Goal: Communication & Community: Answer question/provide support

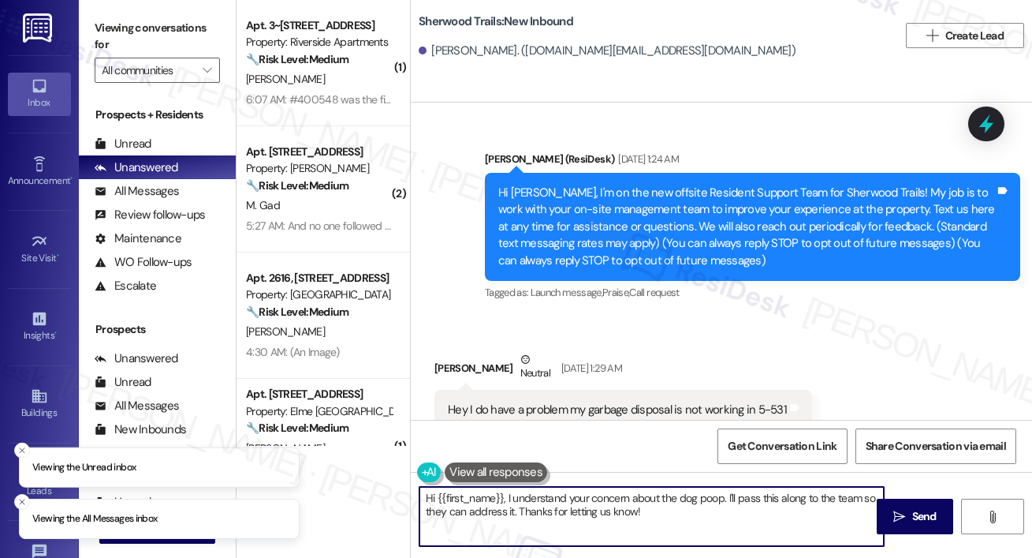
click at [692, 522] on textarea "Hi {{first_name}}, I understand your concern about the dog poop. I'll pass this…" at bounding box center [652, 516] width 464 height 59
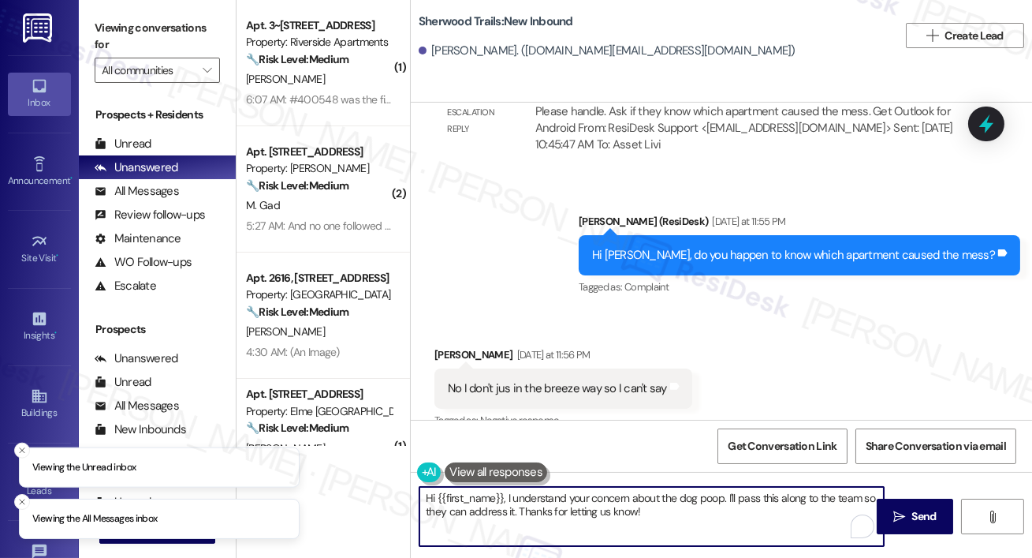
scroll to position [15444, 0]
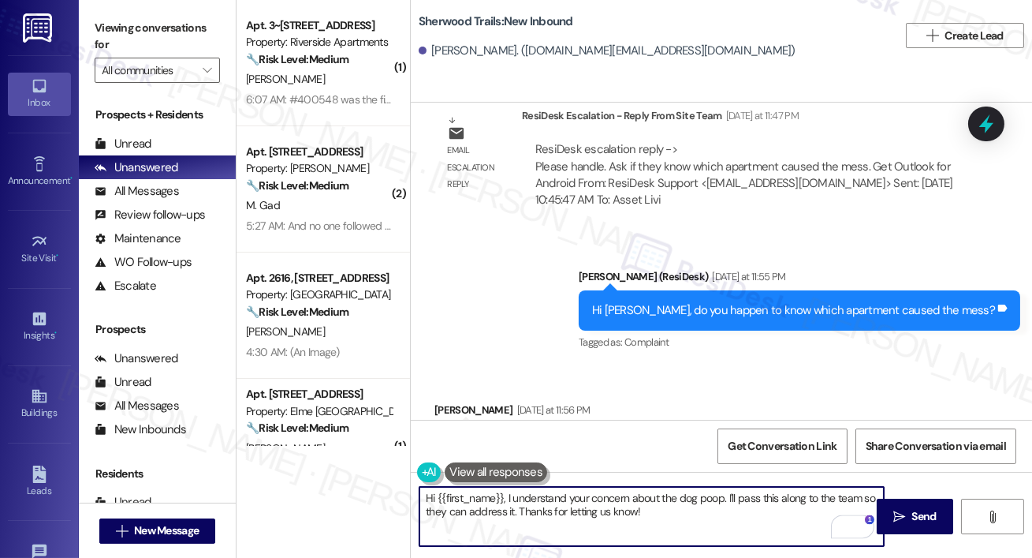
click at [517, 491] on textarea "Hi {{first_name}}, I understand your concern about the dog poop. I'll pass this…" at bounding box center [652, 516] width 464 height 59
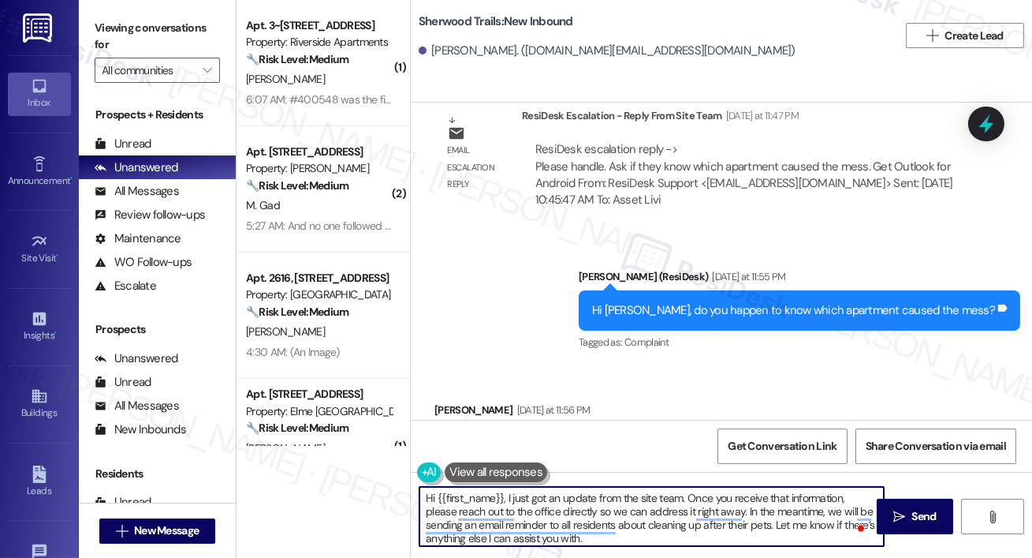
click at [734, 496] on textarea "Hi {{first_name}}, I just got an update from the site team. Once you receive th…" at bounding box center [652, 516] width 464 height 59
click at [746, 496] on textarea "Hi {{first_name}}, I just got an update from the site team. Once you receive th…" at bounding box center [652, 516] width 464 height 59
type textarea "Hi {{first_name}}, I just got an update from the site team. Once you have that …"
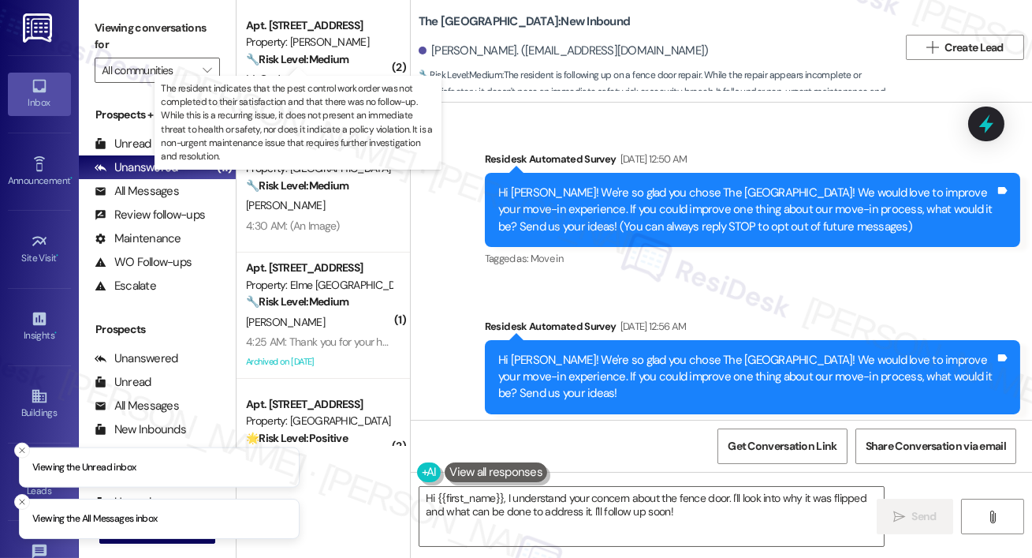
scroll to position [3021, 0]
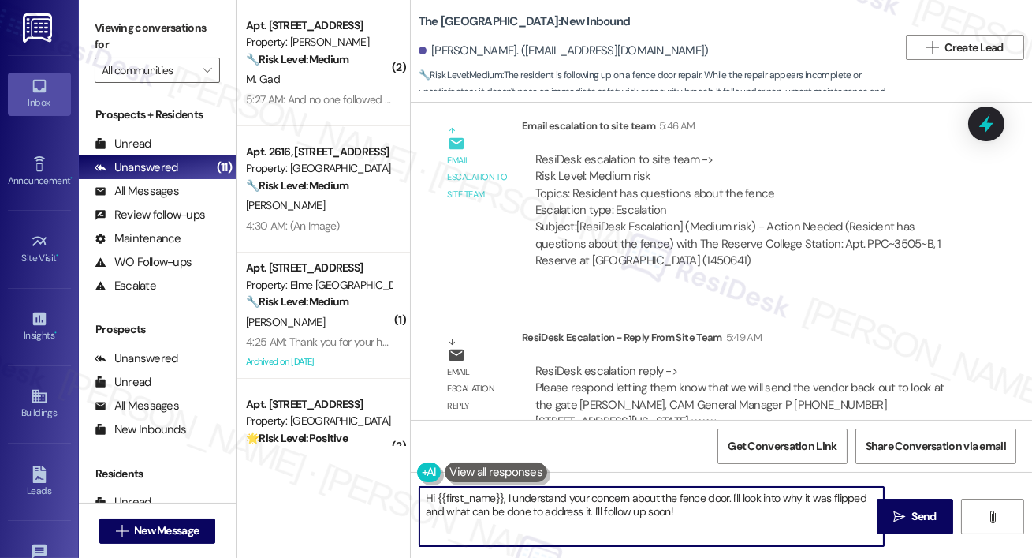
click at [568, 529] on textarea "Hi {{first_name}}, I understand your concern about the fence door. I'll look in…" at bounding box center [652, 516] width 464 height 59
click at [644, 516] on textarea "Hi {{first_name}}, I understand your concern about the fence door. I'll look in…" at bounding box center [652, 516] width 464 height 59
drag, startPoint x: 681, startPoint y: 517, endPoint x: 509, endPoint y: 503, distance: 173.2
click at [509, 503] on textarea "Hi {{first_name}}, I understand your concern about the fence door. I'll look in…" at bounding box center [652, 516] width 464 height 59
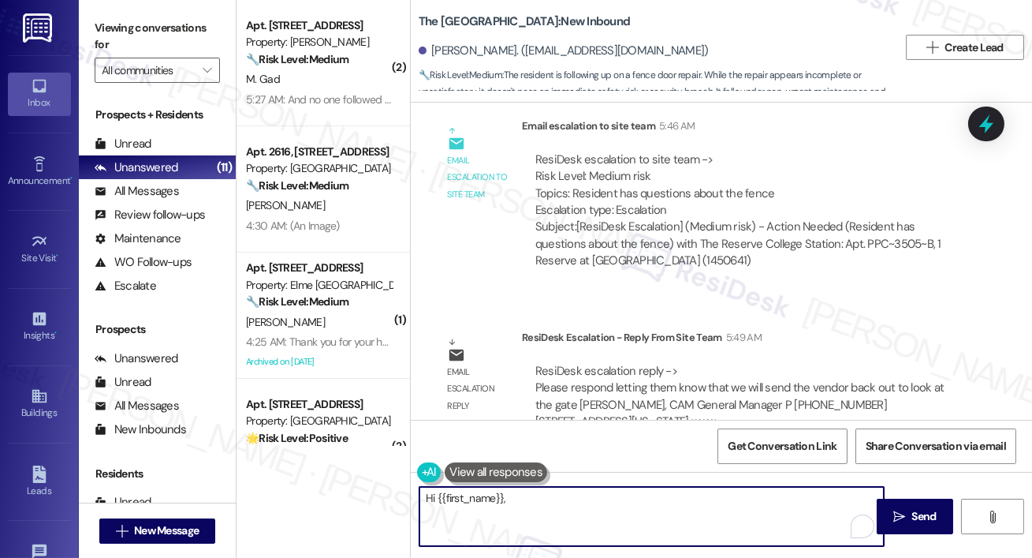
paste textarea "I just heard back from the site team. They confirmed that they will be sending …"
type textarea "Hi {{first_name}}, I just heard back from the site team. They confirmed that th…"
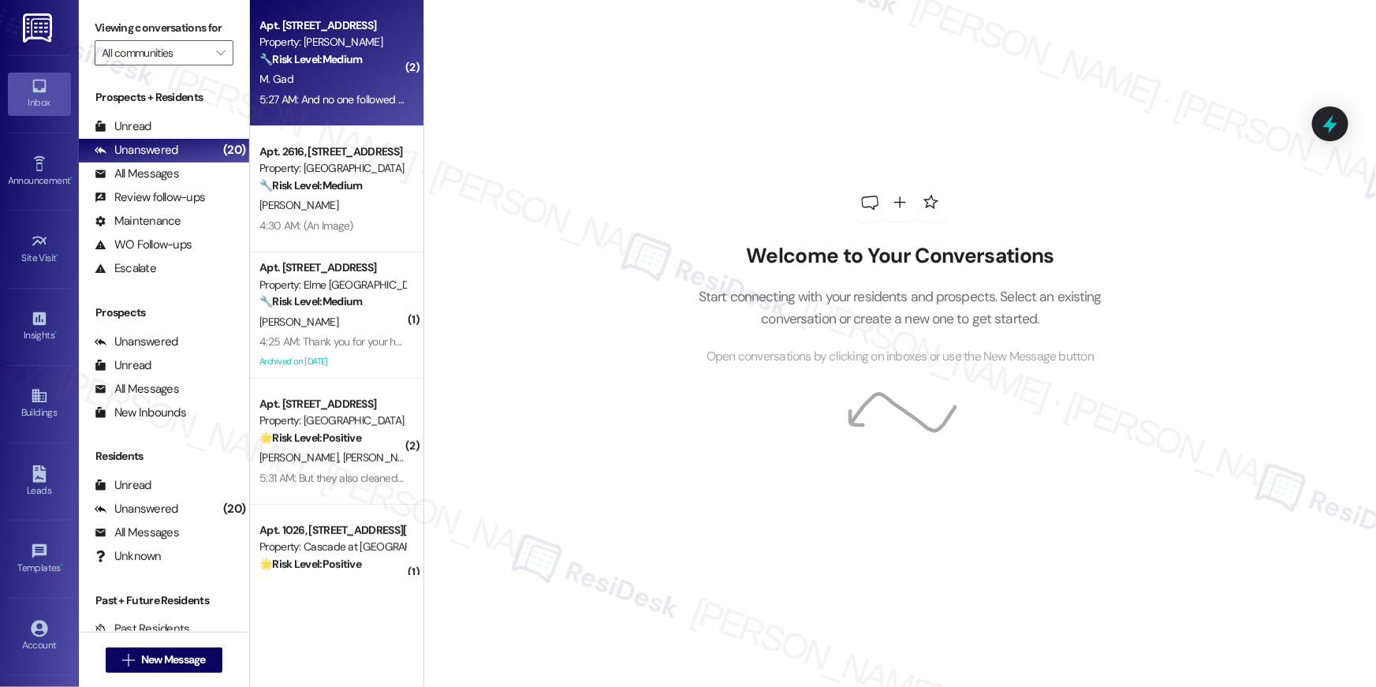
click at [334, 10] on div "Apt. 232, [STREET_ADDRESS] Property: [PERSON_NAME] 🔧 Risk Level: Medium The res…" at bounding box center [336, 63] width 173 height 126
click at [358, 65] on div "🔧 Risk Level: Medium The resident indicates that the pest control work order wa…" at bounding box center [332, 59] width 146 height 17
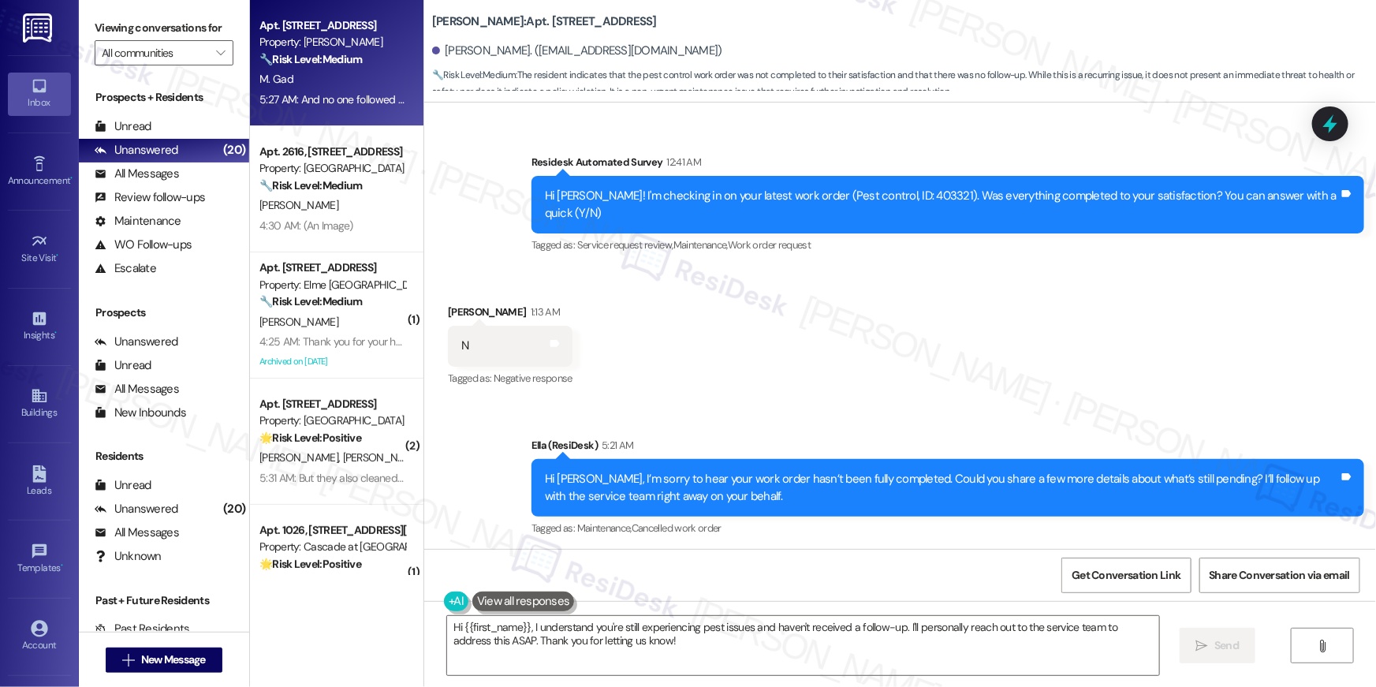
scroll to position [1945, 0]
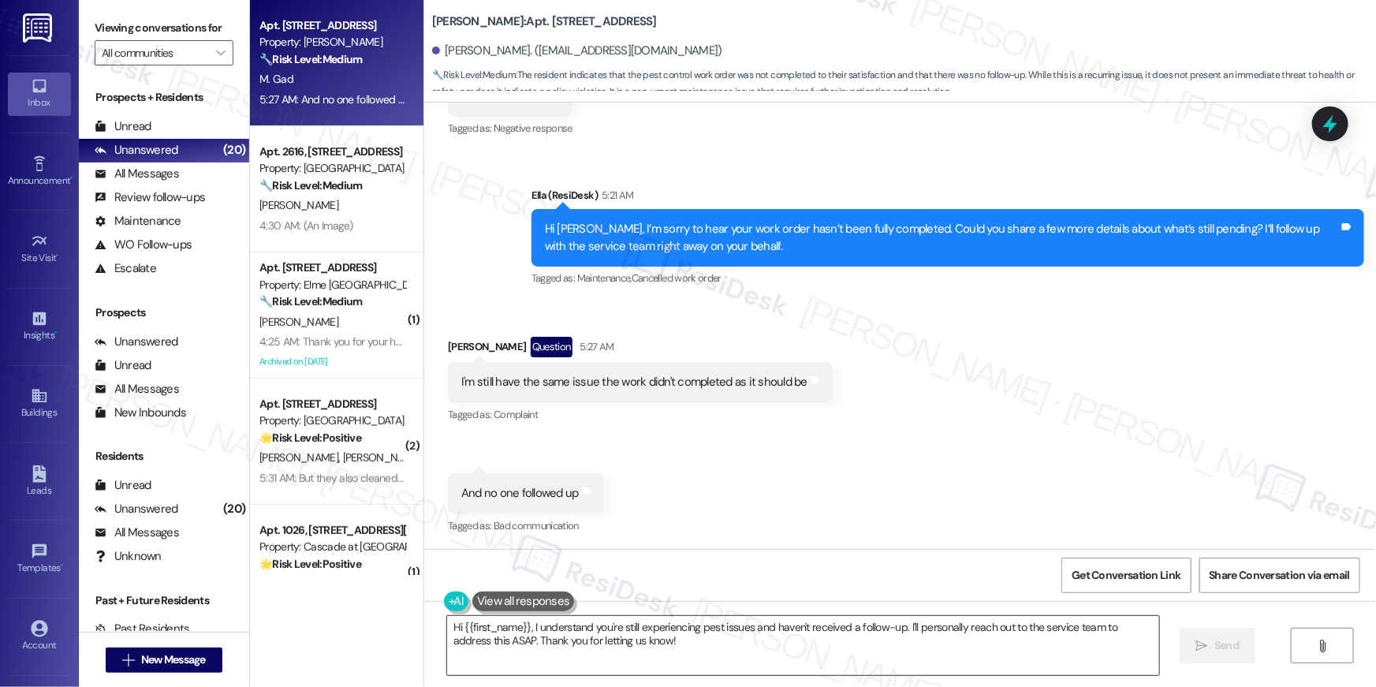
click at [699, 671] on textarea "Hi {{first_name}}, I understand you're still experiencing pest issues and haven…" at bounding box center [803, 645] width 712 height 59
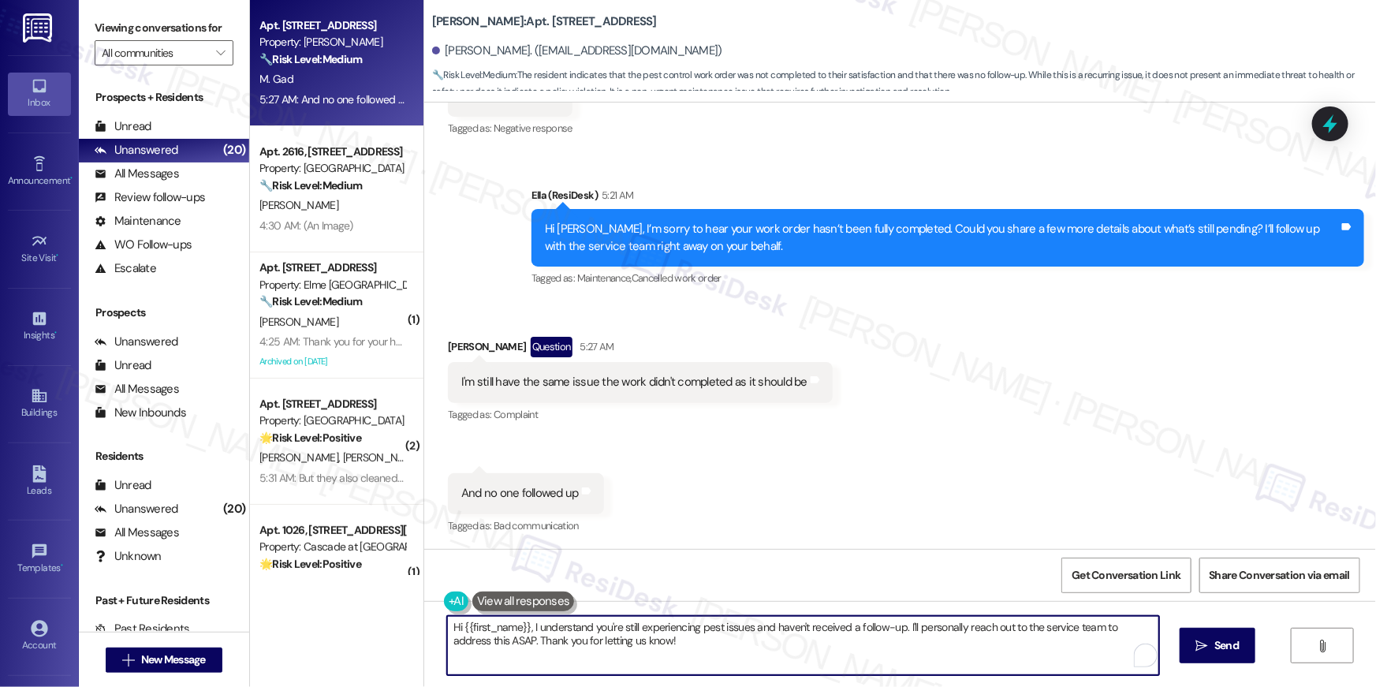
click at [699, 671] on textarea "Hi {{first_name}}, I understand you're still experiencing pest issues and haven…" at bounding box center [803, 645] width 712 height 59
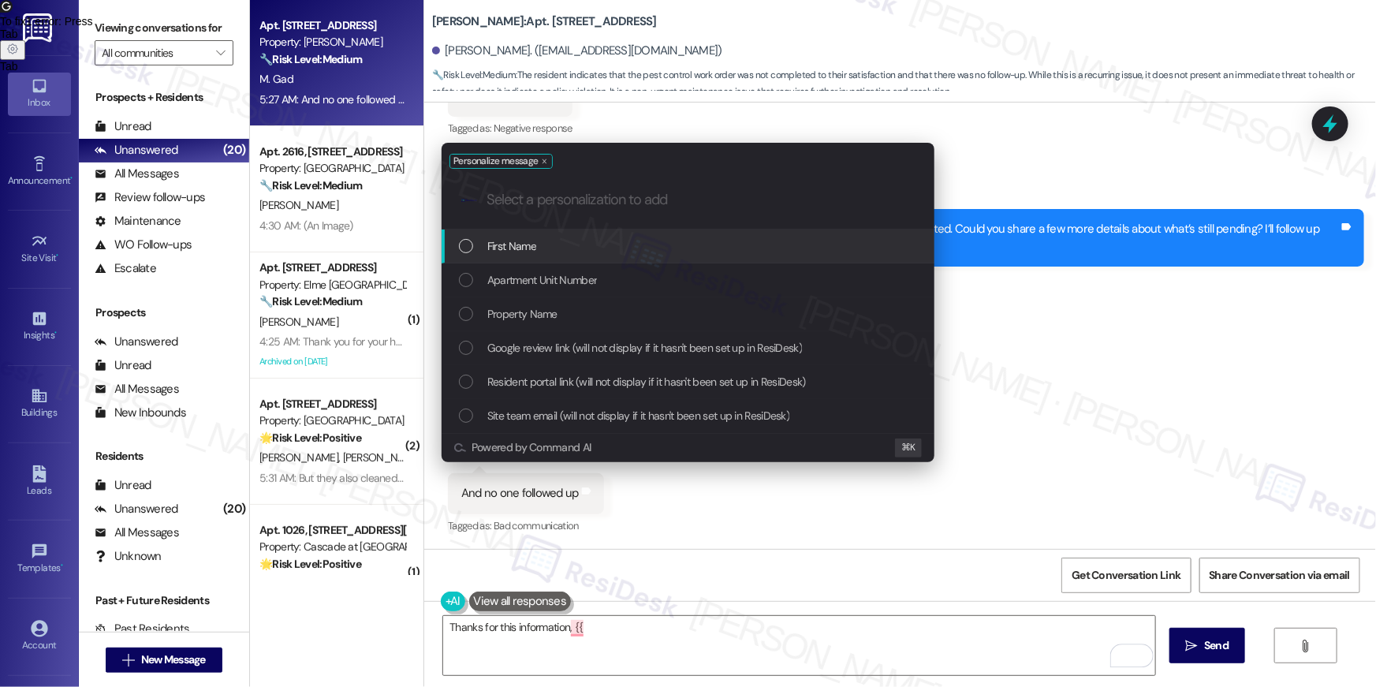
click at [807, 255] on div "First Name" at bounding box center [688, 246] width 493 height 34
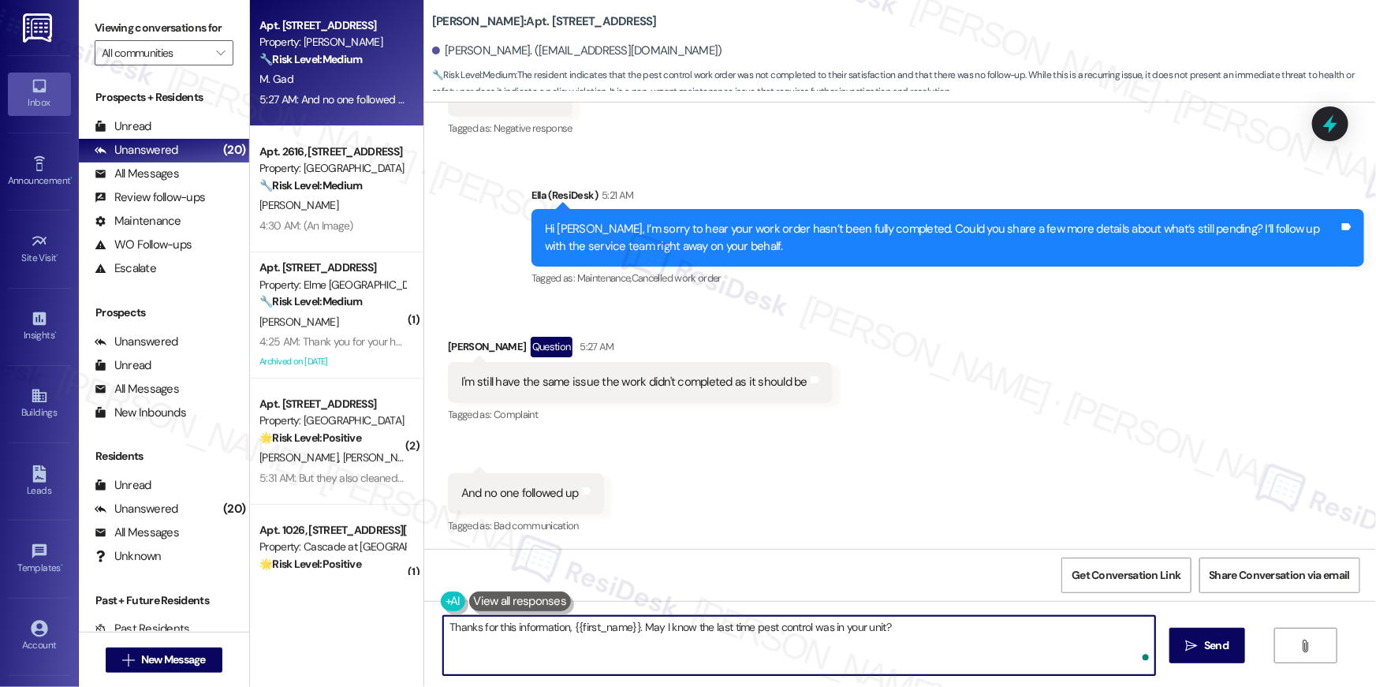
type textarea "Thanks for this information, {{first_name}}. May I know the last time pest cont…"
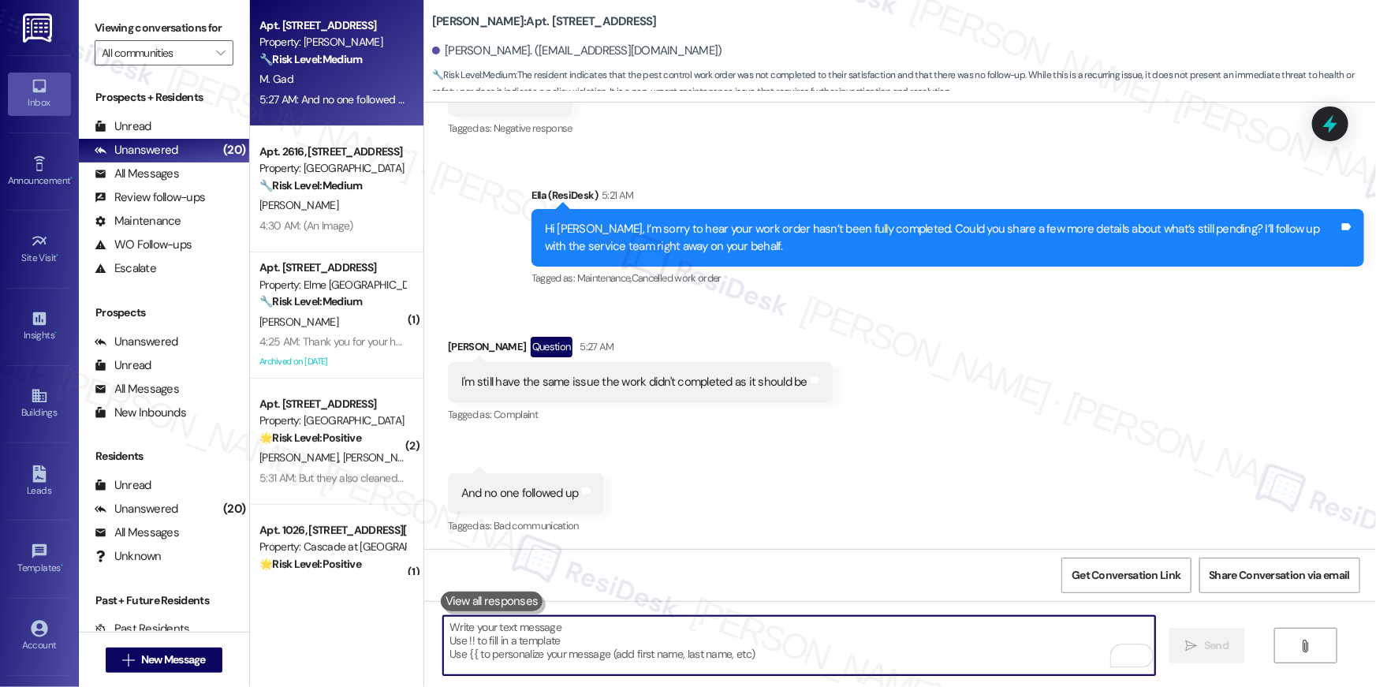
scroll to position [1945, 0]
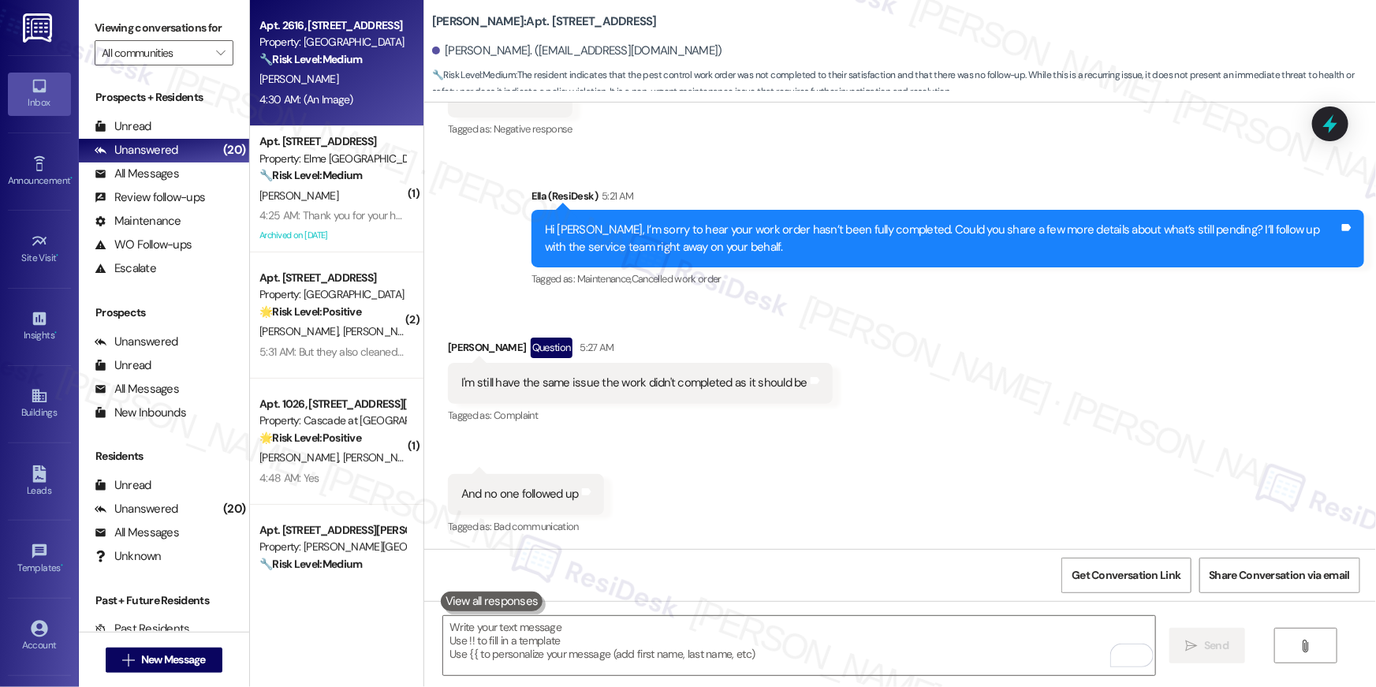
click at [377, 84] on div "H. Nguyen" at bounding box center [332, 79] width 149 height 20
type textarea "Fetching suggested responses. Please feel free to read through the conversation…"
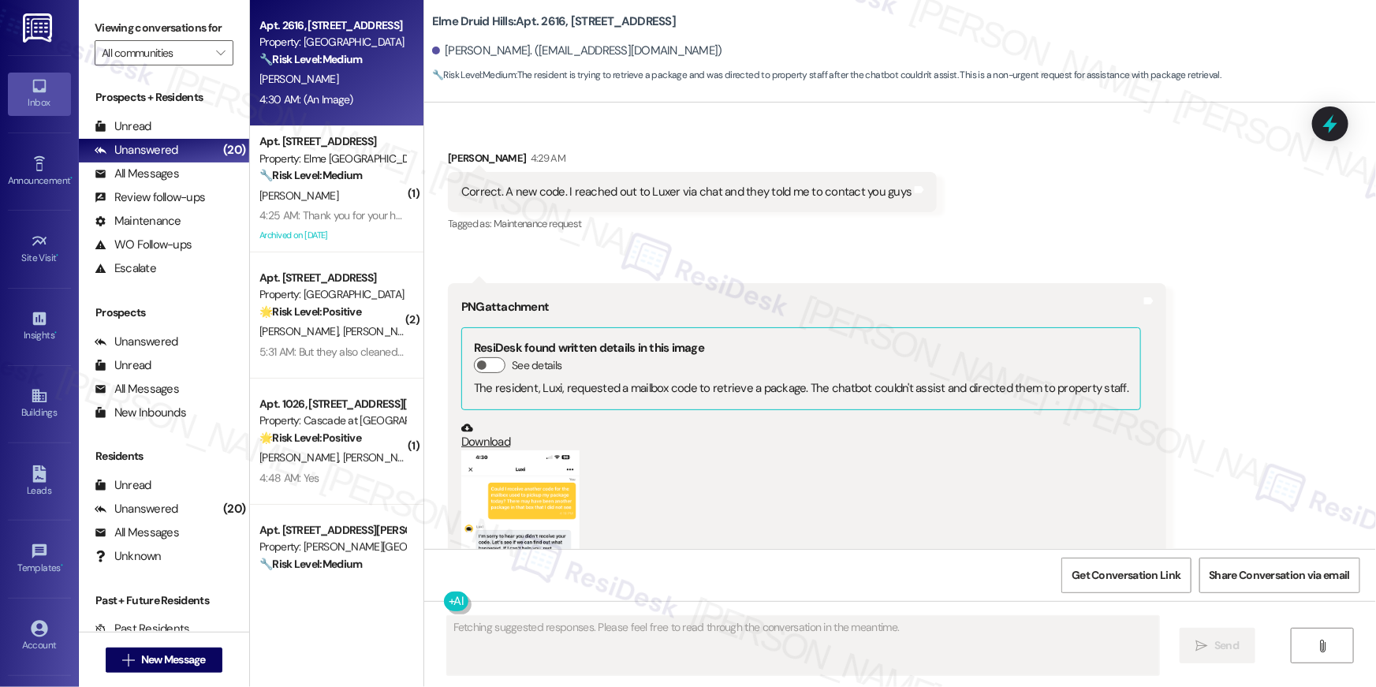
scroll to position [42523, 0]
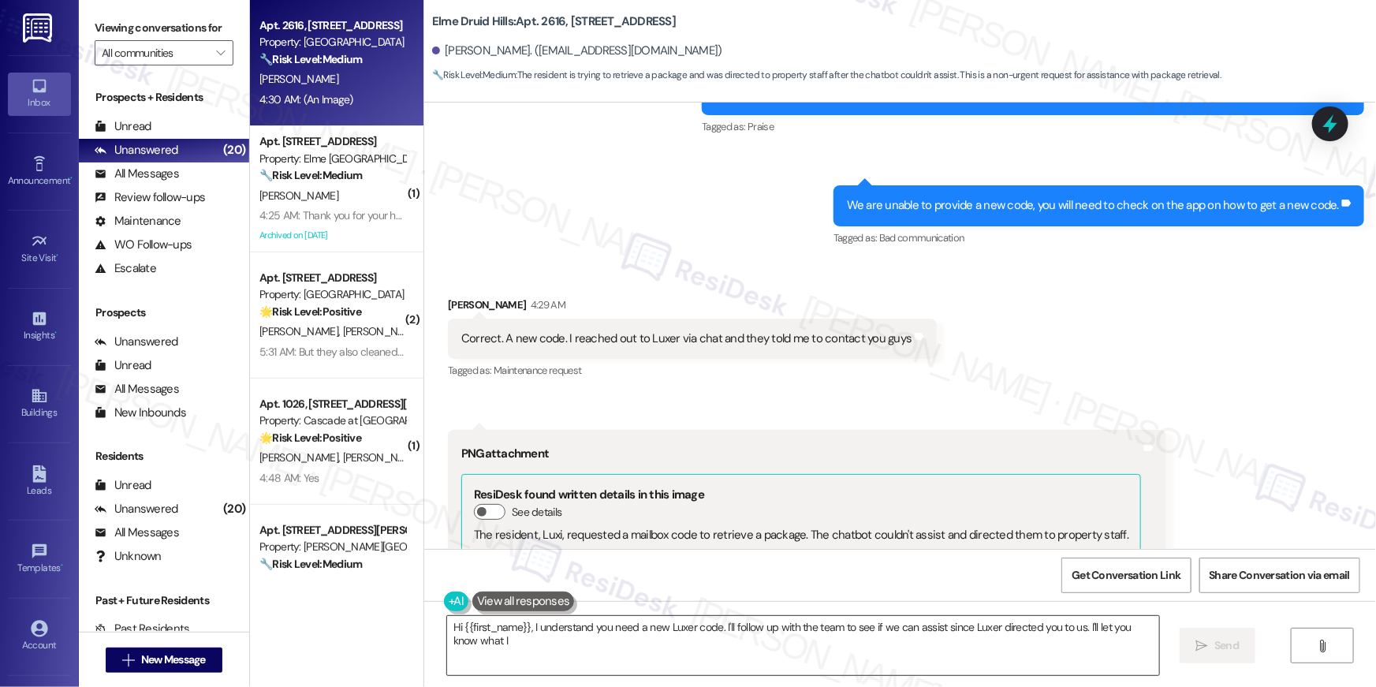
click at [649, 648] on textarea "Hi {{first_name}}, I understand you need a new Luxer code. I'll follow up with …" at bounding box center [803, 645] width 712 height 59
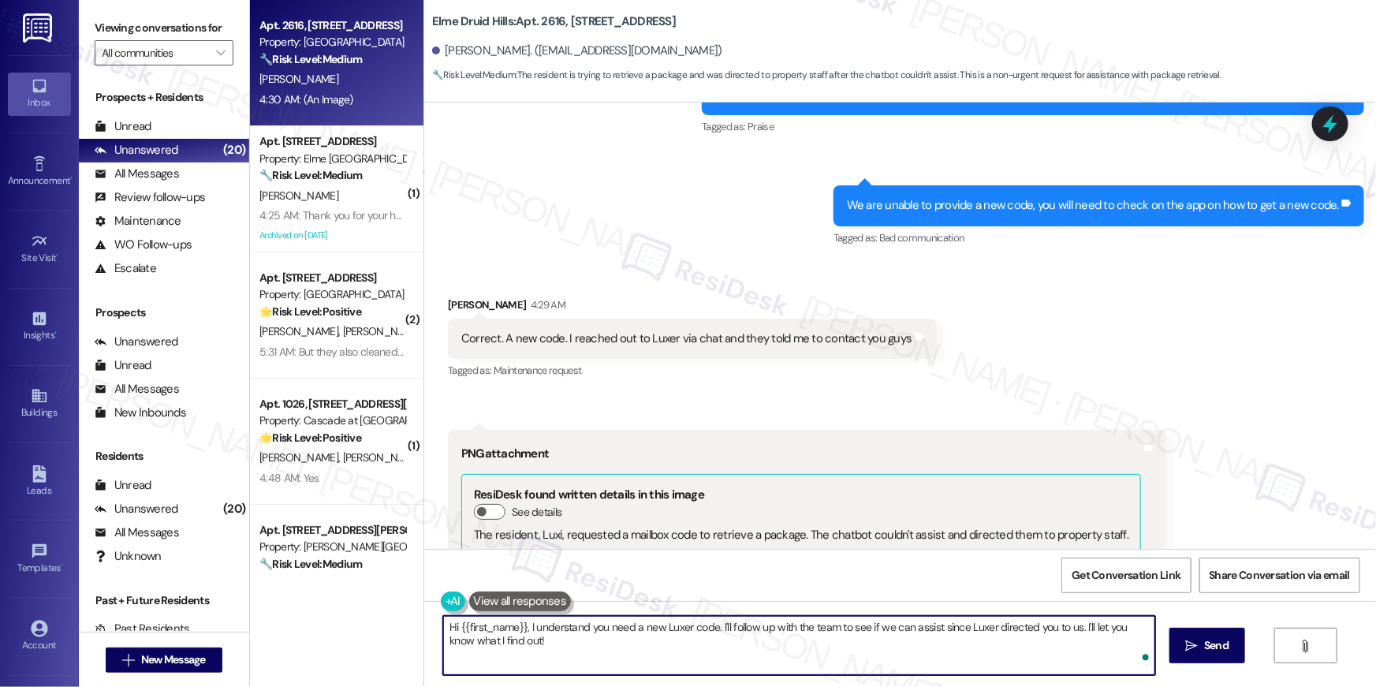
drag, startPoint x: 716, startPoint y: 627, endPoint x: 534, endPoint y: 630, distance: 182.2
click at [536, 629] on textarea "Hi {{first_name}}, I understand you need a new Luxer code. I'll follow up with …" at bounding box center [799, 645] width 712 height 59
type textarea "Hi {{first_name}}, thanks for this information. I will follow up with the team …"
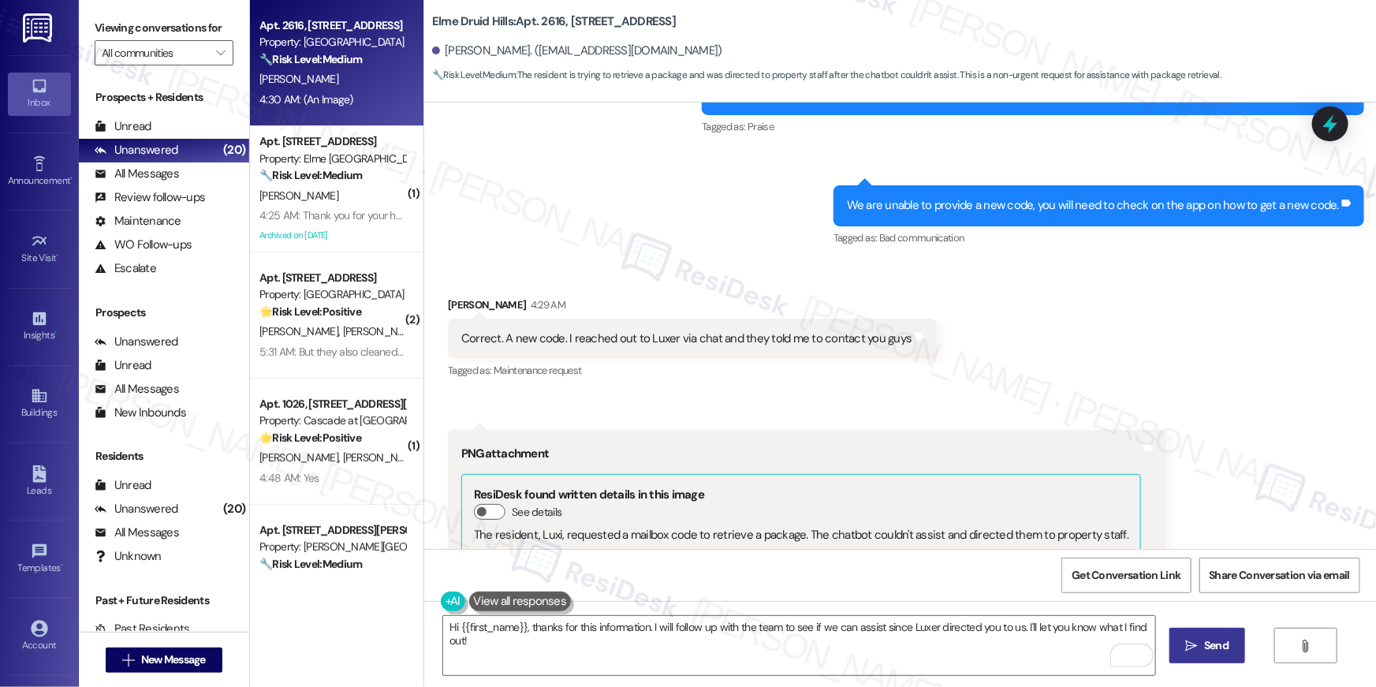
click at [1204, 640] on span "Send" at bounding box center [1216, 645] width 24 height 17
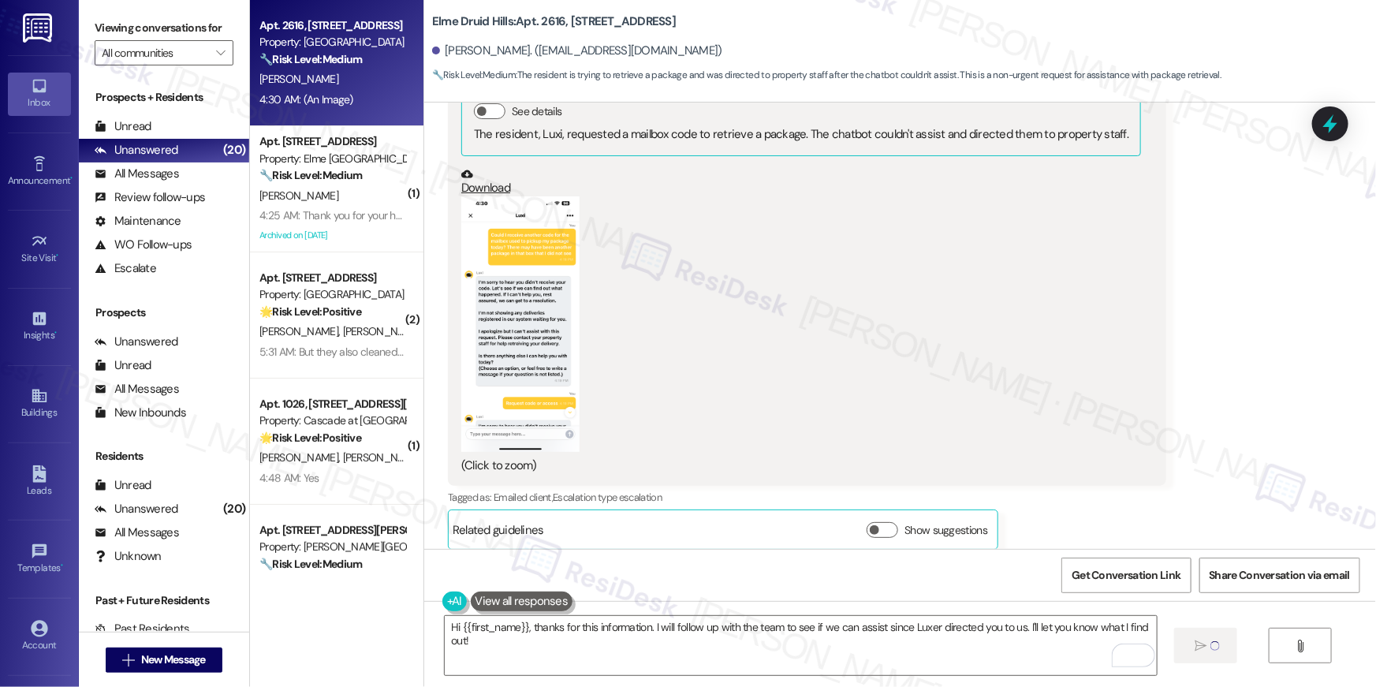
scroll to position [42978, 0]
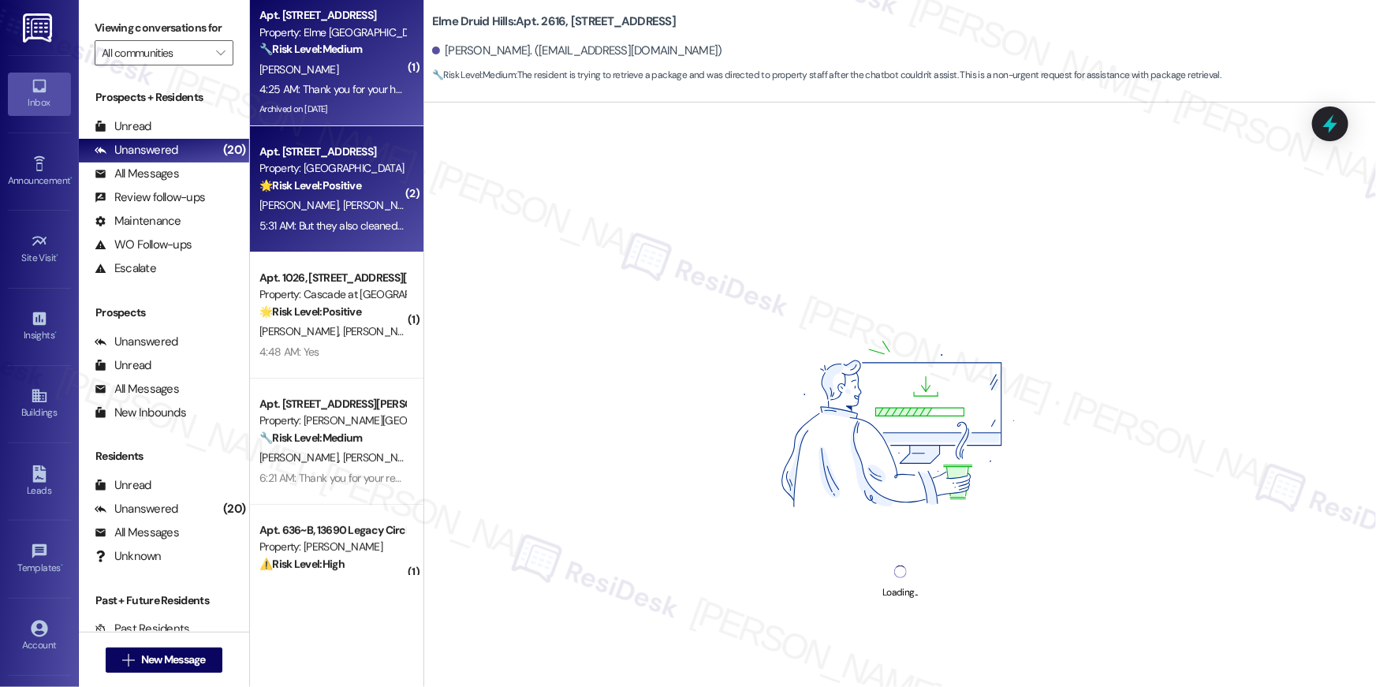
click at [343, 207] on span "M. Crawley" at bounding box center [382, 205] width 79 height 14
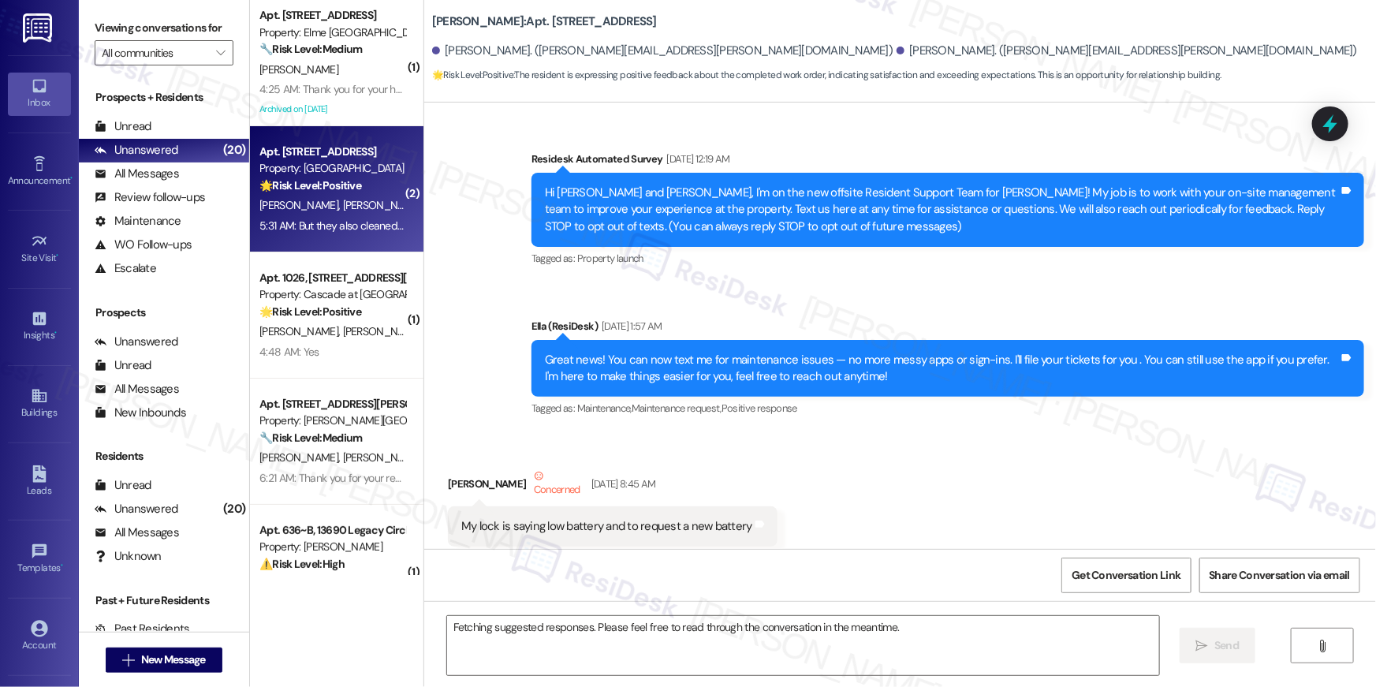
scroll to position [9934, 0]
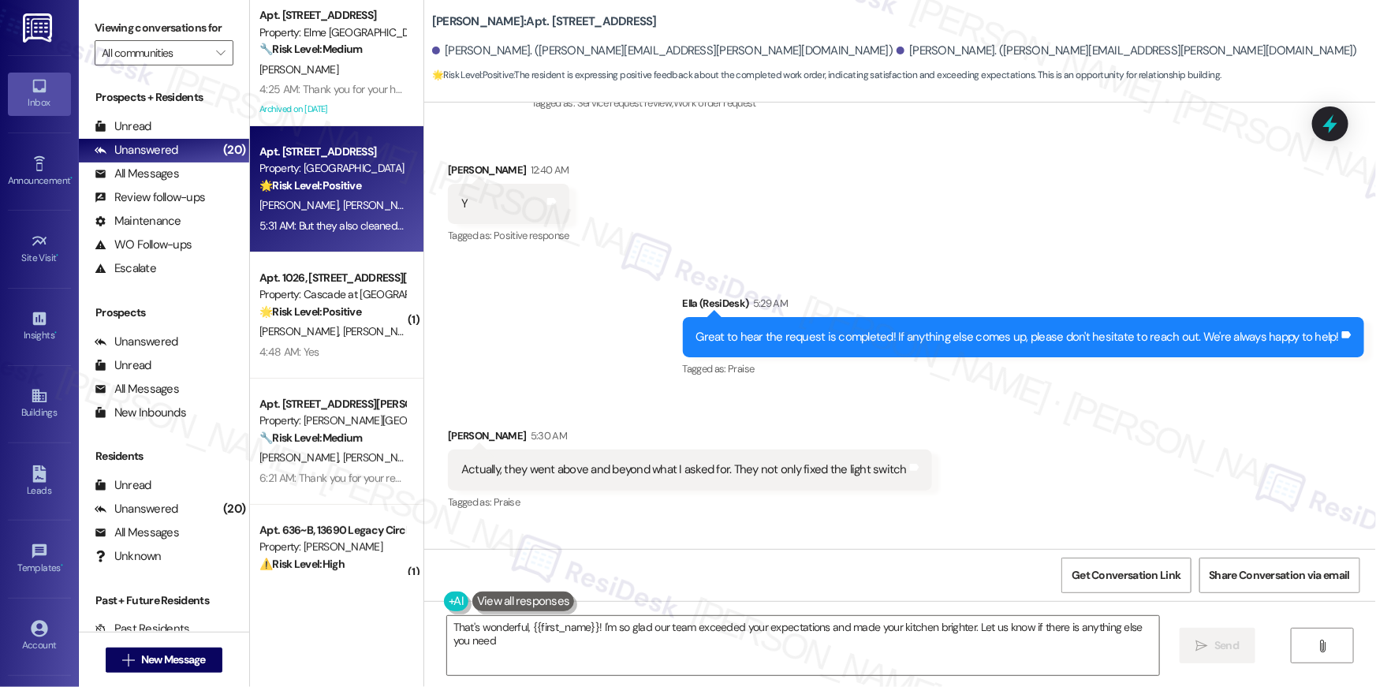
type textarea "That's wonderful, {{first_name}}! I'm so glad our team exceeded your expectatio…"
click at [824, 637] on textarea "That's wonderful, {{first_name}}! I'm so glad our team exceeded your expectatio…" at bounding box center [803, 645] width 712 height 59
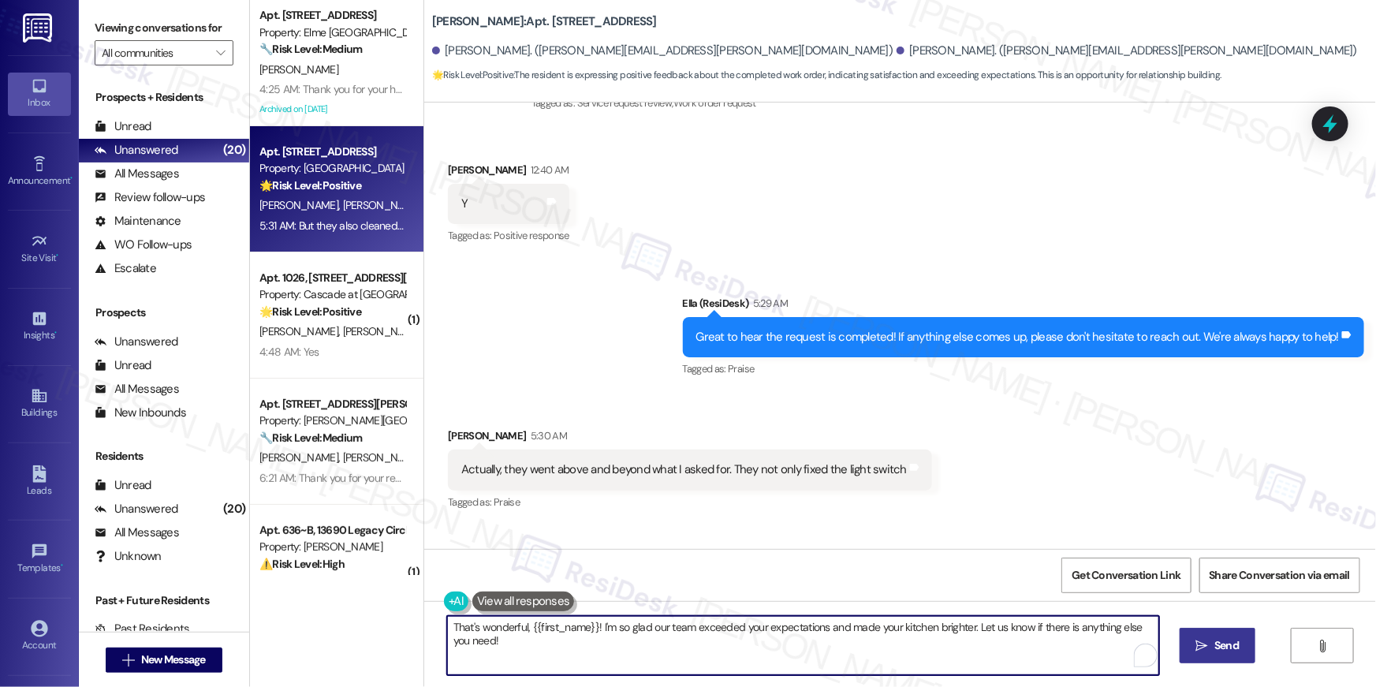
click at [1193, 651] on span " Send" at bounding box center [1218, 645] width 50 height 17
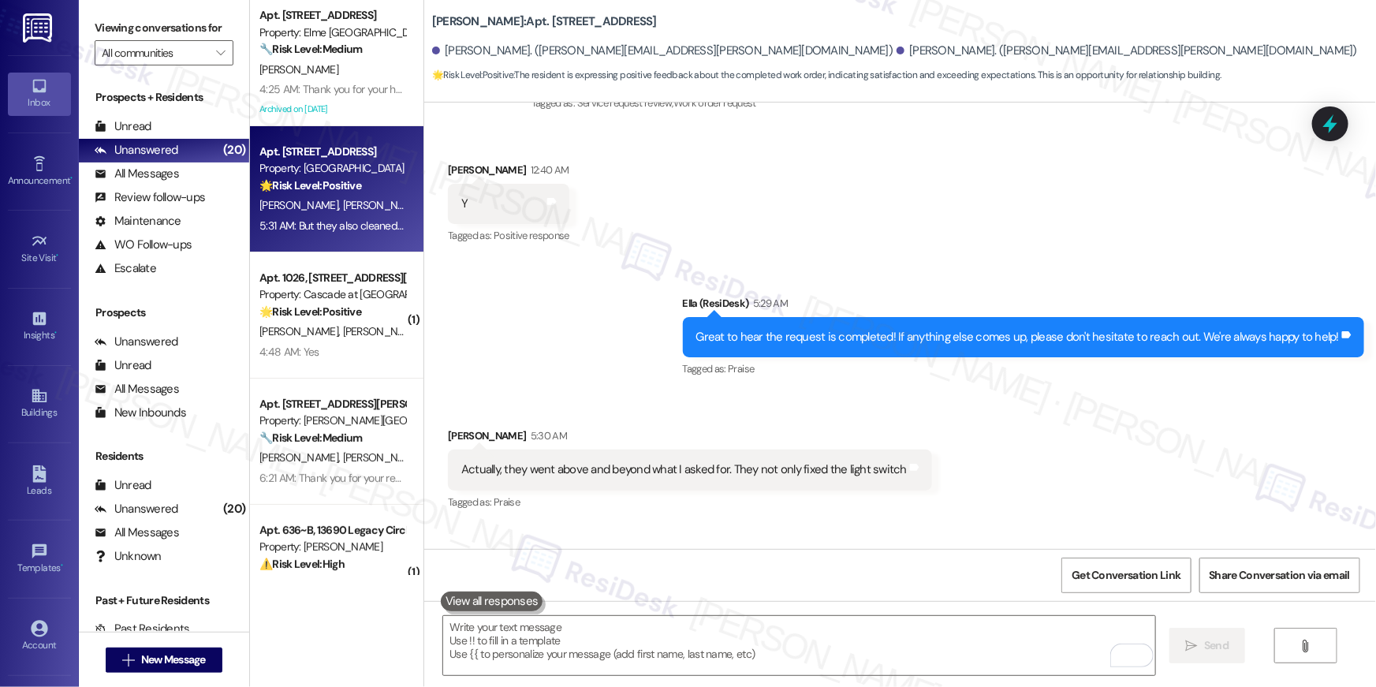
scroll to position [9933, 0]
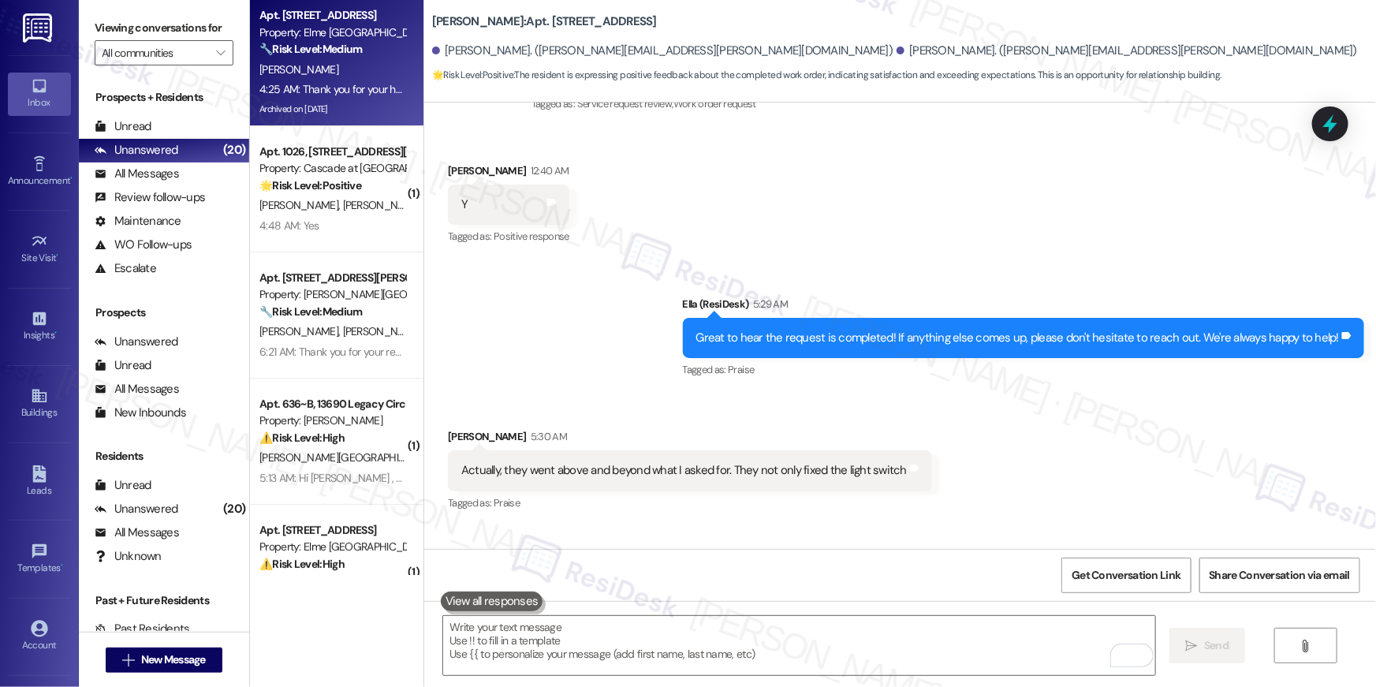
click at [338, 86] on div "4:25 AM: Thank you for your help. 4:25 AM: Thank you for your help." at bounding box center [335, 89] width 152 height 14
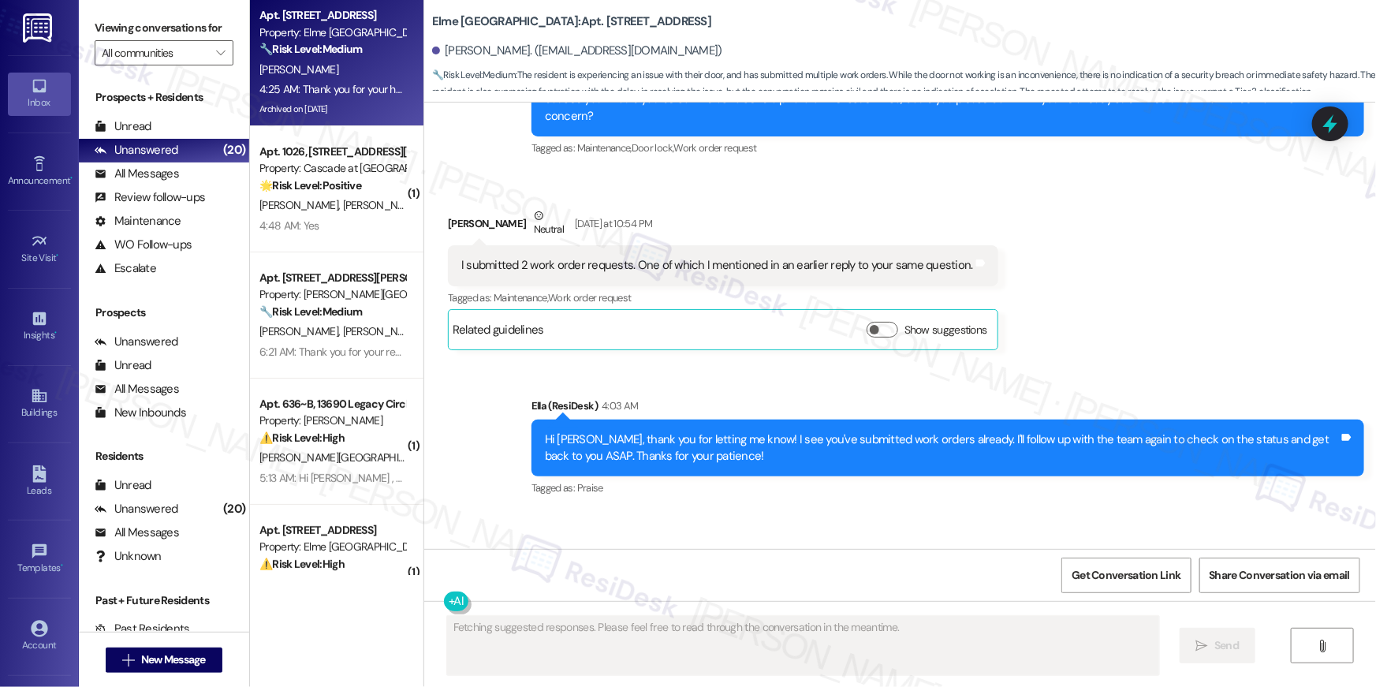
scroll to position [26964, 0]
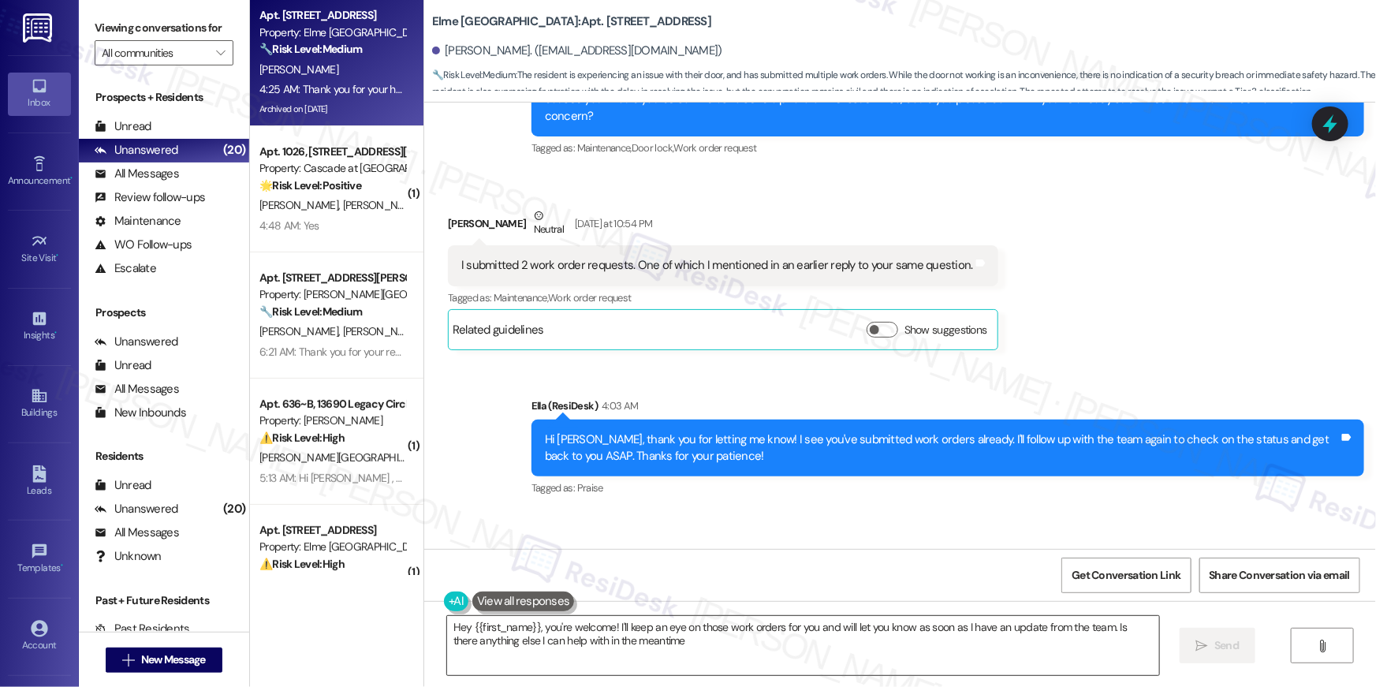
type textarea "Hey {{first_name}}, you're welcome! I'll keep an eye on those work orders for y…"
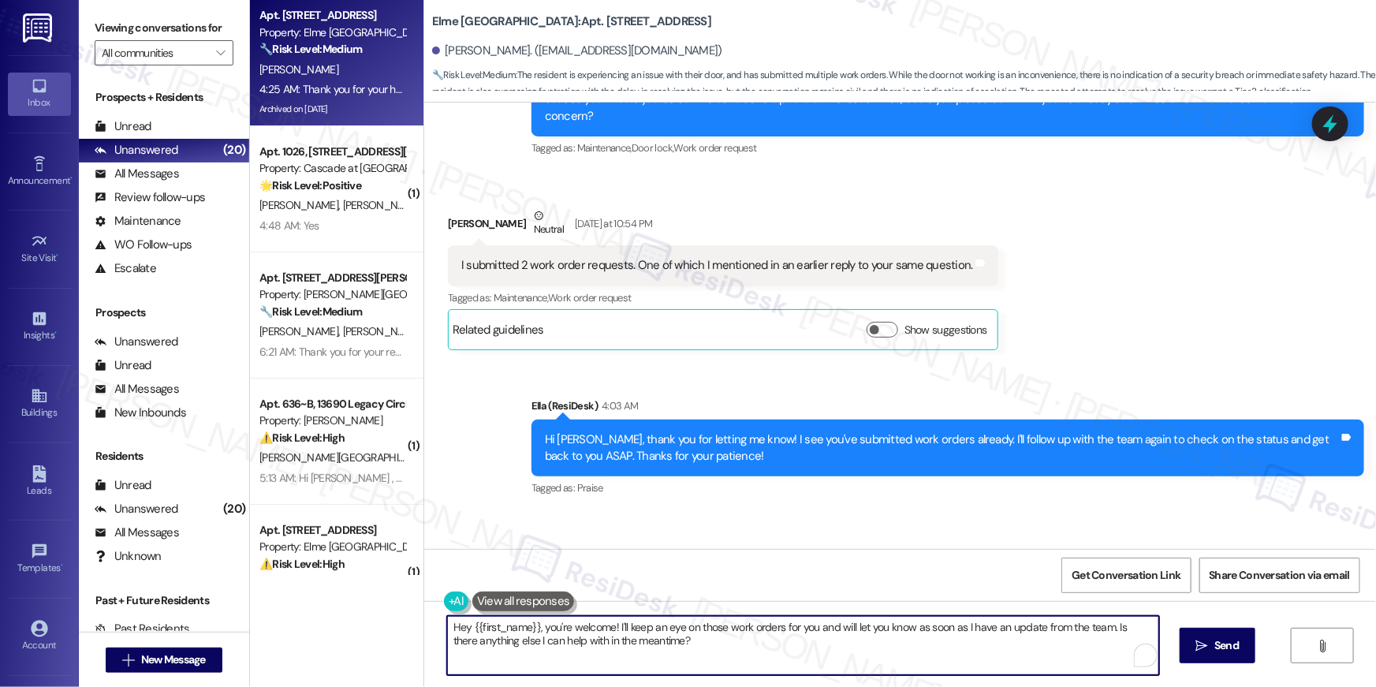
click at [949, 662] on textarea "Hey {{first_name}}, you're welcome! I'll keep an eye on those work orders for y…" at bounding box center [803, 645] width 712 height 59
click at [1221, 651] on span "Send" at bounding box center [1226, 645] width 24 height 17
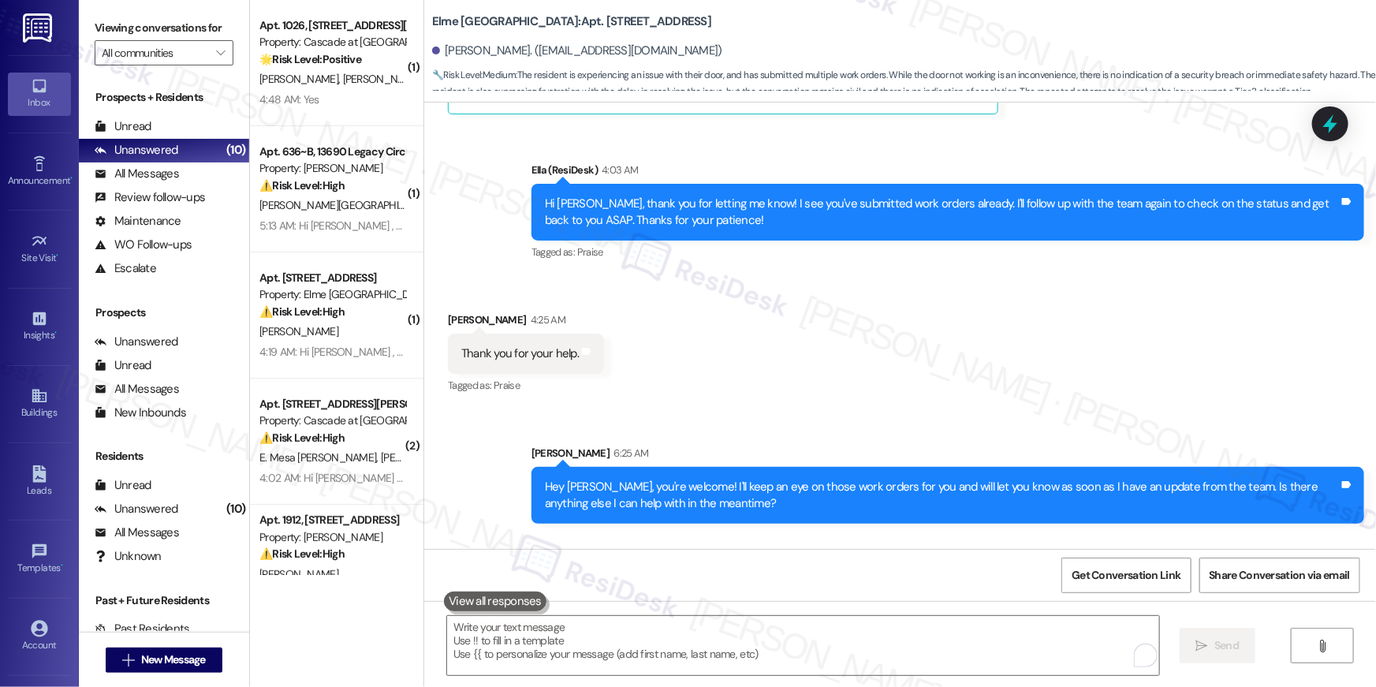
scroll to position [27201, 0]
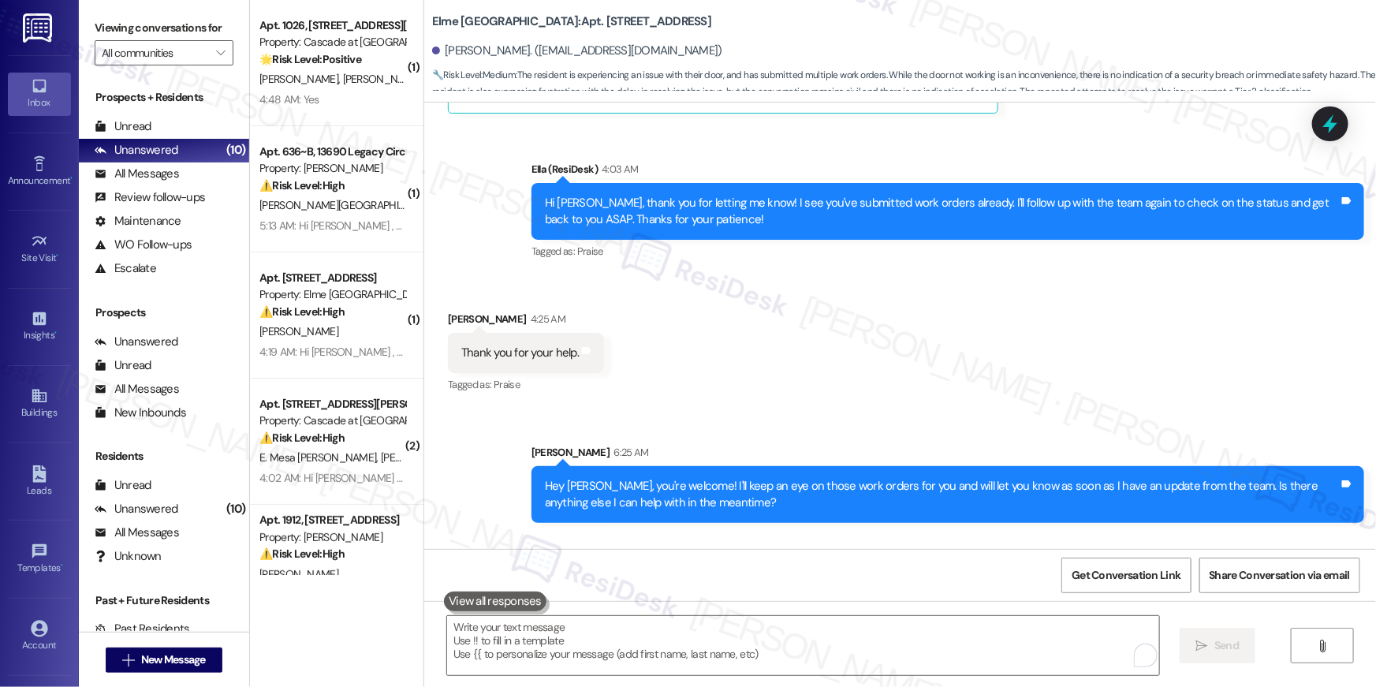
click at [971, 539] on div "Received via SMS Daniel Gonzales 6:26 AM No, that was all I needed. Thank you. …" at bounding box center [900, 590] width 952 height 110
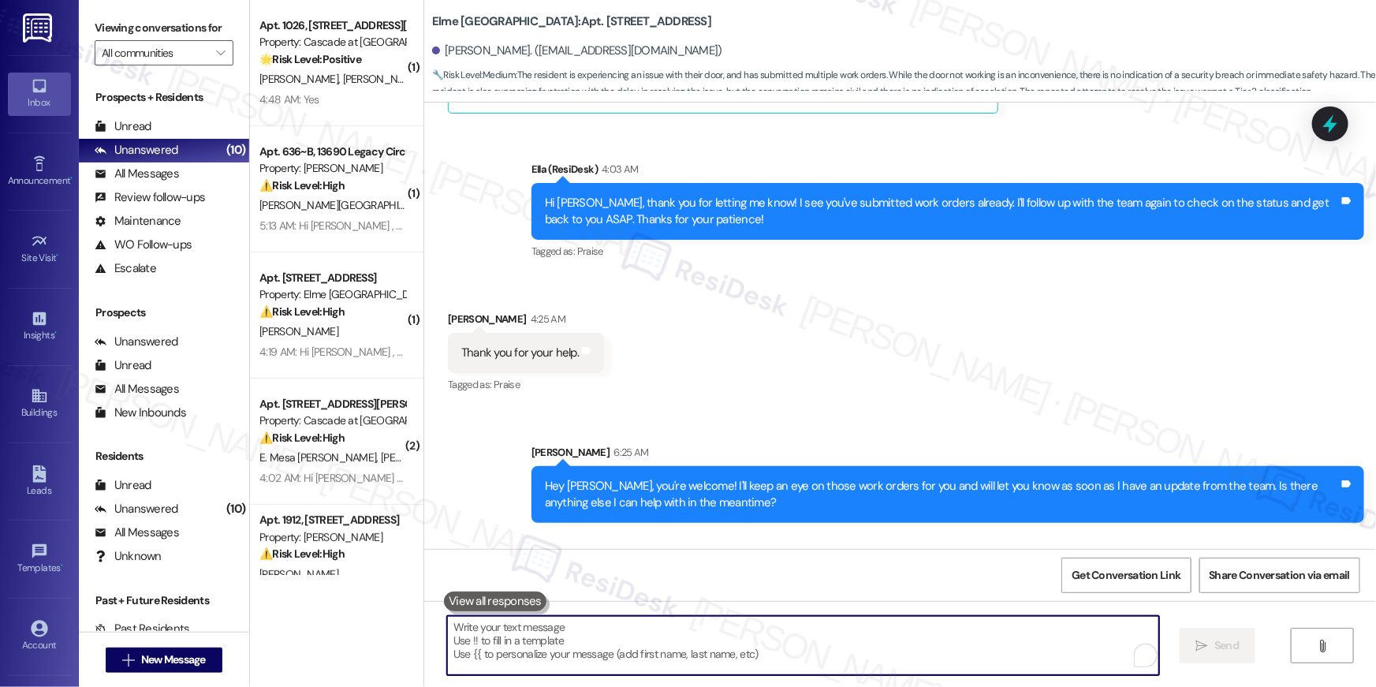
click at [960, 640] on textarea "To enrich screen reader interactions, please activate Accessibility in Grammarl…" at bounding box center [803, 645] width 712 height 59
click at [952, 665] on textarea "To enrich screen reader interactions, please activate Accessibility in Grammarl…" at bounding box center [803, 645] width 712 height 59
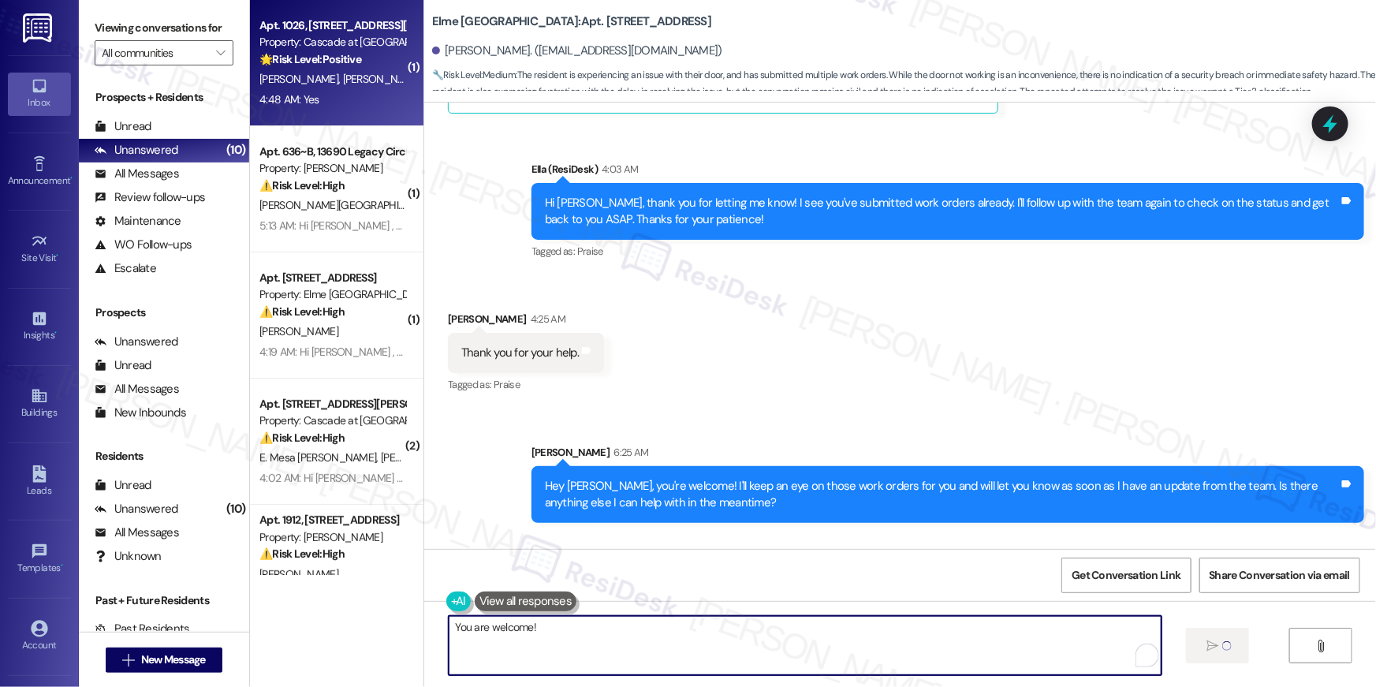
type textarea "You are welcome!"
click at [329, 104] on div "4:48 AM: Yes 4:48 AM: Yes" at bounding box center [332, 100] width 149 height 20
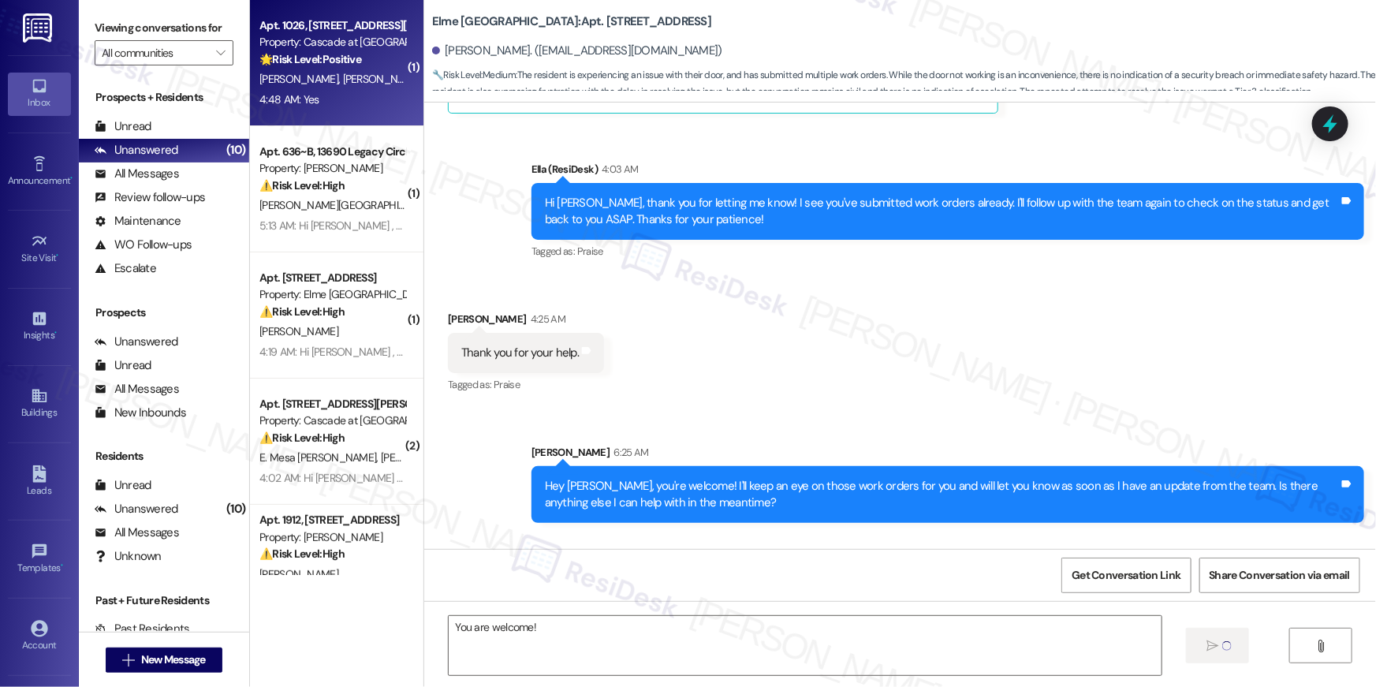
type textarea "Fetching suggested responses. Please feel free to read through the conversation…"
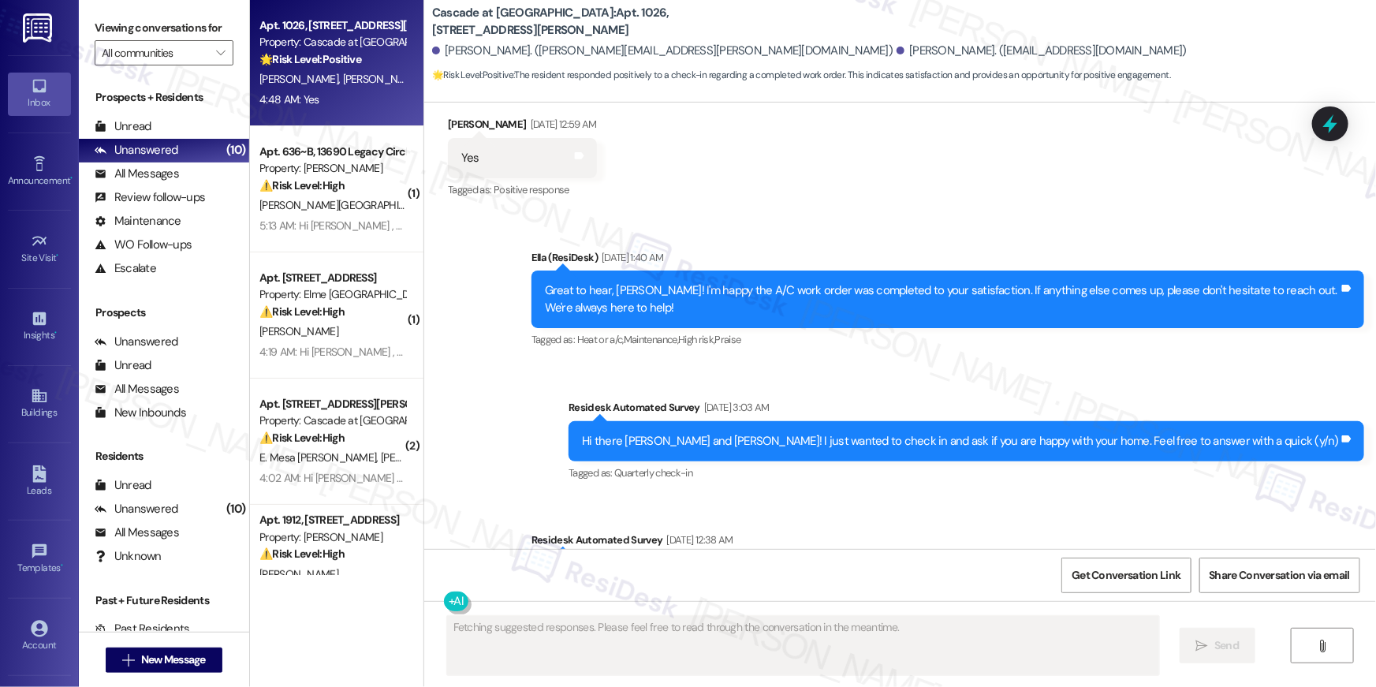
scroll to position [6865, 0]
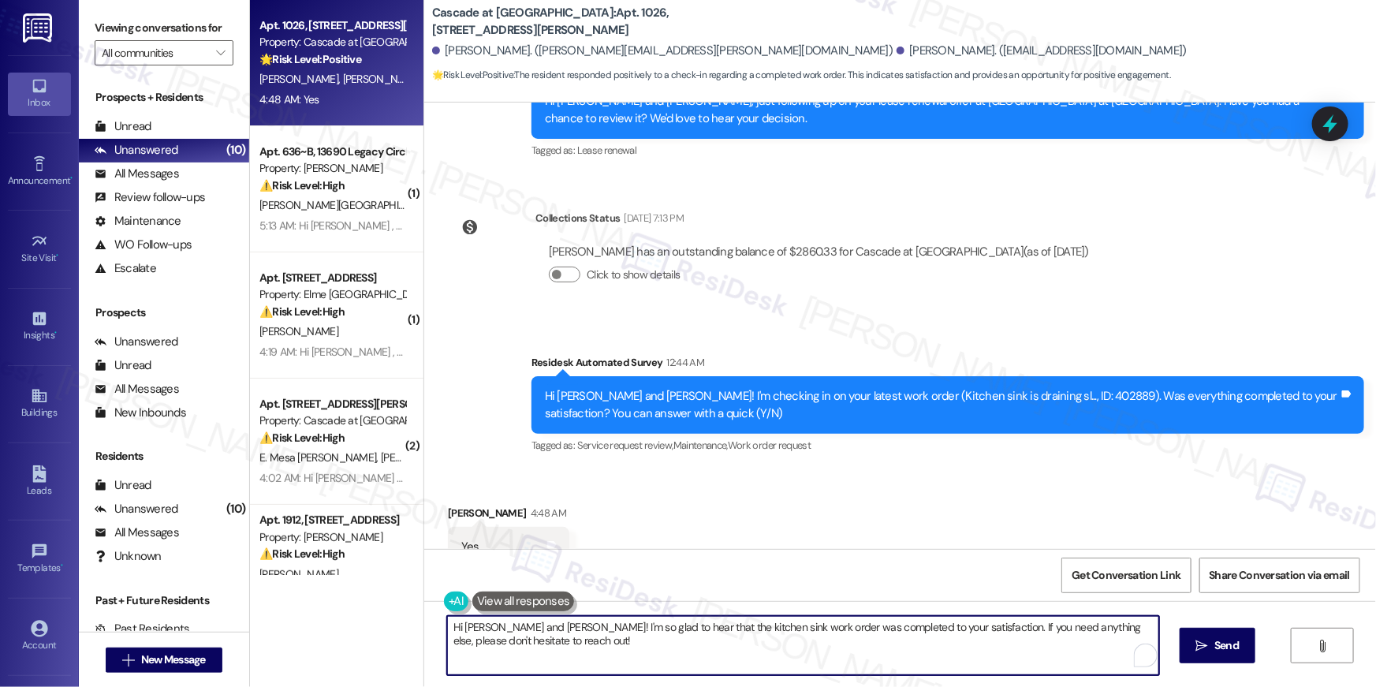
click at [482, 627] on textarea "Hi Mackenzie and Karen! I'm so glad to hear that the kitchen sink work order wa…" at bounding box center [803, 645] width 712 height 59
click at [472, 627] on textarea "Hi and Karen! I'm so glad to hear that the kitchen sink work order was complete…" at bounding box center [803, 645] width 712 height 59
click at [468, 628] on textarea "Hi and Karen! I'm so glad to hear that the kitchen sink work order was complete…" at bounding box center [799, 645] width 712 height 59
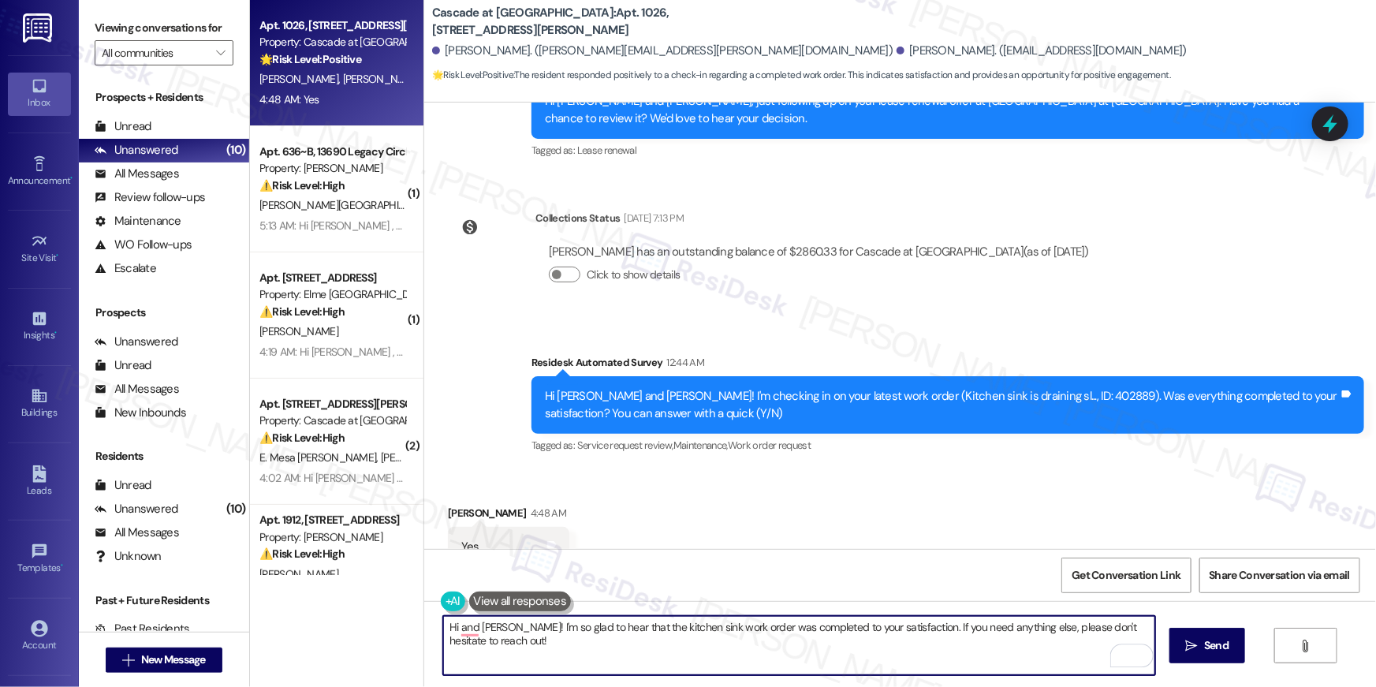
click at [468, 628] on textarea "Hi and Karen! I'm so glad to hear that the kitchen sink work order was complete…" at bounding box center [799, 645] width 712 height 59
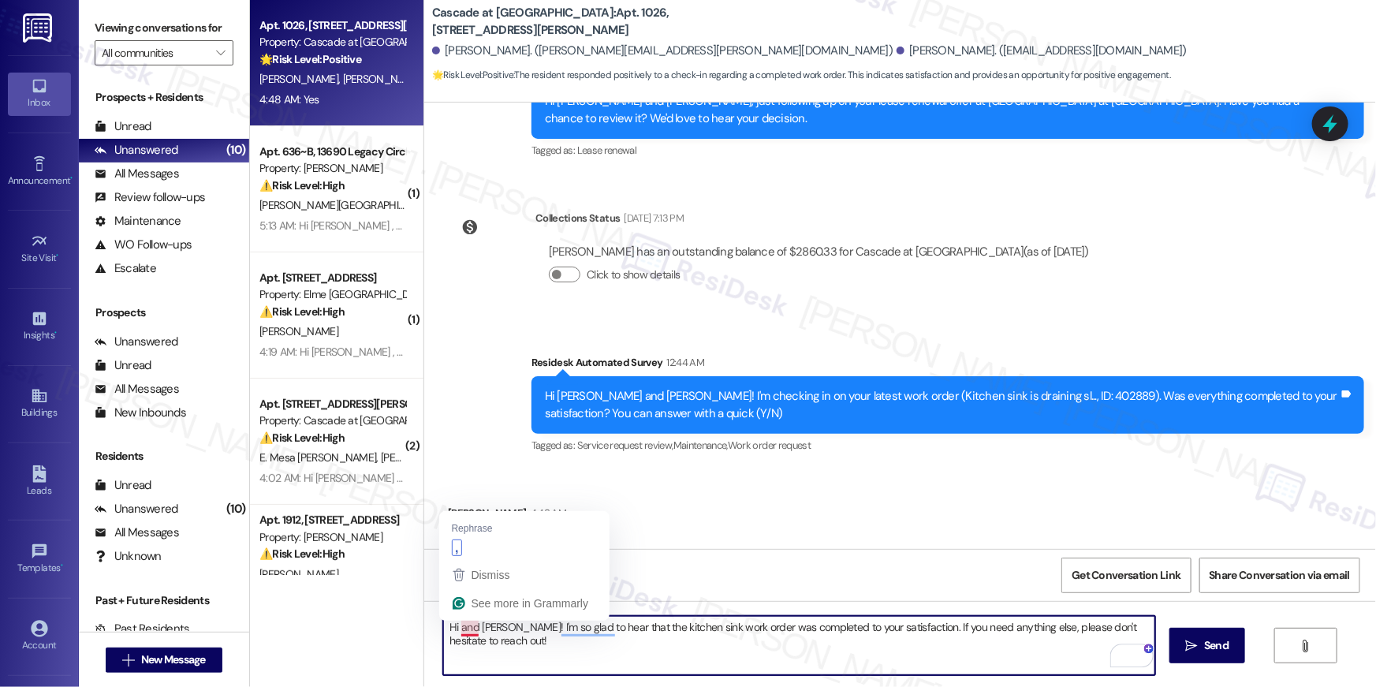
click at [457, 628] on textarea "Hi and Karen! I'm so glad to hear that the kitchen sink work order was complete…" at bounding box center [799, 645] width 712 height 59
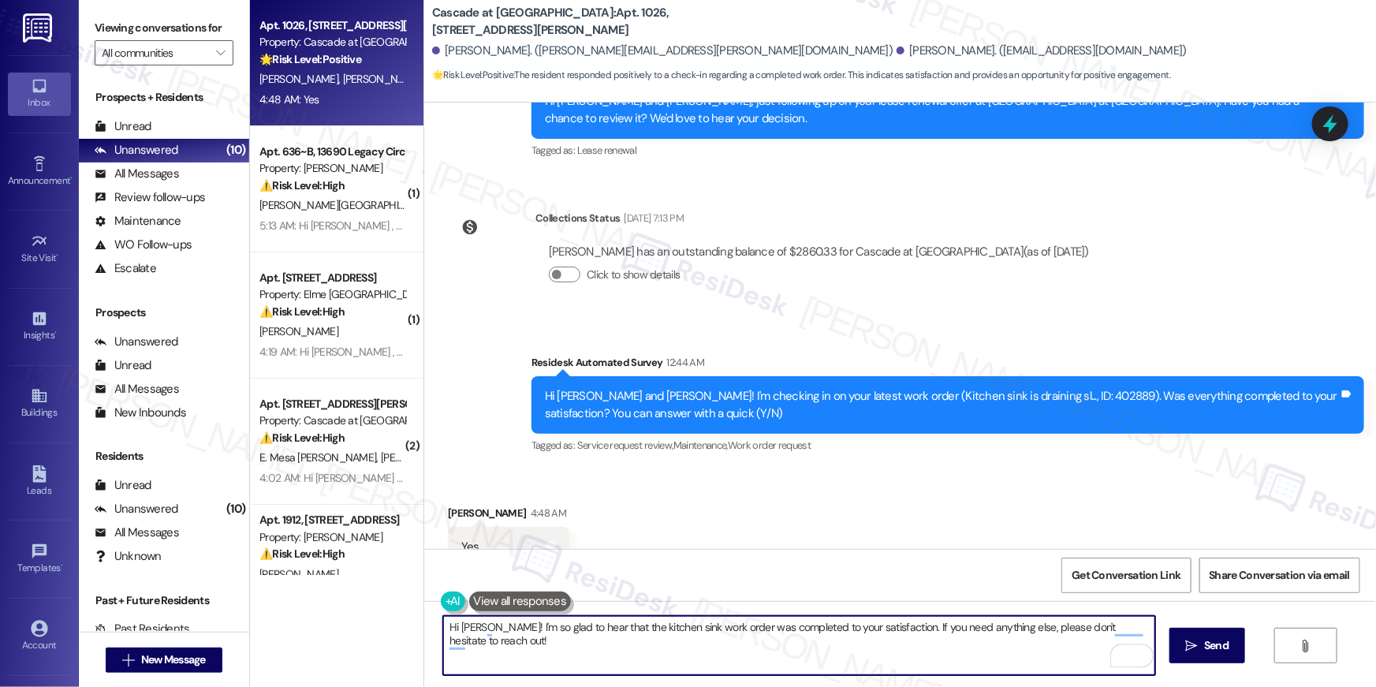
click at [699, 651] on textarea "Hi Karen! I'm so glad to hear that the kitchen sink work order was completed to…" at bounding box center [799, 645] width 712 height 59
type textarea "Hi Karen! I'm so glad to hear that the kitchen sink work order was completed to…"
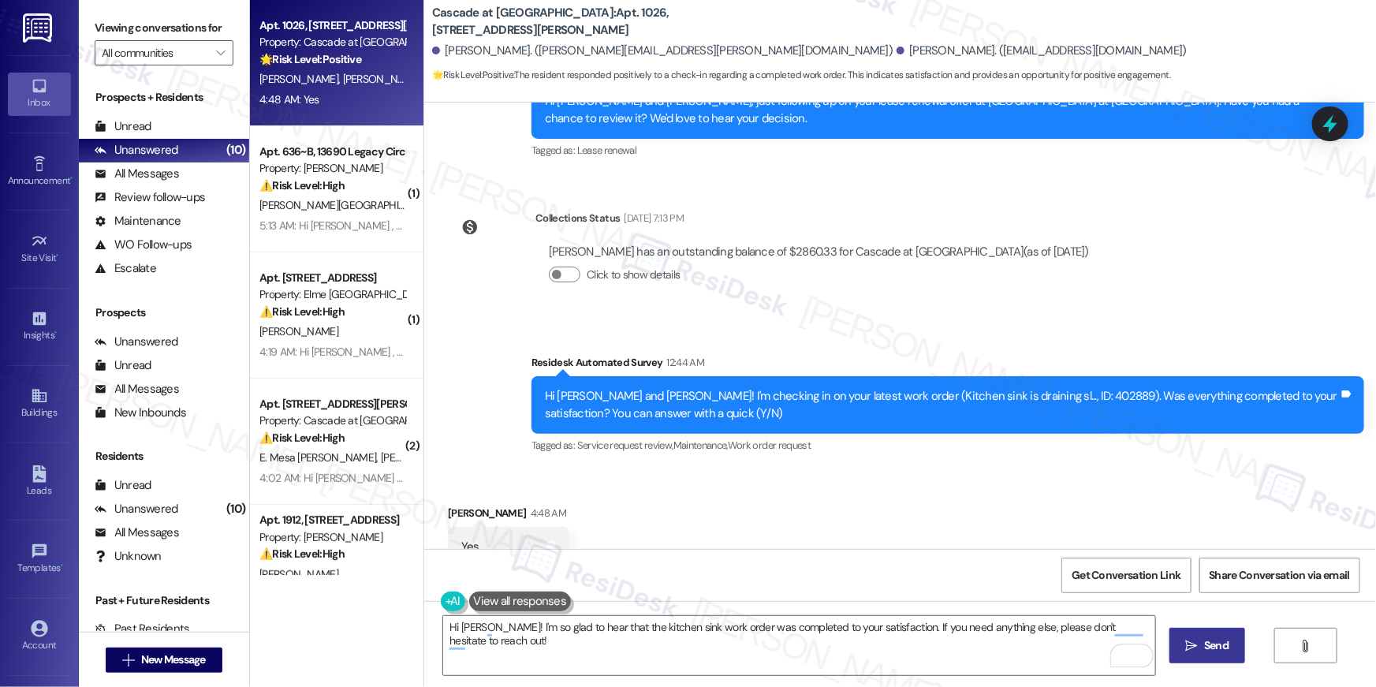
click at [1210, 657] on button " Send" at bounding box center [1207, 645] width 76 height 35
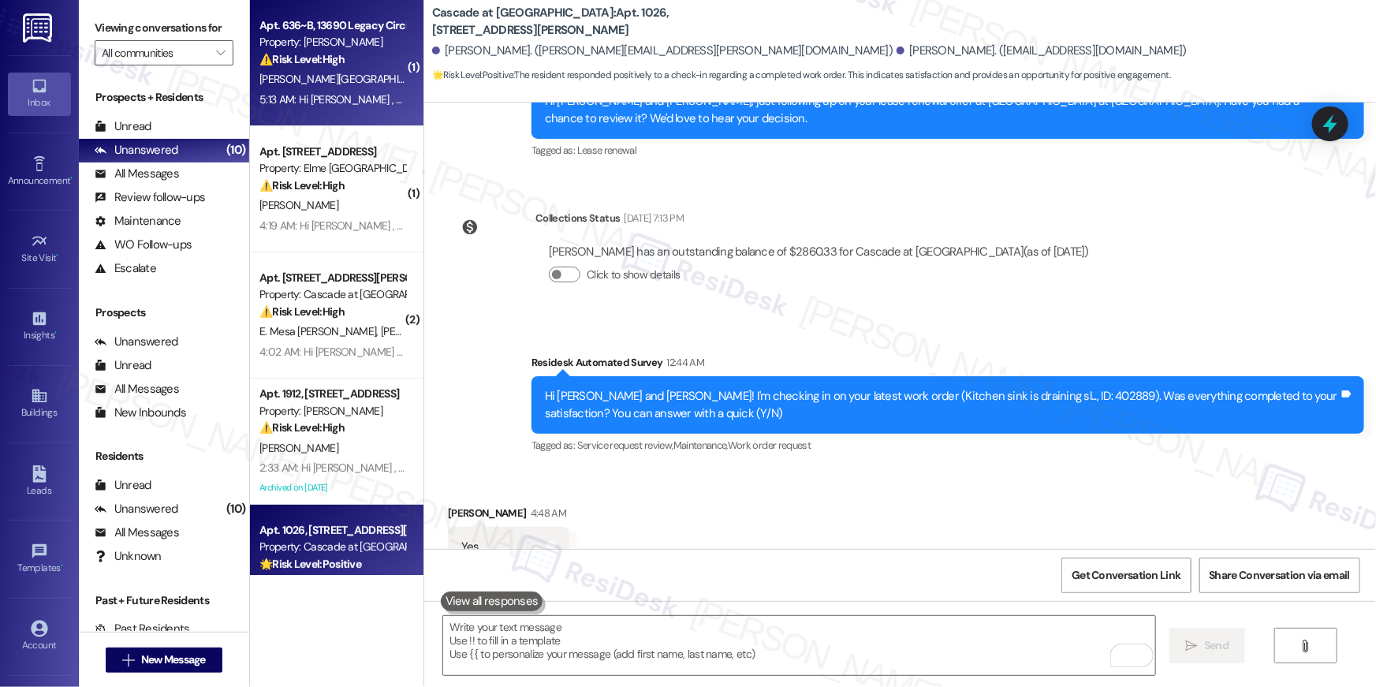
click at [348, 78] on div "Z. Cabot" at bounding box center [332, 79] width 149 height 20
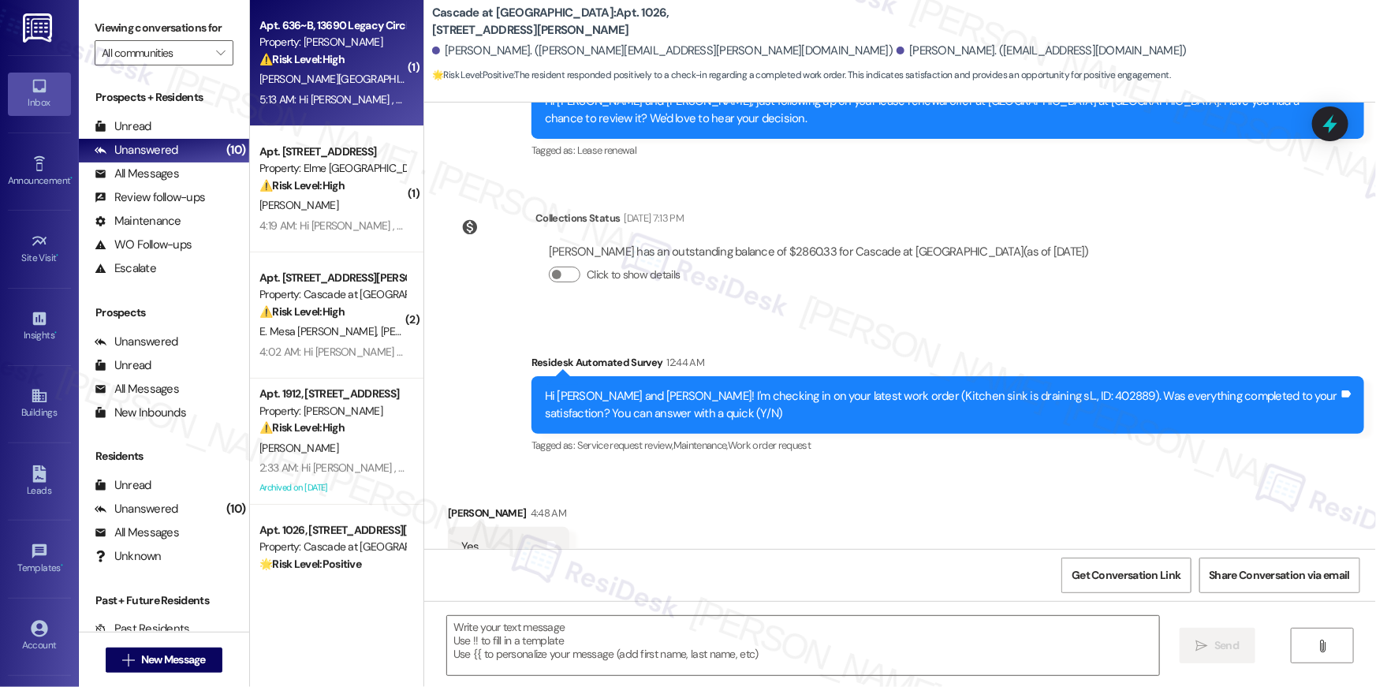
type textarea "Fetching suggested responses. Please feel free to read through the conversation…"
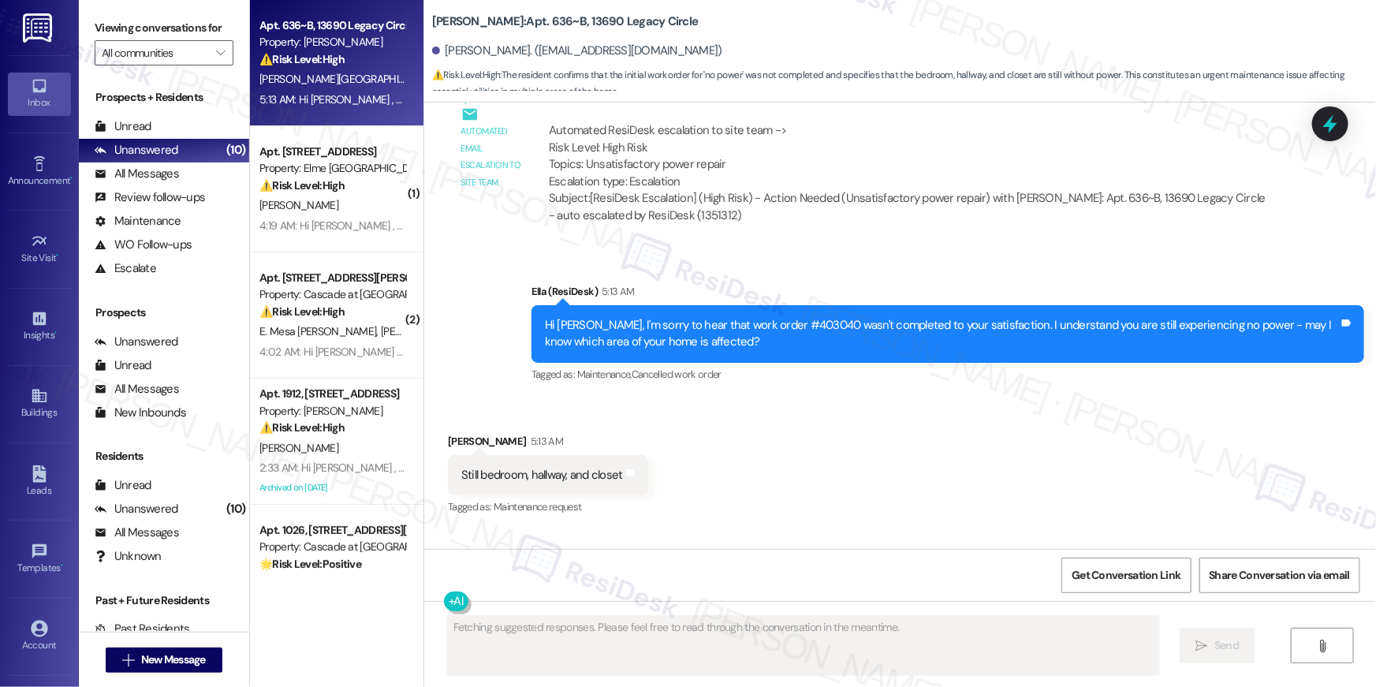
scroll to position [2406, 0]
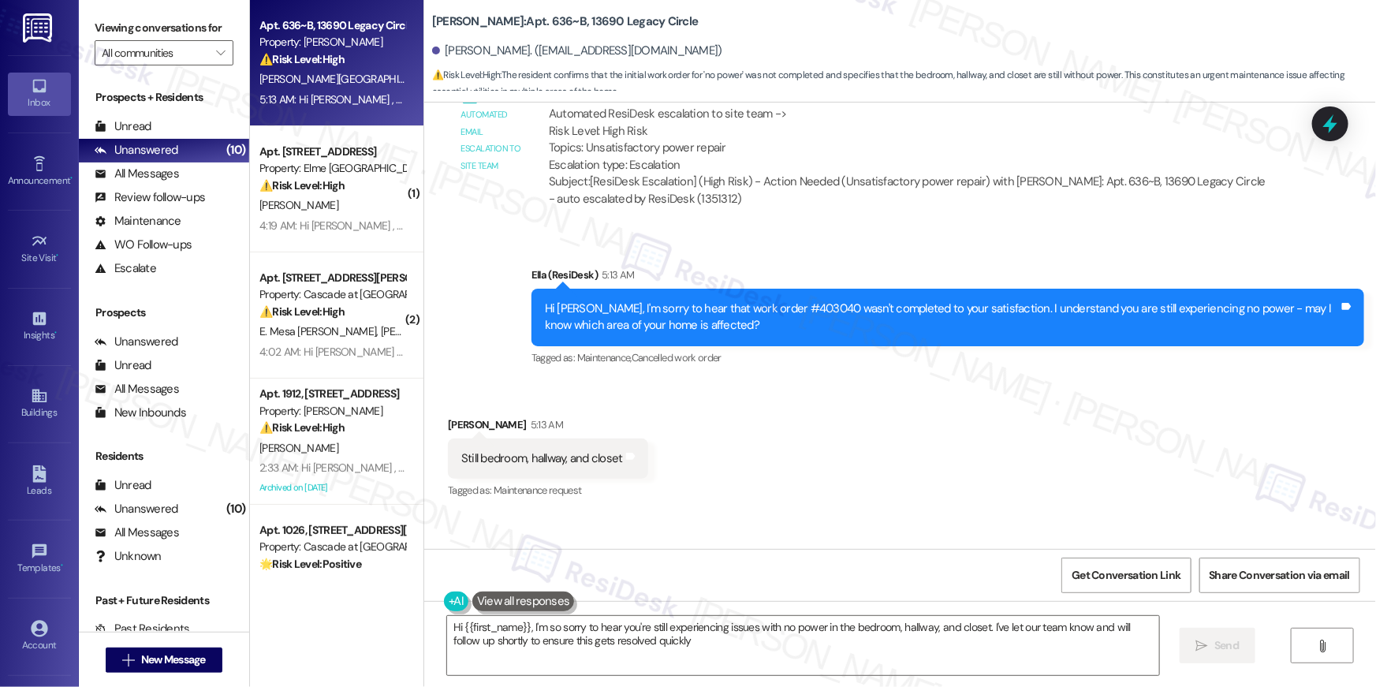
type textarea "Hi {{first_name}}, I'm so sorry to hear you're still experiencing issues with n…"
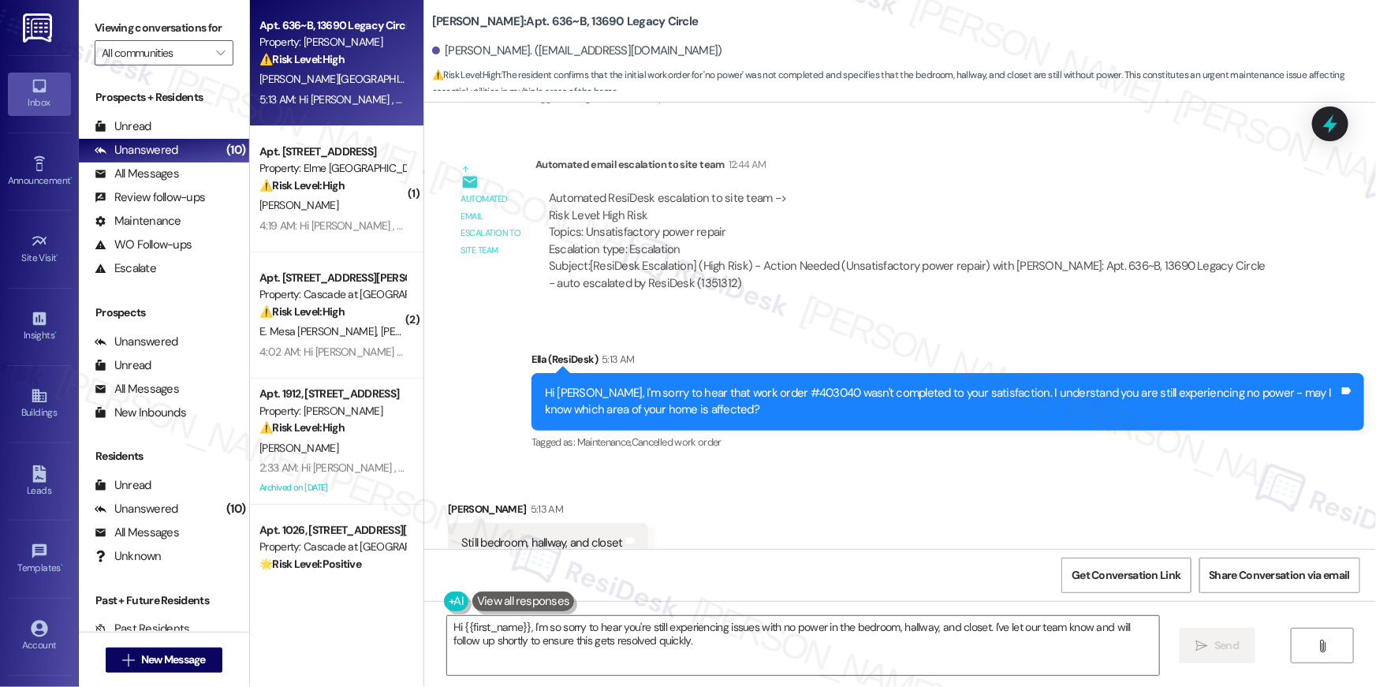
scroll to position [2321, 0]
click at [786, 386] on div "Hi Zachary, I'm sorry to hear that work order #403040 wasn't completed to your …" at bounding box center [942, 403] width 794 height 34
copy div "403040"
click at [722, 655] on textarea "Hi {{first_name}}, I'm so sorry to hear you're still experiencing issues with n…" at bounding box center [803, 645] width 712 height 59
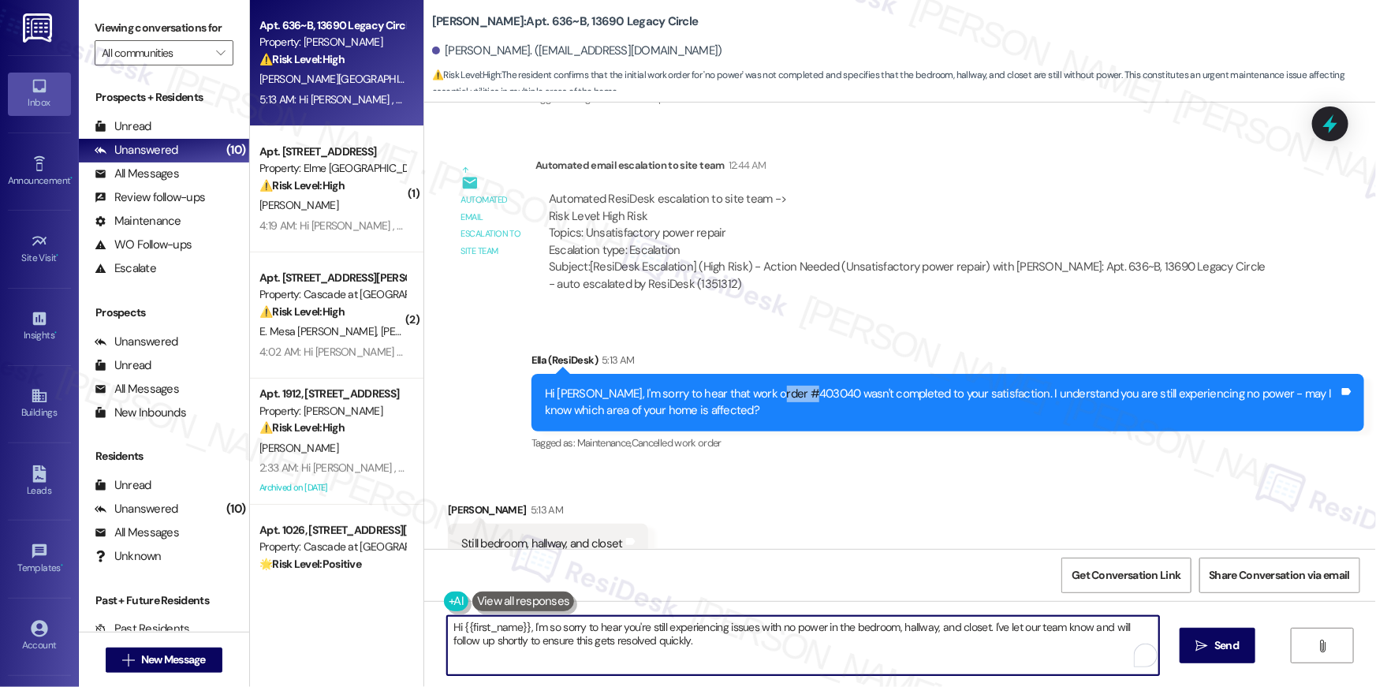
click at [780, 651] on textarea "Hi {{first_name}}, I'm so sorry to hear you're still experiencing issues with n…" at bounding box center [803, 645] width 712 height 59
click at [875, 639] on textarea "Hi {{first_name}}, I'm so sorry to hear you're still experiencing issues with n…" at bounding box center [803, 645] width 712 height 59
click at [984, 638] on textarea "Hi {{first_name}}, I'm so sorry to hear you're still experiencing issues with n…" at bounding box center [799, 645] width 712 height 59
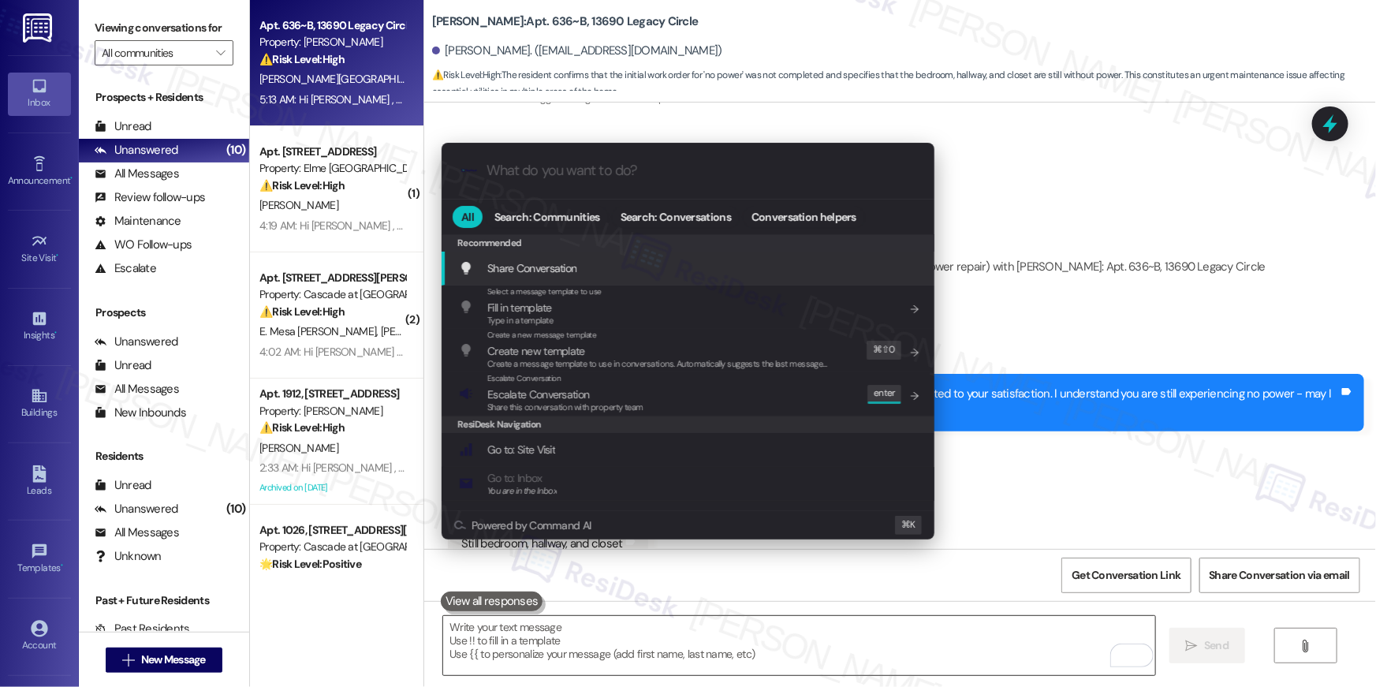
scroll to position [2353, 0]
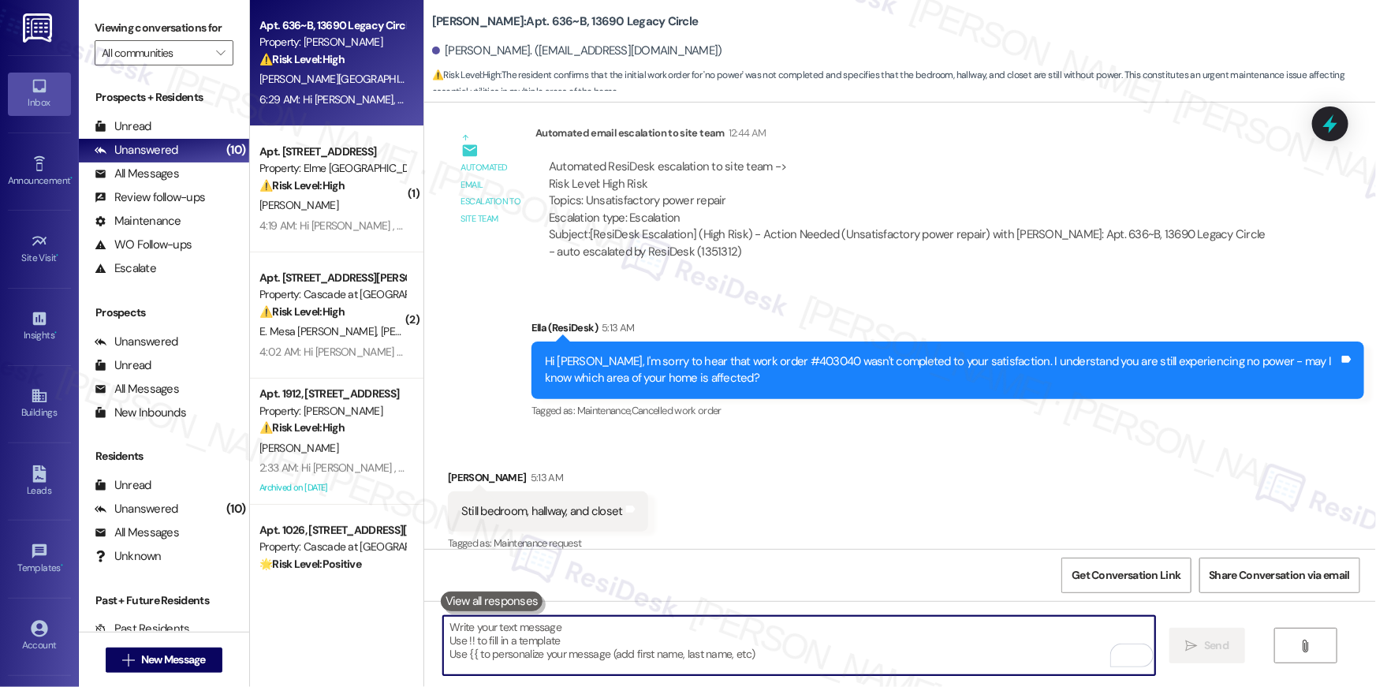
click at [552, 503] on div "Still bedroom, hallway, and closet" at bounding box center [542, 511] width 162 height 17
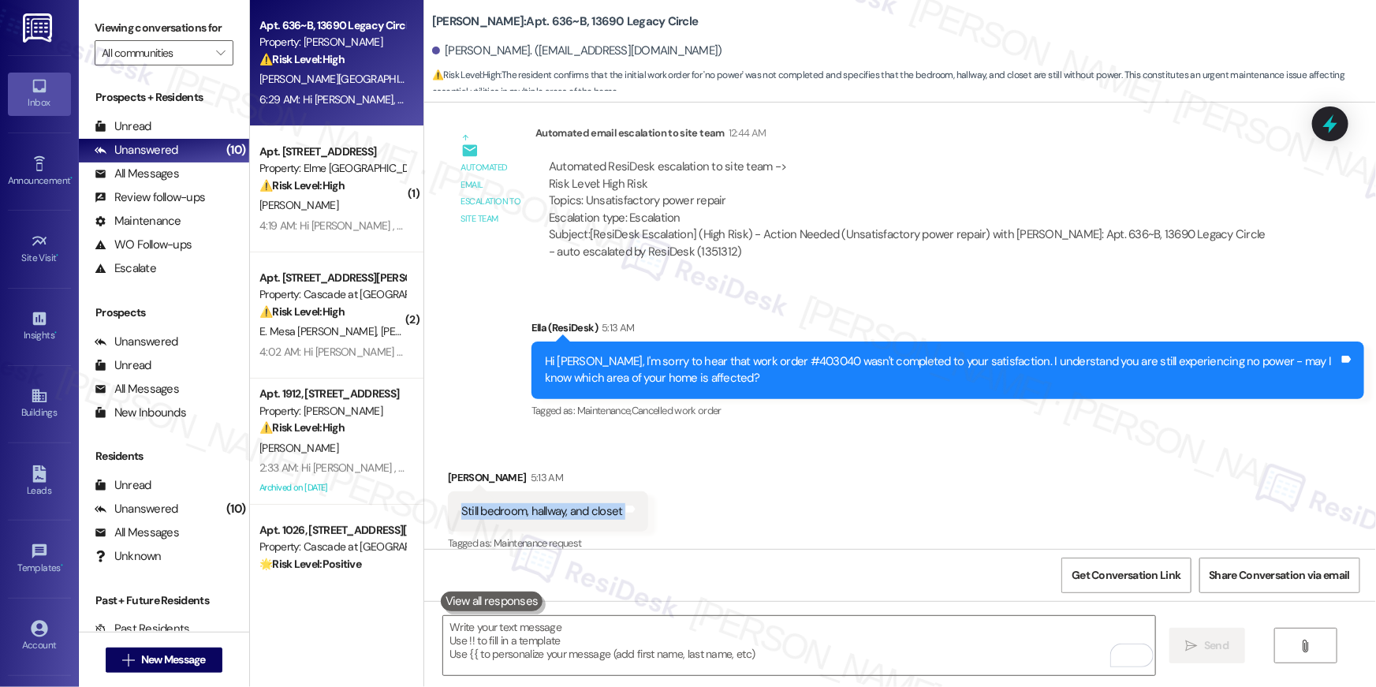
click at [552, 503] on div "Still bedroom, hallway, and closet" at bounding box center [542, 511] width 162 height 17
copy div "Still bedroom, hallway, and closet Tags and notes"
click at [819, 643] on textarea "To enrich screen reader interactions, please activate Accessibility in Grammarl…" at bounding box center [799, 645] width 712 height 59
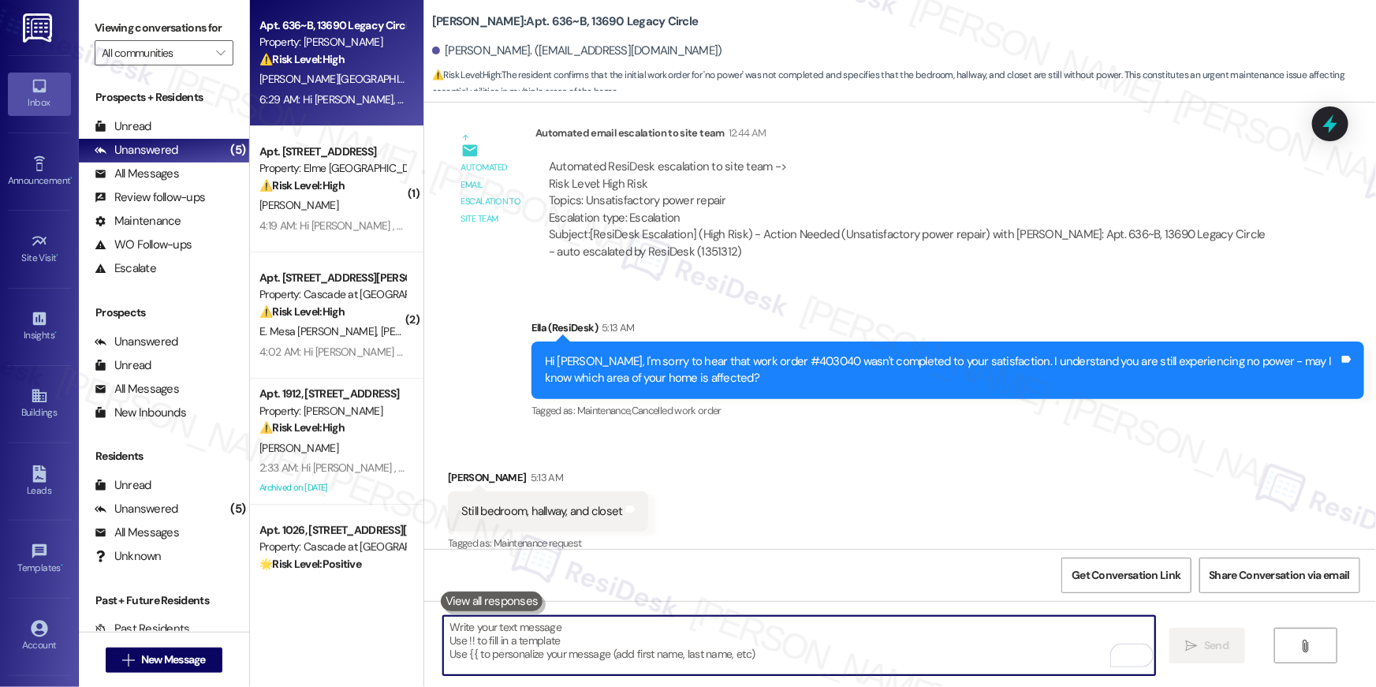
click at [819, 643] on textarea "To enrich screen reader interactions, please activate Accessibility in Grammarl…" at bounding box center [799, 645] width 712 height 59
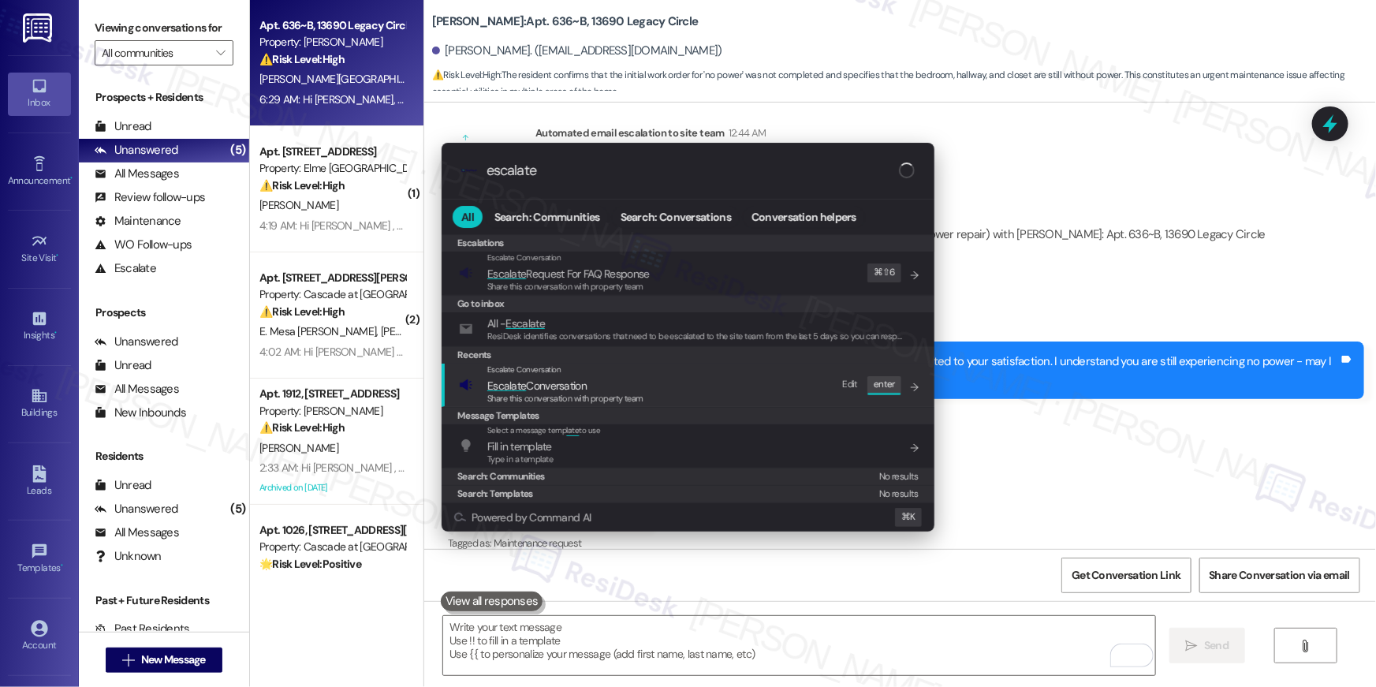
type input "escalate"
click at [598, 379] on span "Escalate Conversation" at bounding box center [565, 385] width 156 height 17
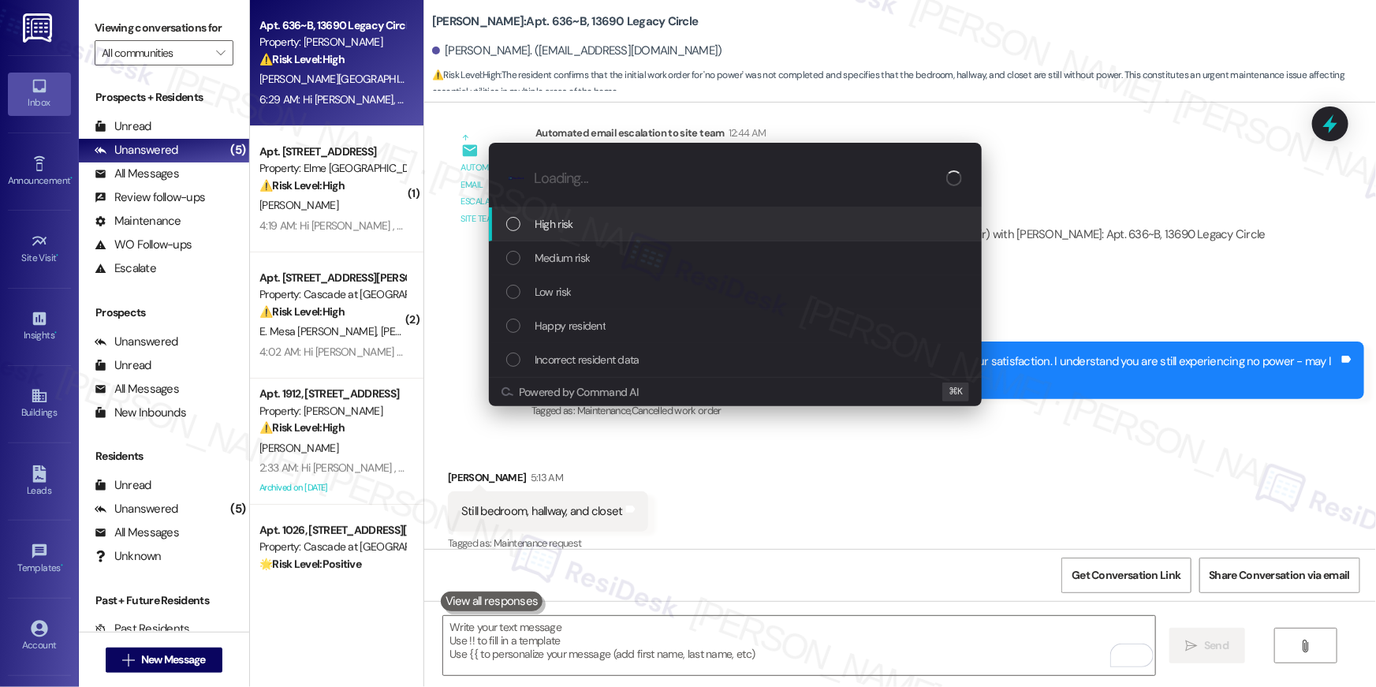
click at [580, 233] on div "High risk" at bounding box center [735, 224] width 493 height 34
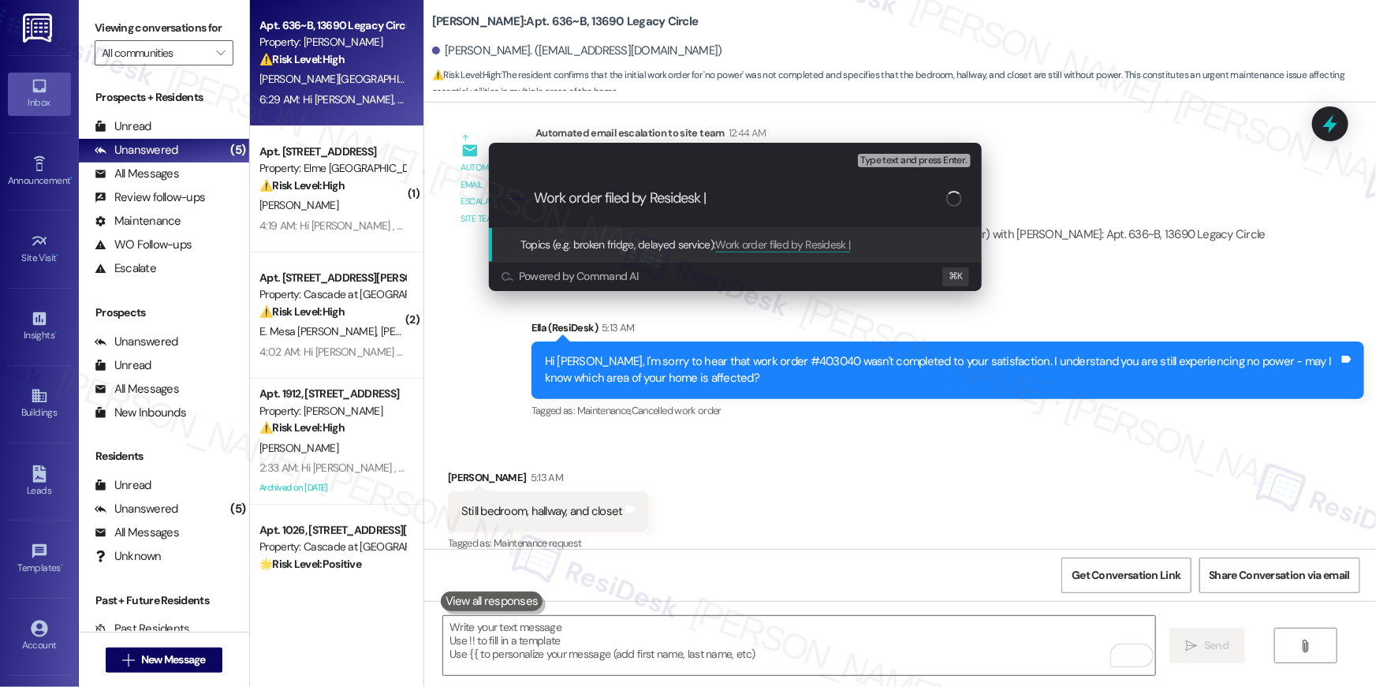
paste input "Work Order # 404503 No power"
type input "Work order filed by Residesk | Work Order # 404503 No power"
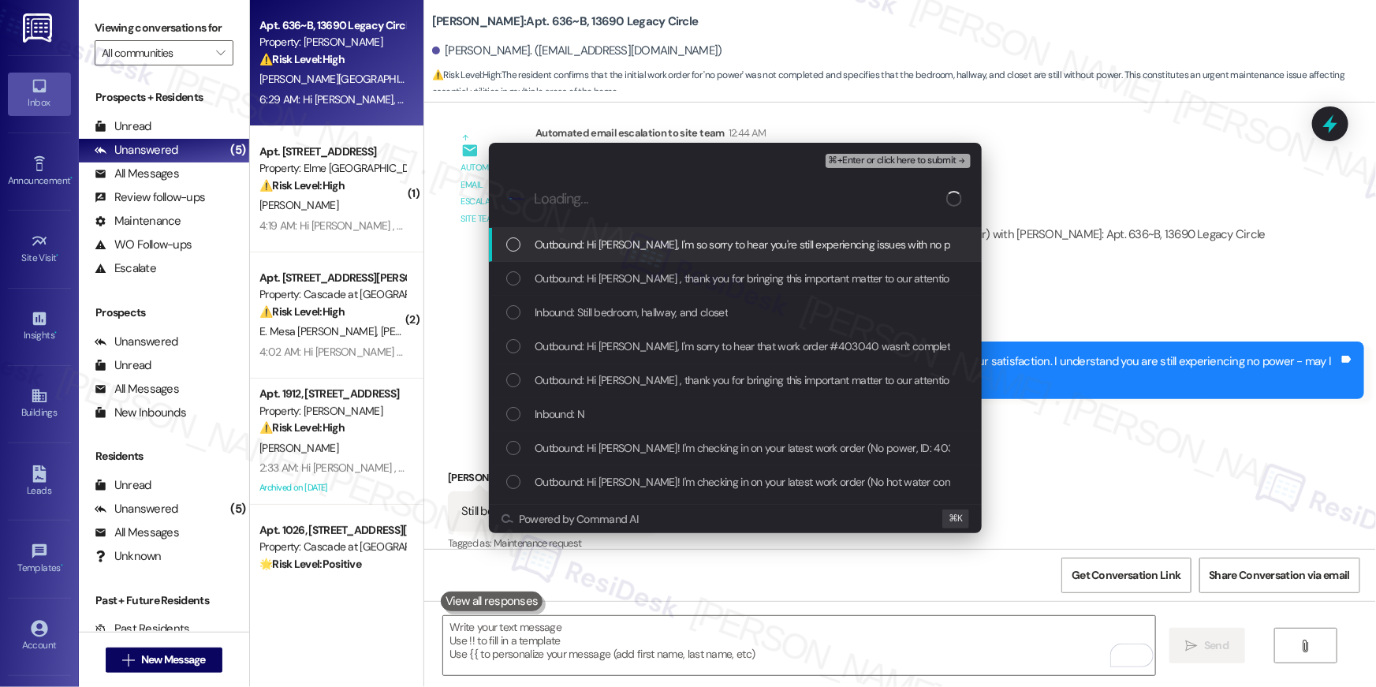
click at [520, 252] on div "Outbound: Hi Zachary, I'm so sorry to hear you're still experiencing issues wit…" at bounding box center [736, 244] width 461 height 17
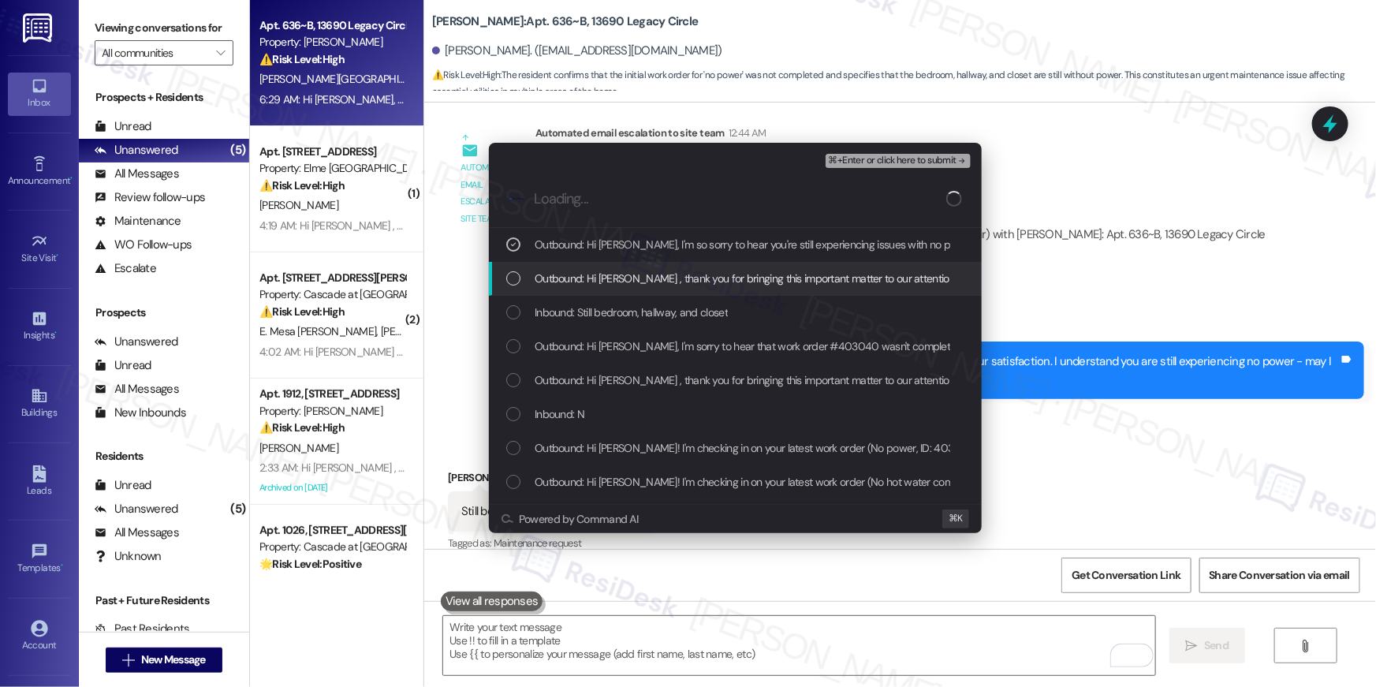
click at [514, 285] on div "List of options" at bounding box center [513, 278] width 14 height 14
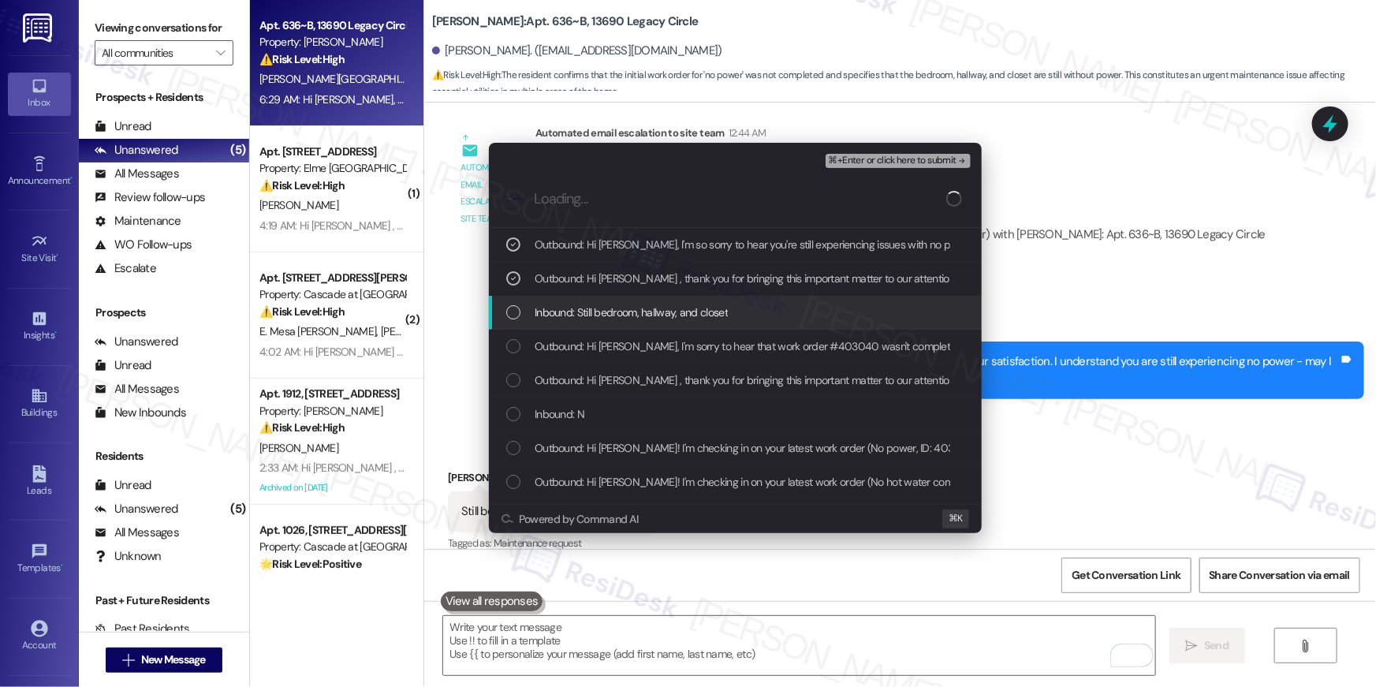
click at [515, 315] on div "List of options" at bounding box center [513, 312] width 14 height 14
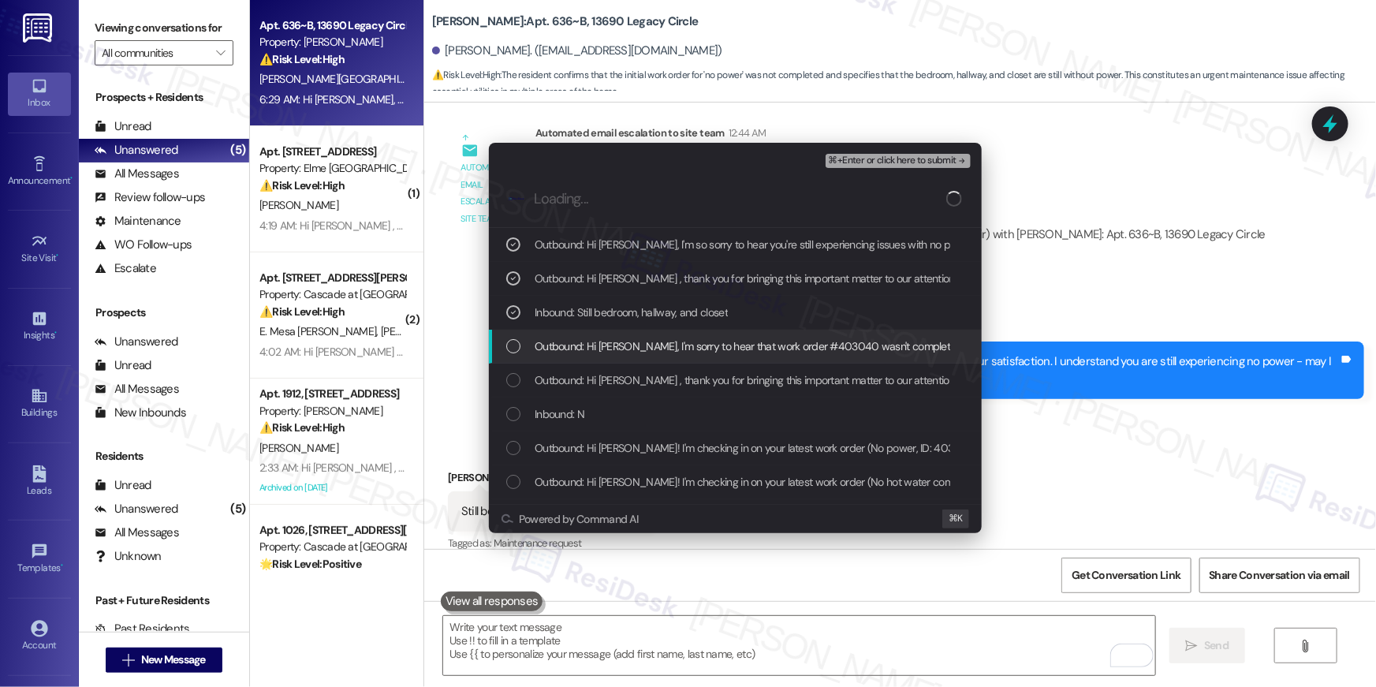
drag, startPoint x: 506, startPoint y: 338, endPoint x: 508, endPoint y: 356, distance: 18.2
click at [506, 338] on div "Outbound: Hi Zachary, I'm sorry to hear that work order #403040 wasn't complete…" at bounding box center [736, 346] width 461 height 17
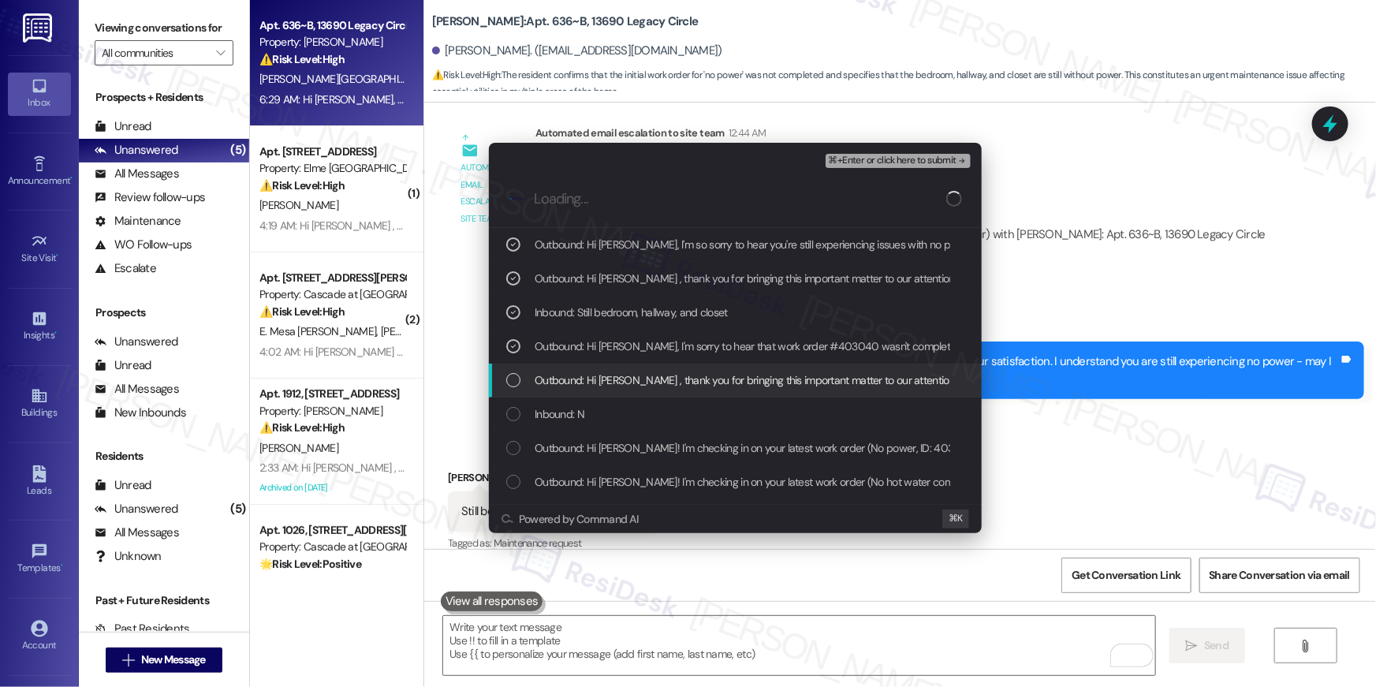
click at [507, 379] on div "List of options" at bounding box center [513, 380] width 14 height 14
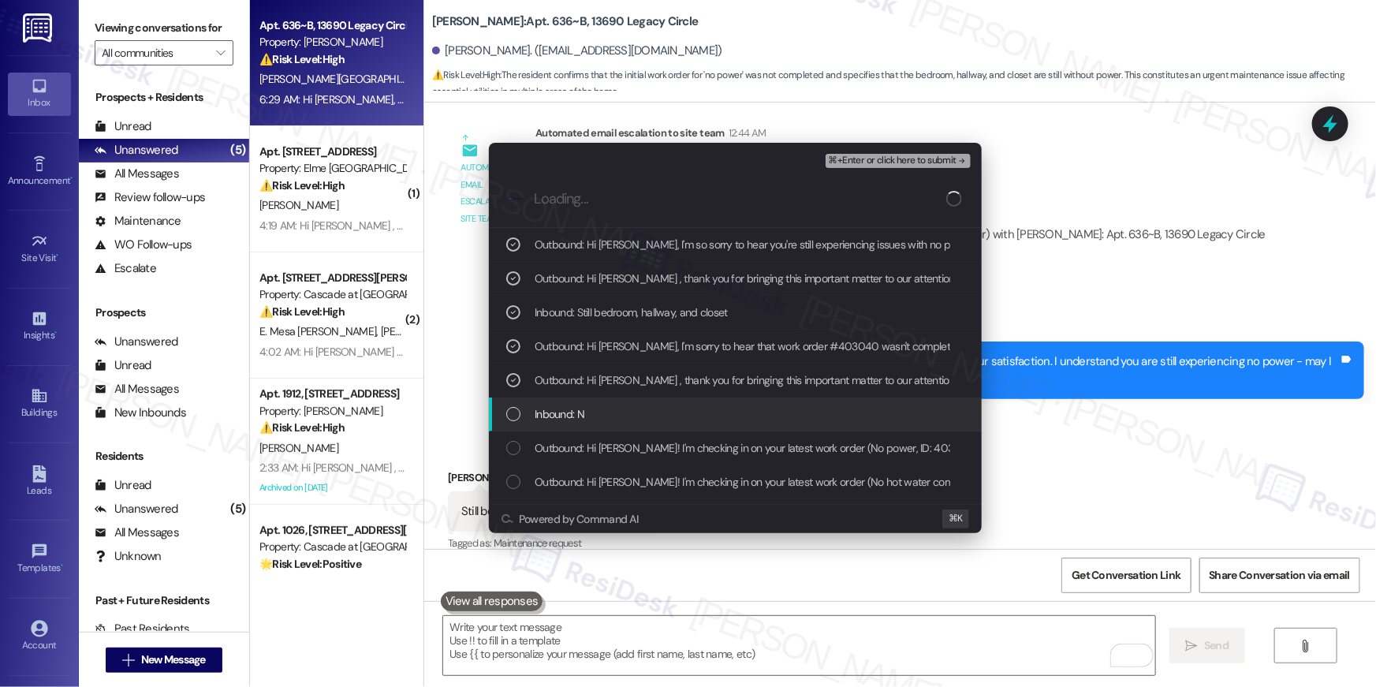
click at [513, 419] on div "List of options" at bounding box center [513, 414] width 14 height 14
click at [514, 431] on div "Outbound: Hi Zachary! I'm checking in on your latest work order (No power, ID: …" at bounding box center [735, 448] width 493 height 34
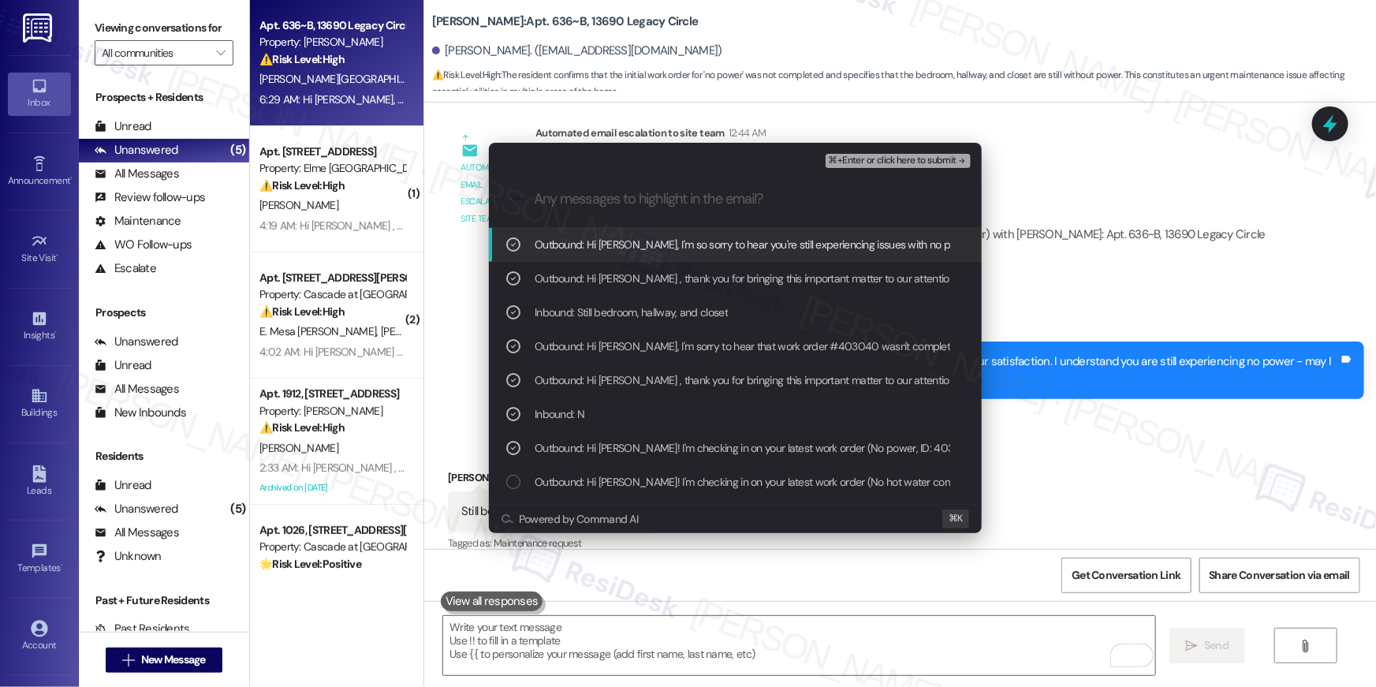
click at [912, 166] on button "⌘+Enter or click here to submit" at bounding box center [898, 161] width 145 height 14
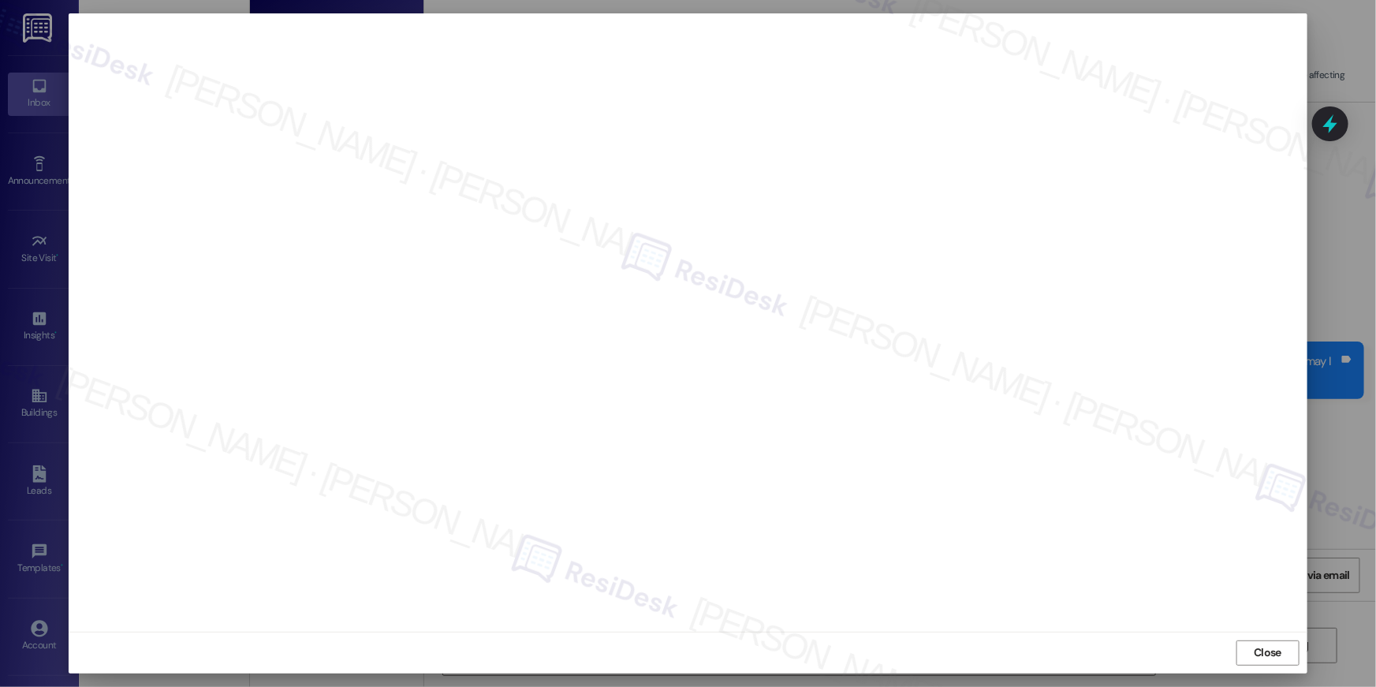
click at [1300, 645] on div "Close" at bounding box center [688, 653] width 1239 height 42
click at [1274, 649] on span "Close" at bounding box center [1268, 652] width 28 height 17
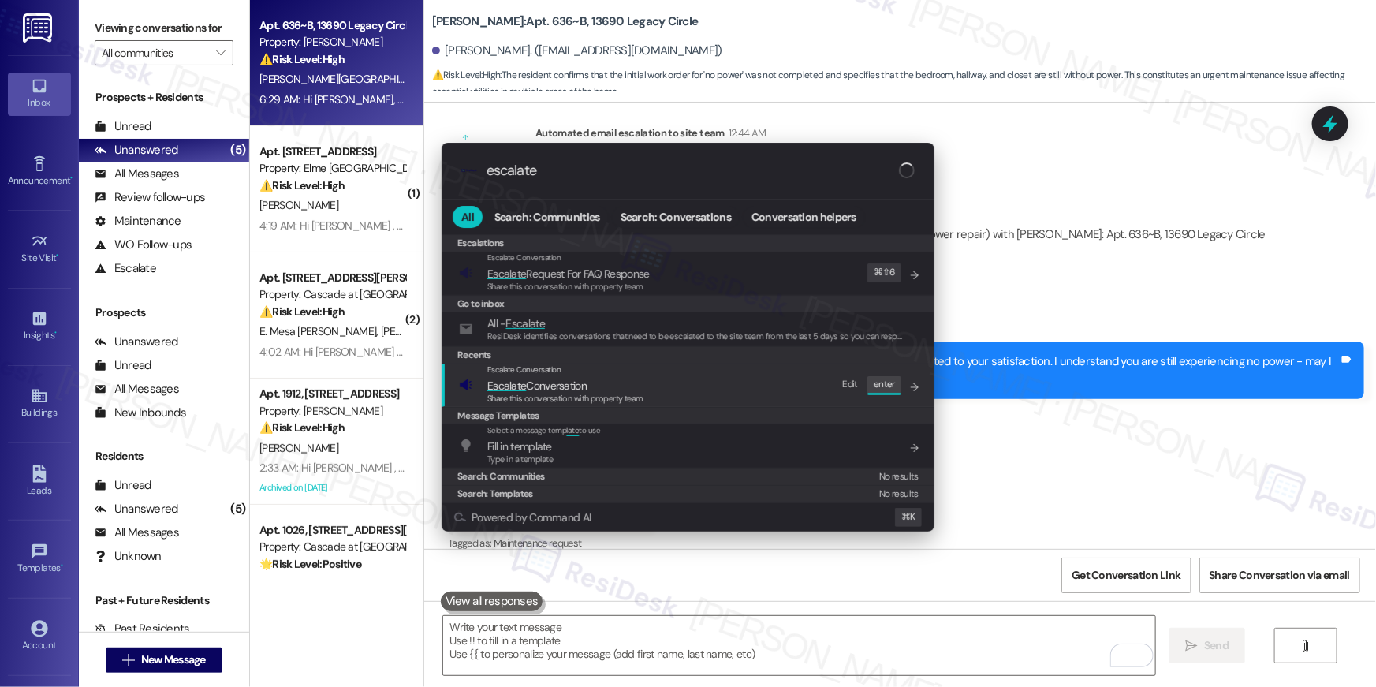
type input "escalate"
click at [721, 391] on div "Escalate Conversation Escalate Conversation Share this conversation with proper…" at bounding box center [689, 385] width 461 height 43
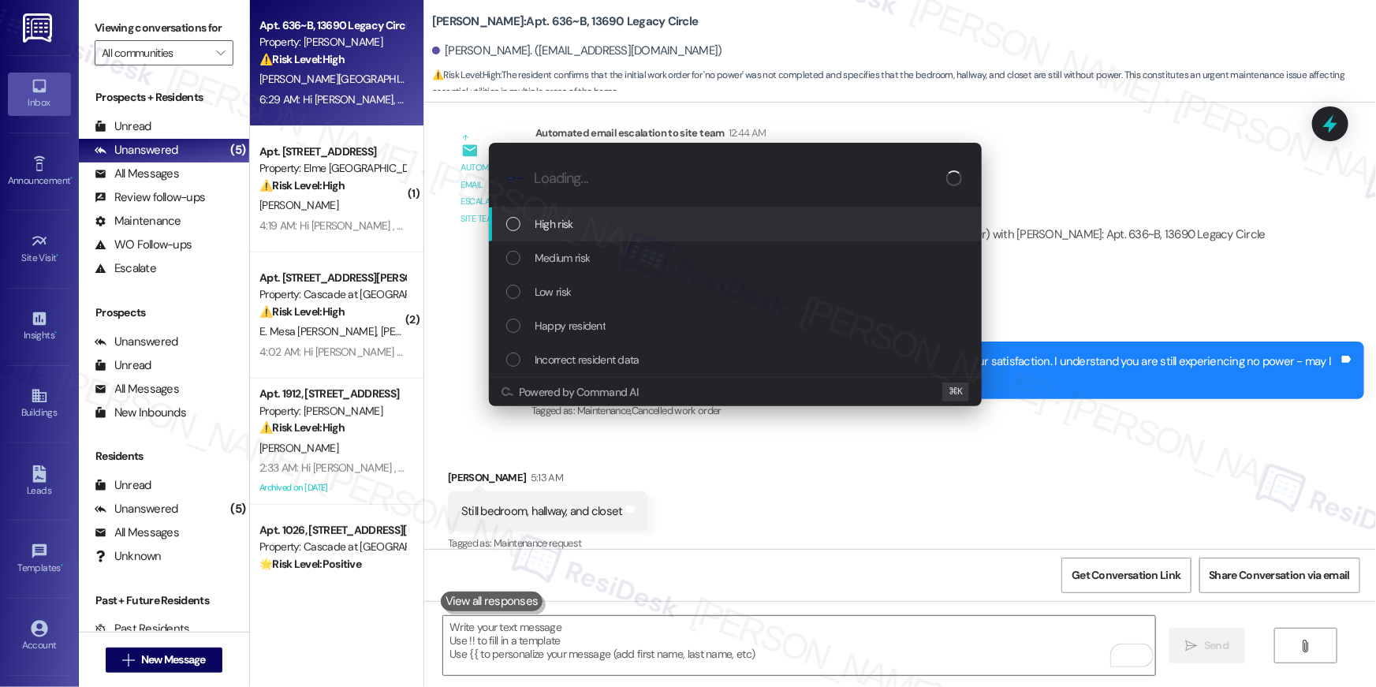
click at [602, 235] on div "High risk" at bounding box center [735, 224] width 493 height 34
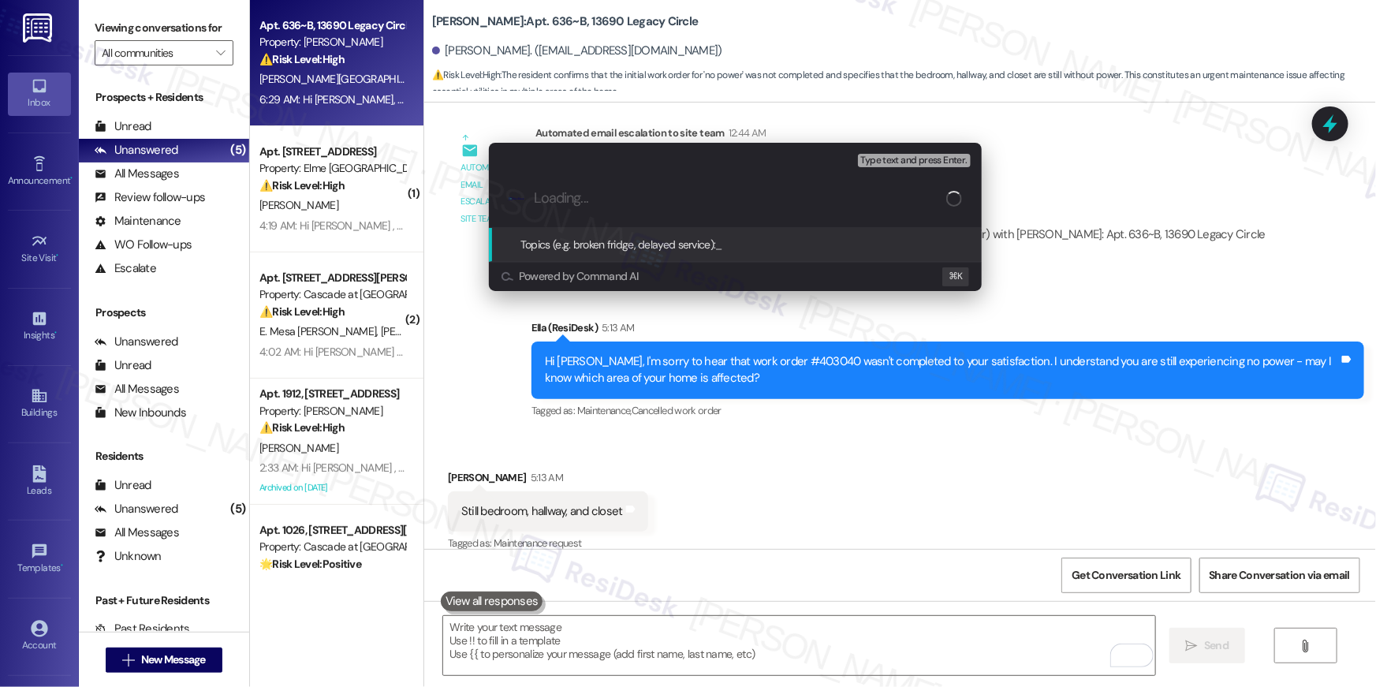
paste input "Work order filed by Residesk | Work Order # 404503 No power"
type input "Work order filed by Residesk | Work Order # 404503 No power"
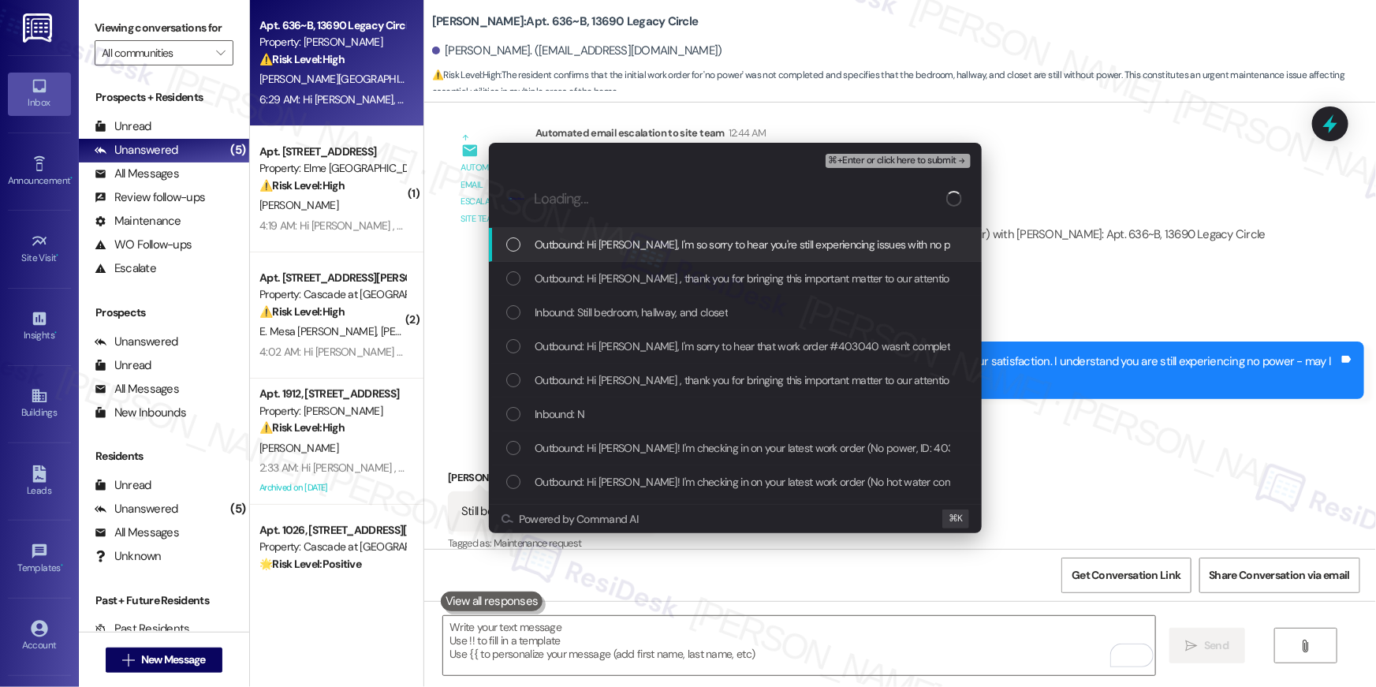
click at [511, 252] on div "Outbound: Hi Zachary, I'm so sorry to hear you're still experiencing issues wit…" at bounding box center [736, 244] width 461 height 17
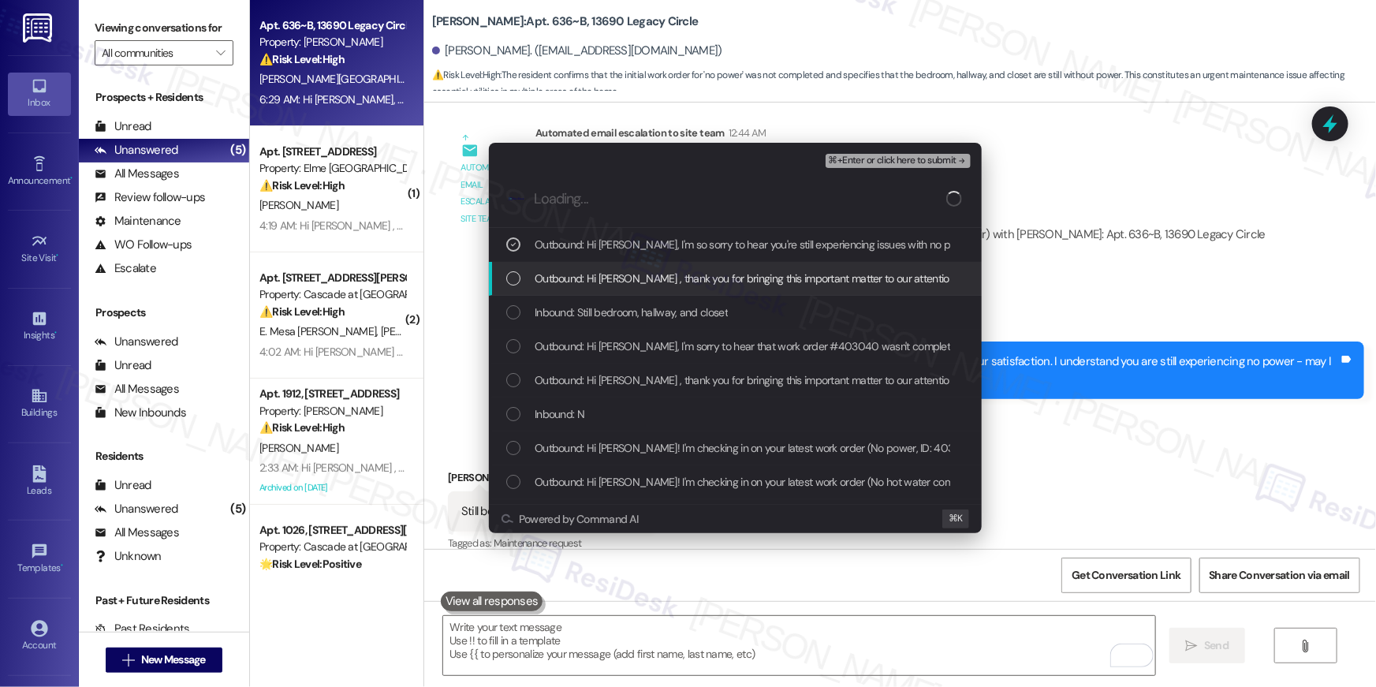
click at [517, 286] on div "Outbound: Hi Zachary , thank you for bringing this important matter to our atte…" at bounding box center [736, 278] width 461 height 17
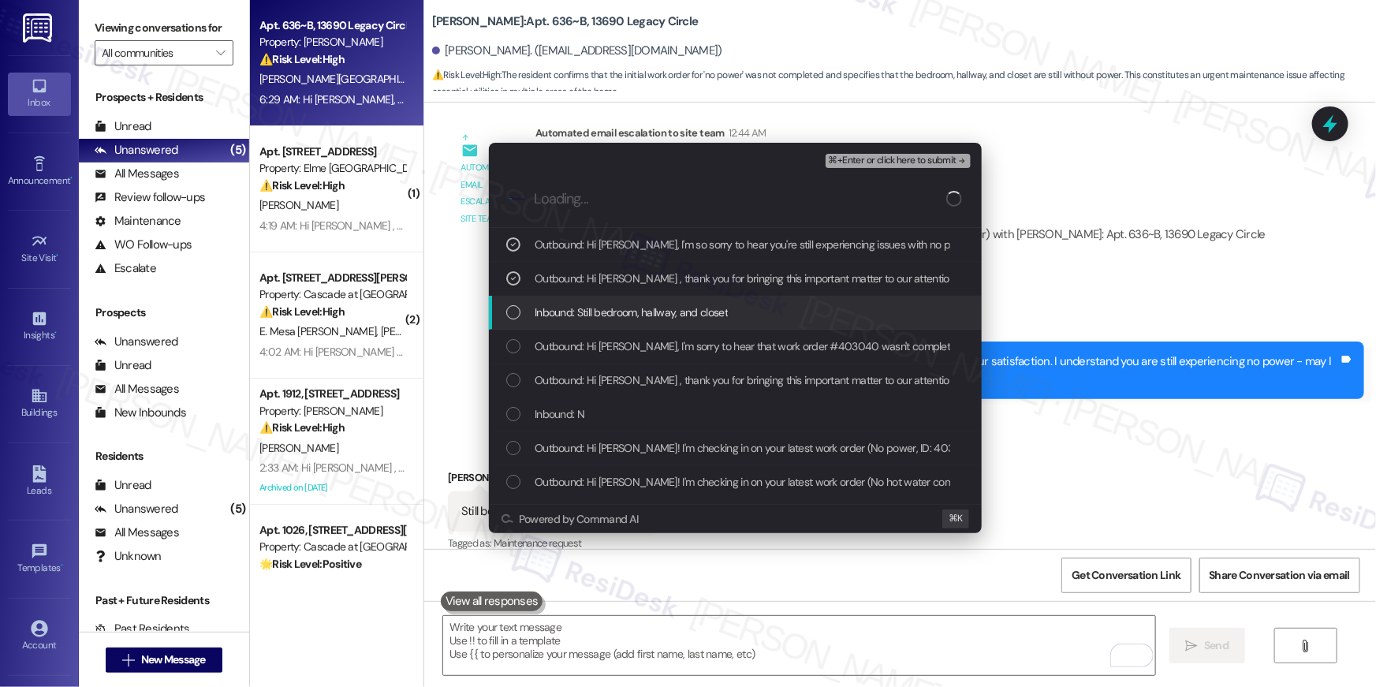
drag, startPoint x: 517, startPoint y: 316, endPoint x: 516, endPoint y: 326, distance: 10.4
click at [517, 316] on div "List of options" at bounding box center [513, 312] width 14 height 14
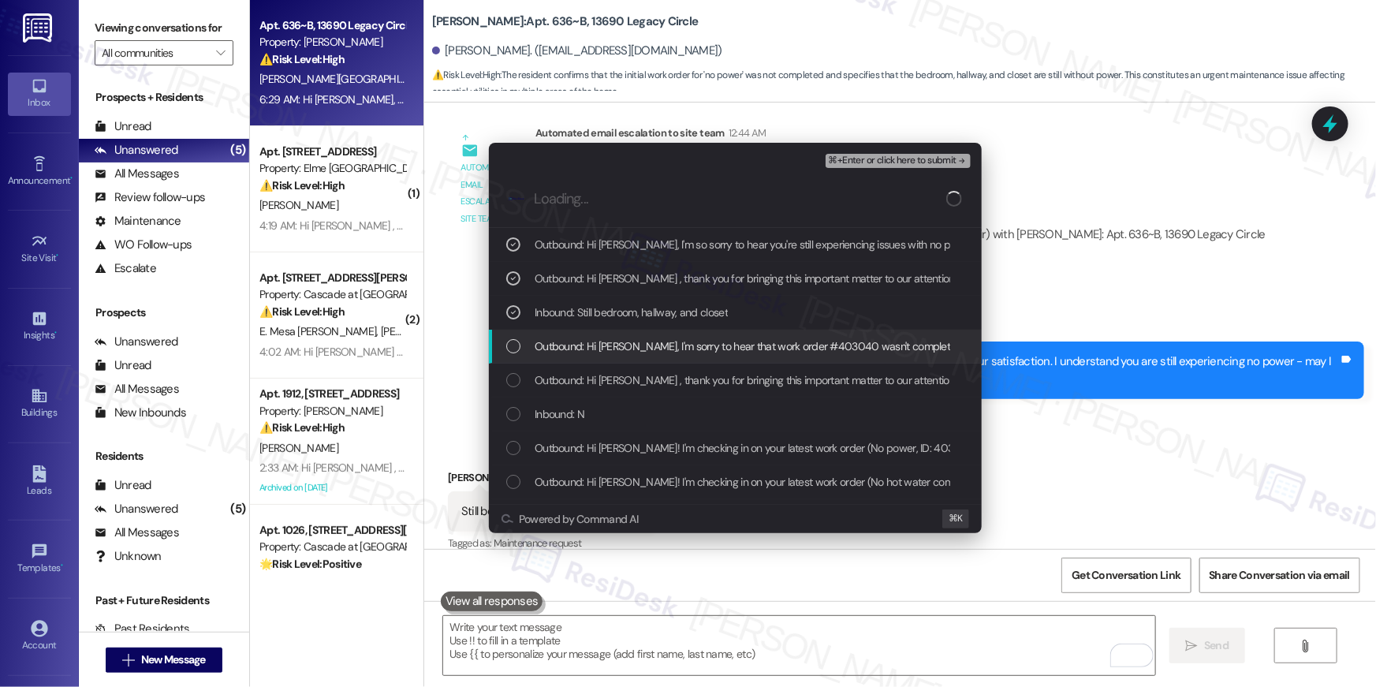
click at [515, 341] on div "List of options" at bounding box center [513, 346] width 14 height 14
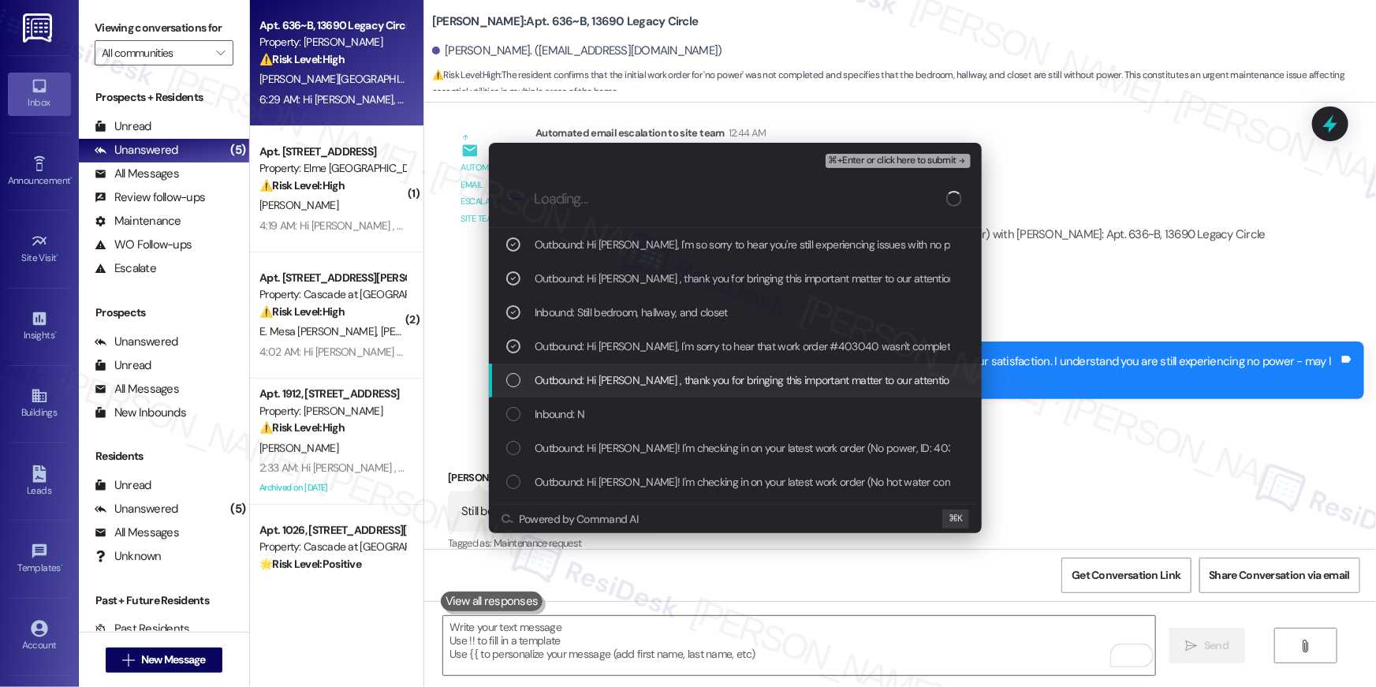
click at [513, 382] on div "List of options" at bounding box center [513, 380] width 14 height 14
click at [511, 392] on div "Outbound: Hi Zachary , thank you for bringing this important matter to our atte…" at bounding box center [735, 381] width 493 height 34
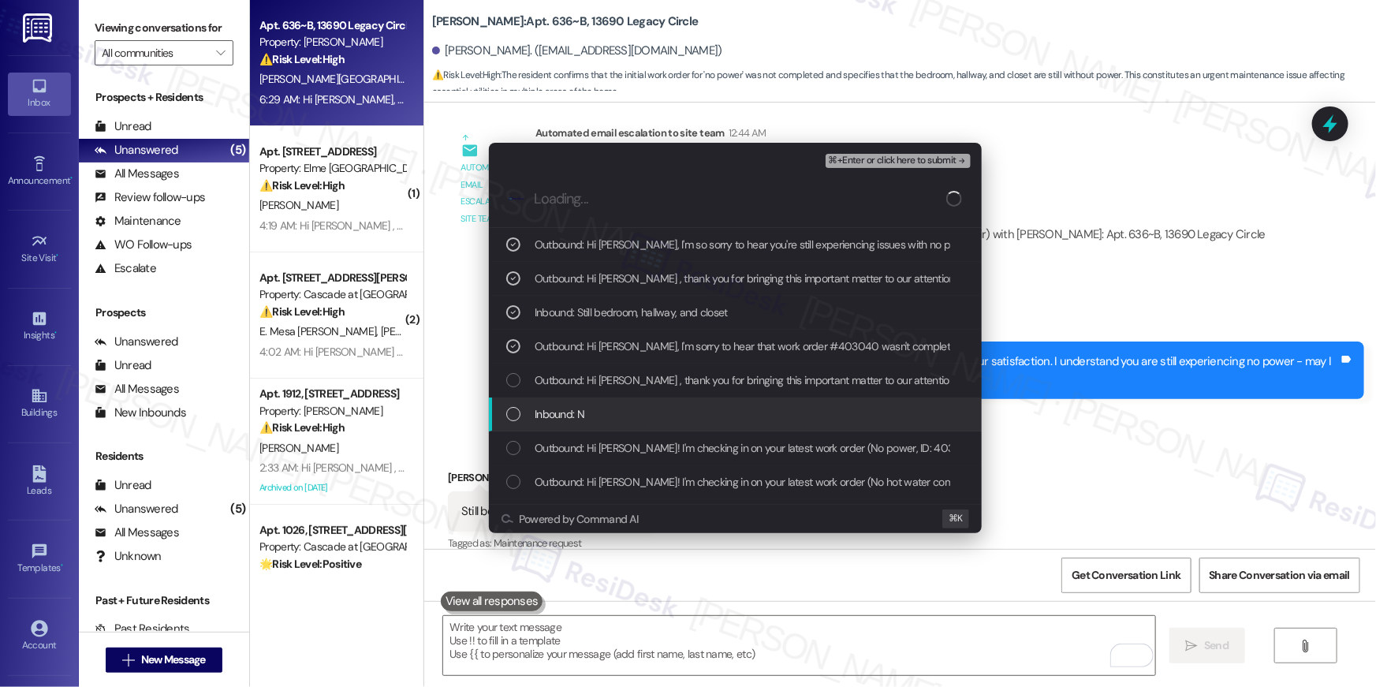
drag, startPoint x: 510, startPoint y: 408, endPoint x: 514, endPoint y: 382, distance: 25.5
click at [511, 407] on div "List of options" at bounding box center [513, 414] width 14 height 14
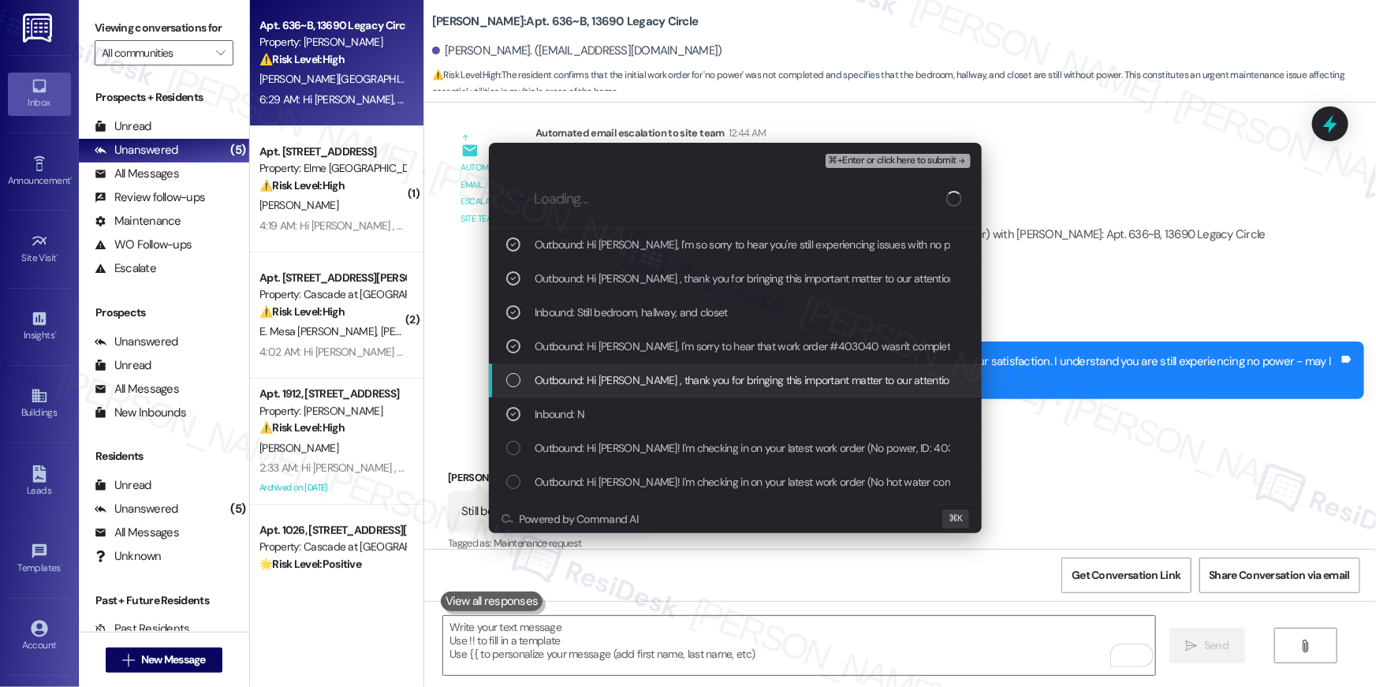
drag, startPoint x: 514, startPoint y: 379, endPoint x: 517, endPoint y: 426, distance: 46.6
click at [513, 380] on div "List of options" at bounding box center [513, 380] width 14 height 14
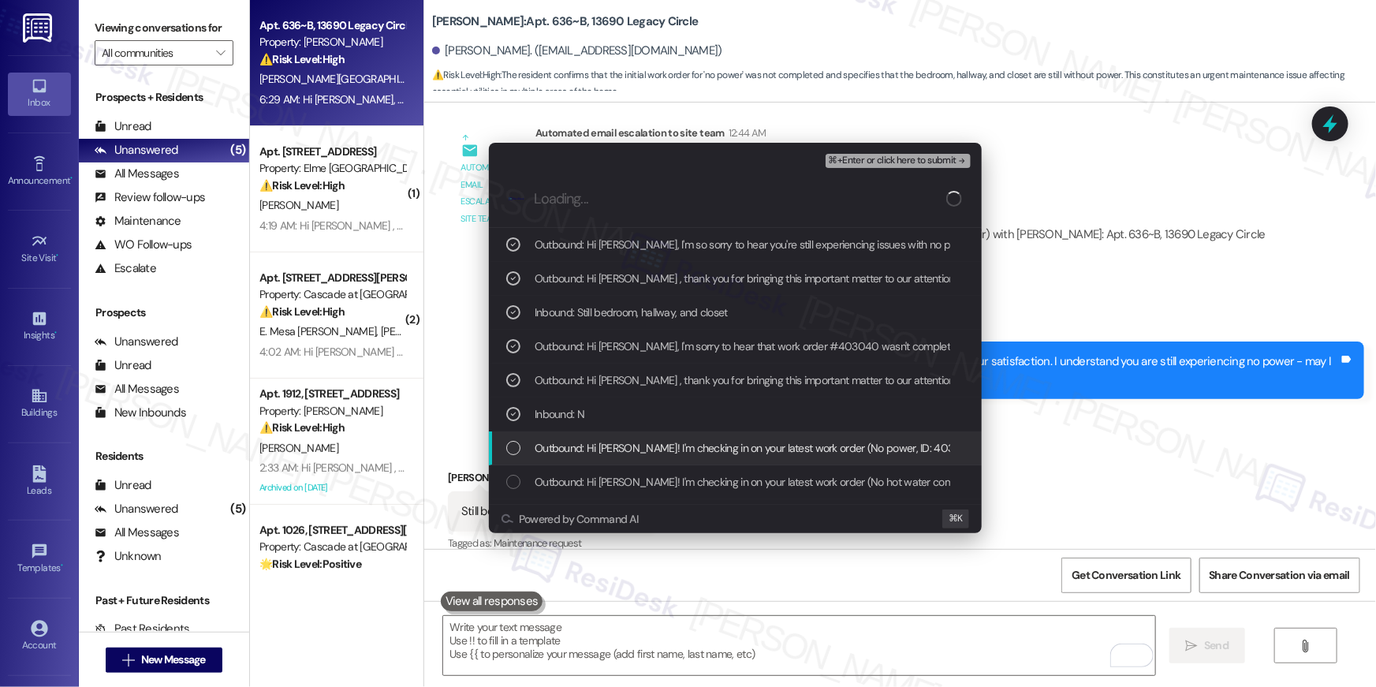
click at [514, 449] on div "List of options" at bounding box center [513, 448] width 14 height 14
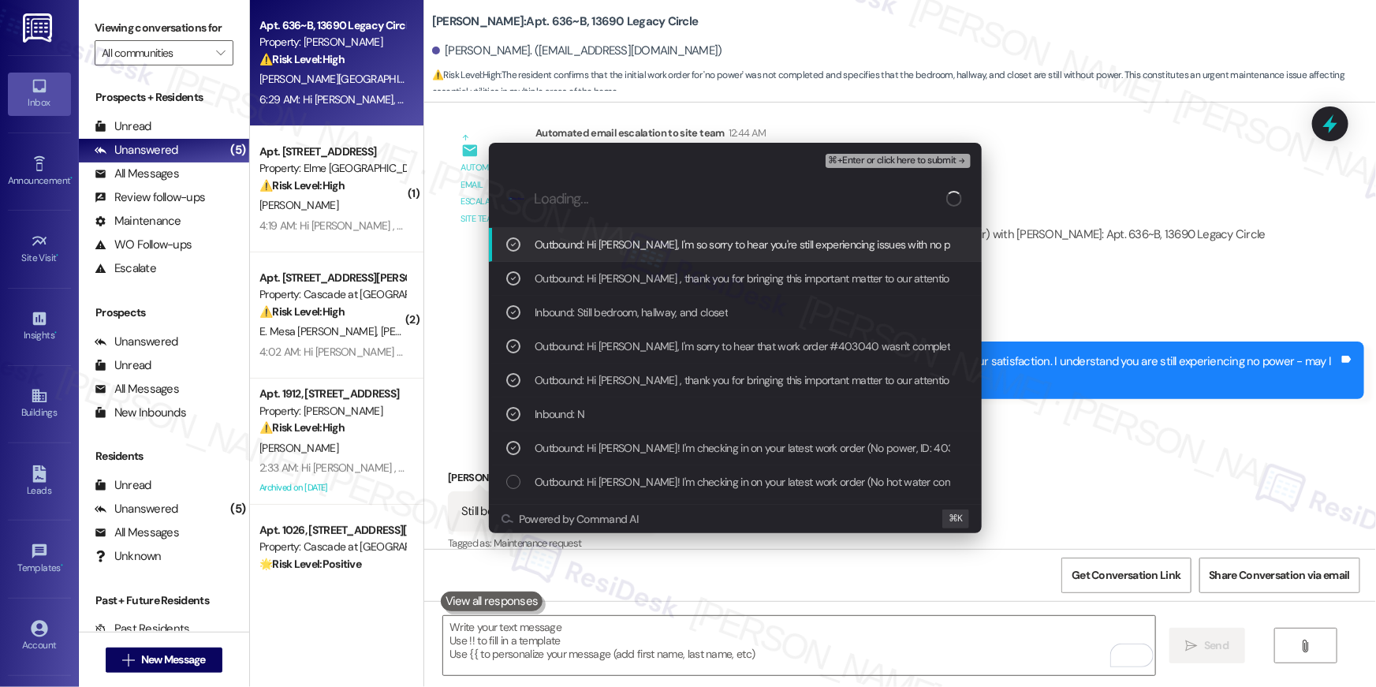
click at [885, 165] on span "⌘+Enter or click here to submit" at bounding box center [893, 160] width 128 height 11
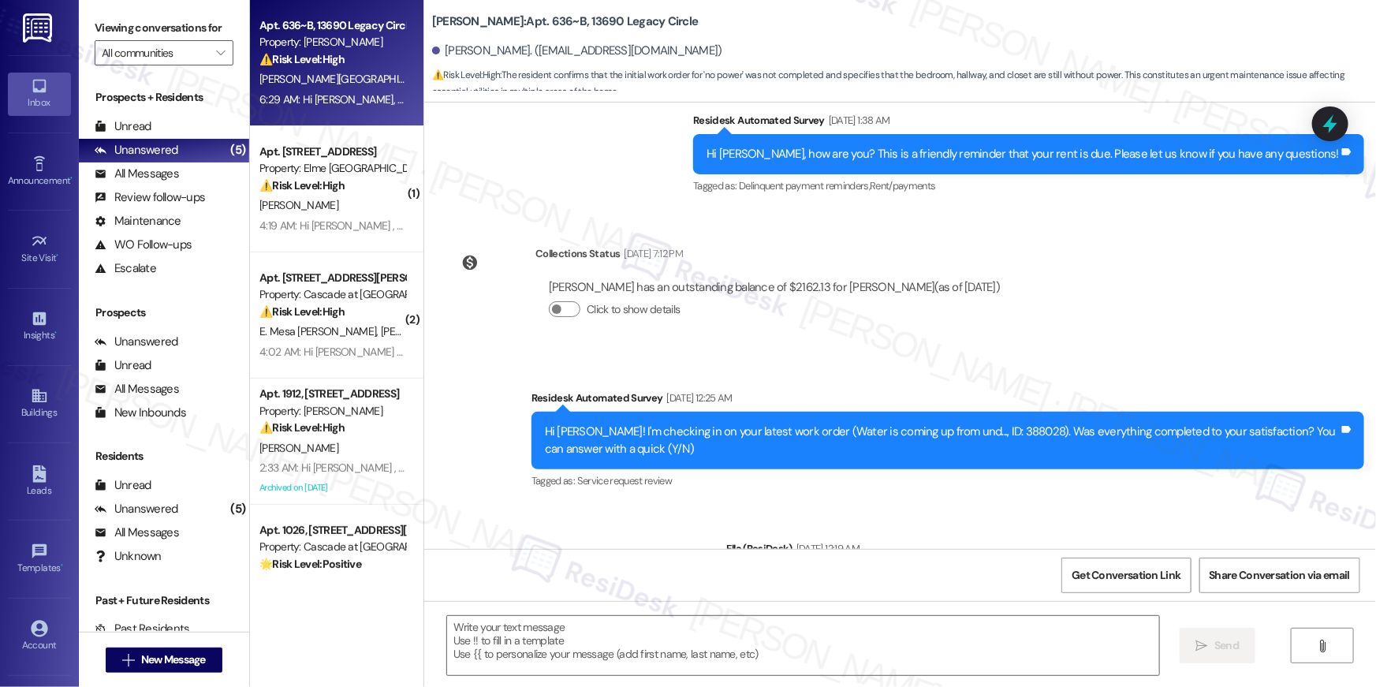
type textarea "Fetching suggested responses. Please feel free to read through the conversation…"
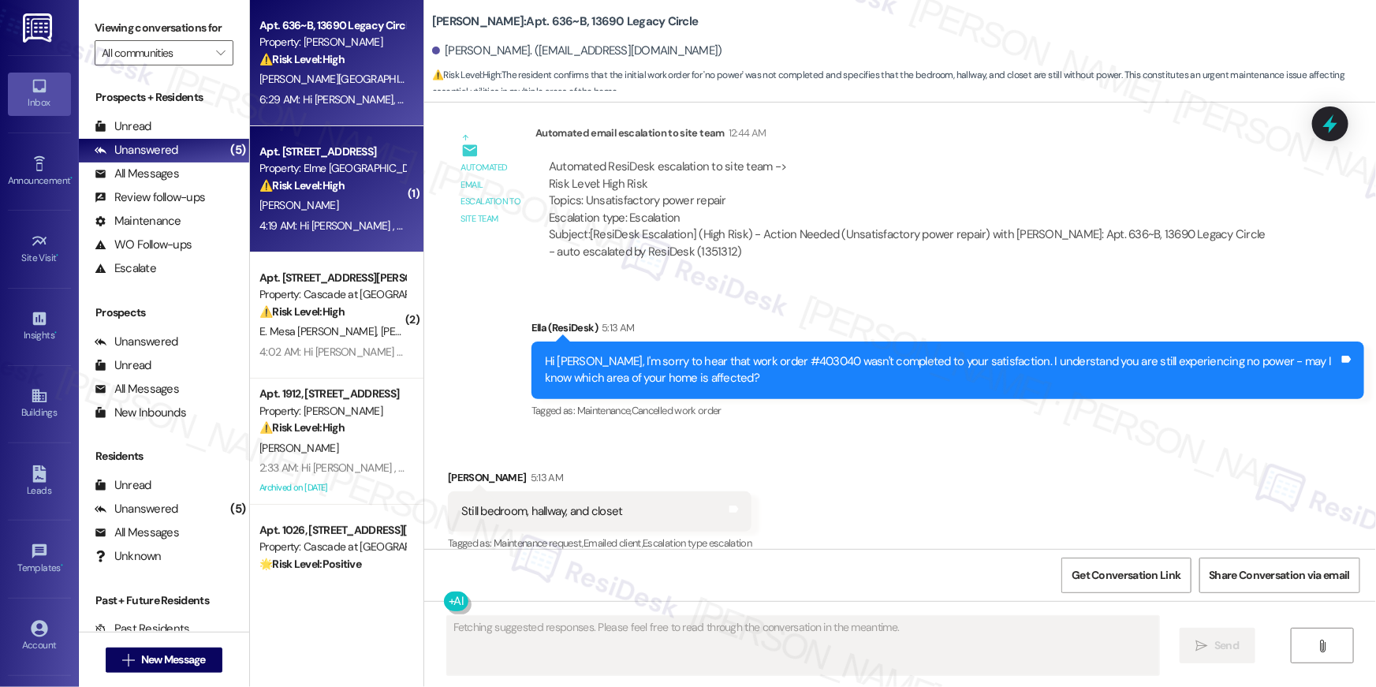
click at [319, 201] on div "I. Longmire" at bounding box center [332, 206] width 149 height 20
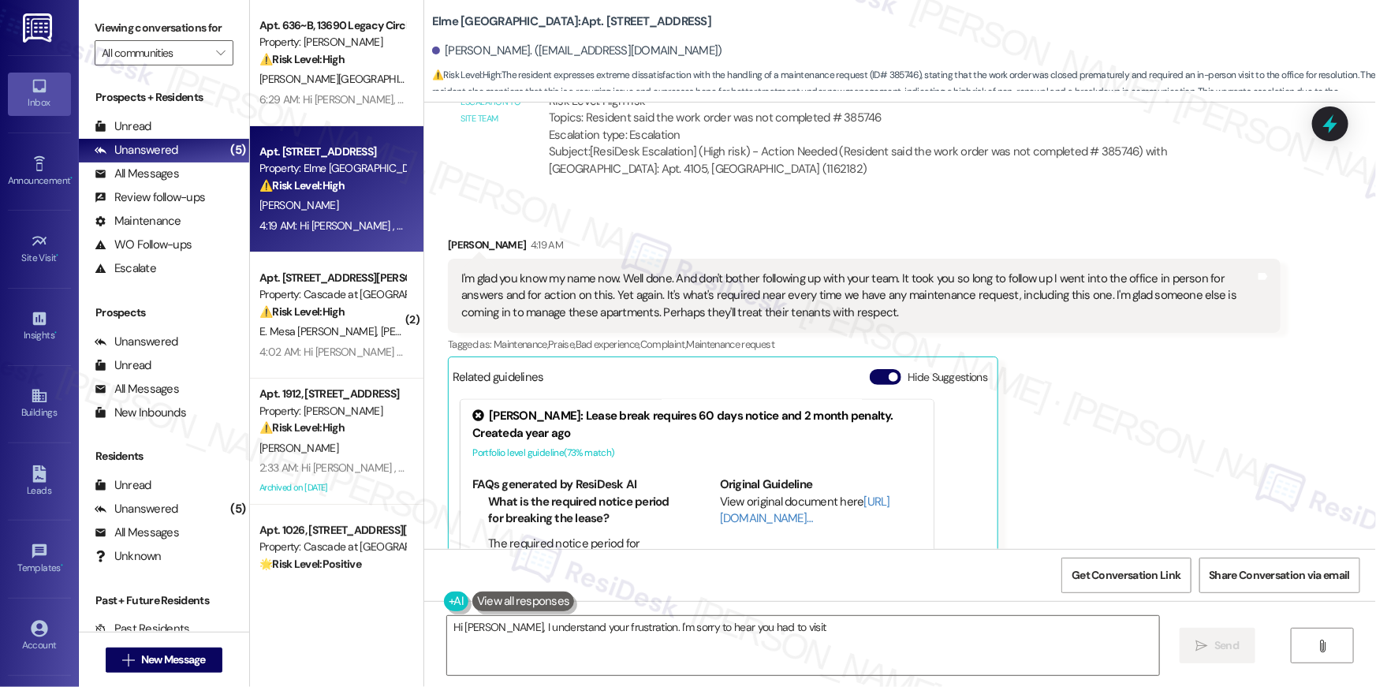
scroll to position [22650, 0]
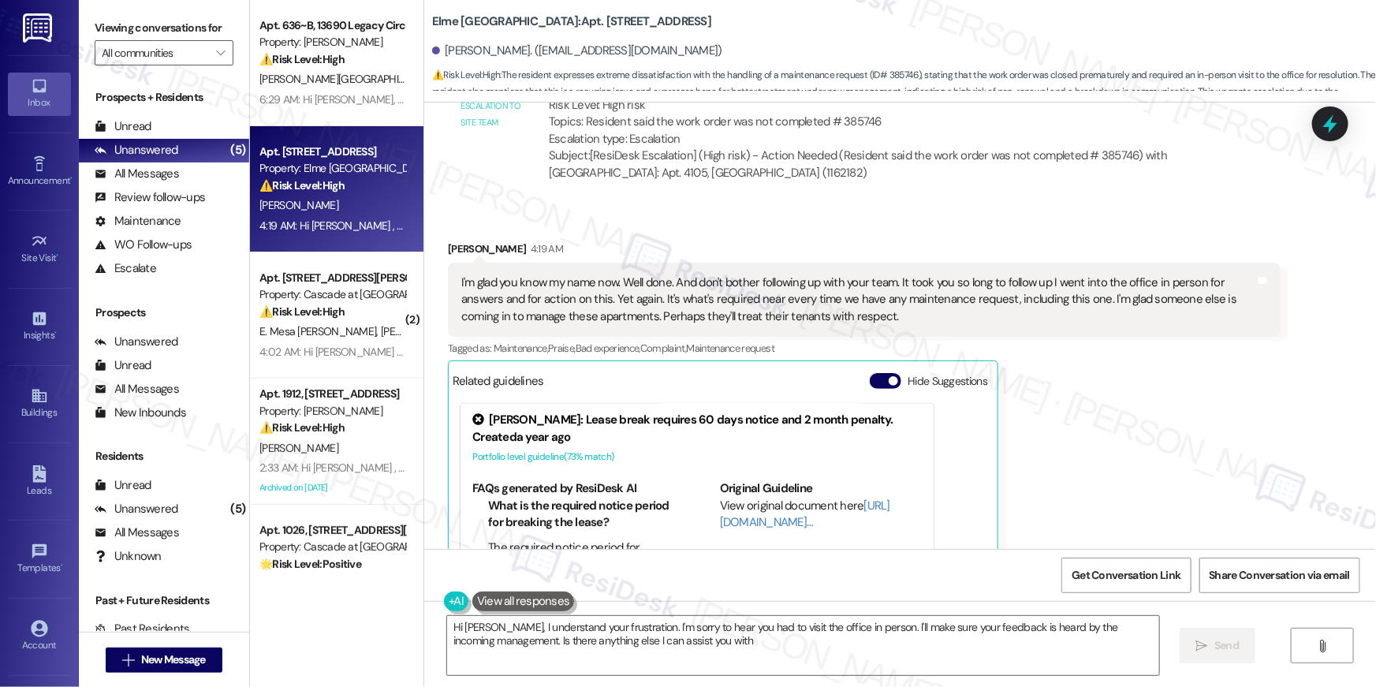
type textarea "Hi Ian, I understand your frustration. I'm sorry to hear you had to visit the o…"
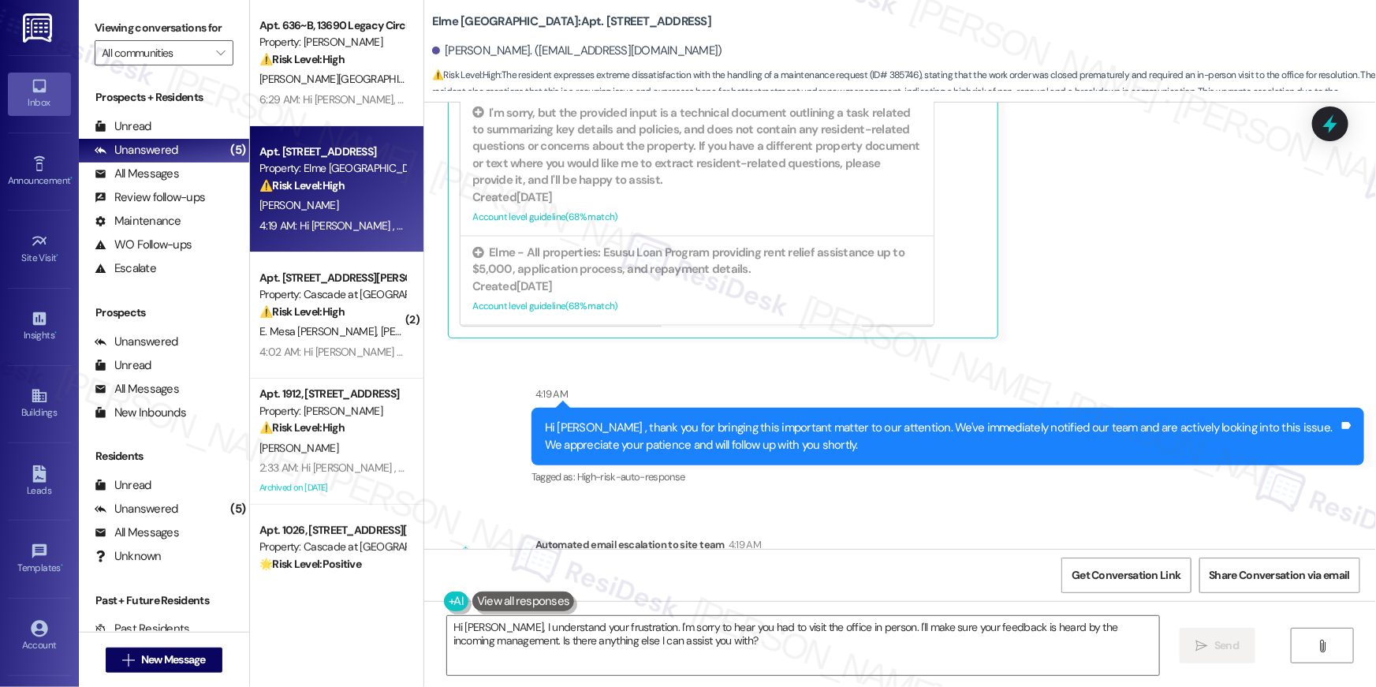
scroll to position [23041, 0]
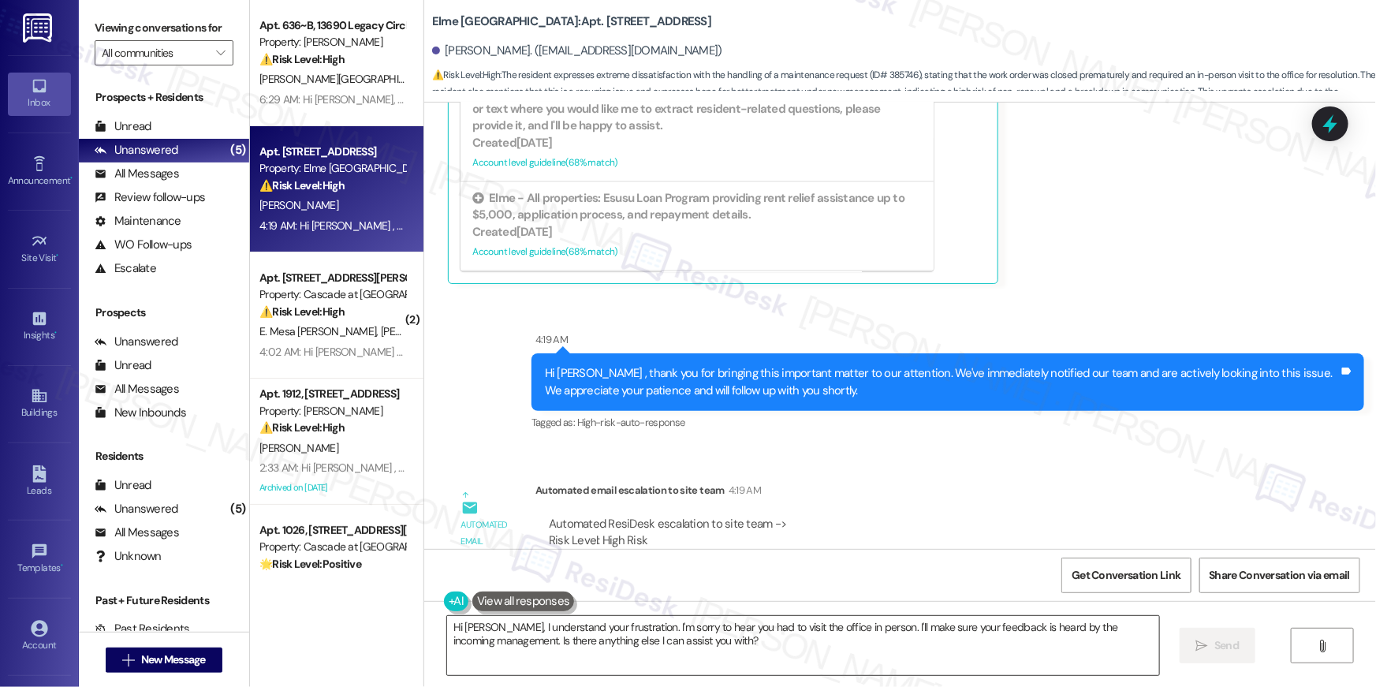
click at [725, 653] on textarea "Hi Ian, I understand your frustration. I'm sorry to hear you had to visit the o…" at bounding box center [803, 645] width 712 height 59
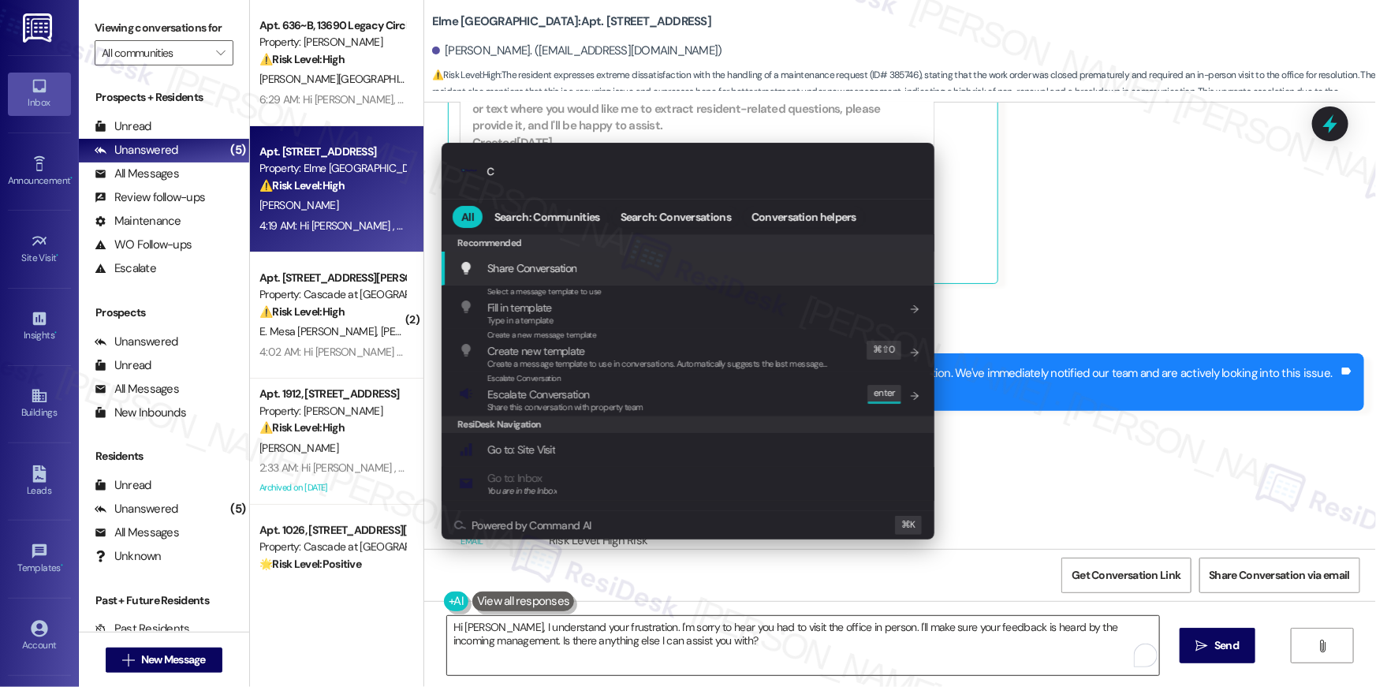
type input "ch"
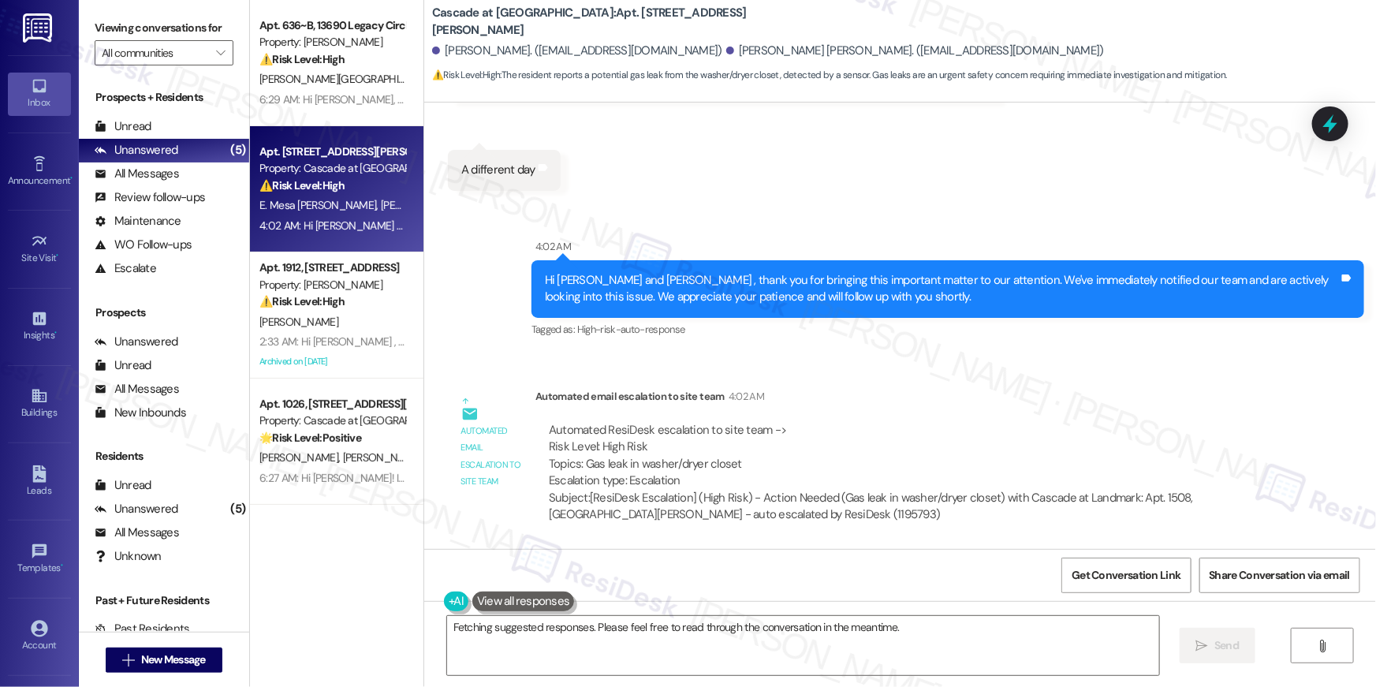
scroll to position [16361, 0]
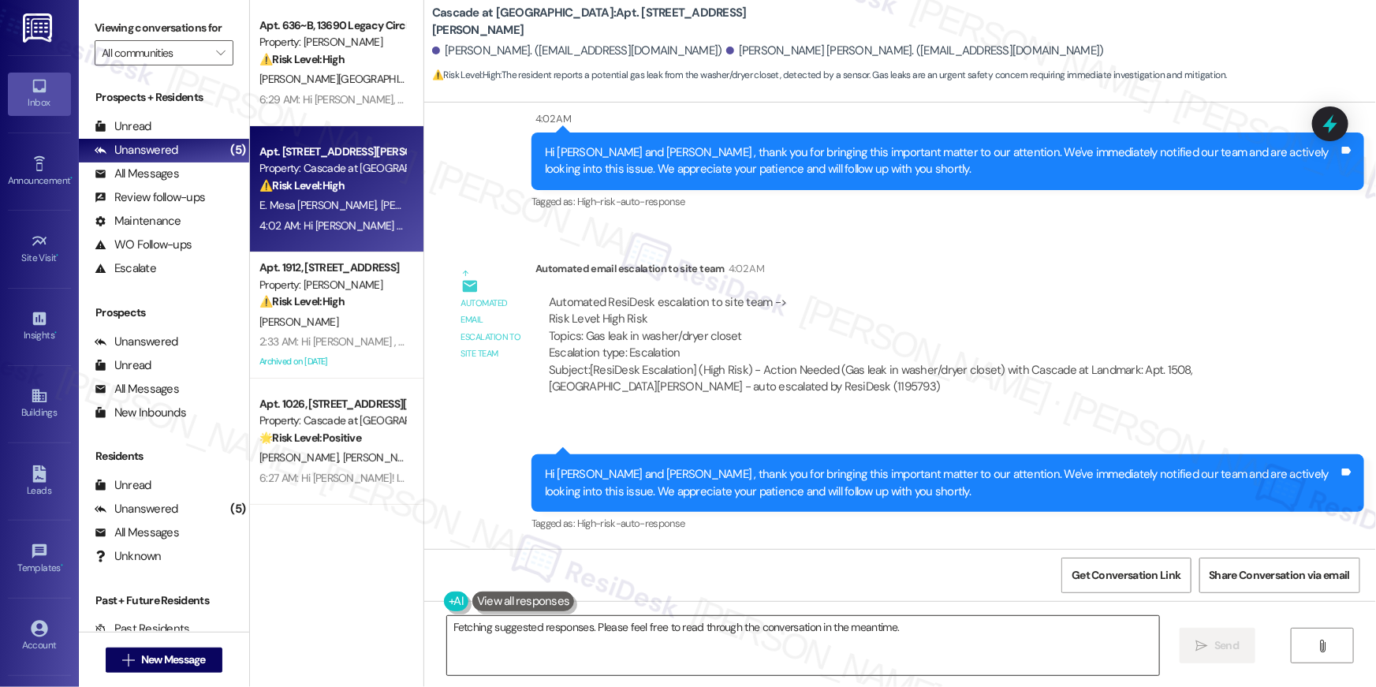
click at [867, 658] on textarea "Hi {{first_name}}, thanks for the update! I've made a note of the gas leak from…" at bounding box center [803, 645] width 712 height 59
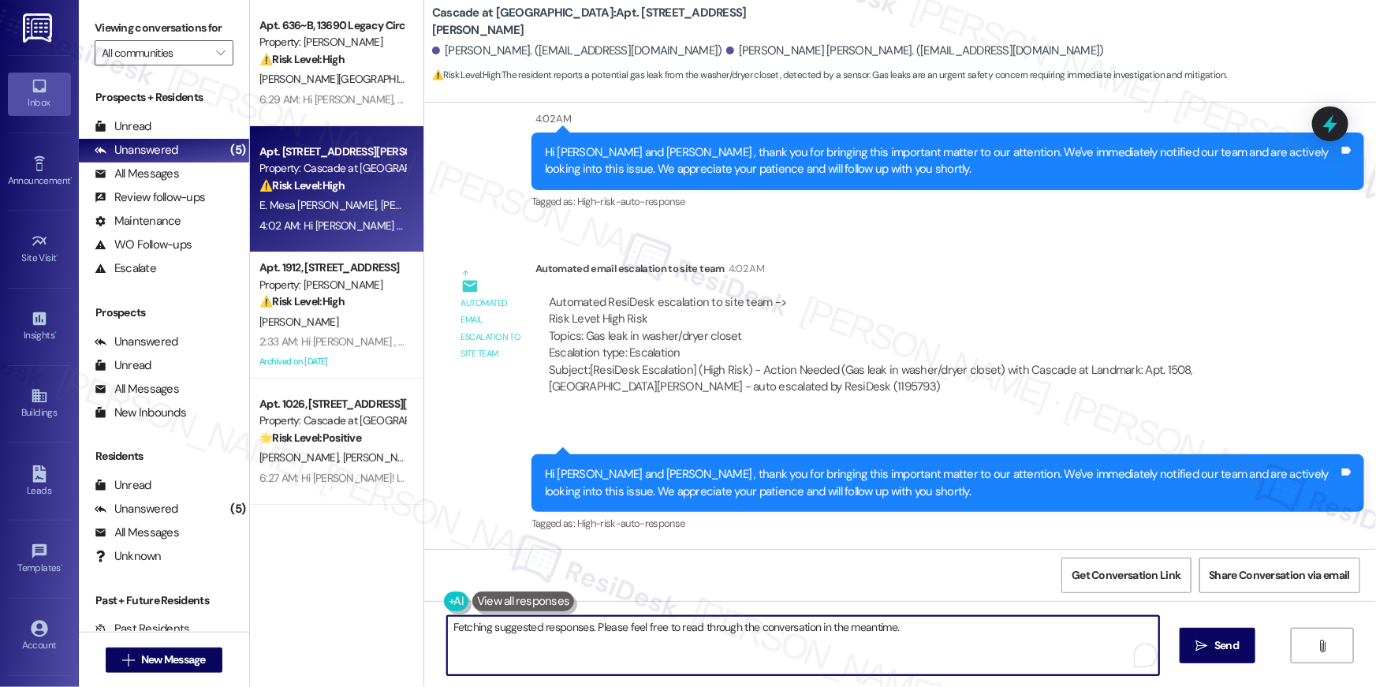
drag, startPoint x: 867, startPoint y: 658, endPoint x: 878, endPoint y: 612, distance: 47.1
click at [867, 658] on textarea "Hi {{first_name}}, thanks for the update! I've made a note of the gas leak from…" at bounding box center [803, 645] width 712 height 59
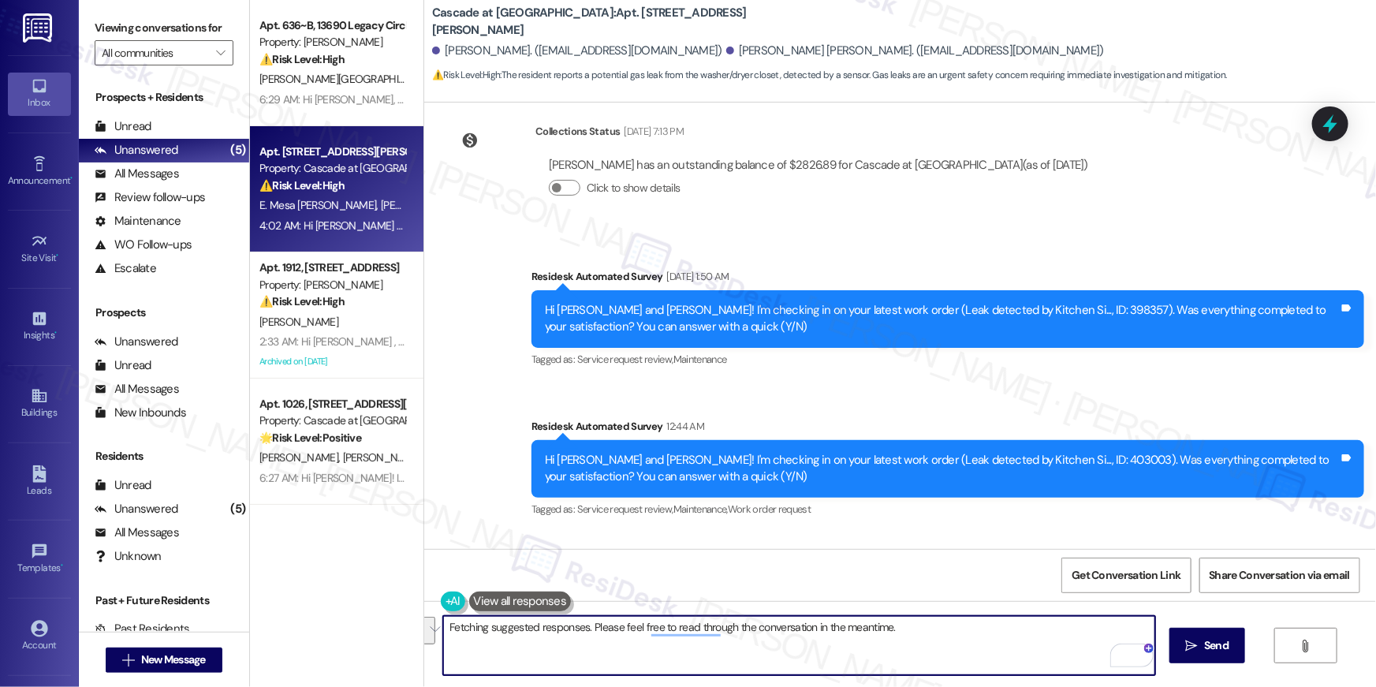
scroll to position [14673, 0]
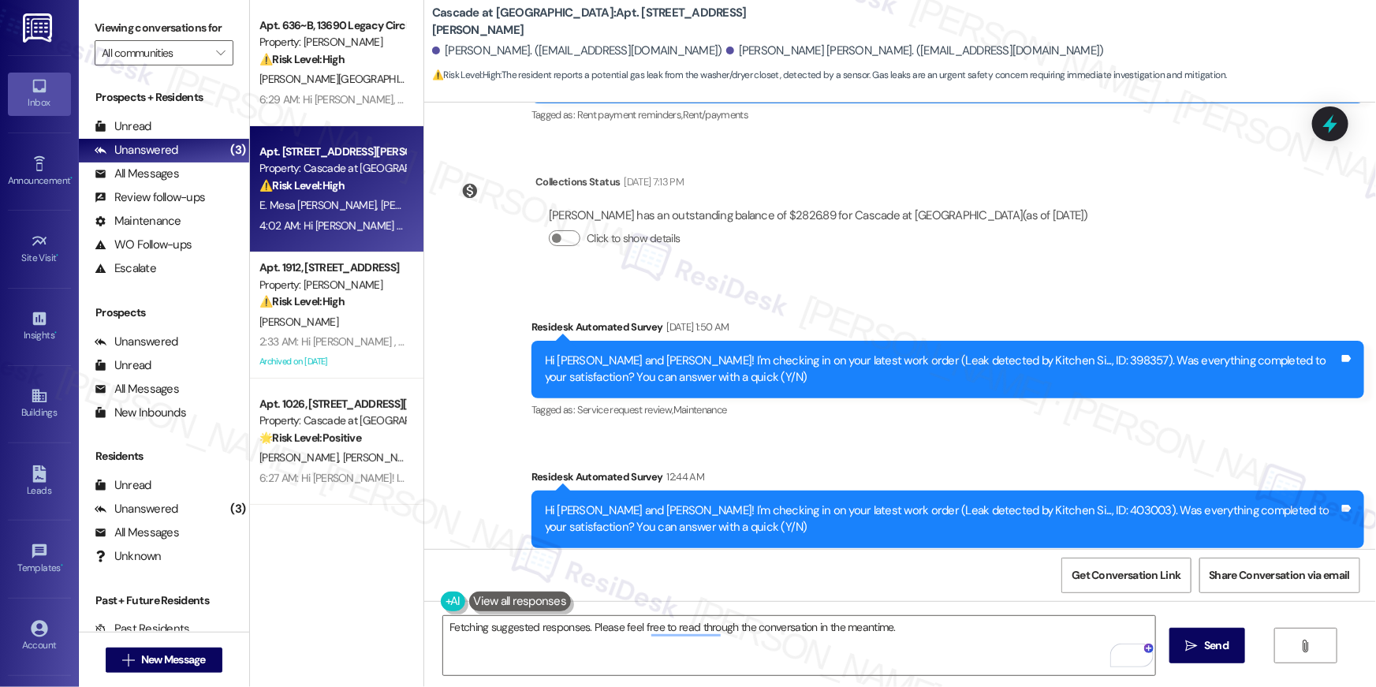
click at [1042, 583] on div "Received via SMS Charles Underwood 12:44 AM I haven't had a work order. I recei…" at bounding box center [900, 649] width 952 height 133
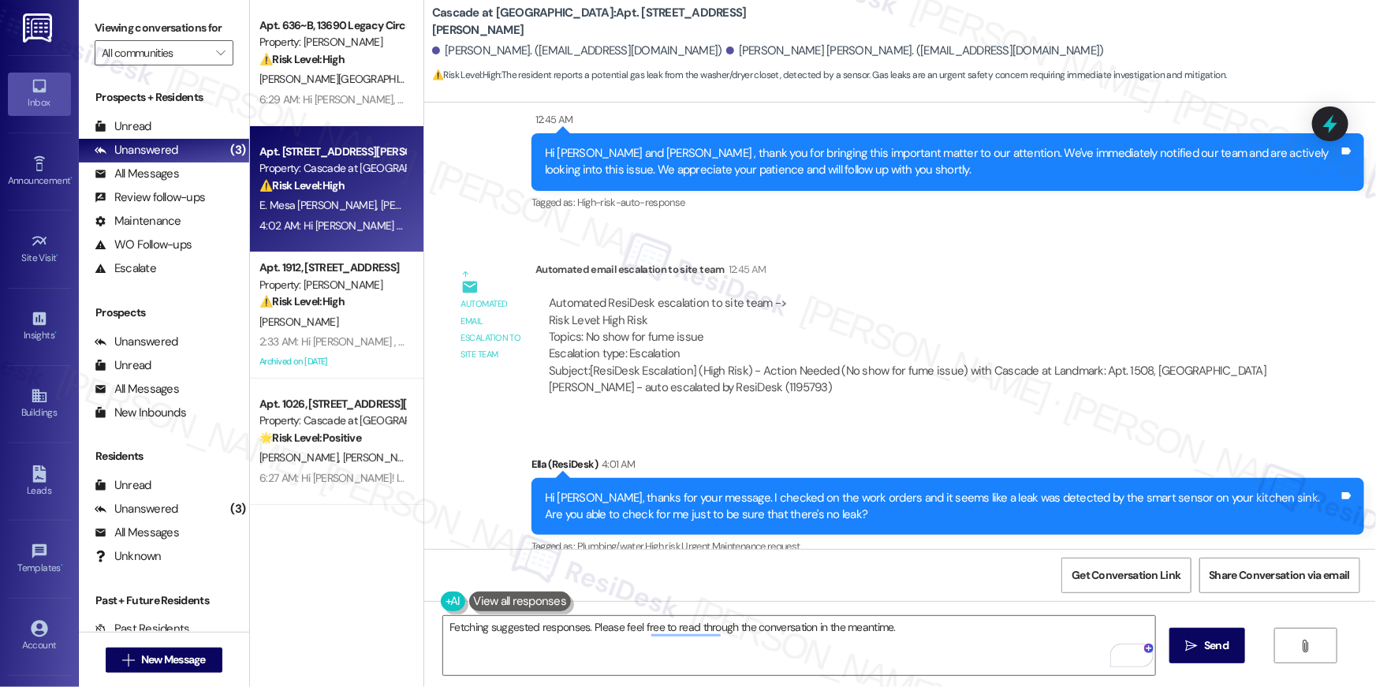
scroll to position [16361, 0]
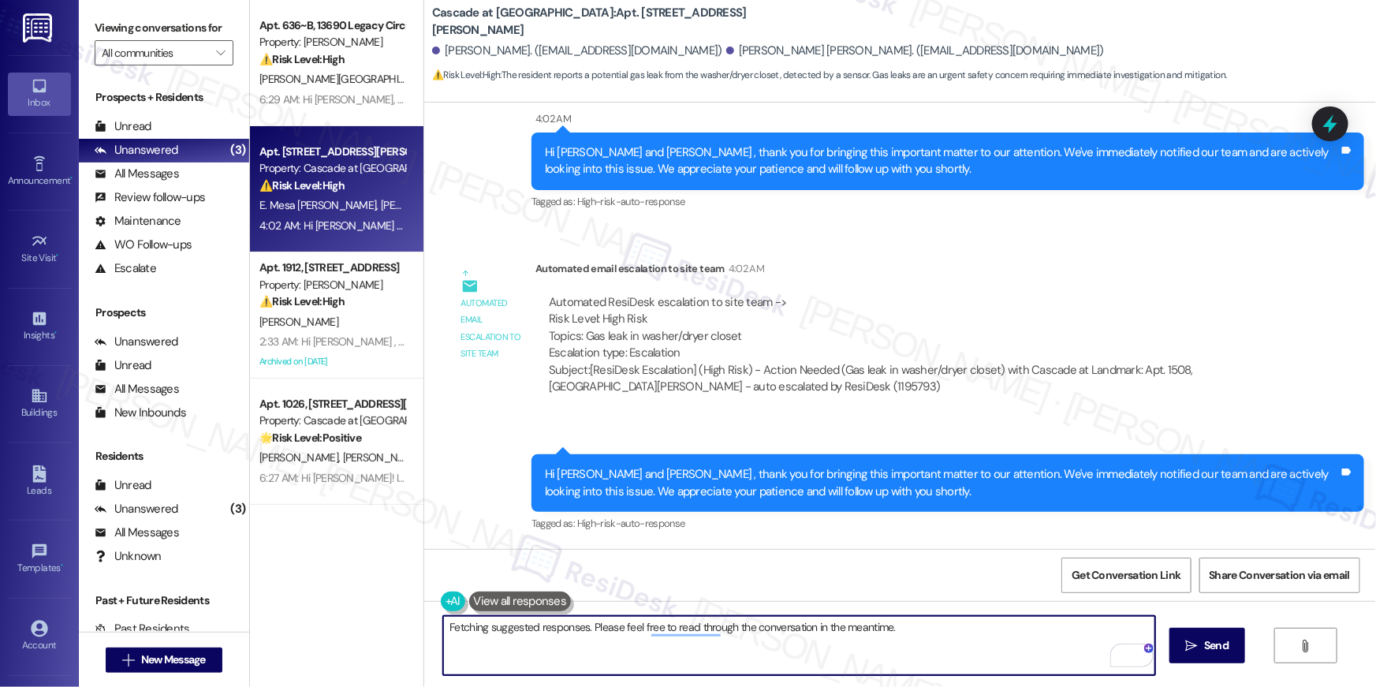
click at [643, 646] on textarea "Hi {{first_name}}, thanks for the update! I've made a note of the gas leak from…" at bounding box center [799, 645] width 712 height 59
drag, startPoint x: 651, startPoint y: 647, endPoint x: 576, endPoint y: 626, distance: 78.6
click at [576, 626] on textarea "Hi {{first_name}}, thanks for the update! I've made a note of the gas leak from…" at bounding box center [799, 645] width 712 height 59
paste textarea "o help prevent these alerts, please keep windows closed during hot, humid days.…"
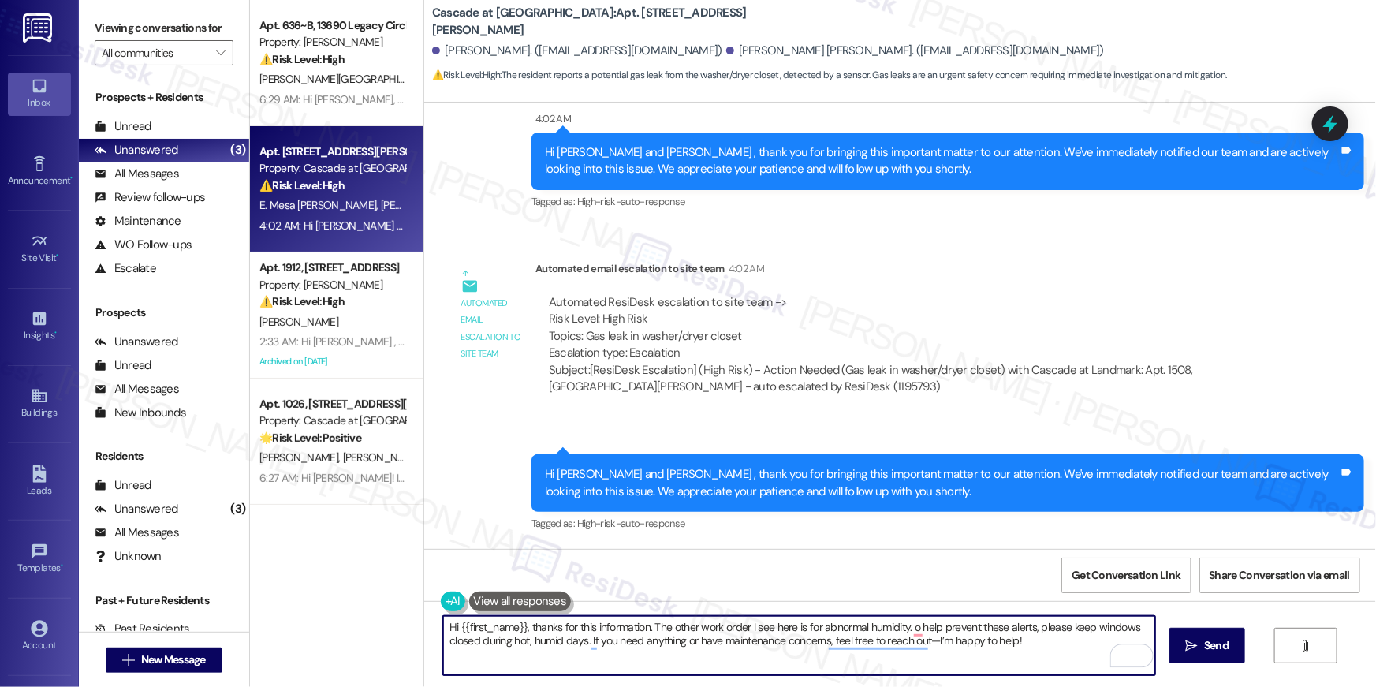
click at [904, 628] on textarea "Hi {{first_name}}, thanks for this information. The other work order I see here…" at bounding box center [799, 645] width 712 height 59
type textarea "Hi {{first_name}}, thanks for this information. The other work order I see here…"
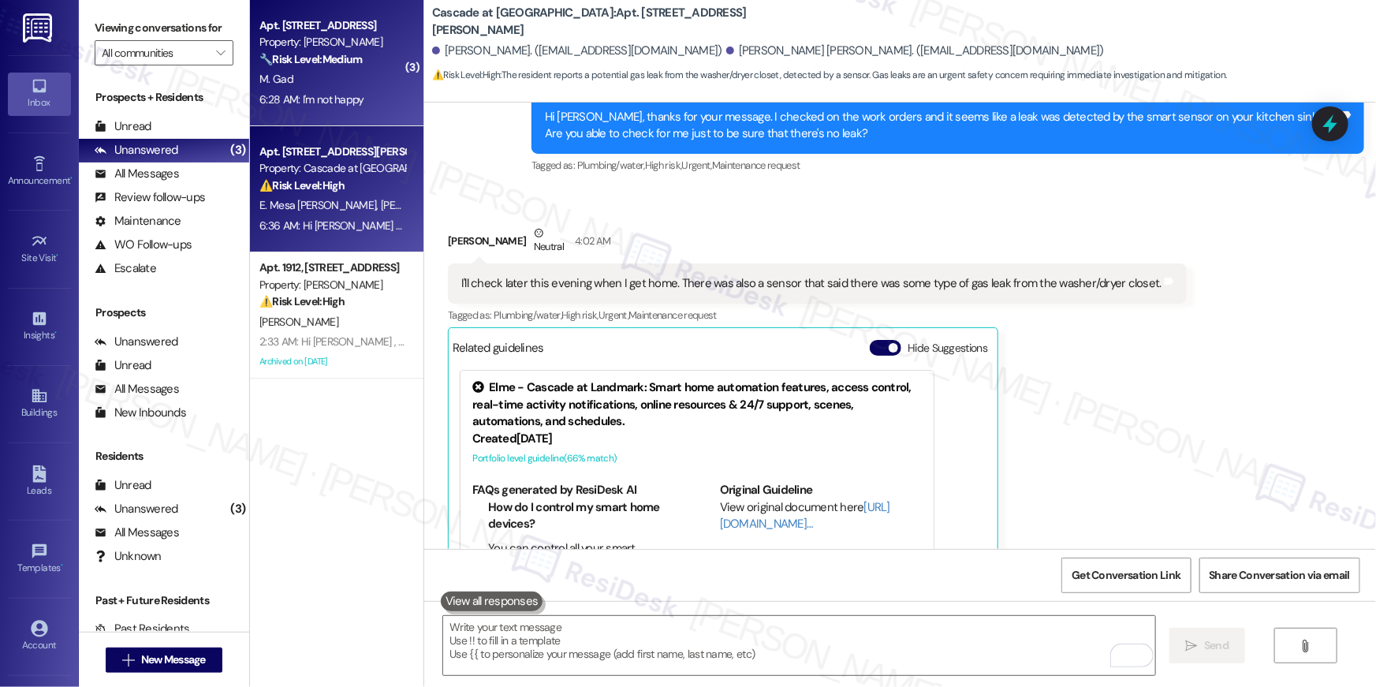
click at [364, 103] on div "6:28 AM: I'm not happy 6:28 AM: I'm not happy" at bounding box center [332, 100] width 149 height 20
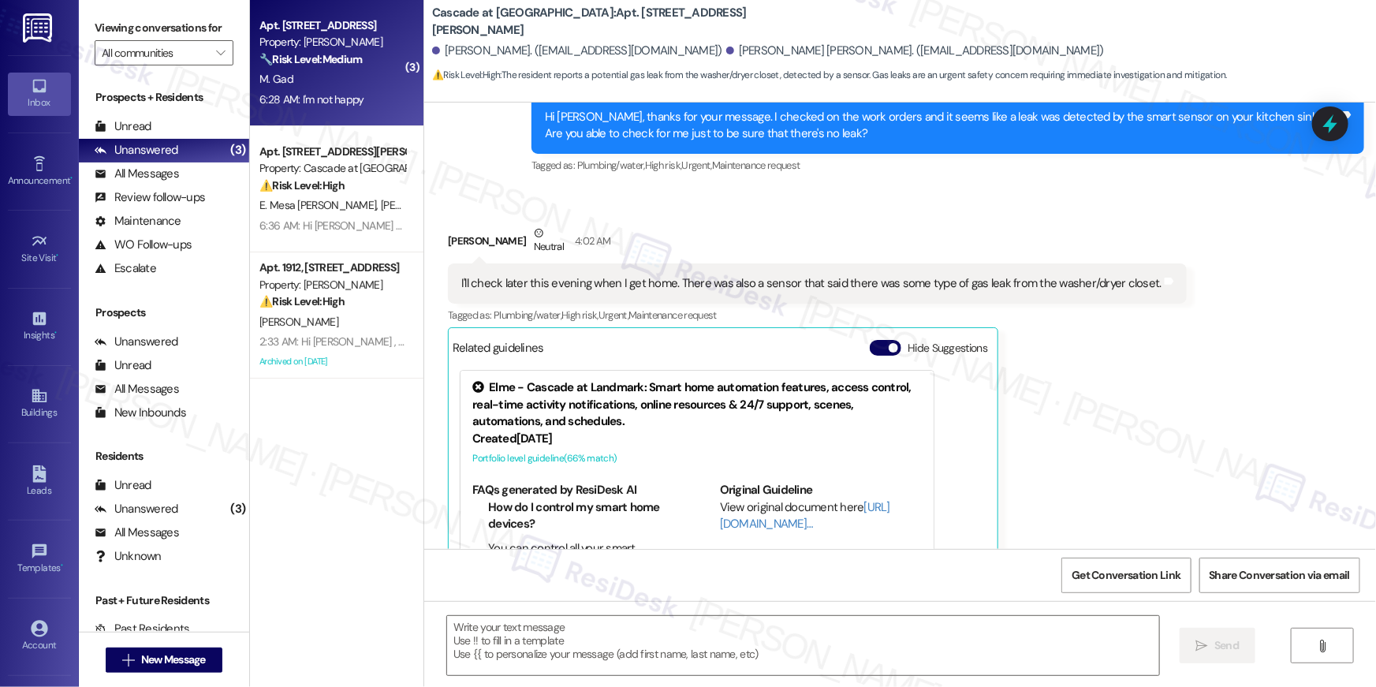
type textarea "Fetching suggested responses. Please feel free to read through the conversation…"
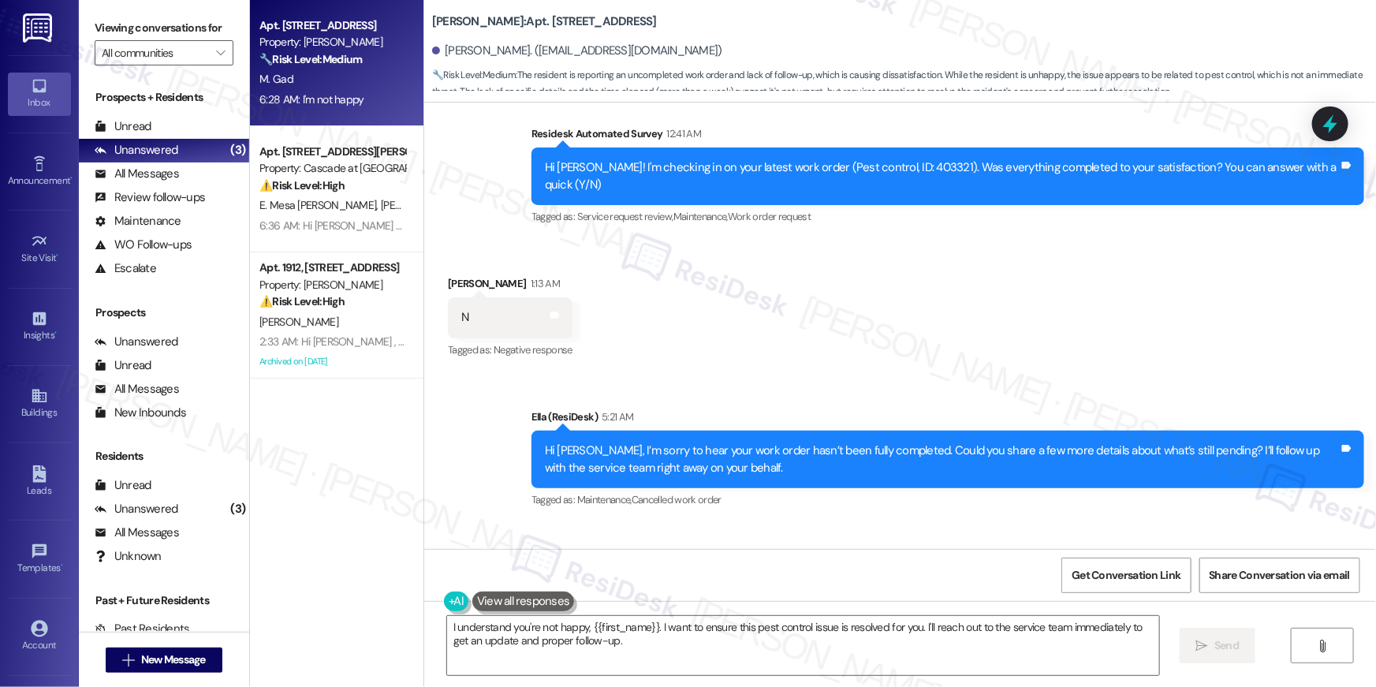
scroll to position [1654, 0]
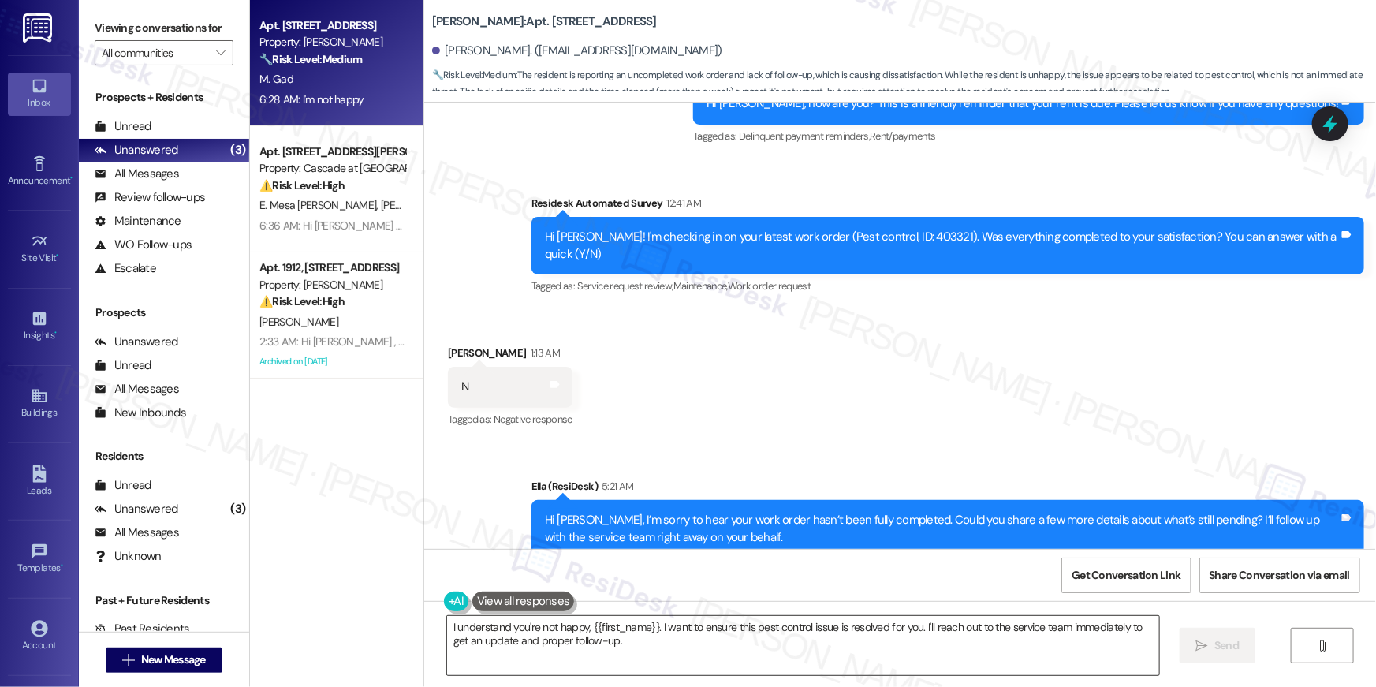
click at [692, 636] on textarea "I understand you're not happy, {{first_name}}. I want to ensure this pest contr…" at bounding box center [803, 645] width 712 height 59
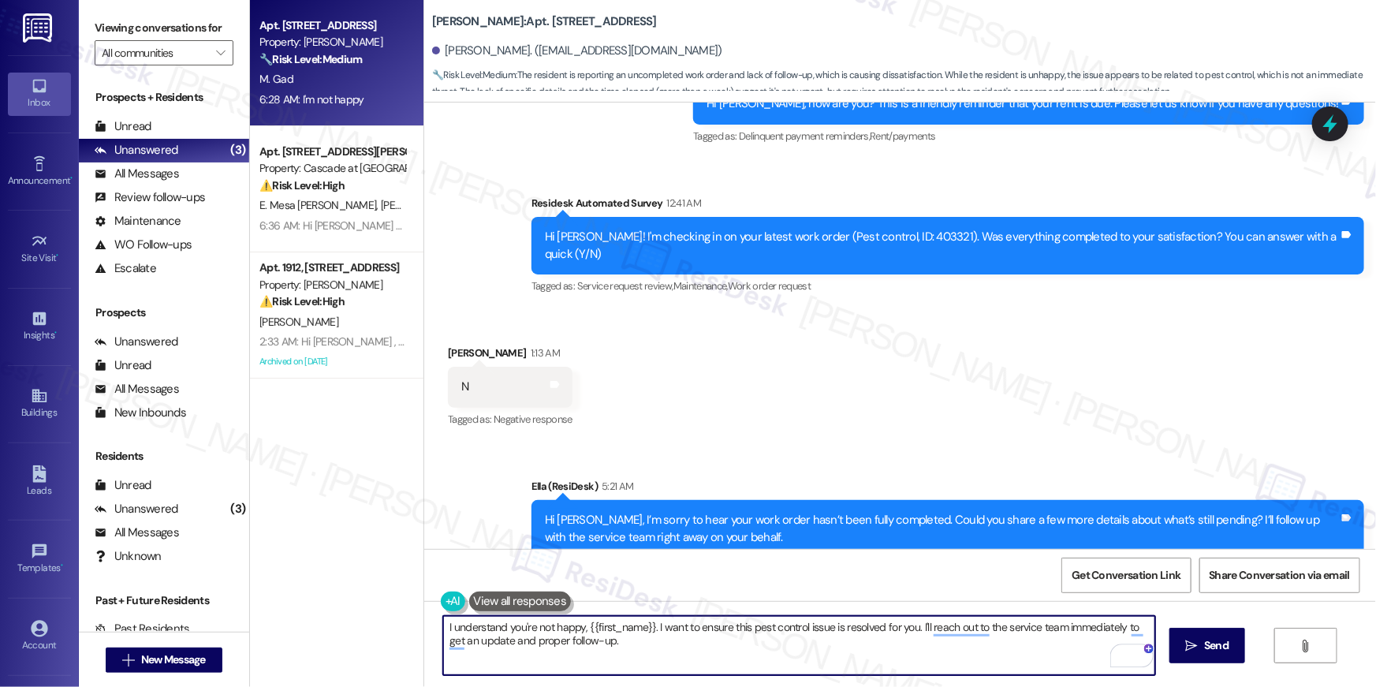
drag, startPoint x: 677, startPoint y: 640, endPoint x: 660, endPoint y: 630, distance: 19.5
click at [649, 630] on textarea "I understand you're not happy, {{first_name}}. I want to ensure this pest contr…" at bounding box center [799, 645] width 712 height 59
click at [914, 239] on div "Hi [PERSON_NAME]! I'm checking in on your latest work order (Pest control, ID: …" at bounding box center [942, 246] width 794 height 34
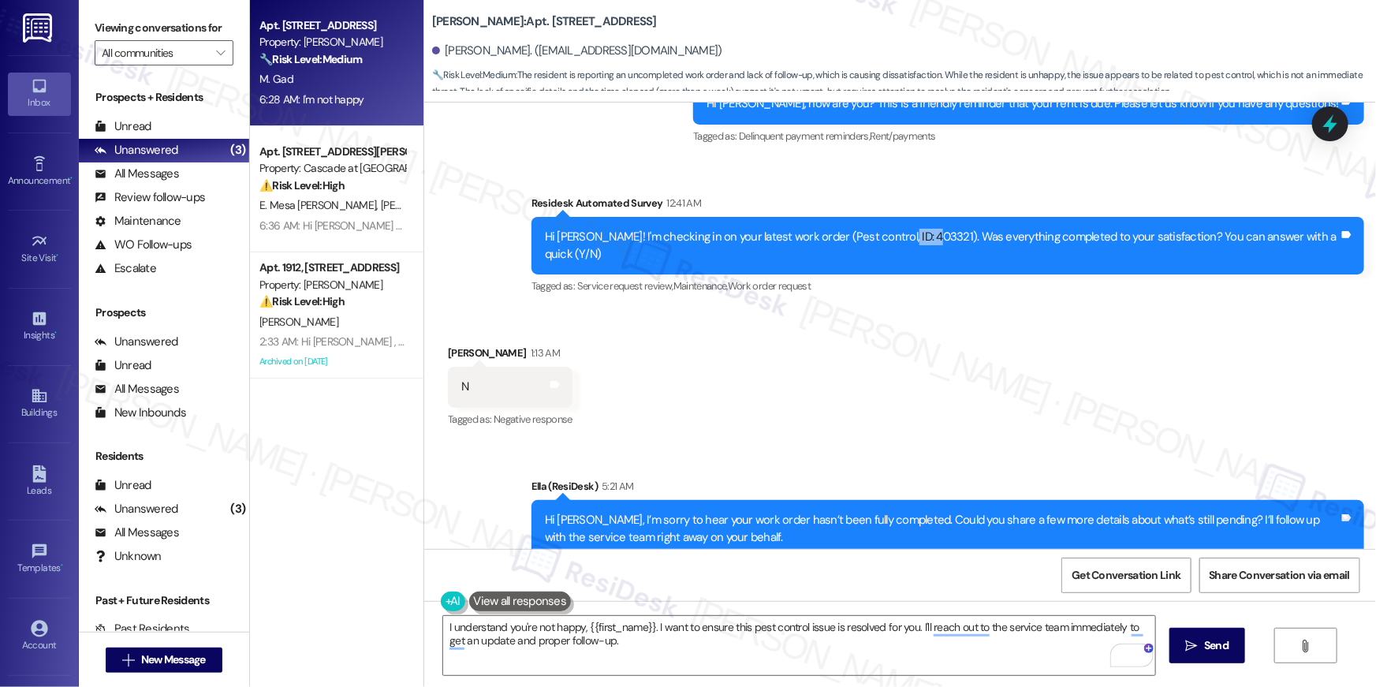
click at [914, 239] on div "Hi [PERSON_NAME]! I'm checking in on your latest work order (Pest control, ID: …" at bounding box center [942, 246] width 794 height 34
copy div "403321"
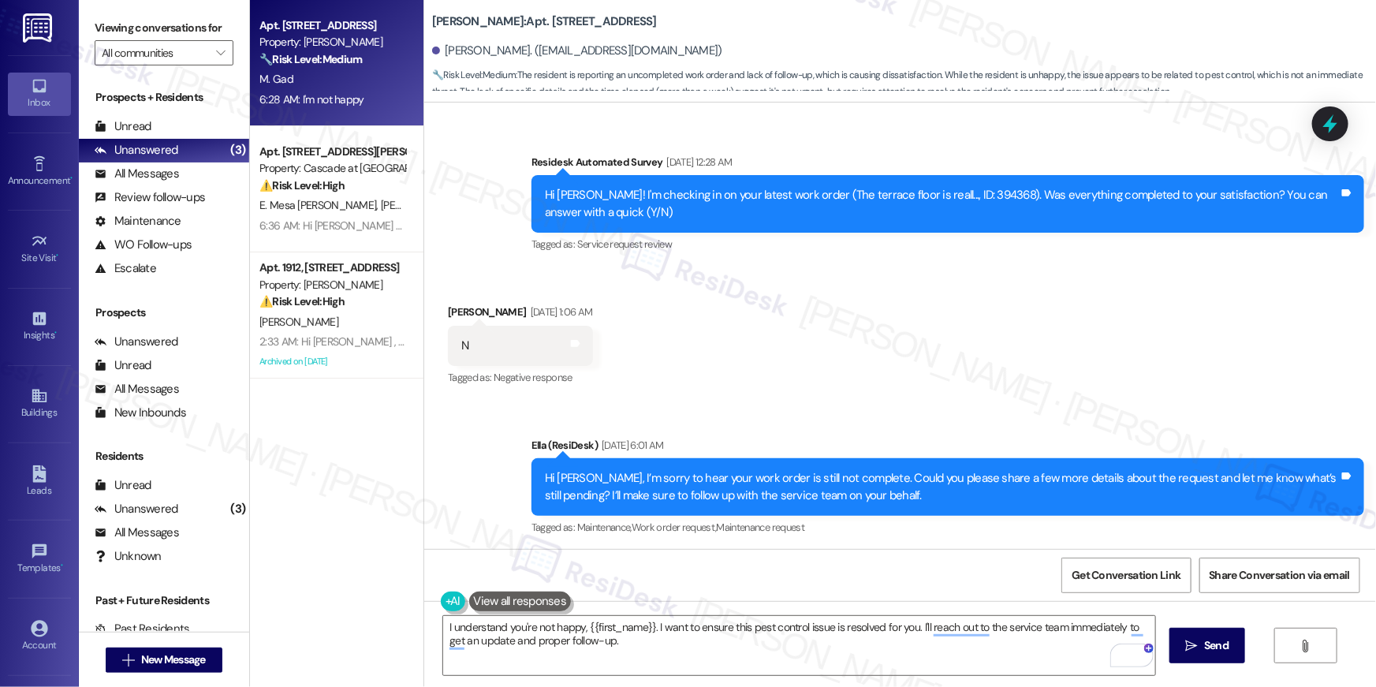
scroll to position [982, 0]
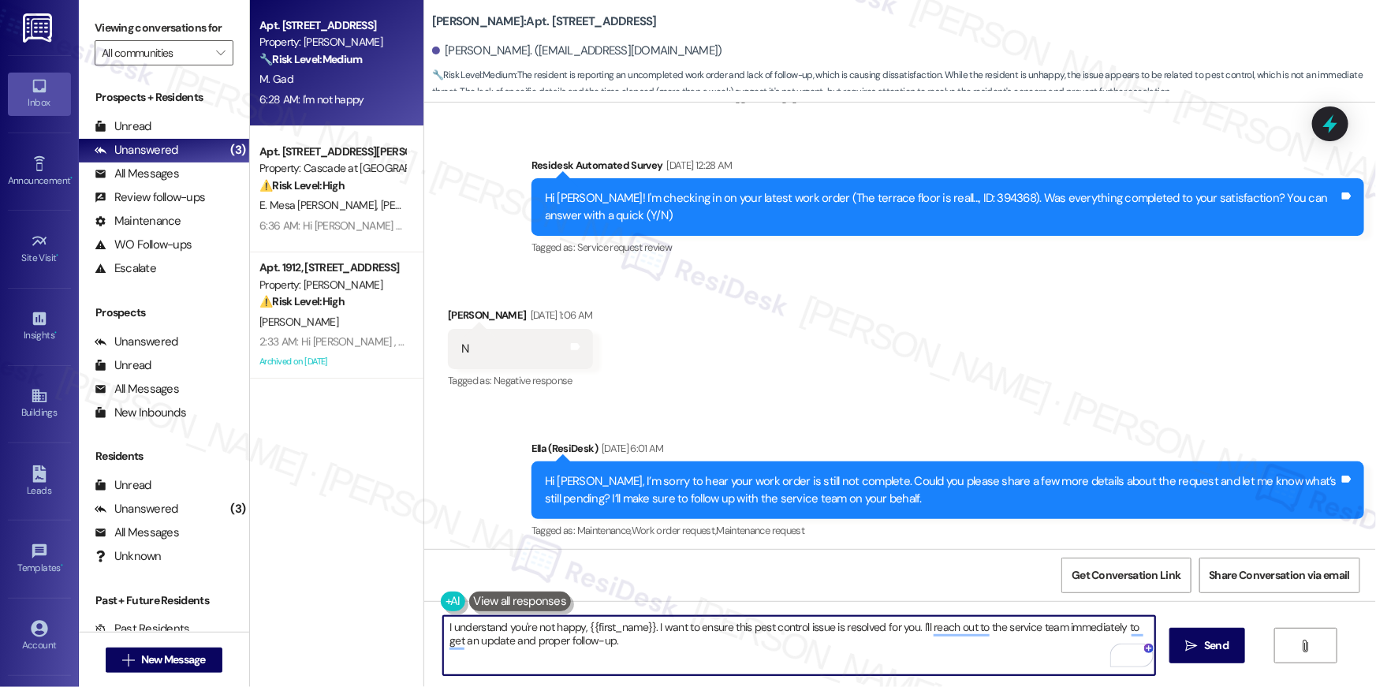
click at [749, 646] on textarea "I understand you're not happy, {{first_name}}. I want to ensure this pest contr…" at bounding box center [799, 645] width 712 height 59
click at [811, 643] on textarea "I understand you're not happy, {{first_name}}. I want to ensure this pest contr…" at bounding box center [799, 645] width 712 height 59
drag, startPoint x: 647, startPoint y: 630, endPoint x: 655, endPoint y: 653, distance: 24.5
click at [655, 653] on textarea "I understand you're not happy, {{first_name}}. I want to ensure this pest contr…" at bounding box center [799, 645] width 712 height 59
click at [646, 628] on textarea "I understand you're not happy, {{first_name}}. I want to ensure this pest contr…" at bounding box center [799, 645] width 712 height 59
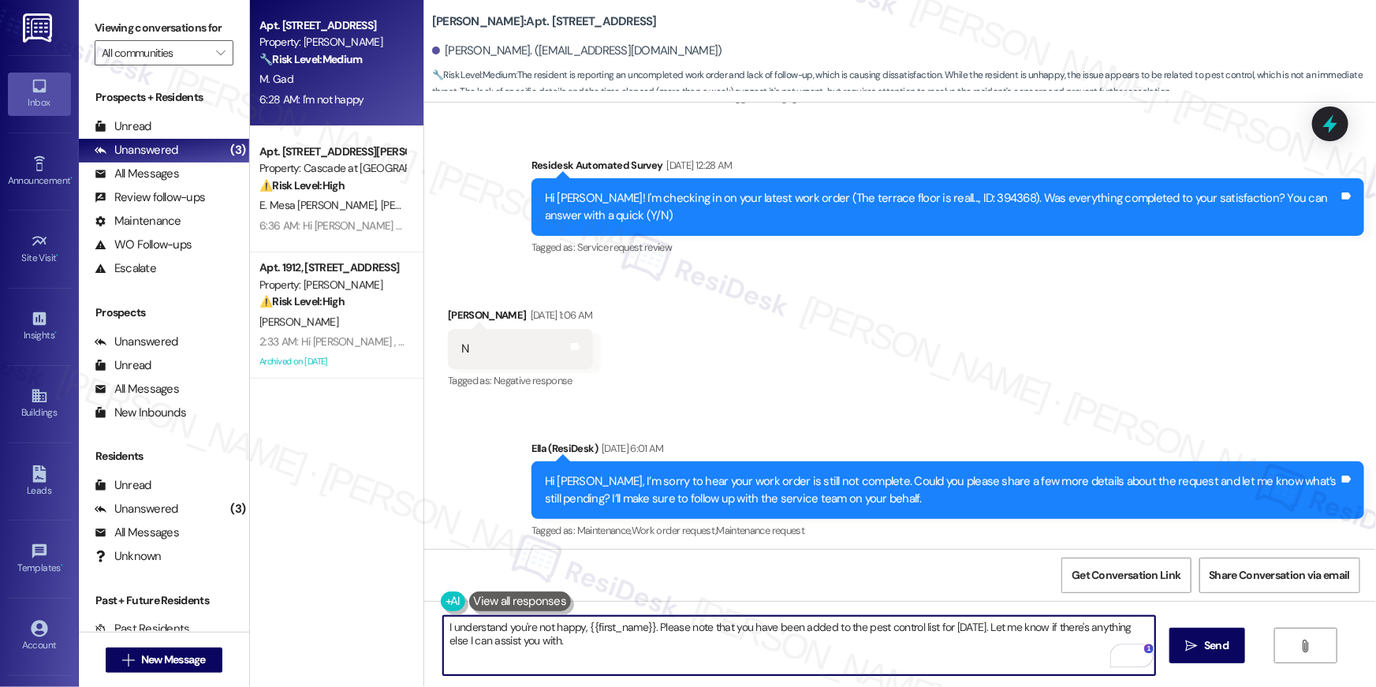
type textarea "I understand you're not happy, {{first_name}}. Please note that you have been a…"
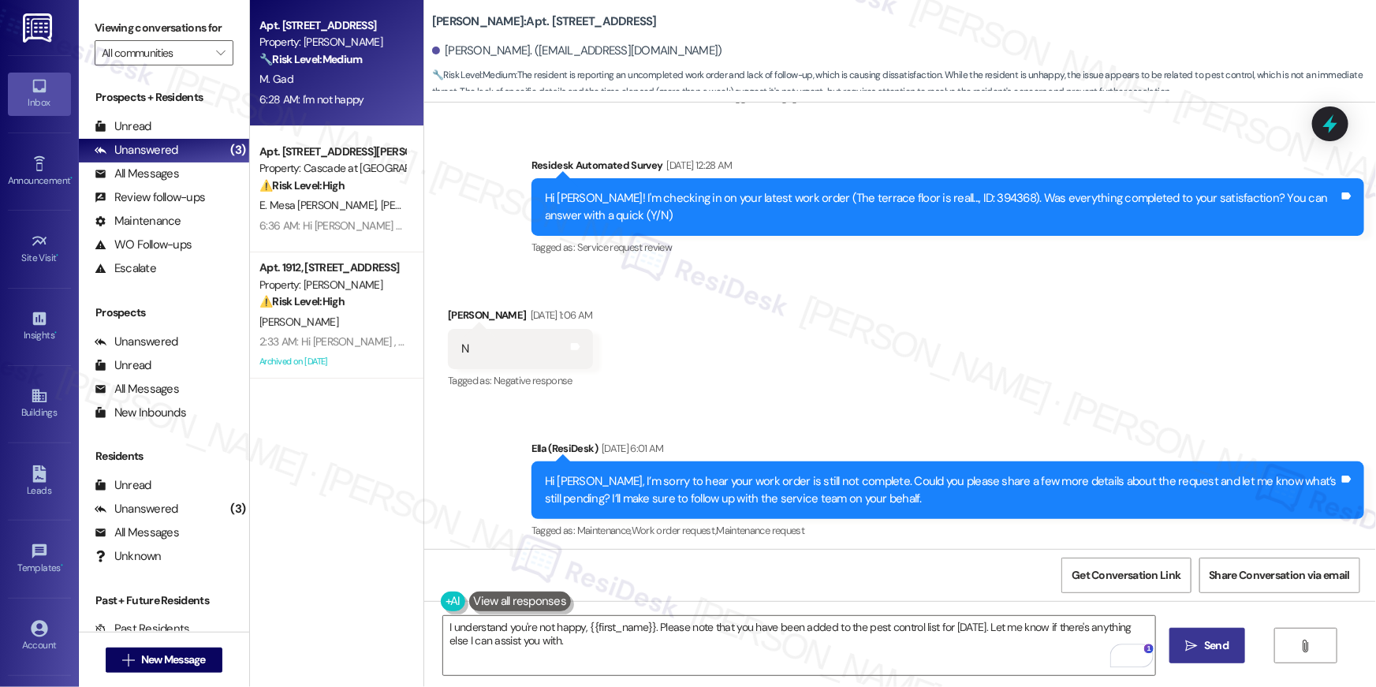
click at [1220, 653] on span "Send" at bounding box center [1216, 645] width 24 height 17
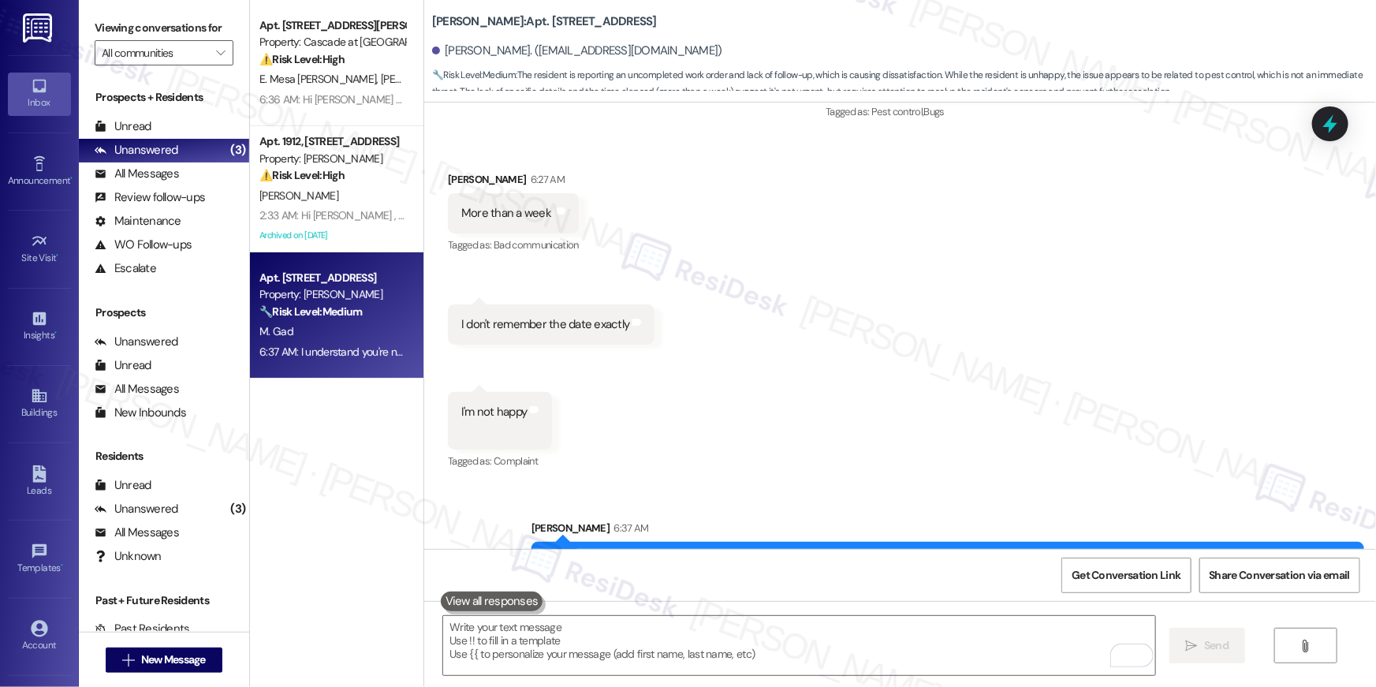
scroll to position [2554, 0]
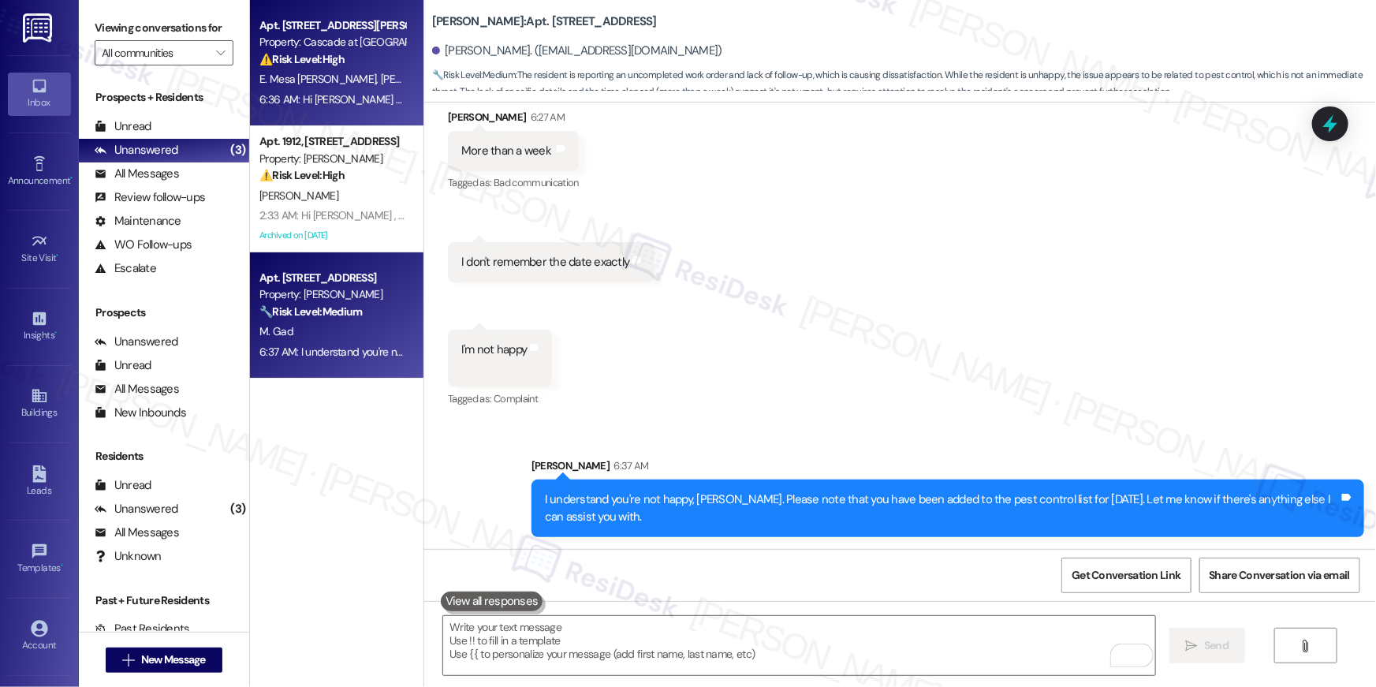
click at [320, 79] on span "E. Mesa Rodriguez" at bounding box center [319, 79] width 121 height 14
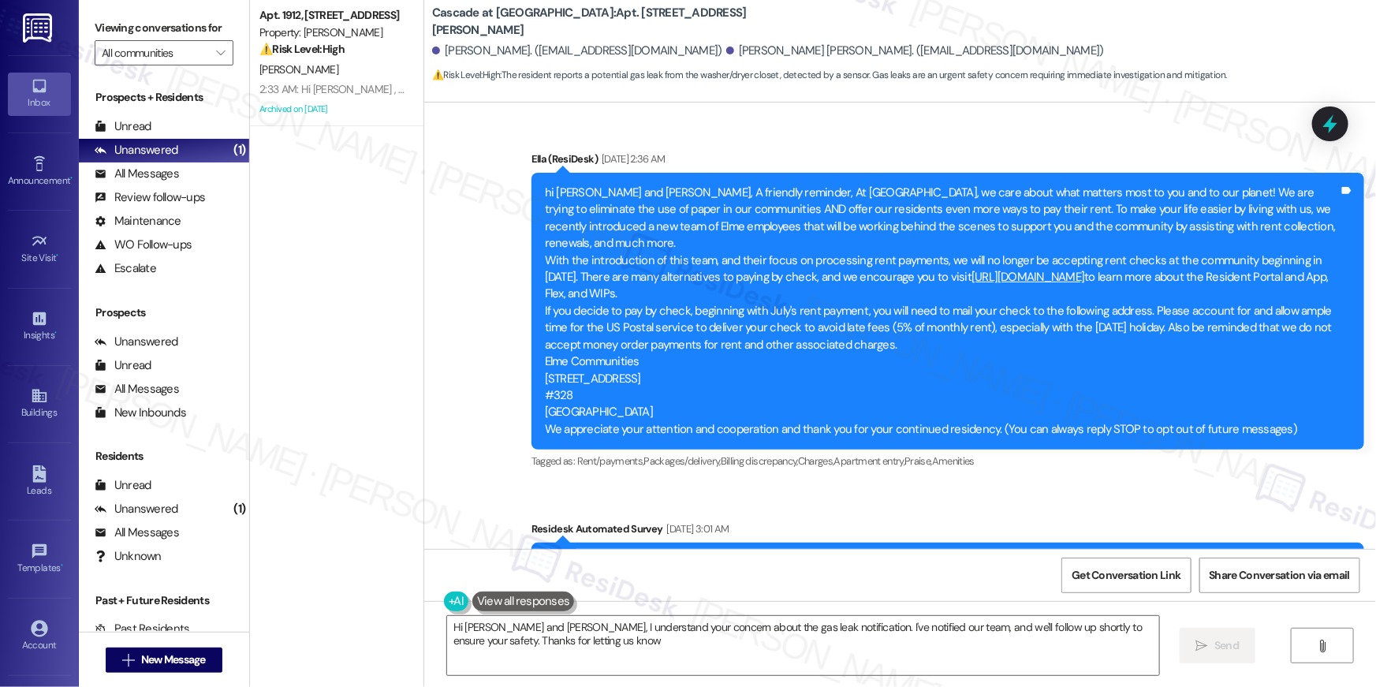
type textarea "Hi Charles and Edward, I understand your concern about the gas leak notificatio…"
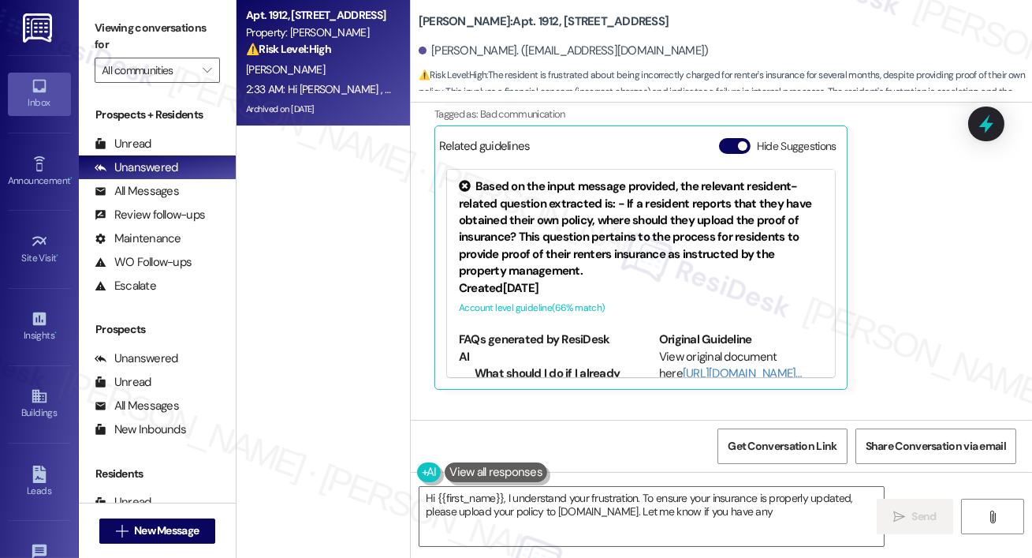
scroll to position [47546, 0]
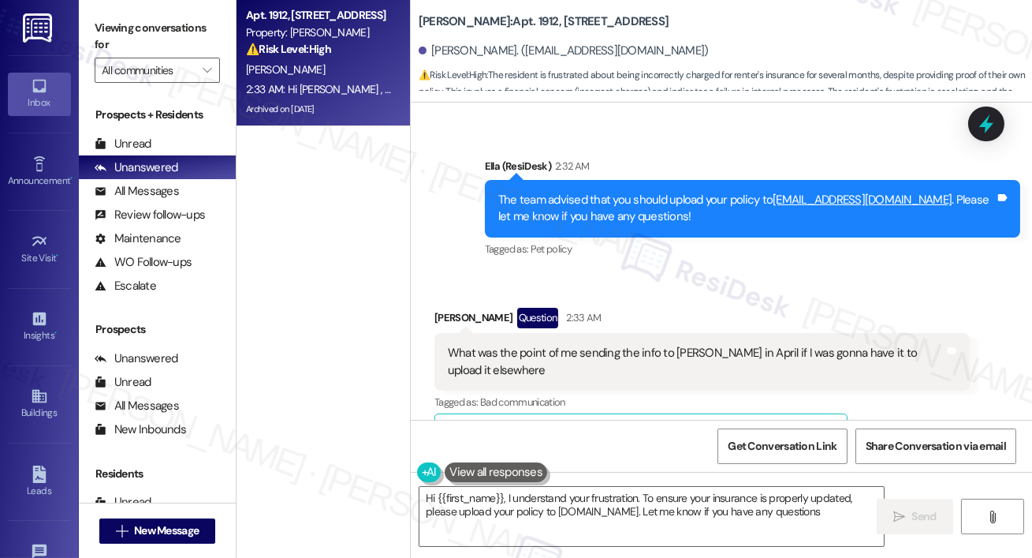
type textarea "Hi {{first_name}}, I understand your frustration. To ensure your insurance is p…"
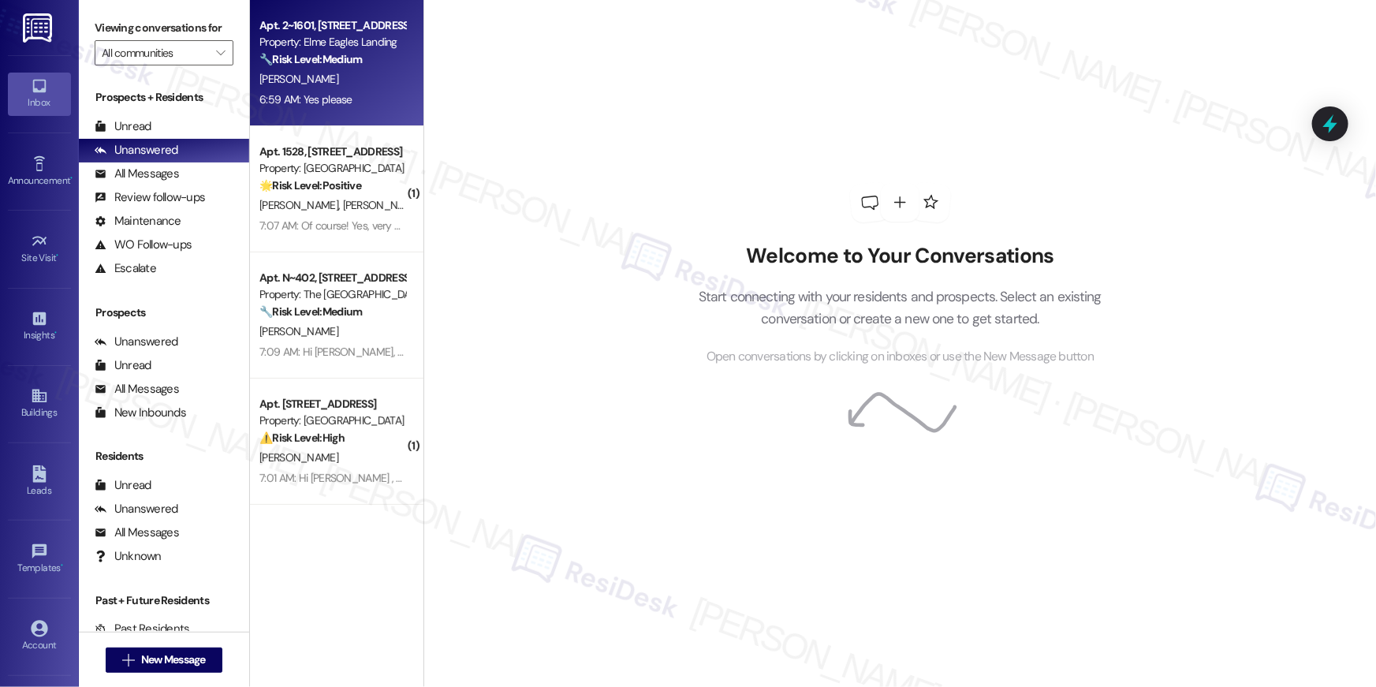
click at [330, 90] on div "6:59 AM: Yes please 6:59 AM: Yes please" at bounding box center [332, 100] width 149 height 20
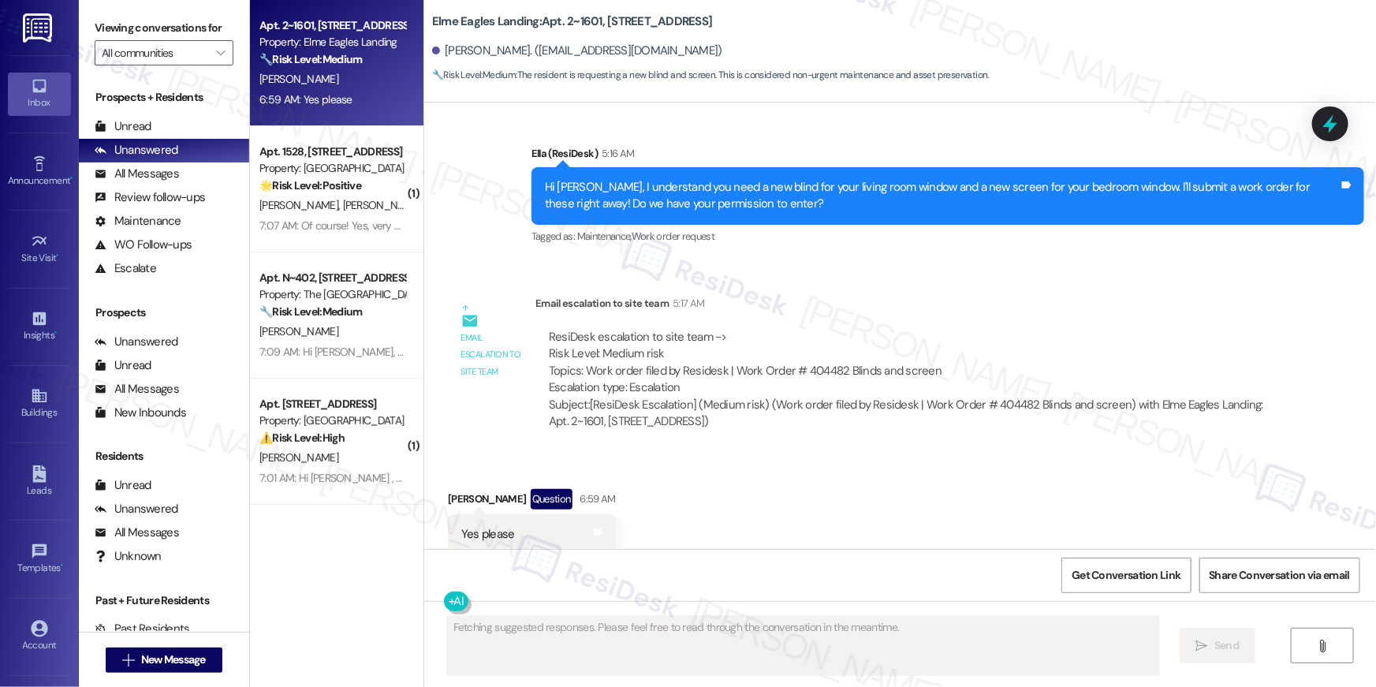
scroll to position [4929, 0]
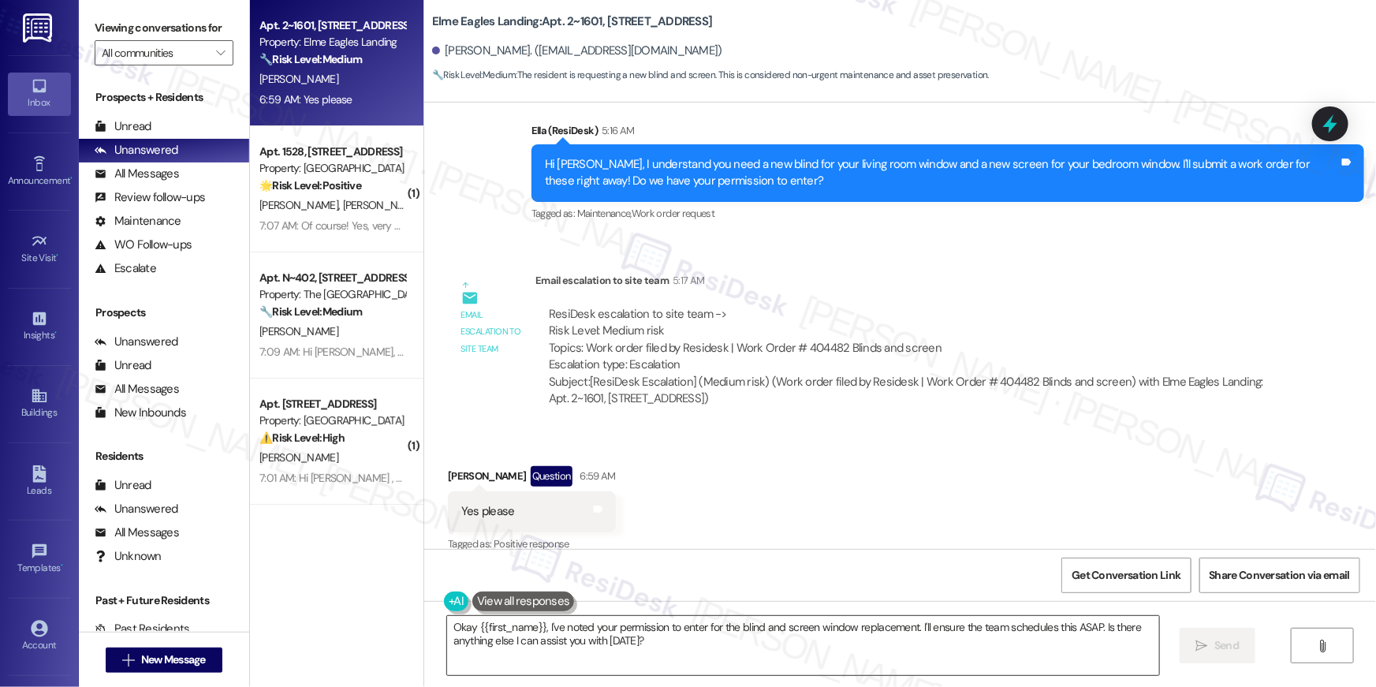
click at [754, 652] on textarea "Okay {{first_name}}, I've noted your permission to enter for the blind and scre…" at bounding box center [803, 645] width 712 height 59
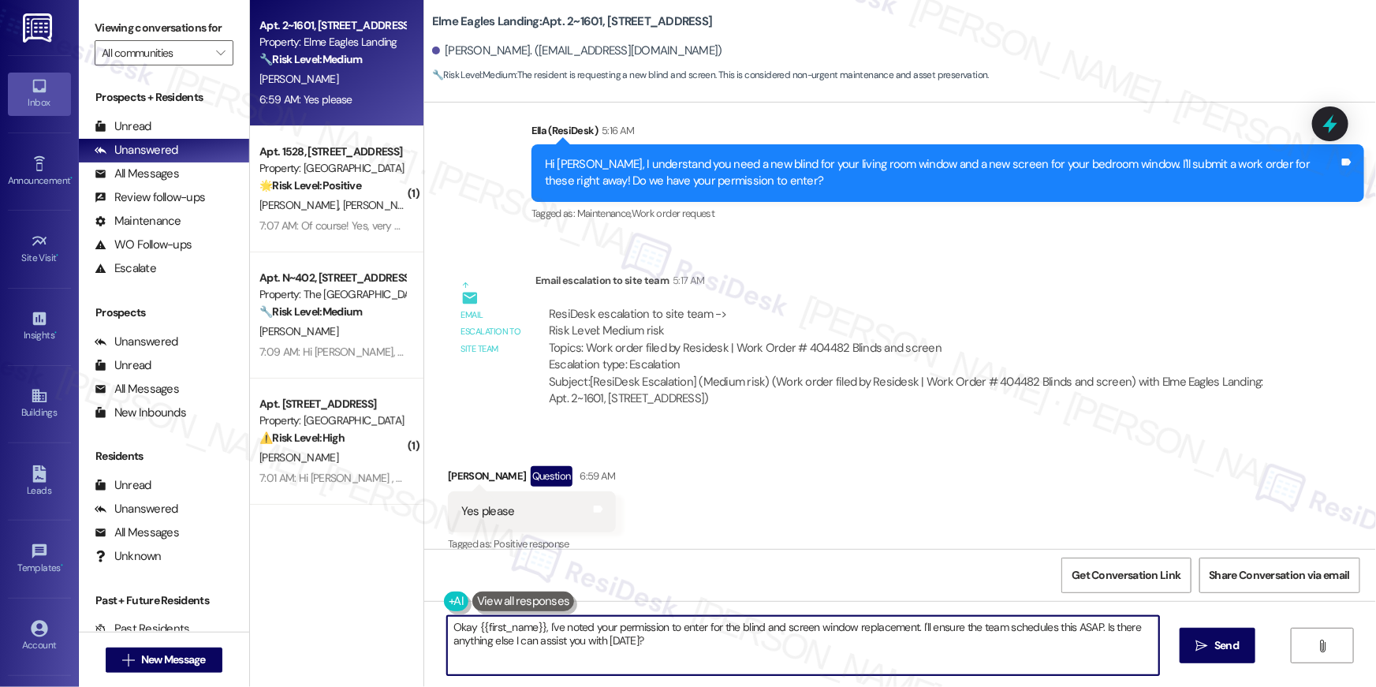
paste textarea "Thank you, {{first_name}}! I’ve submitted your request, and our maintenance tea…"
type textarea "Thank you, {{first_name}}! I’ve submitted your request, and our maintenance tea…"
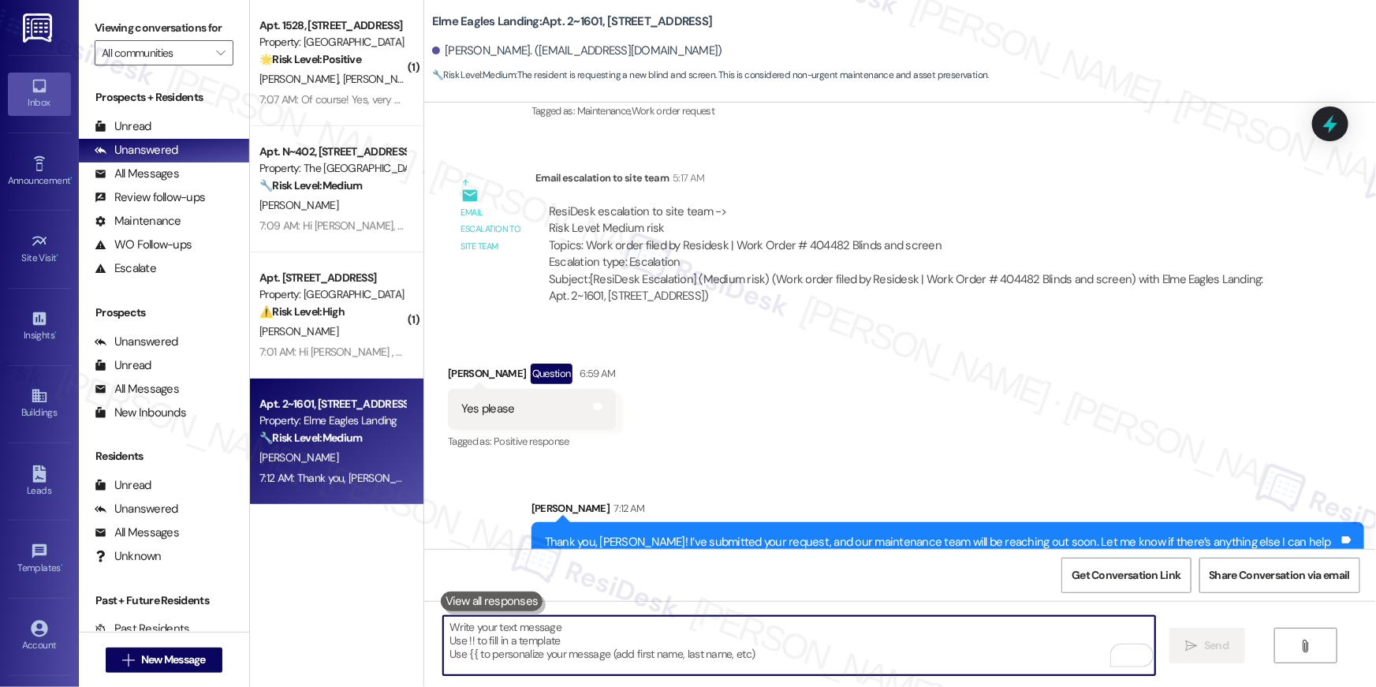
scroll to position [5039, 0]
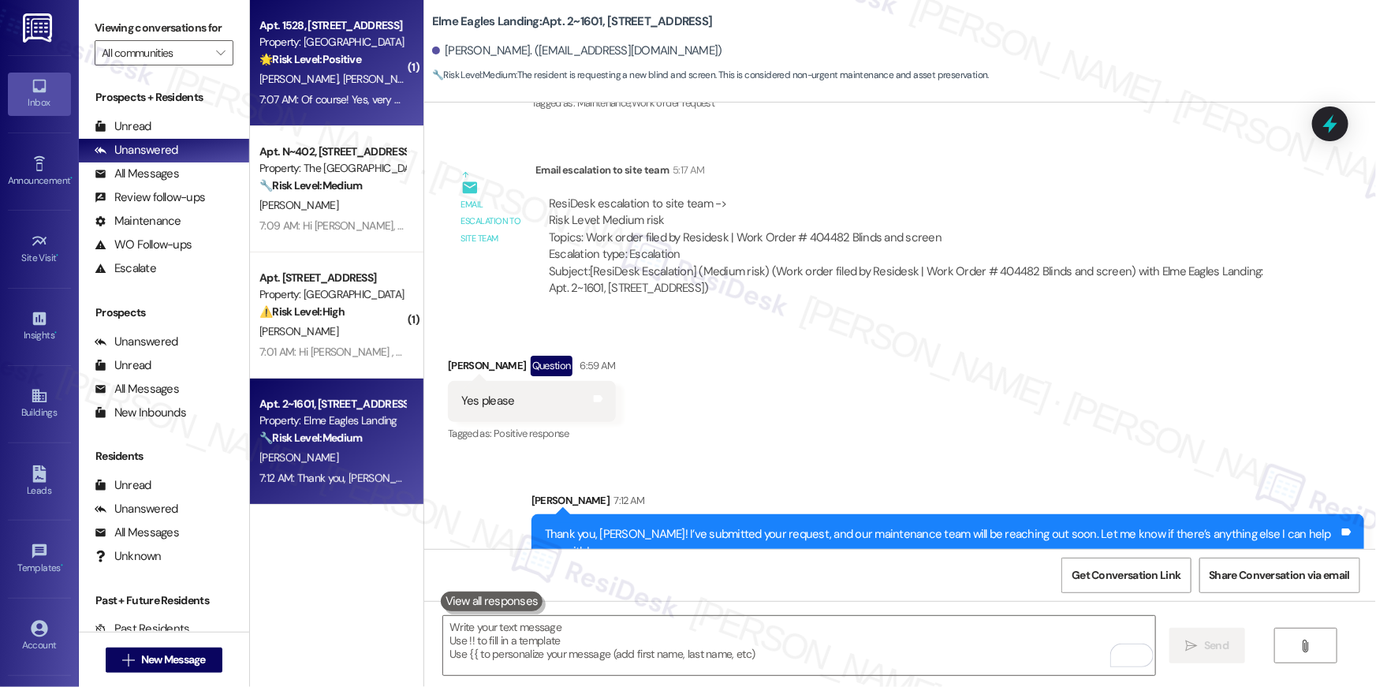
click at [343, 83] on span "H. Kemp" at bounding box center [382, 79] width 79 height 14
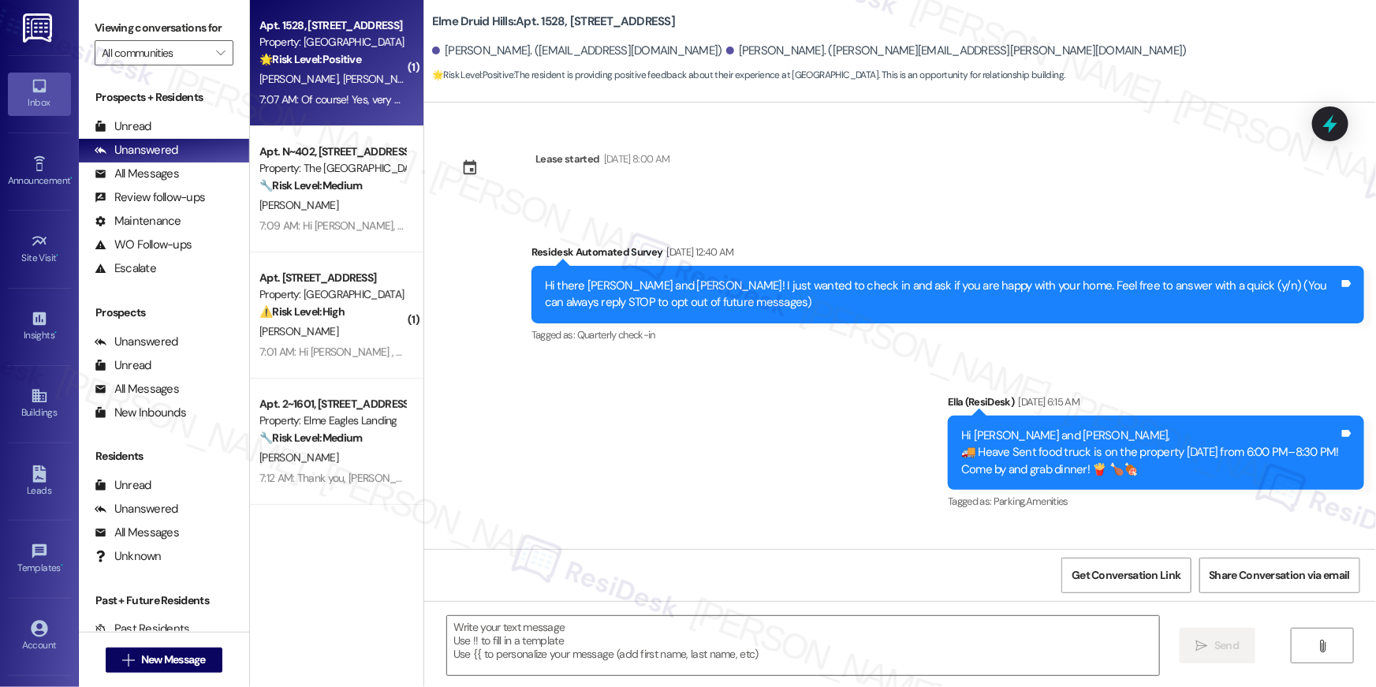
scroll to position [1453, 0]
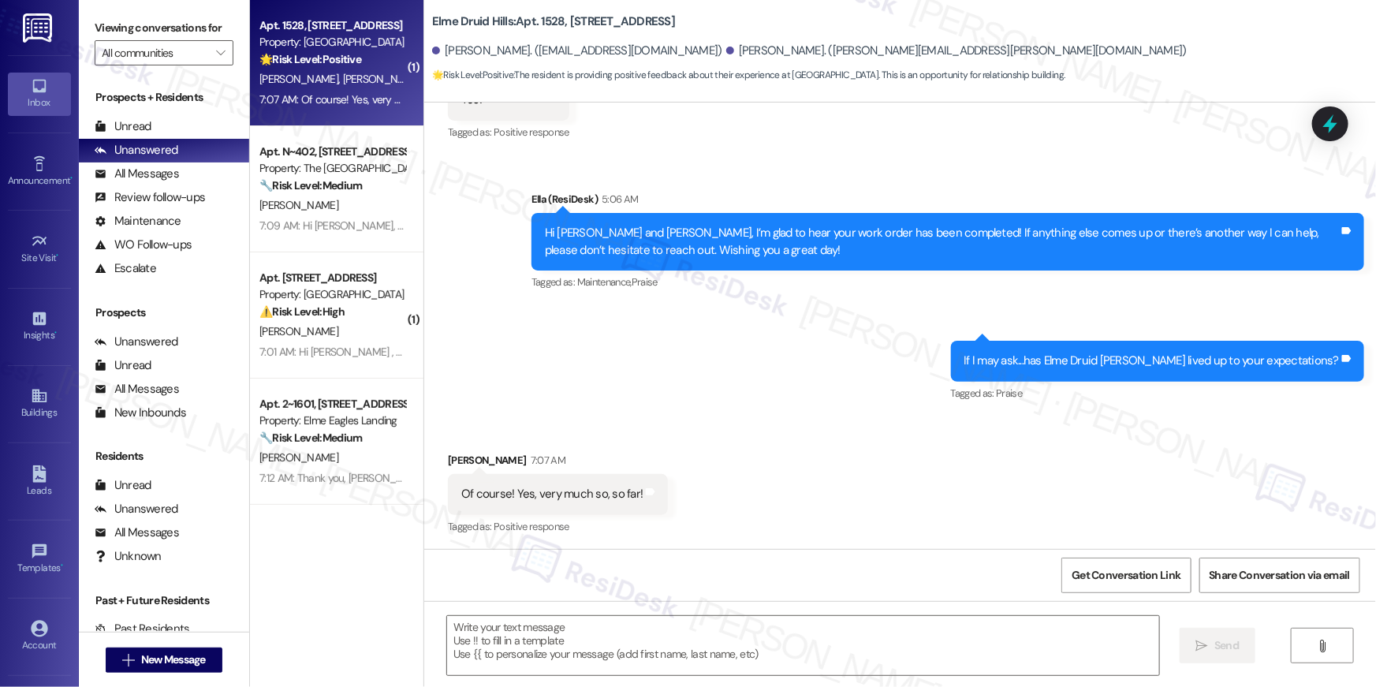
type textarea "Fetching suggested responses. Please feel free to read through the conversation…"
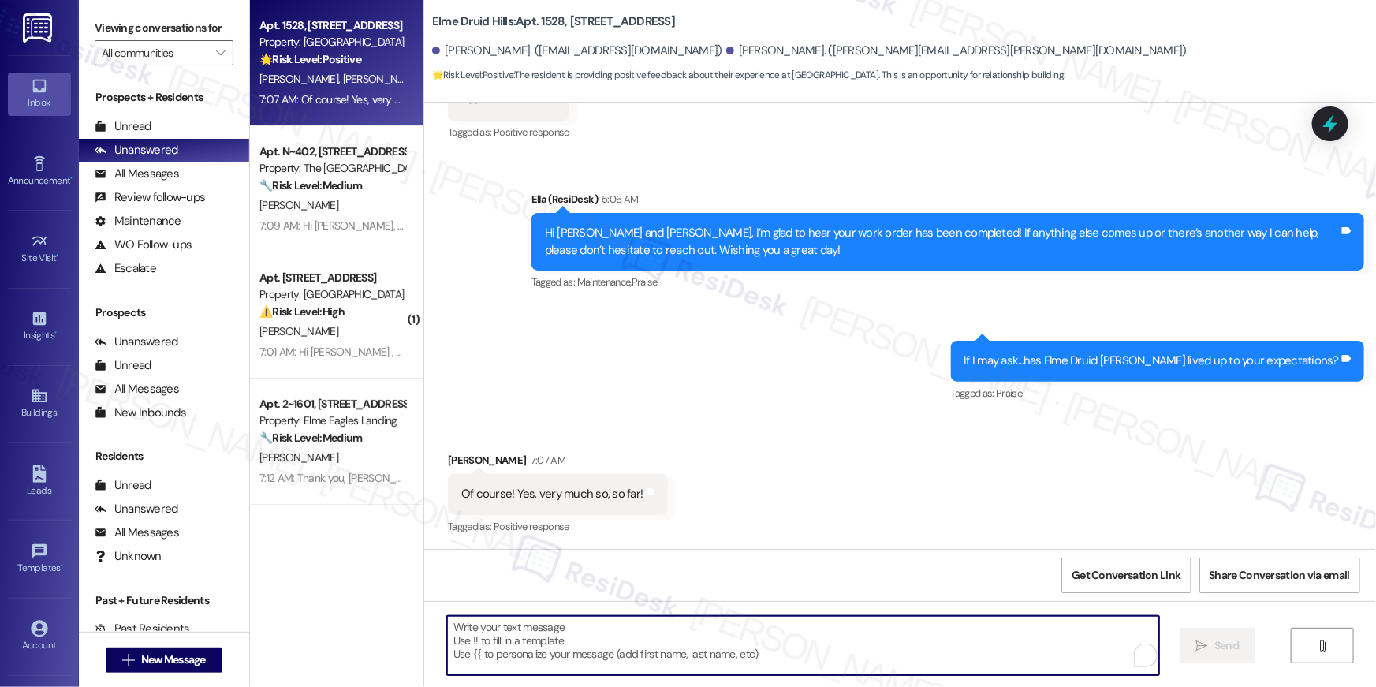
click at [755, 632] on textarea "To enrich screen reader interactions, please activate Accessibility in Grammarl…" at bounding box center [803, 645] width 712 height 59
paste textarea "Thank you for sharing that, {{first_name}}! I’m so glad to hear the property ha…"
type textarea "Thank you for sharing that, {{first_name}}! I’m so glad to hear the property ha…"
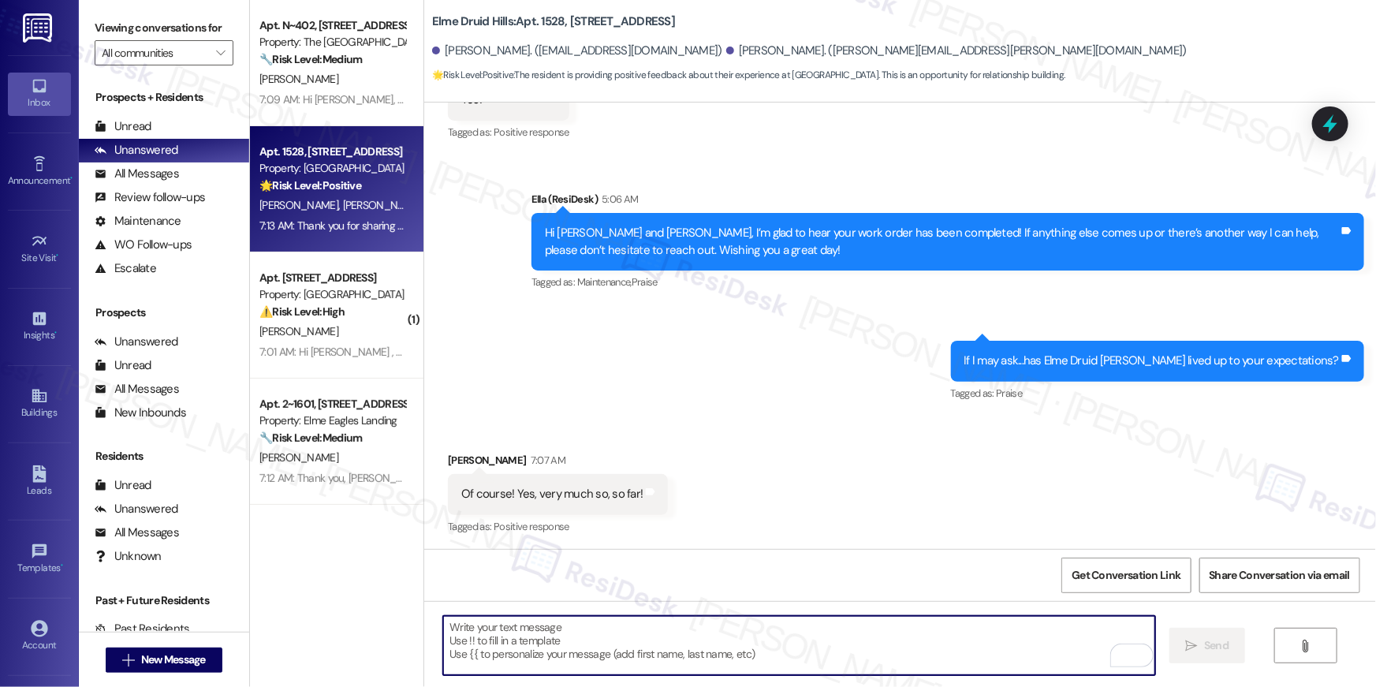
click at [714, 641] on textarea "To enrich screen reader interactions, please activate Accessibility in Grammarl…" at bounding box center [799, 645] width 712 height 59
paste textarea "When you have a moment, would you mind leaving us a quick Google Review? ⭐ It o…"
type textarea "When you have a moment, would you mind leaving us a quick Google Review? ⭐ It o…"
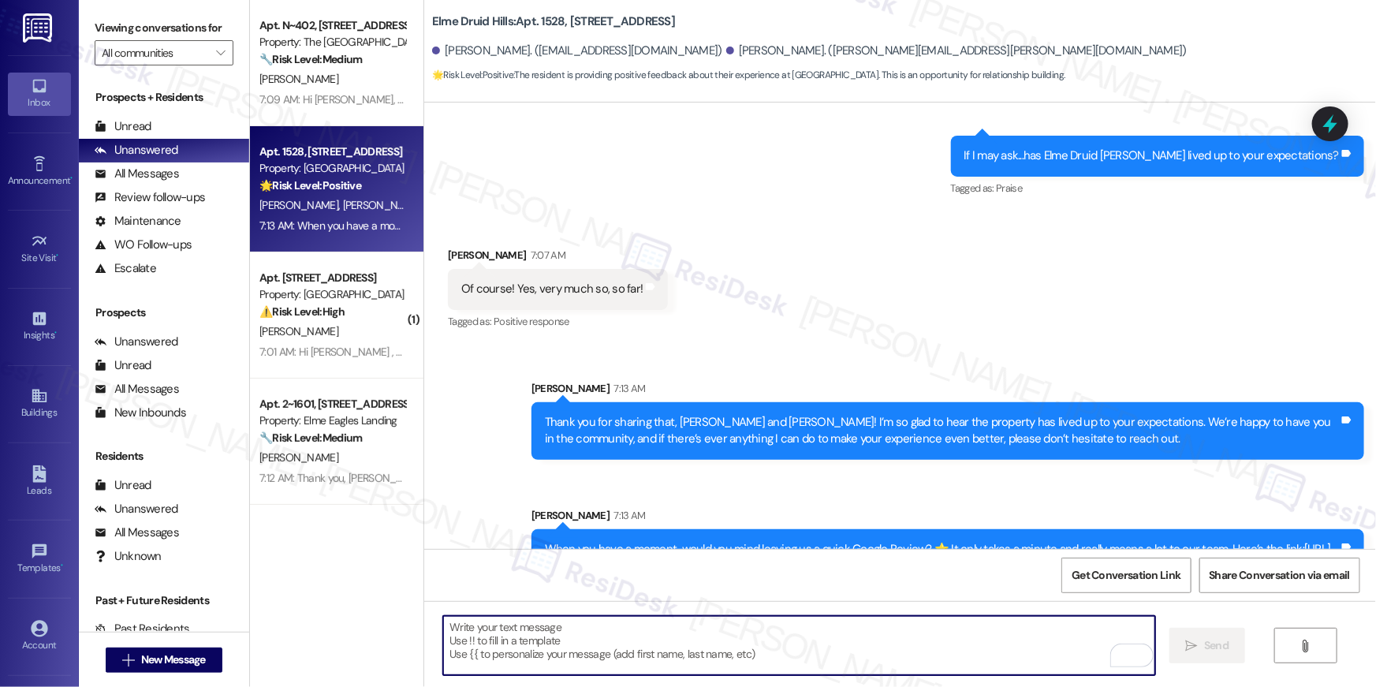
scroll to position [1707, 0]
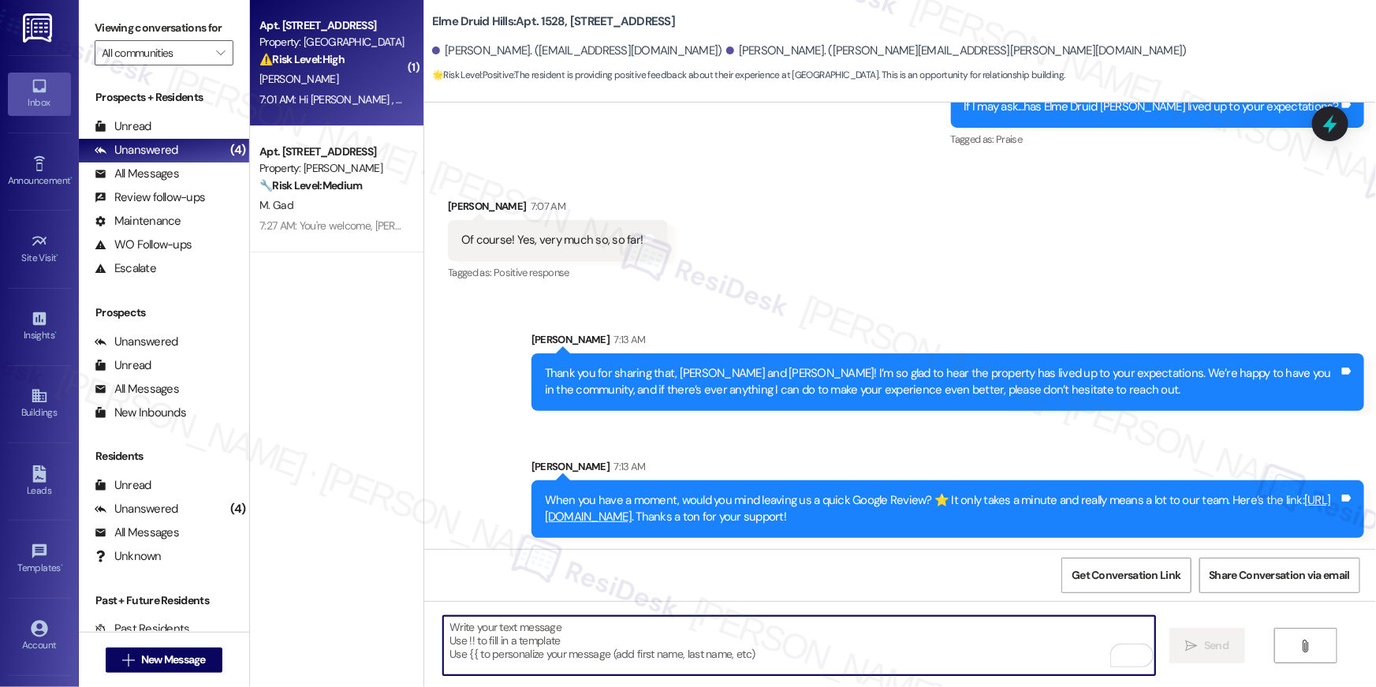
click at [333, 78] on div "[PERSON_NAME]" at bounding box center [332, 79] width 149 height 20
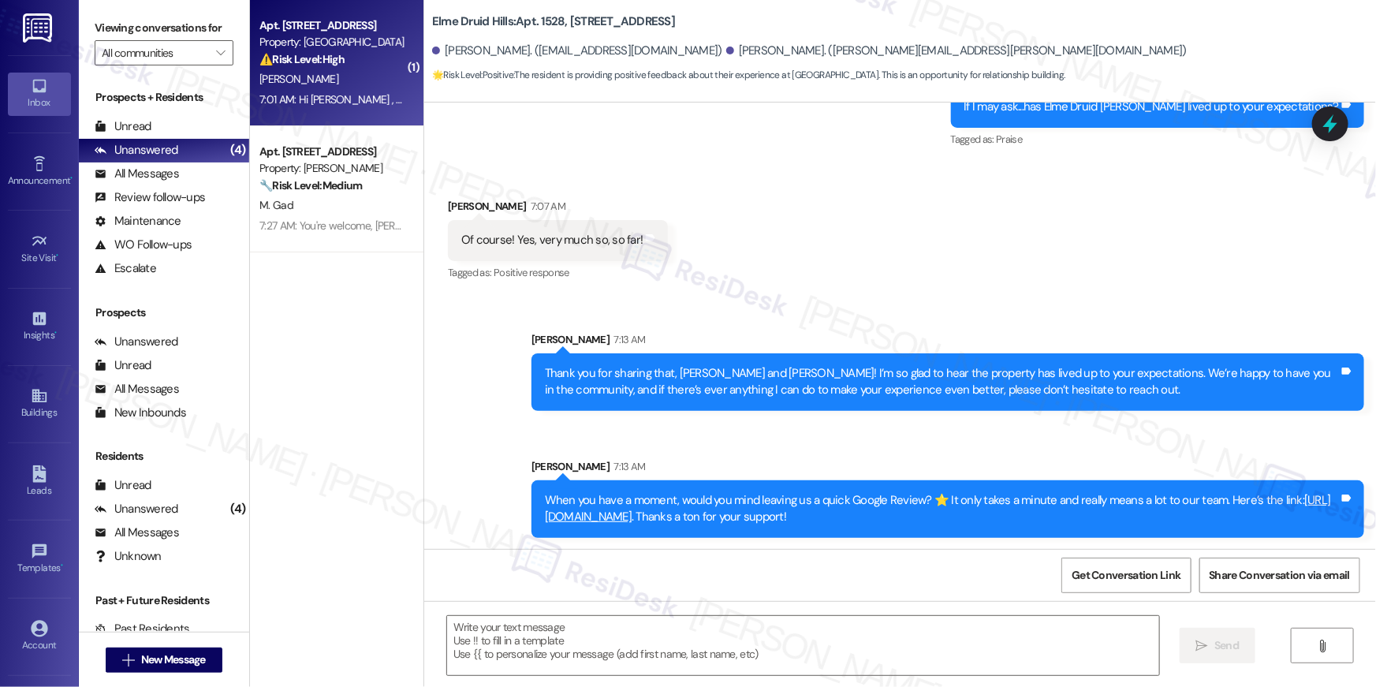
type textarea "Fetching suggested responses. Please feel free to read through the conversation…"
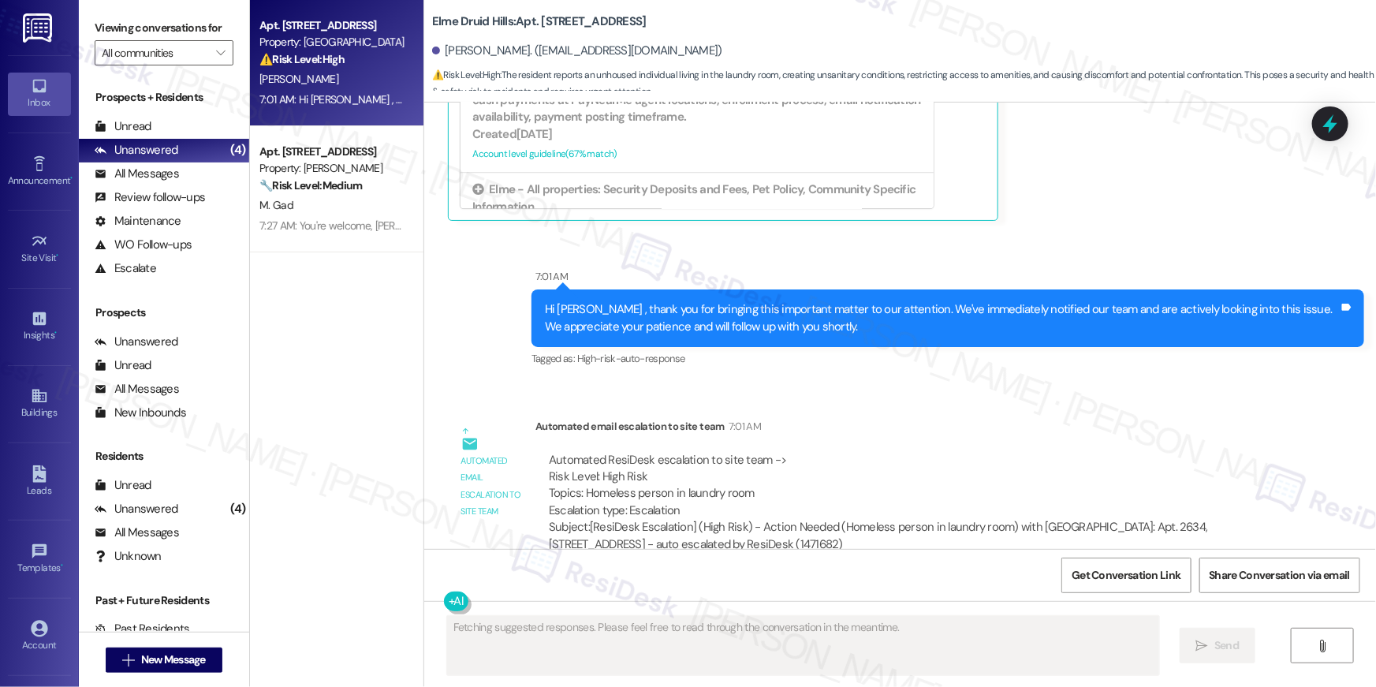
scroll to position [1902, 0]
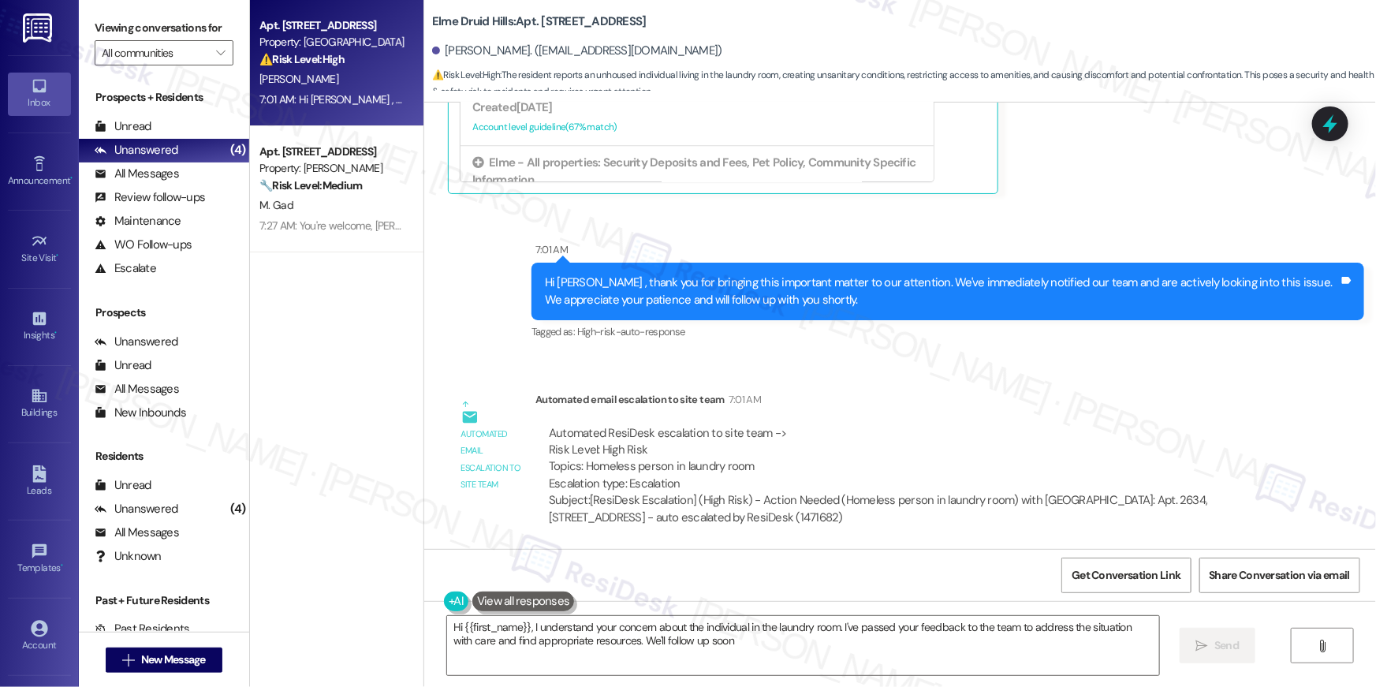
type textarea "Hi {{first_name}}, I understand your concern about the individual in the laundr…"
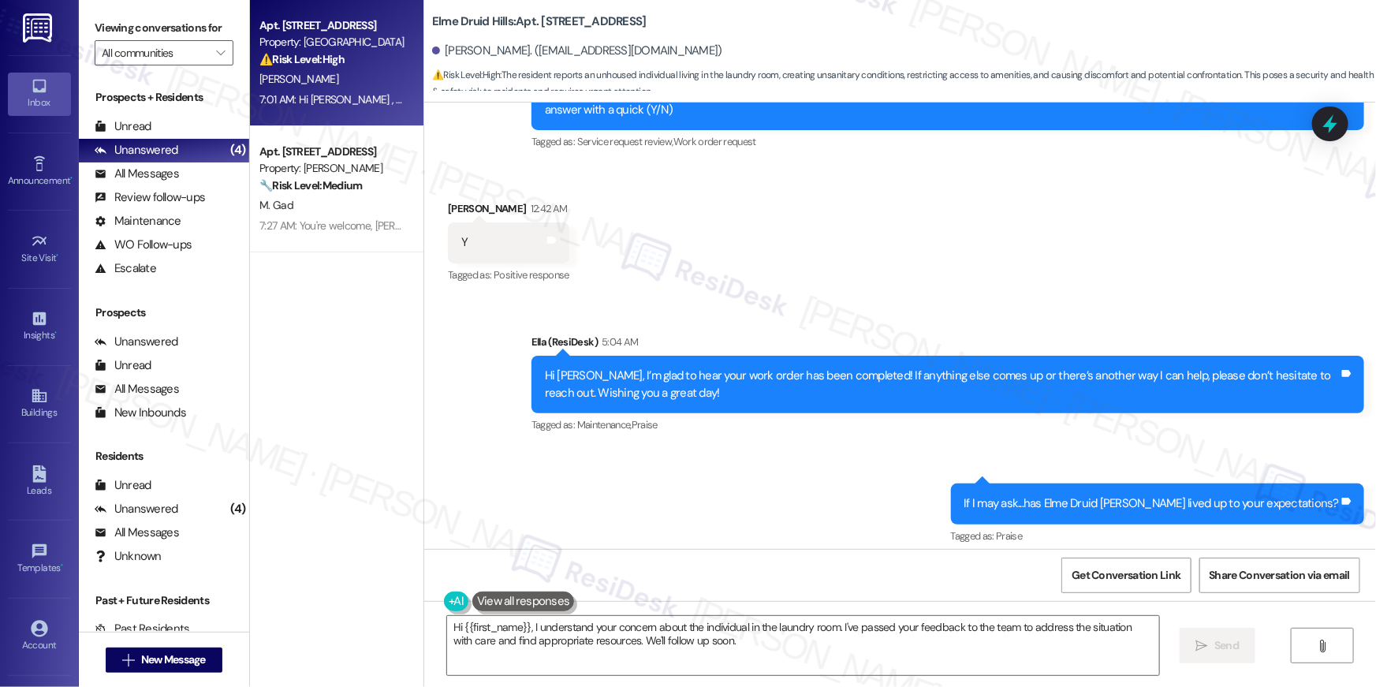
scroll to position [1325, 0]
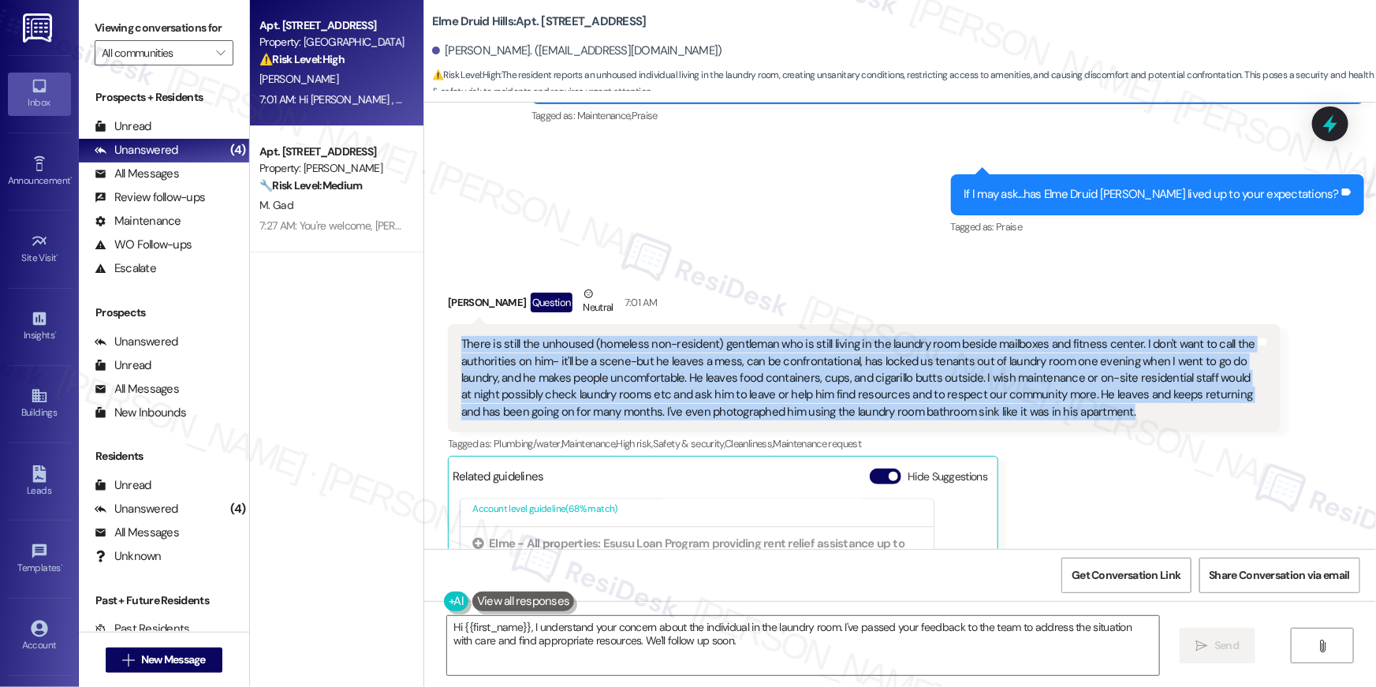
drag, startPoint x: 1119, startPoint y: 421, endPoint x: 454, endPoint y: 345, distance: 669.1
click at [454, 345] on div "There is still the unhoused (homeless non-resident) gentleman who is still livi…" at bounding box center [864, 378] width 833 height 108
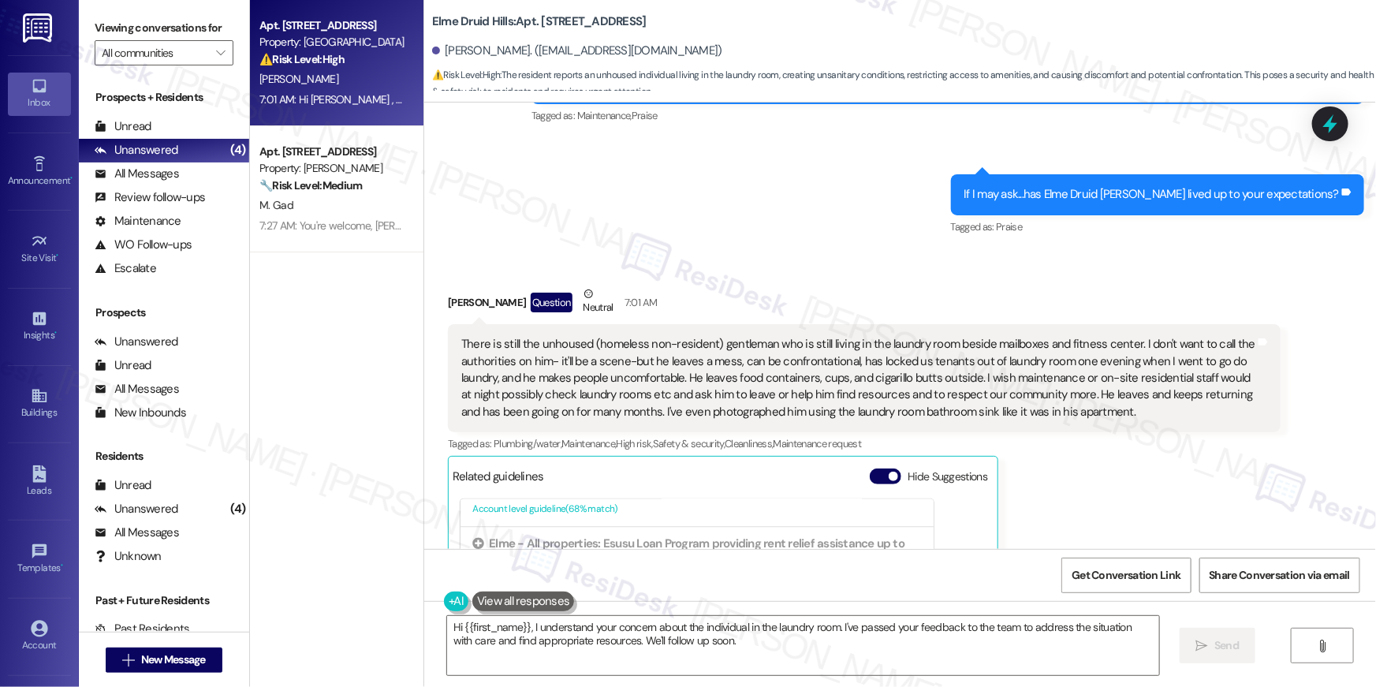
click at [762, 220] on div "Sent via SMS Ella (ResiDesk) 5:04 AM Hi Matthew, I’m glad to hear your work ord…" at bounding box center [900, 119] width 952 height 261
click at [956, 651] on textarea "Hi {{first_name}}, I understand your concern about the individual in the laundr…" at bounding box center [803, 645] width 712 height 59
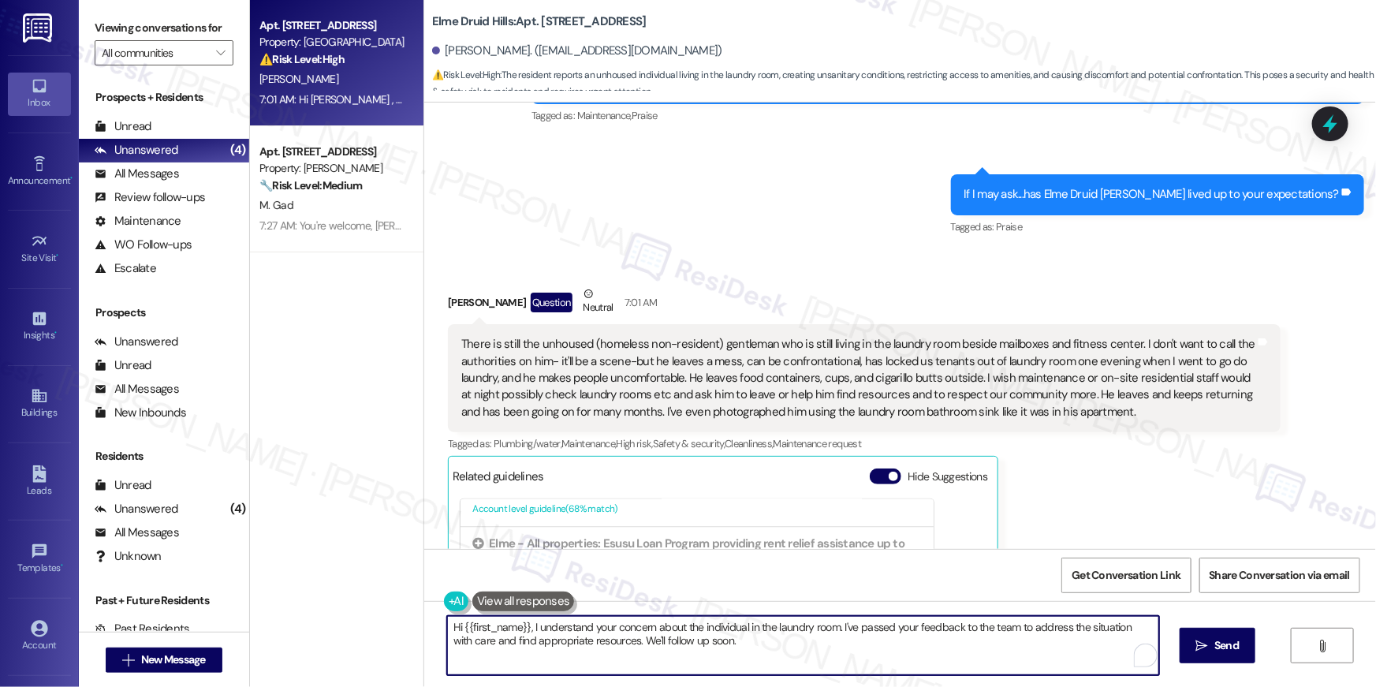
click at [956, 651] on textarea "Hi {{first_name}}, I understand your concern about the individual in the laundr…" at bounding box center [803, 645] width 712 height 59
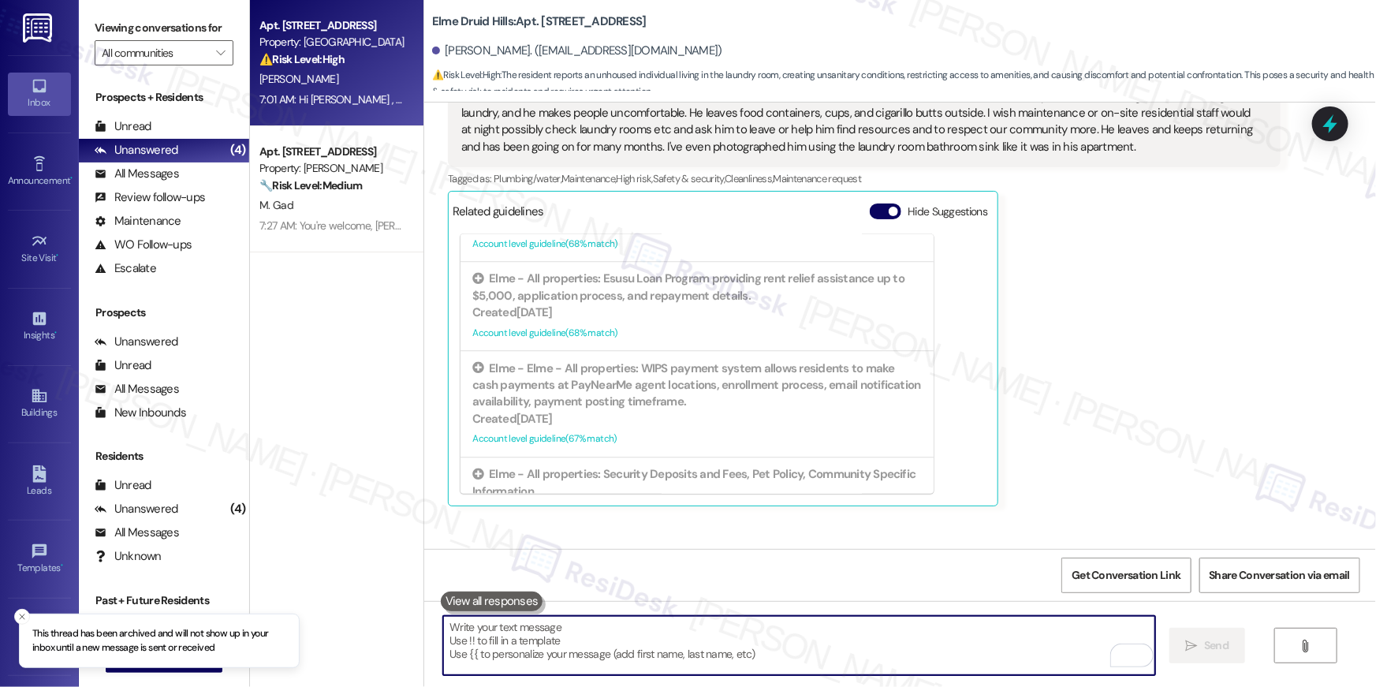
scroll to position [1902, 0]
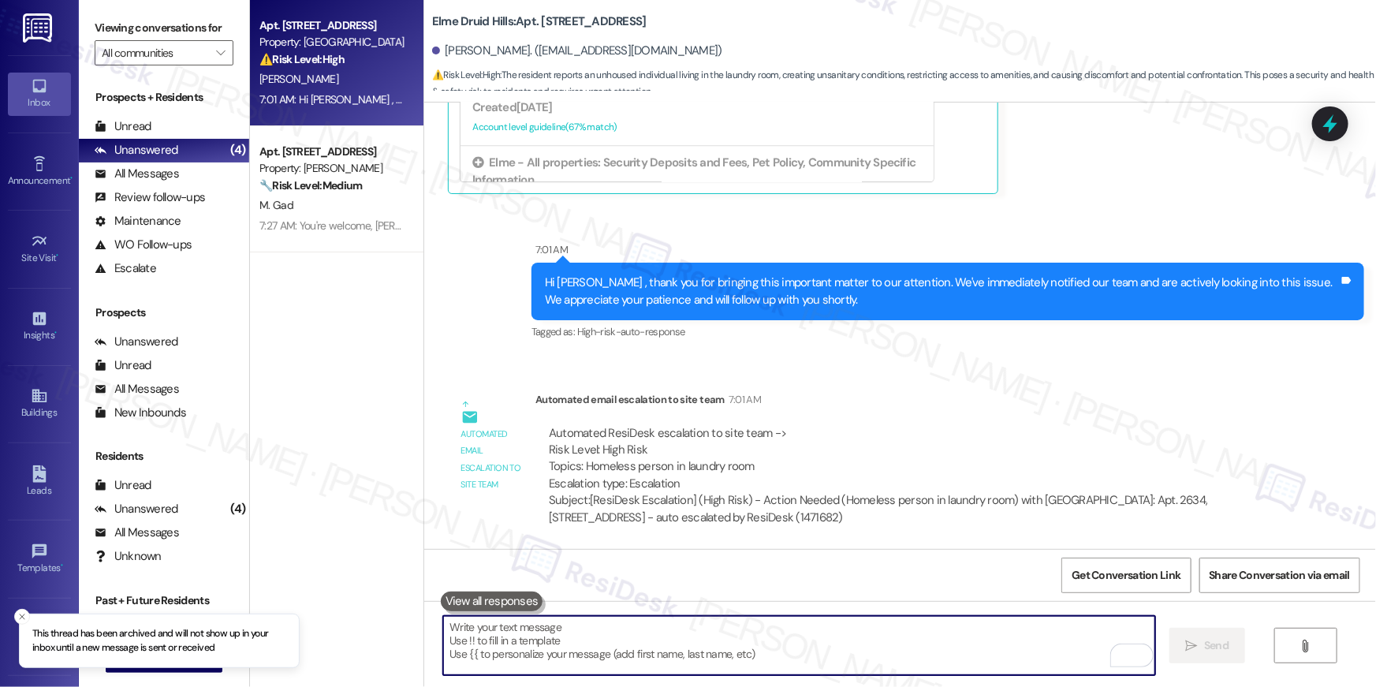
click at [947, 636] on textarea "To enrich screen reader interactions, please activate Accessibility in Grammarl…" at bounding box center [799, 645] width 712 height 59
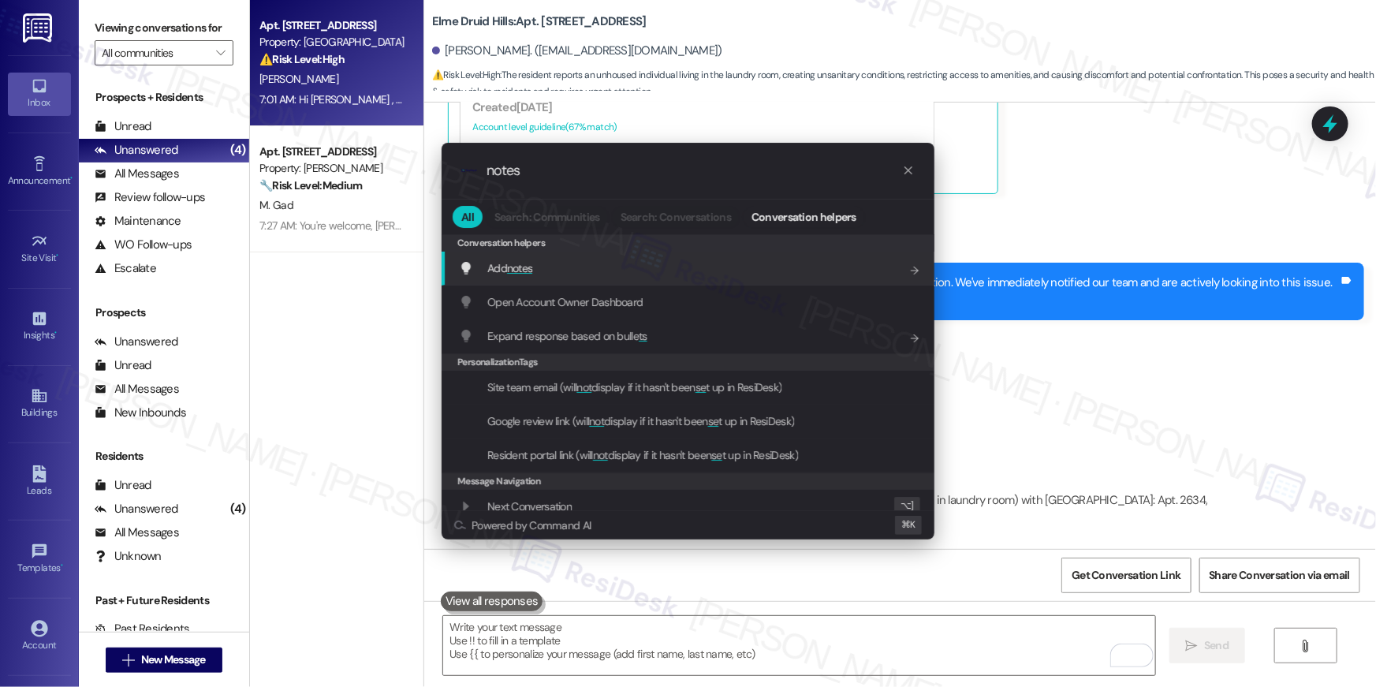
type input "notes"
click at [520, 270] on span "notes" at bounding box center [520, 268] width 26 height 14
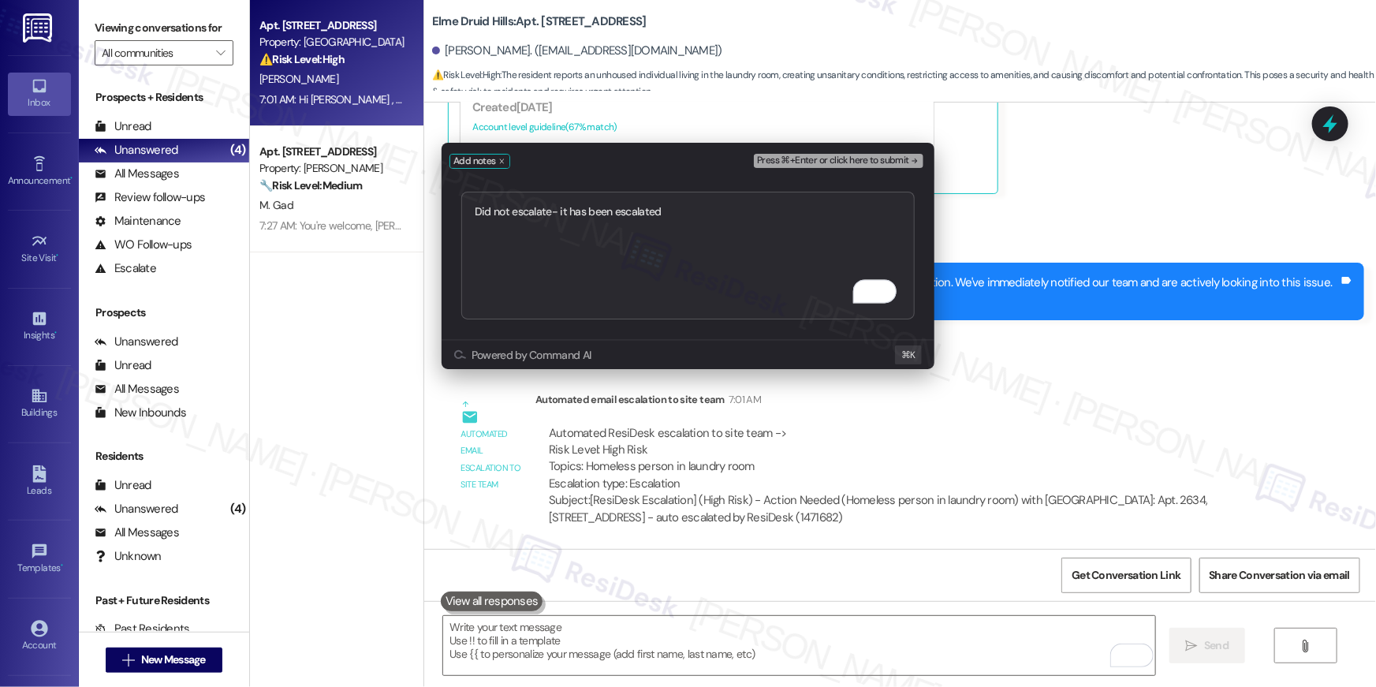
type textarea "Did not escalate- it has been escalated"
click at [789, 160] on span "Press ⌘+Enter or click here to submit" at bounding box center [833, 160] width 152 height 11
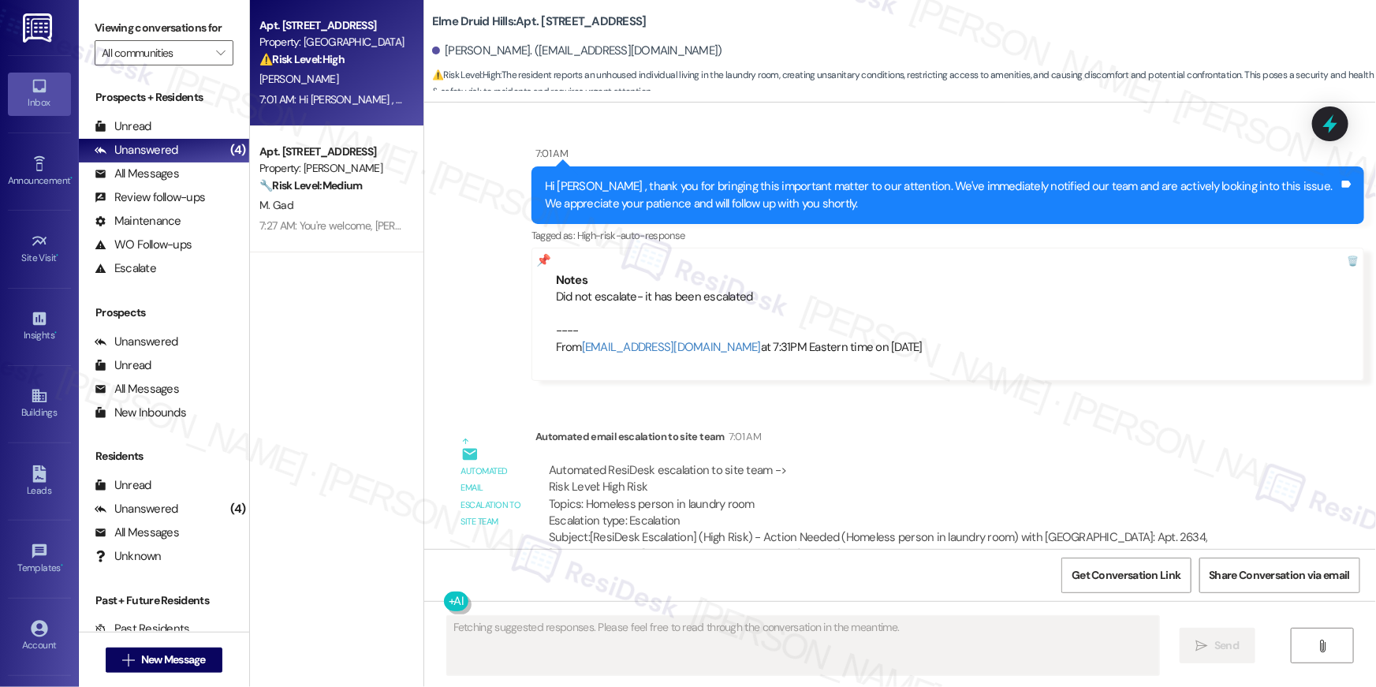
scroll to position [2035, 0]
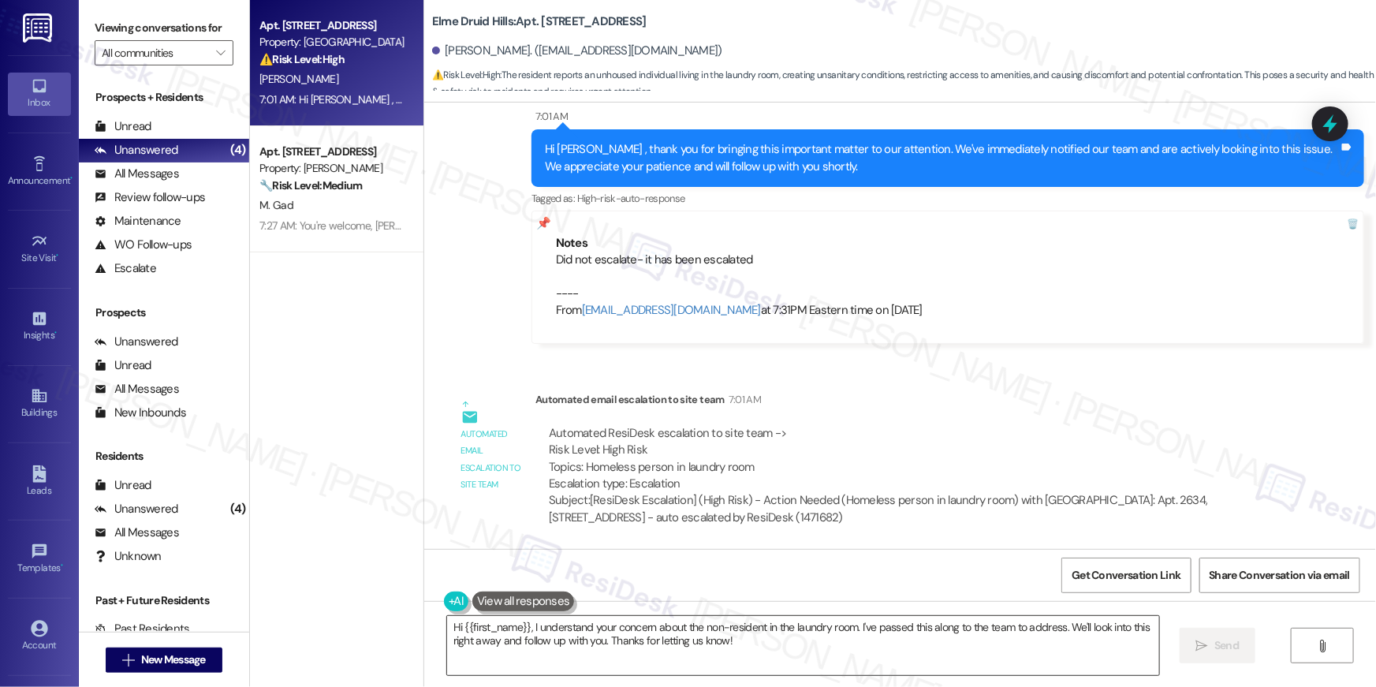
click at [919, 633] on textarea "Hi {{first_name}}, I understand your concern about the non-resident in the laun…" at bounding box center [803, 645] width 712 height 59
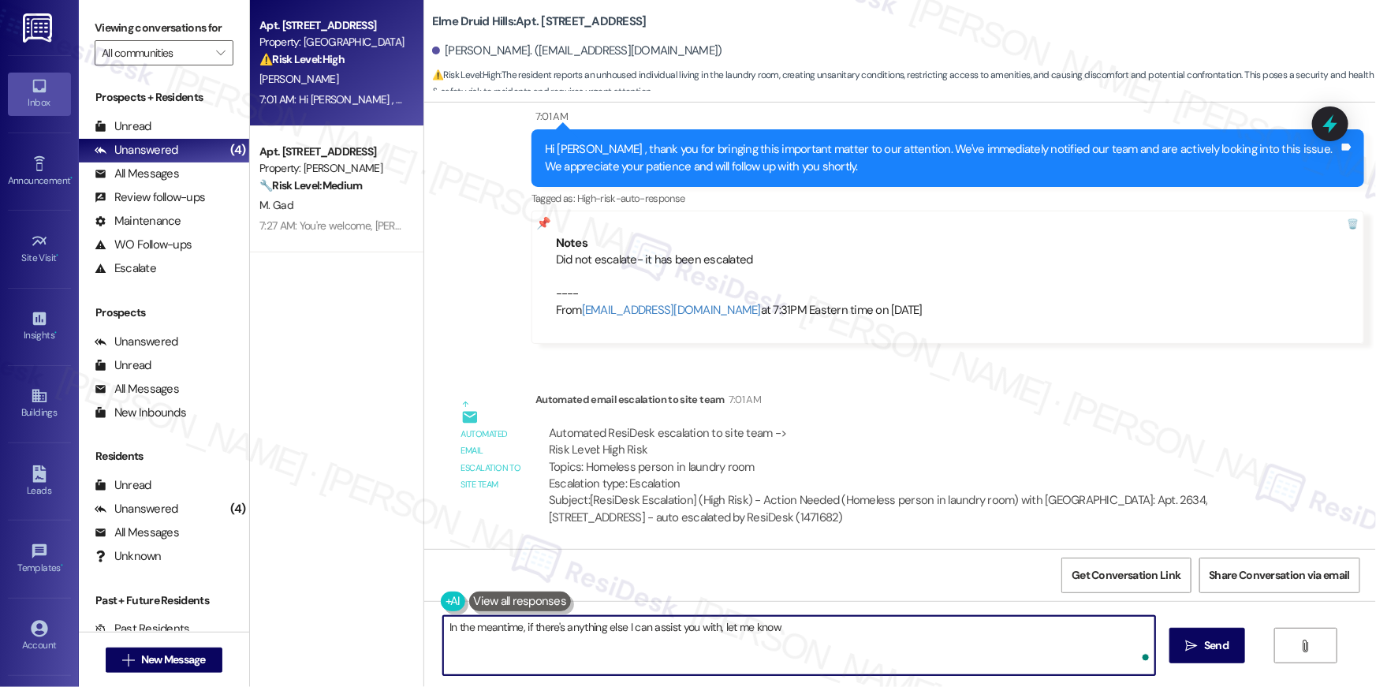
type textarea "In the meantime, if there's anything else I can assist you with, let me know!"
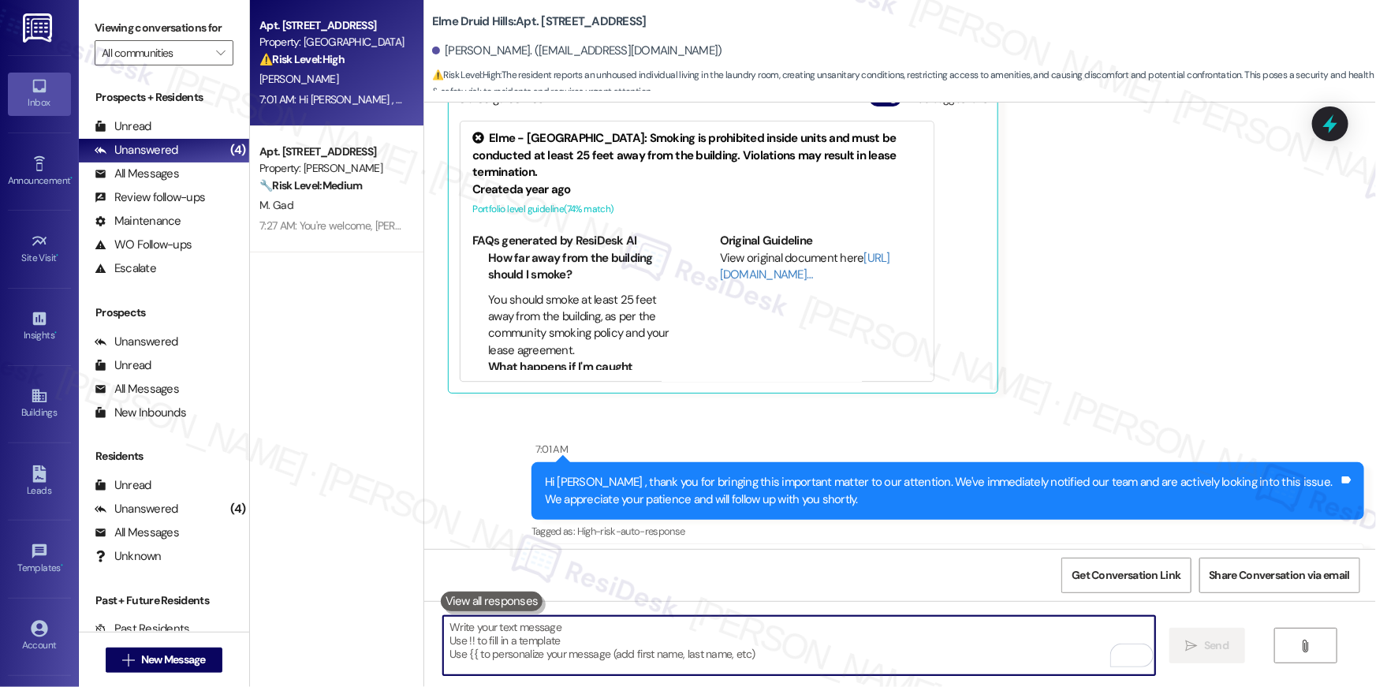
scroll to position [1557, 0]
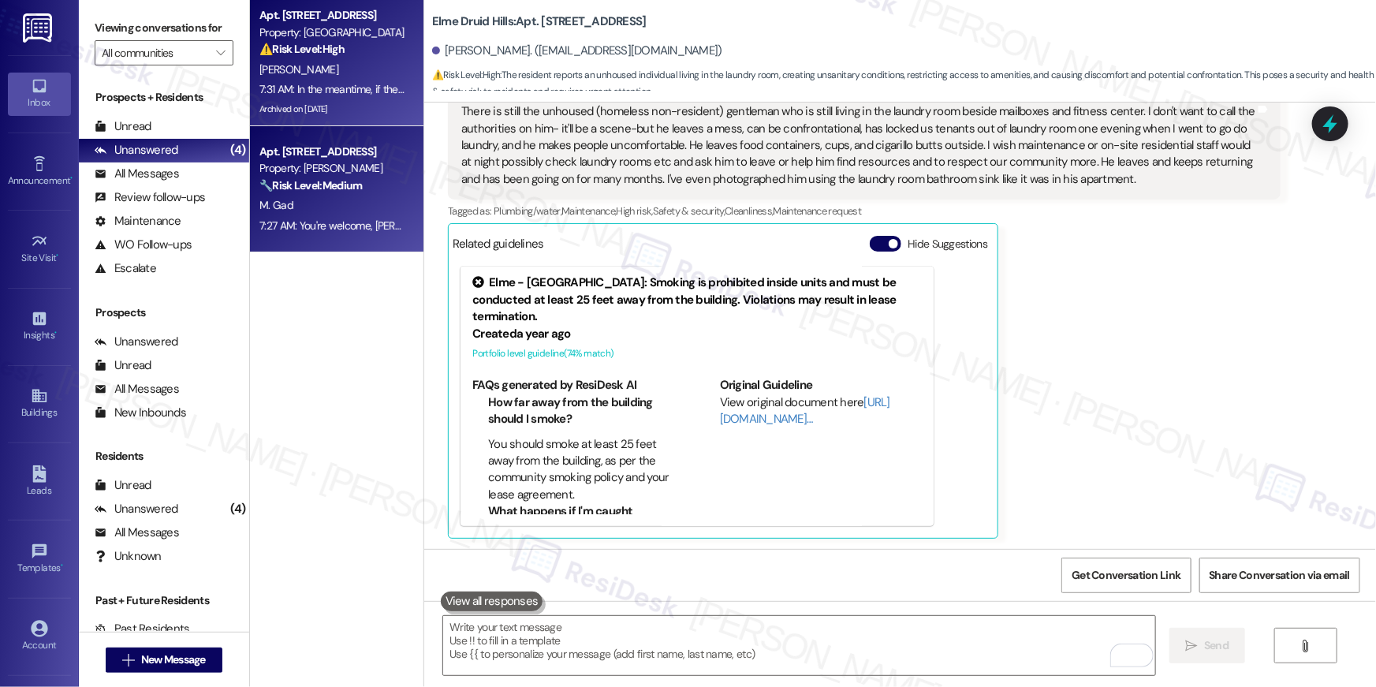
click at [345, 162] on div "Property: Elme Herndon" at bounding box center [332, 168] width 146 height 17
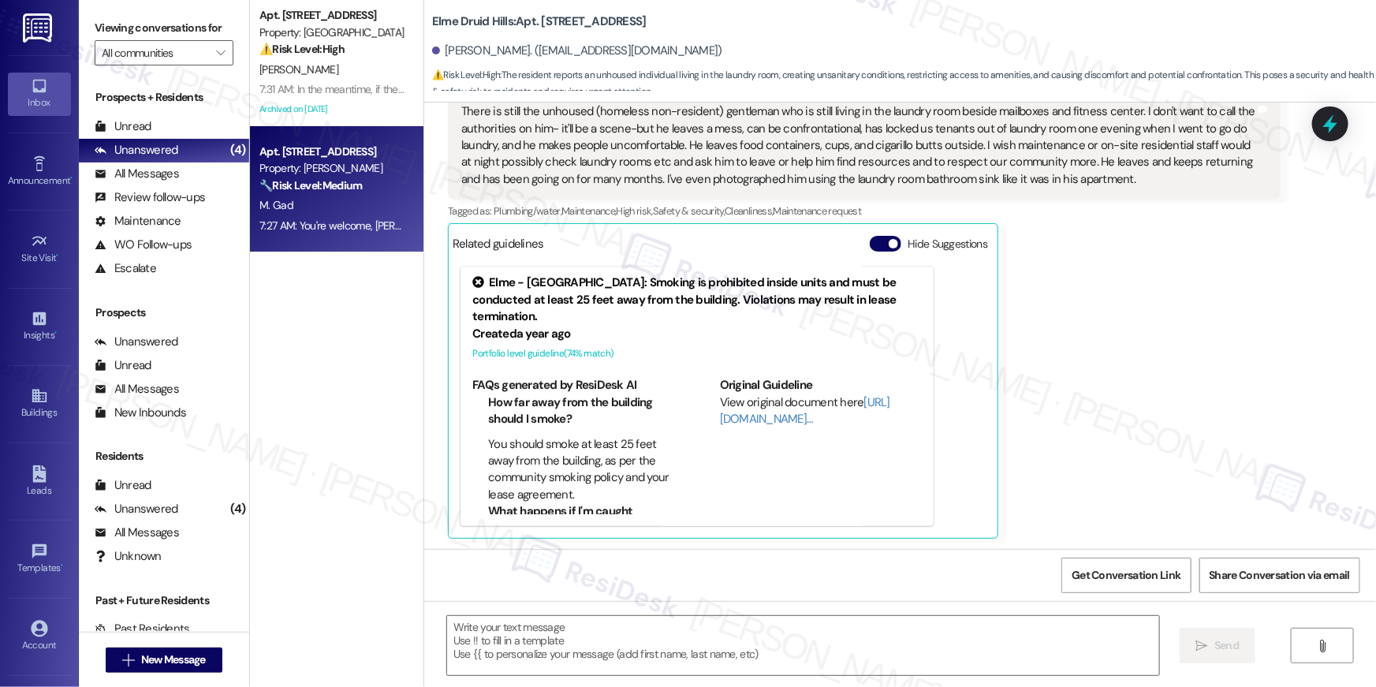
type textarea "Fetching suggested responses. Please feel free to read through the conversation…"
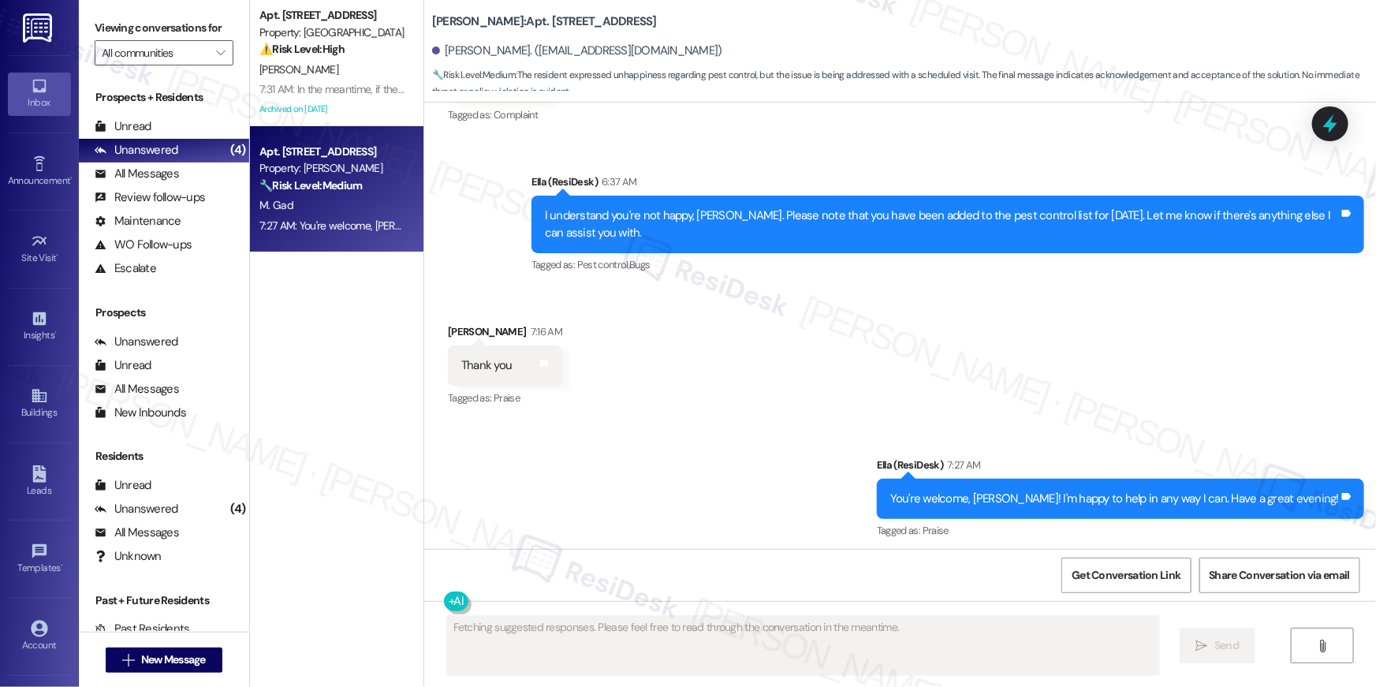
scroll to position [2843, 0]
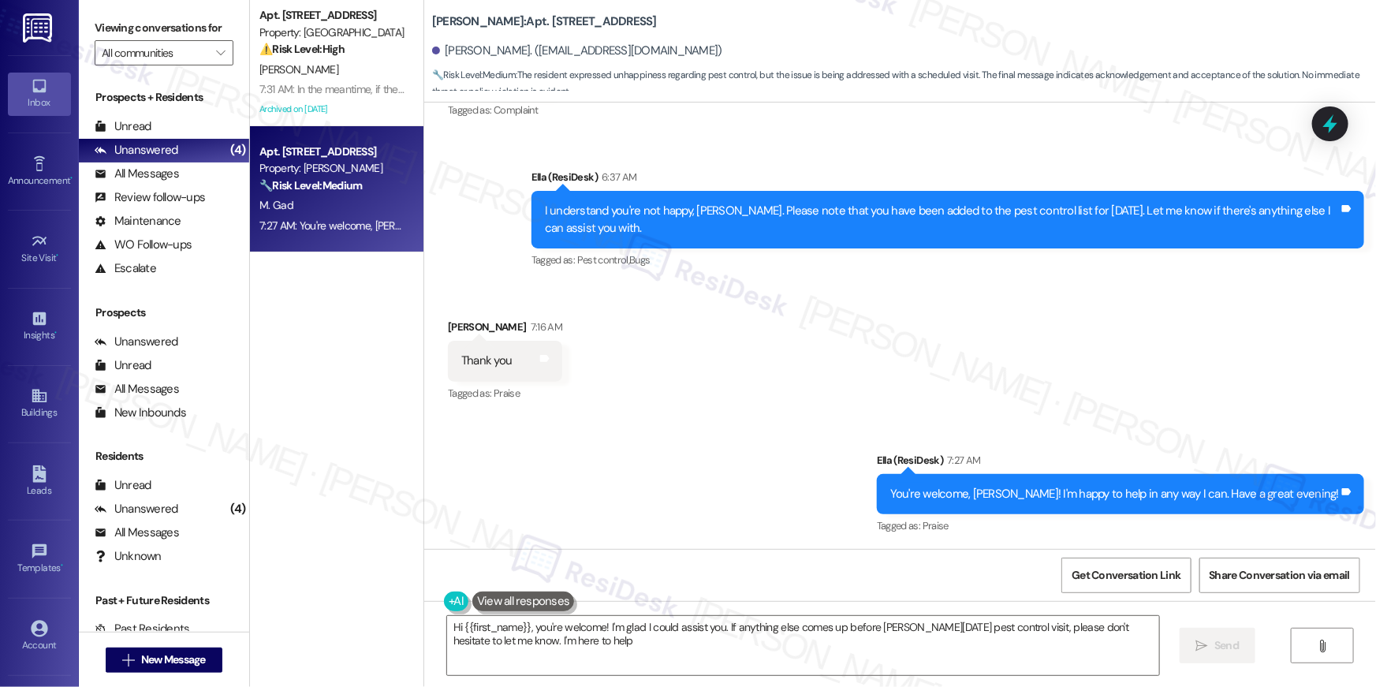
type textarea "Hi {{first_name}}, you're welcome! I'm glad I could assist you. If anything els…"
click at [193, 663] on span "New Message" at bounding box center [173, 659] width 65 height 17
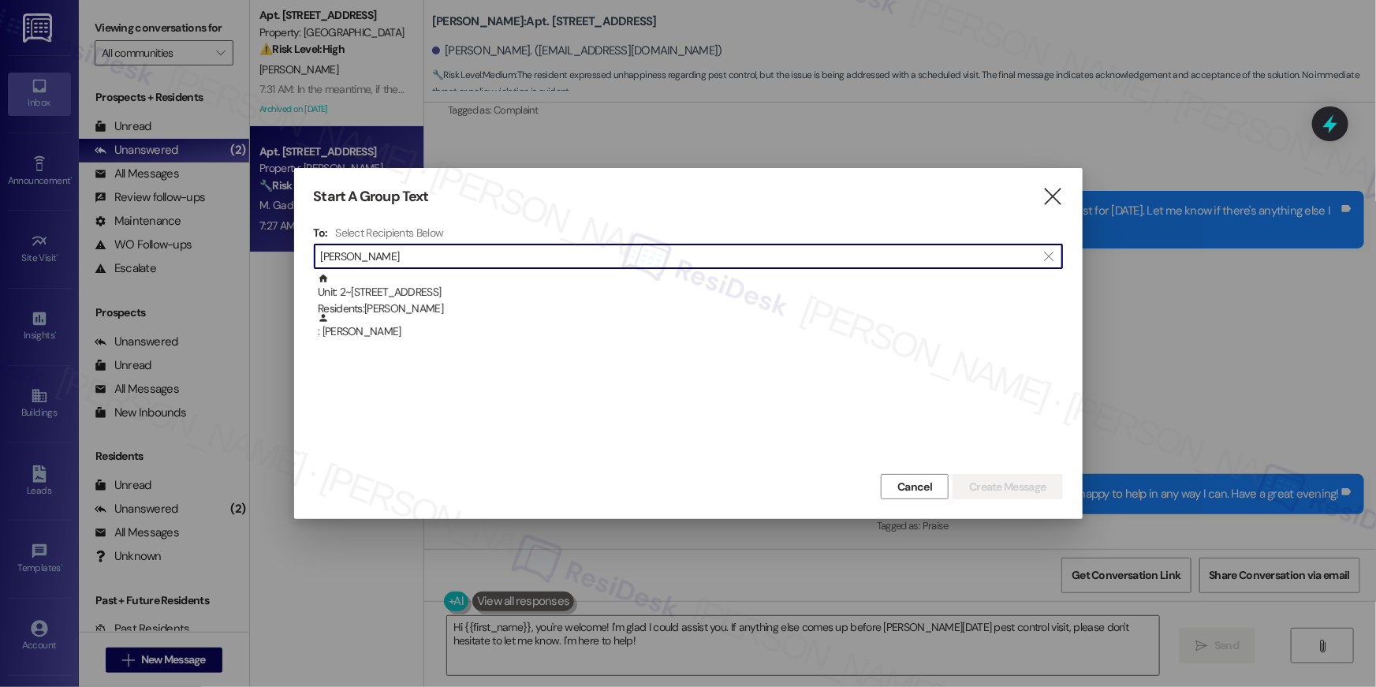
type input "wendi parker"
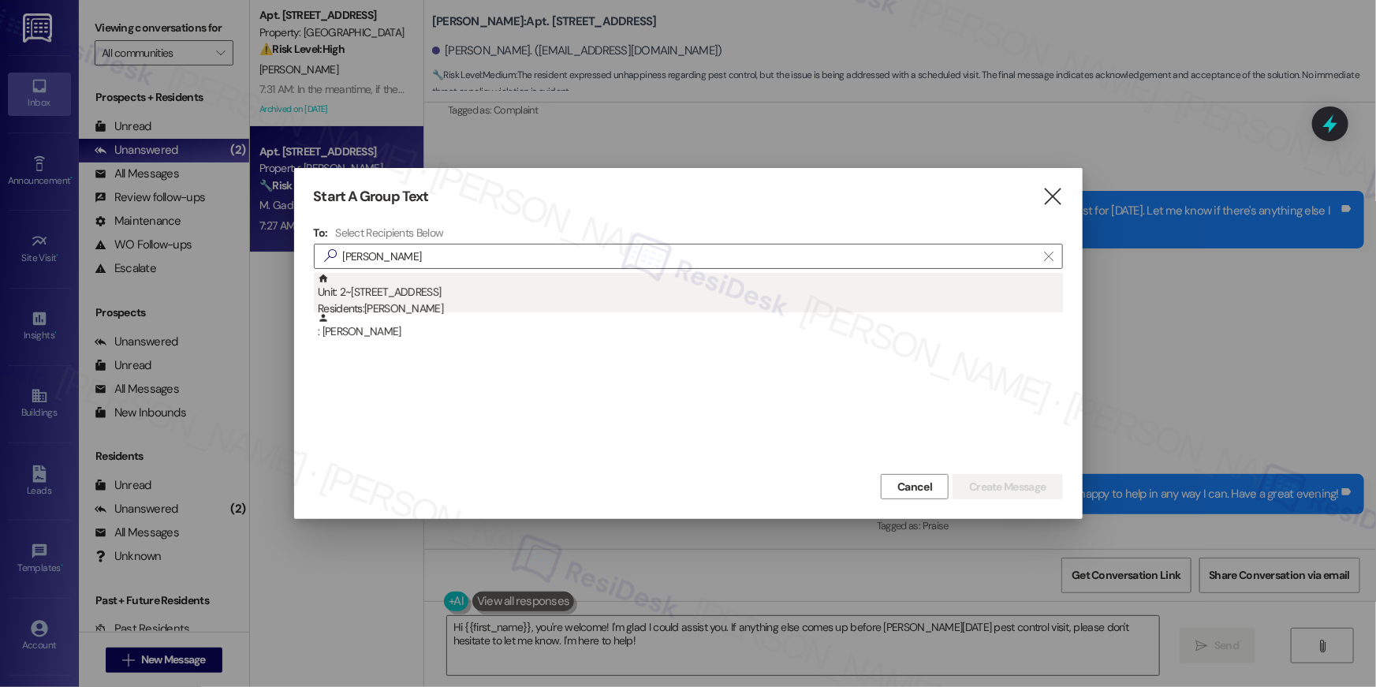
click at [395, 298] on div "Unit: 2~2205 - 860 Rock Quarry Road Residents: Wendi Parker" at bounding box center [690, 295] width 745 height 45
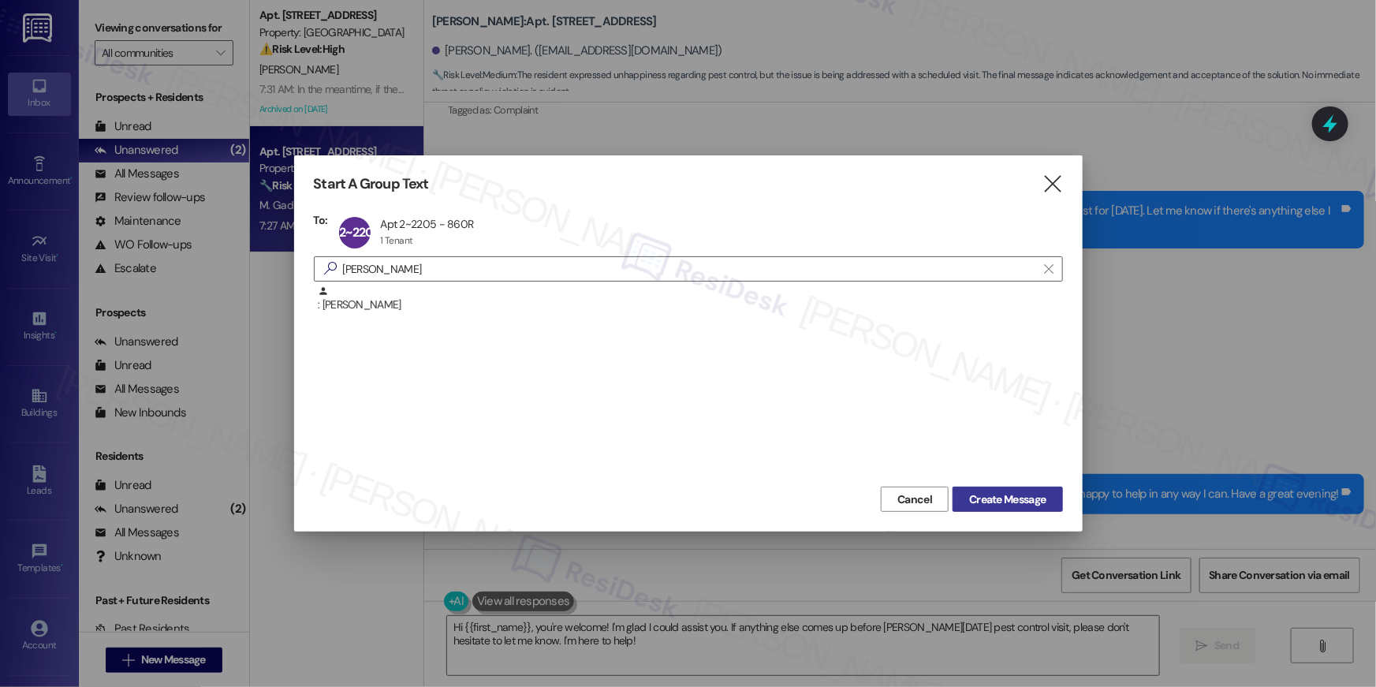
click at [986, 494] on span "Create Message" at bounding box center [1007, 499] width 76 height 17
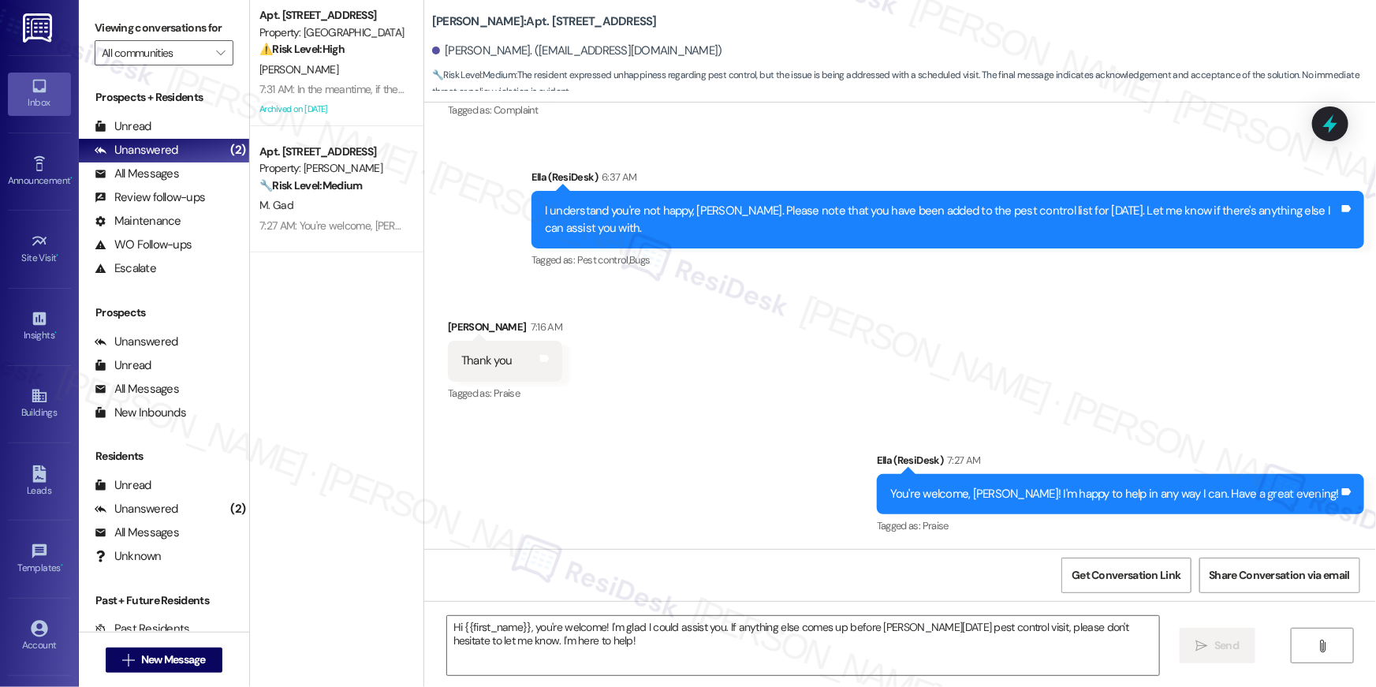
type textarea "Fetching suggested responses. Please feel free to read through the conversation…"
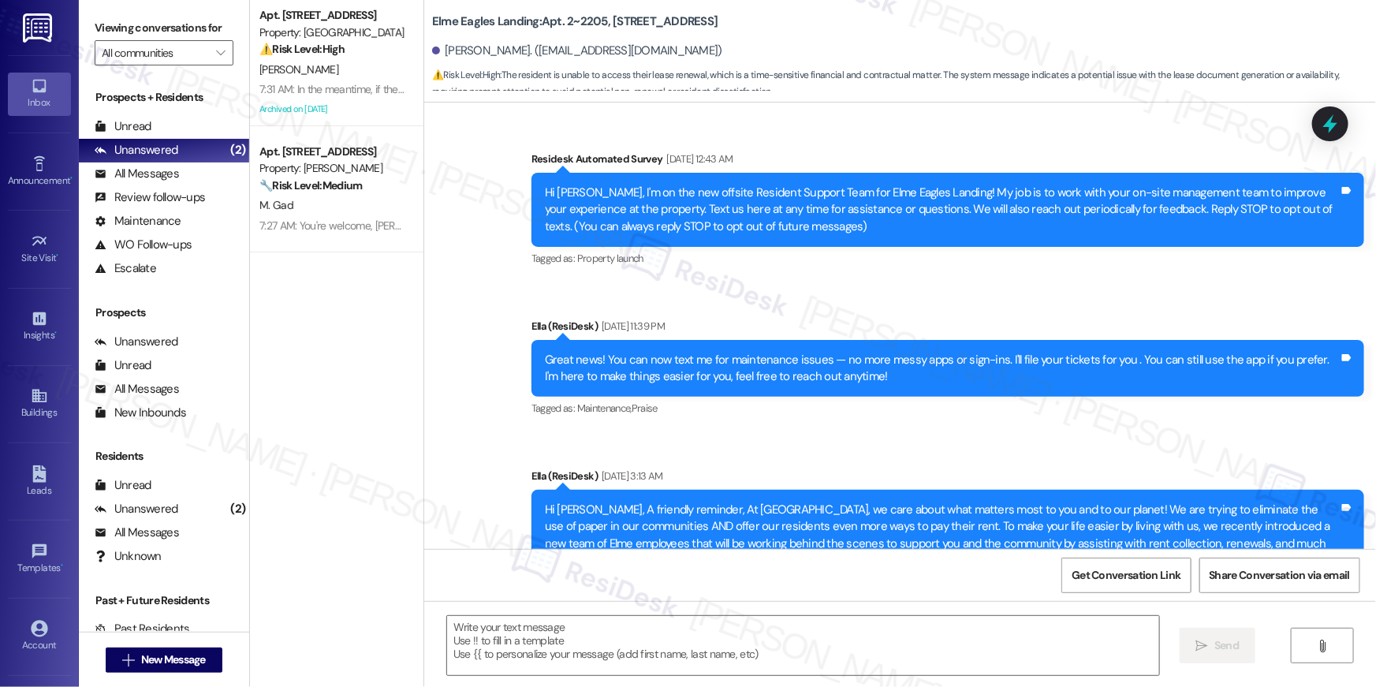
scroll to position [10865, 0]
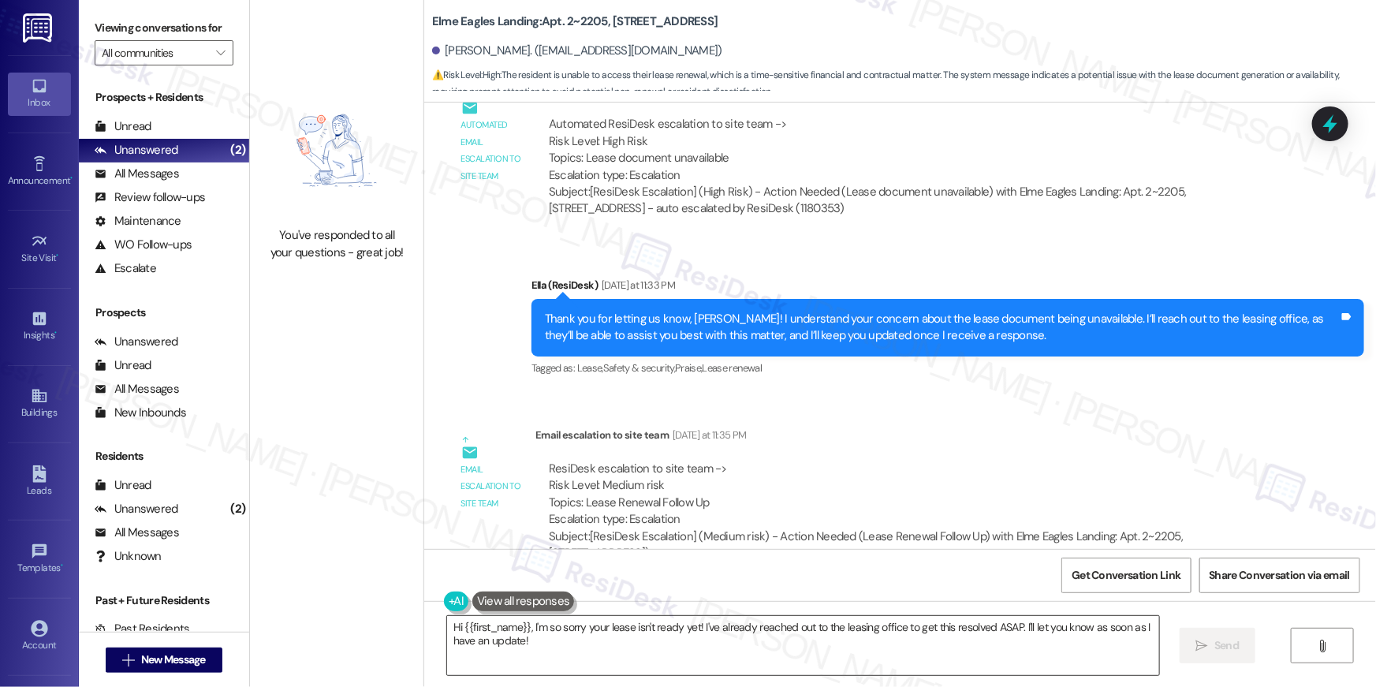
click at [551, 647] on textarea "Hi {{first_name}}, I'm so sorry your lease isn't ready yet! I've already reache…" at bounding box center [803, 645] width 712 height 59
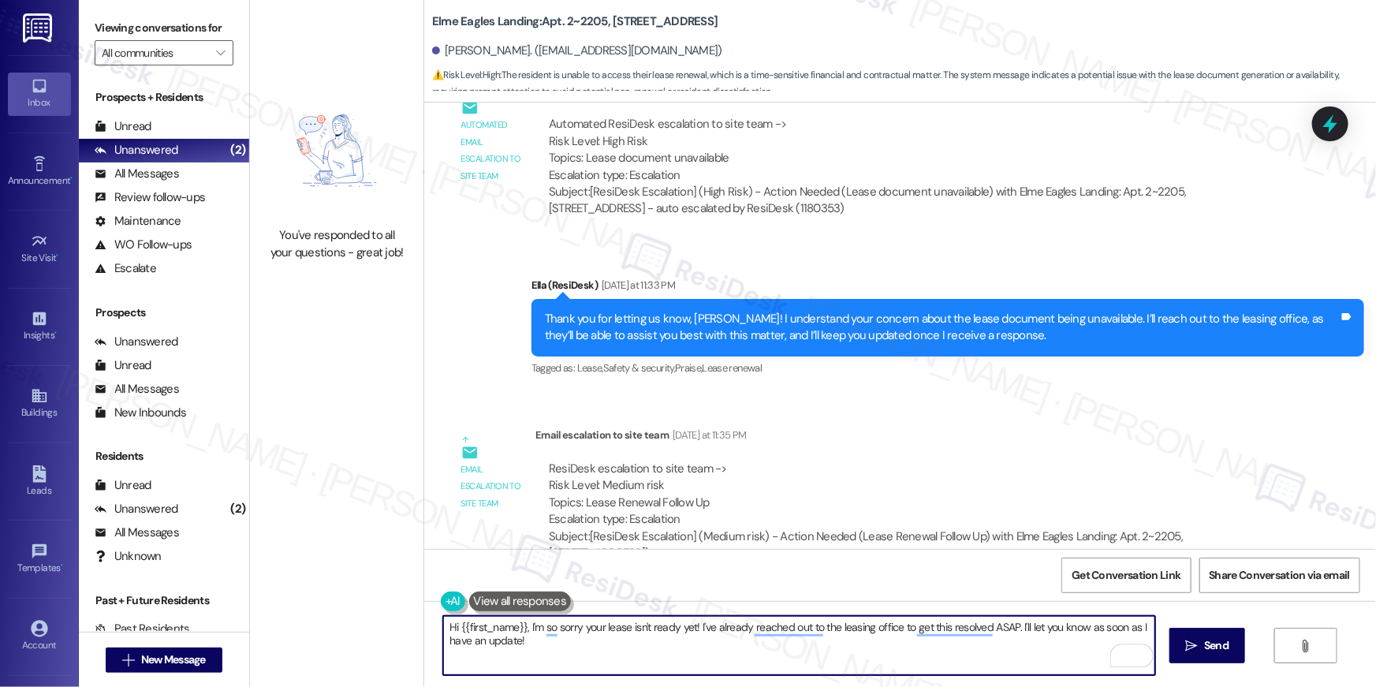
drag, startPoint x: 525, startPoint y: 623, endPoint x: 606, endPoint y: 649, distance: 84.5
click at [531, 651] on textarea "Hi {{first_name}}, I'm so sorry your lease isn't ready yet! I've already reache…" at bounding box center [799, 645] width 712 height 59
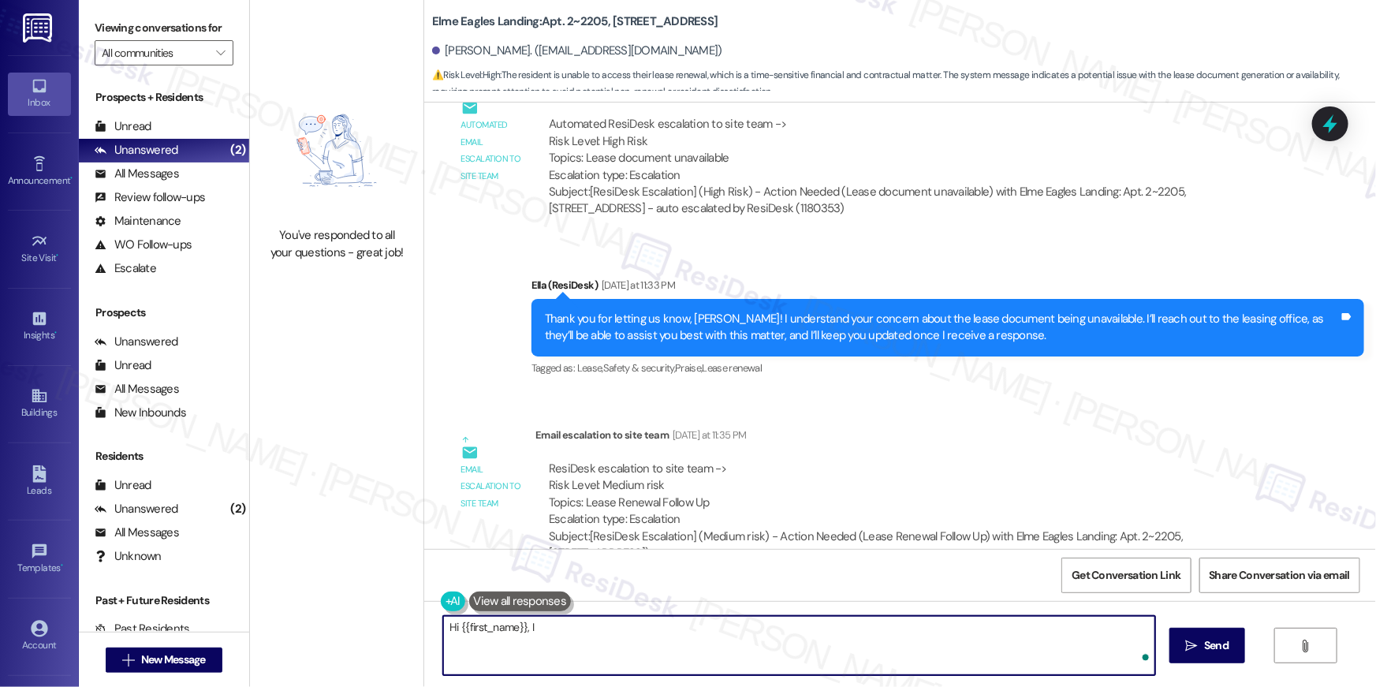
type textarea "Hi {{first_name}}, I j"
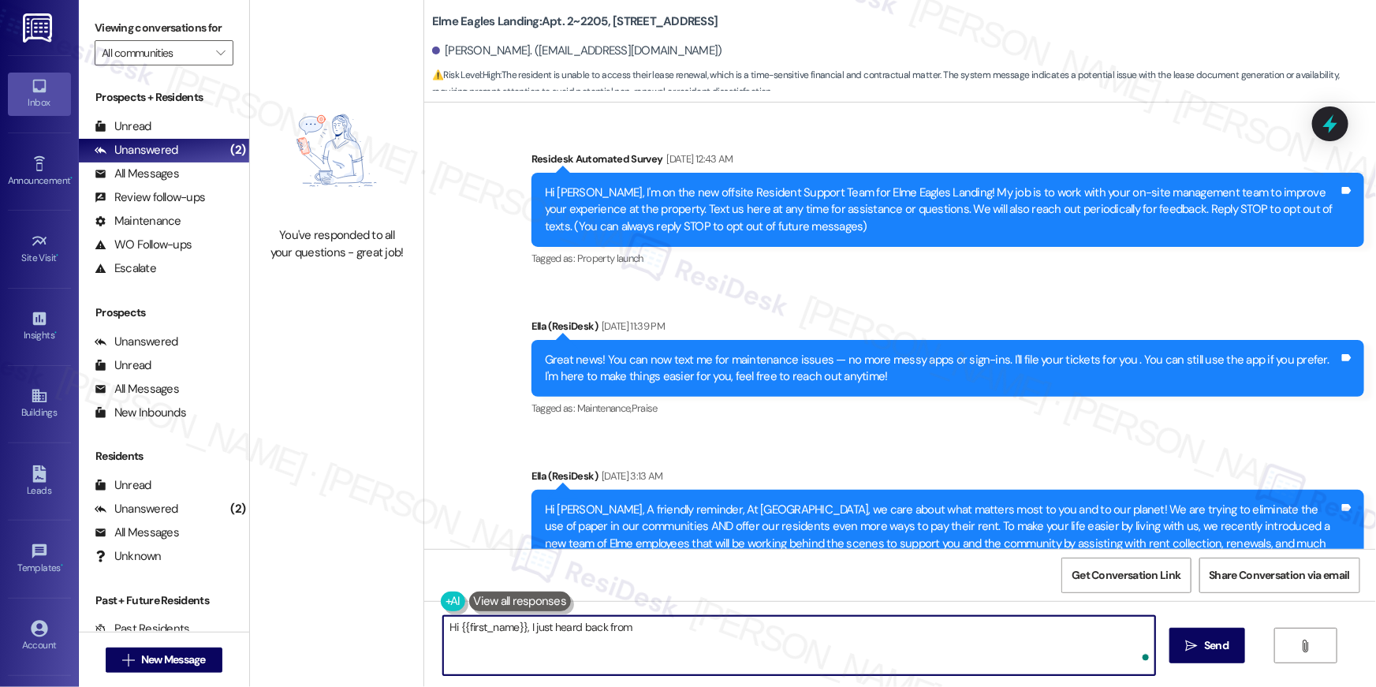
scroll to position [10865, 0]
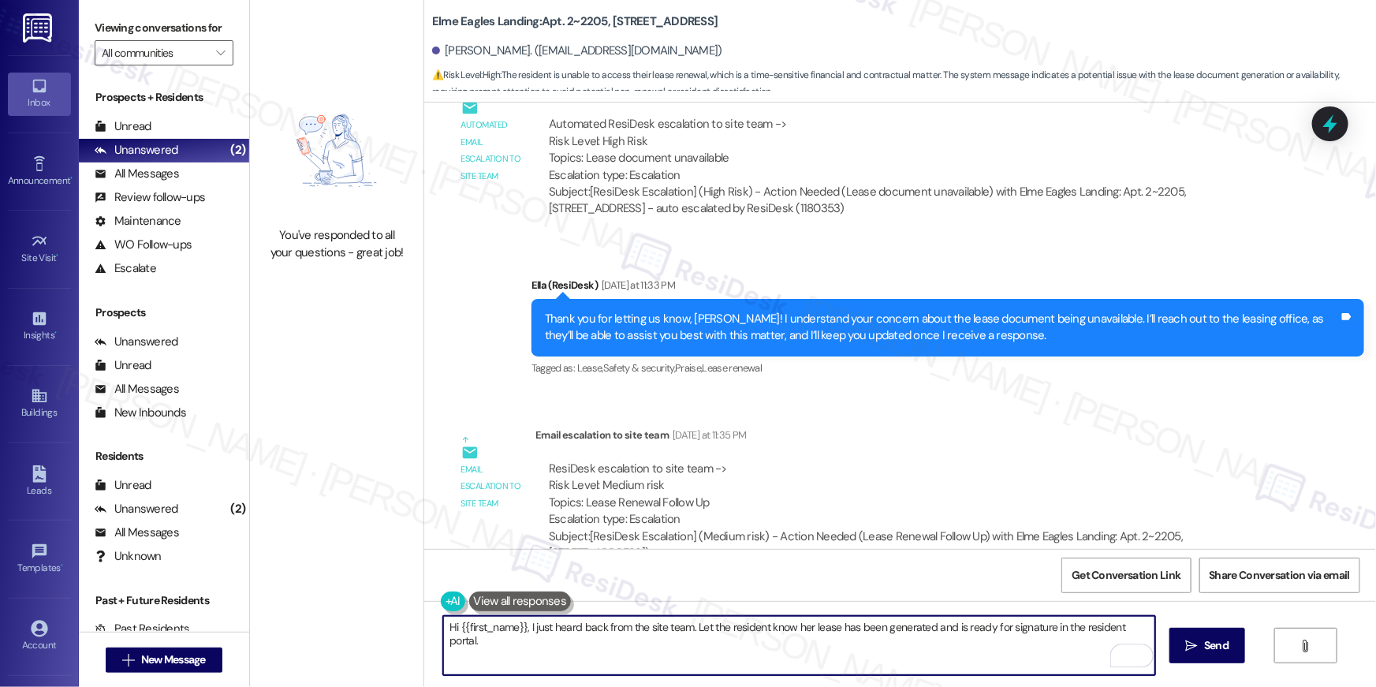
click at [690, 631] on textarea "Hi {{first_name}}, I just heard back from the site team. Let the resident know …" at bounding box center [799, 645] width 712 height 59
click at [800, 629] on textarea "Hi {{first_name}}, I just heard back from the site team. Let the resident know …" at bounding box center [799, 645] width 712 height 59
type textarea "Hi {{first_name}}, I just heard back from the site team. Your lease has been ge…"
click at [1000, 636] on textarea "Hi {{first_name}}, I just heard back from the site team. Your lease has been ge…" at bounding box center [799, 645] width 712 height 59
click at [1065, 628] on textarea "Hi {{first_name}}, I just heard back from the site team. Your lease has been ge…" at bounding box center [799, 645] width 712 height 59
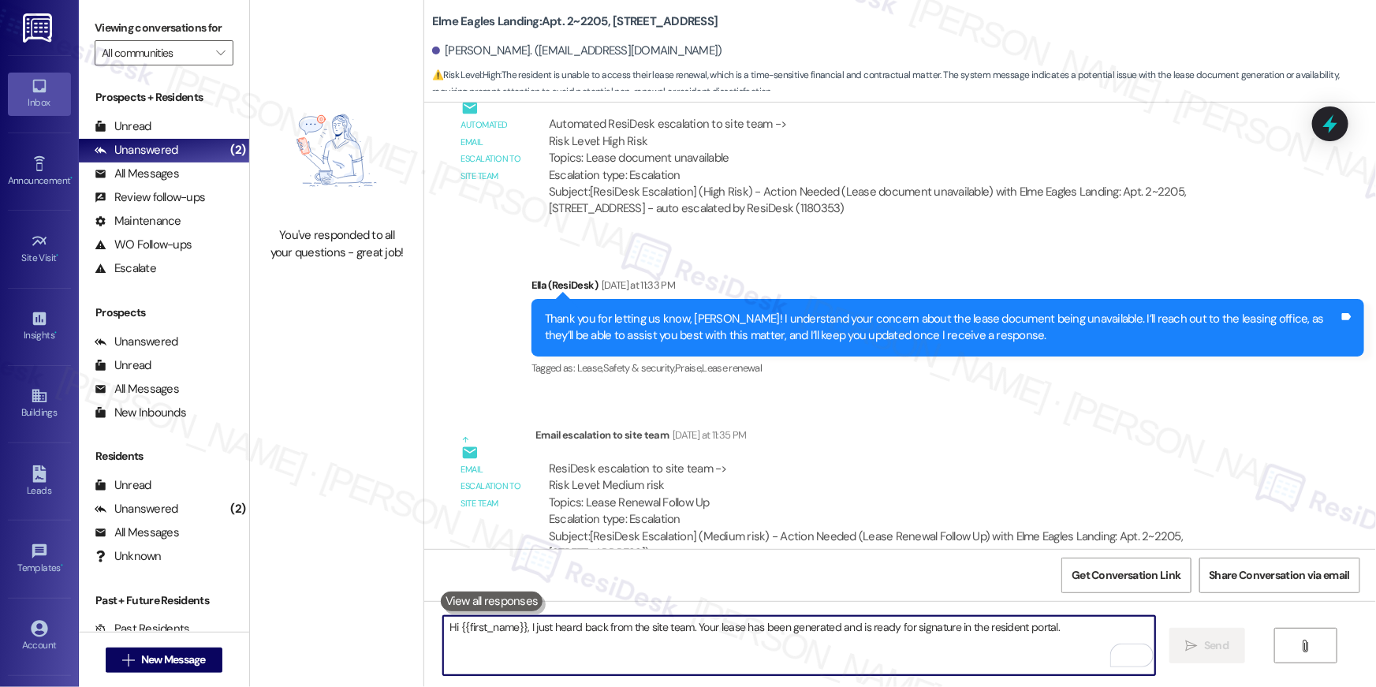
scroll to position [10176, 0]
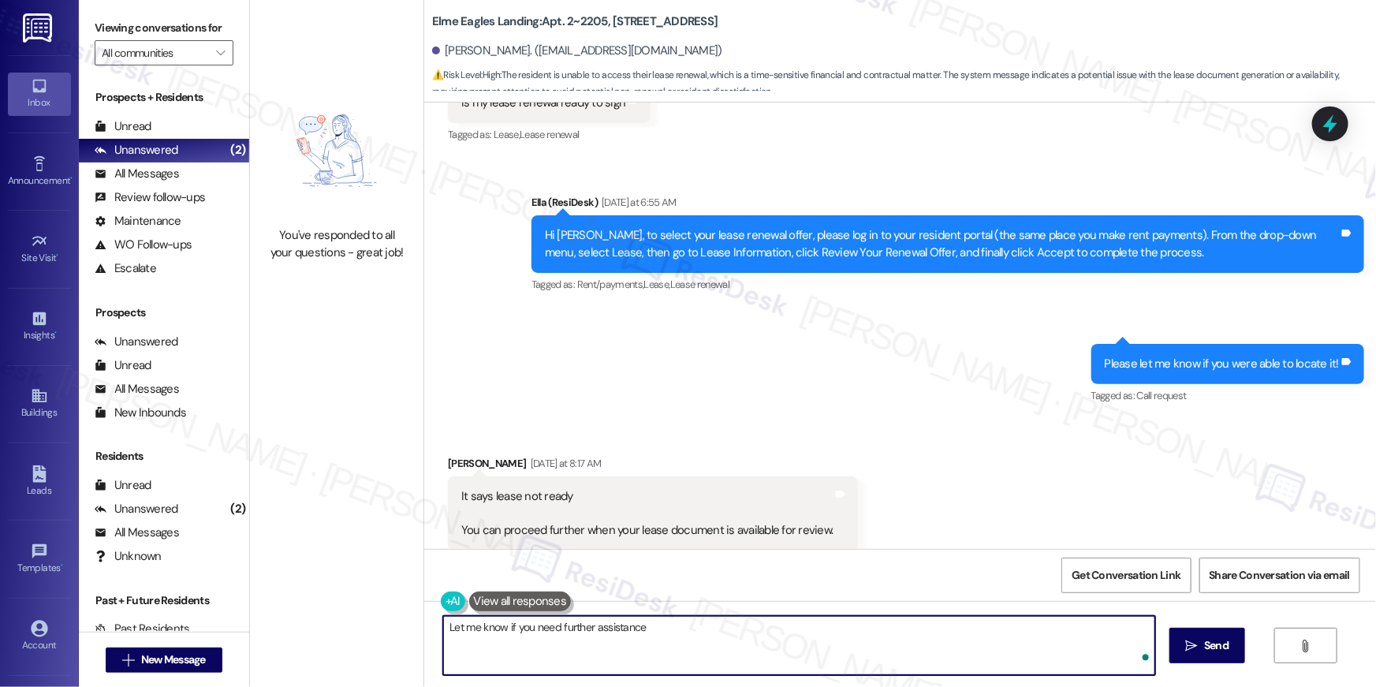
type textarea "Let me know if you need further assistance!"
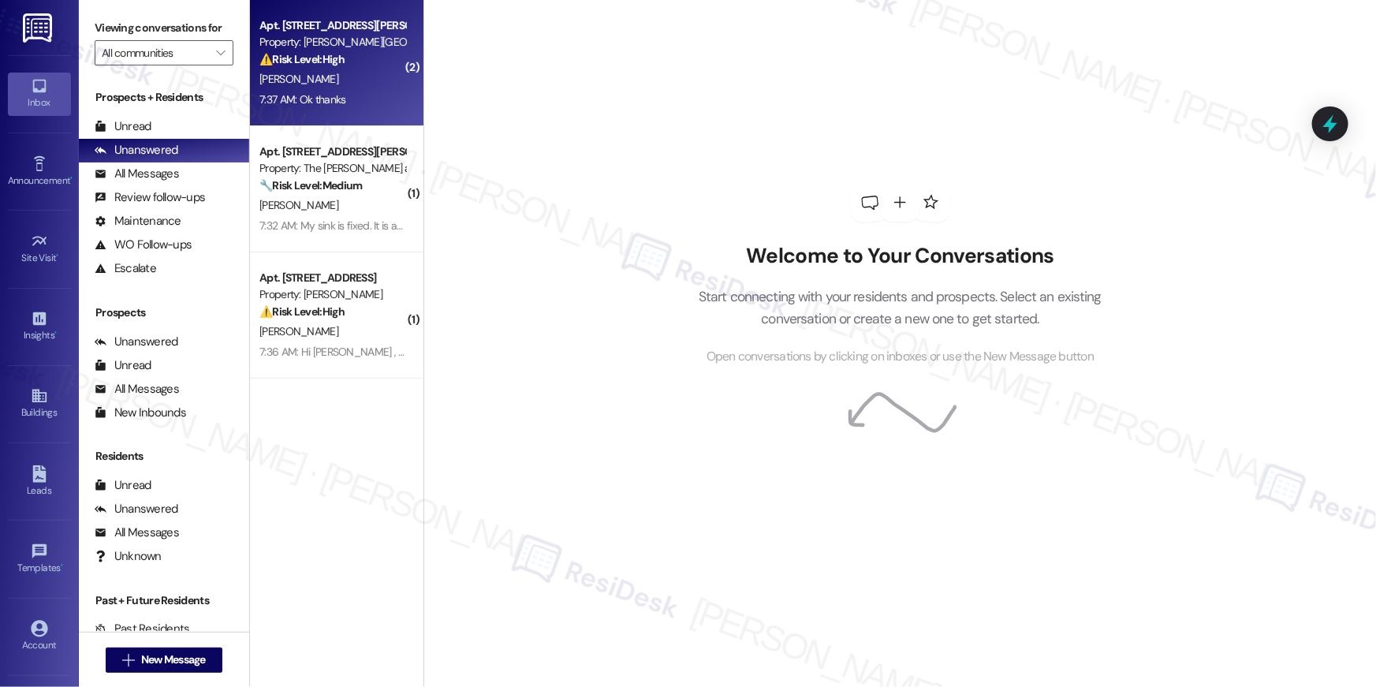
click at [365, 72] on div "[PERSON_NAME]" at bounding box center [332, 79] width 149 height 20
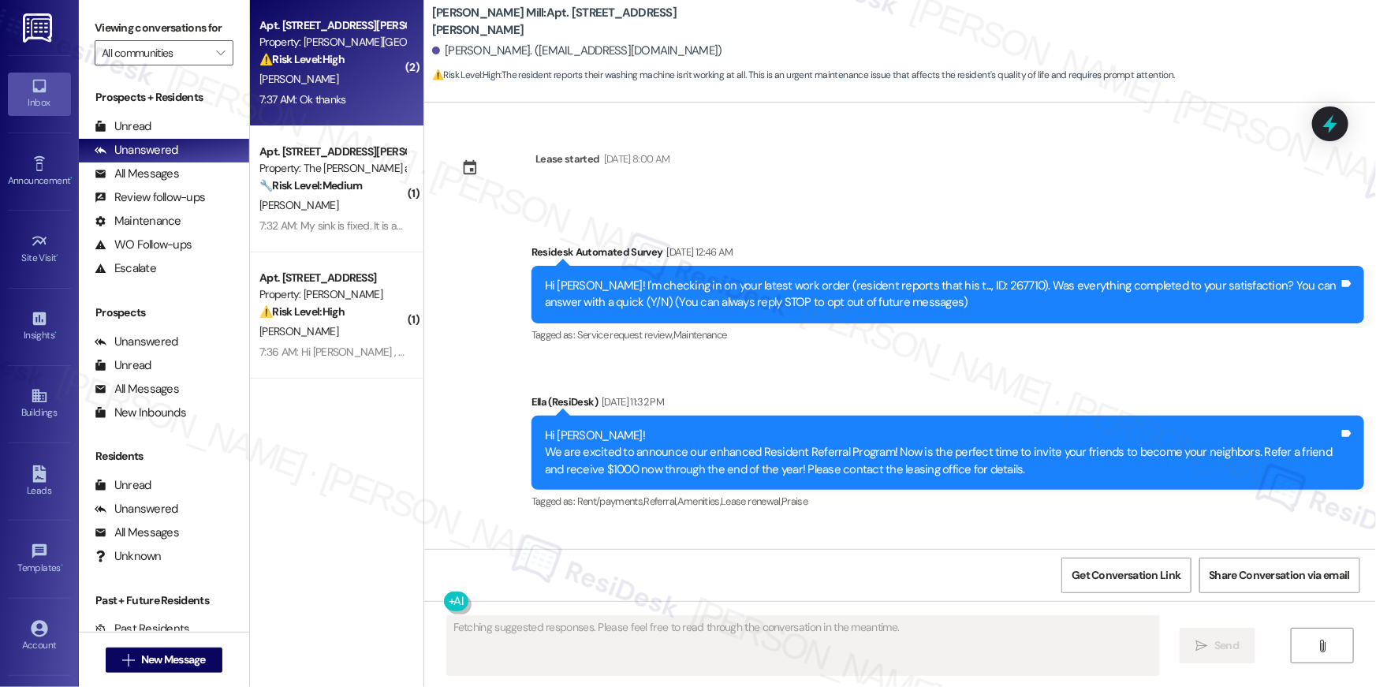
click at [333, 181] on strong "🔧 Risk Level: Medium" at bounding box center [310, 185] width 103 height 14
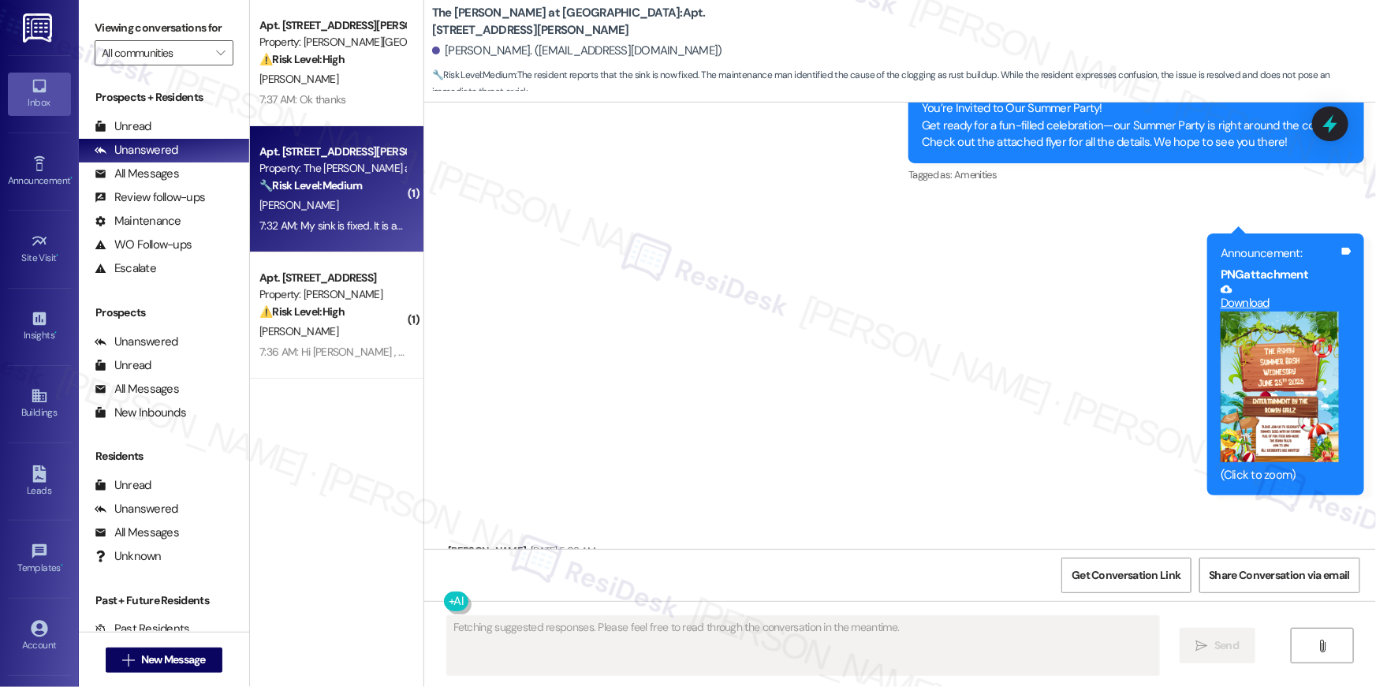
scroll to position [10083, 0]
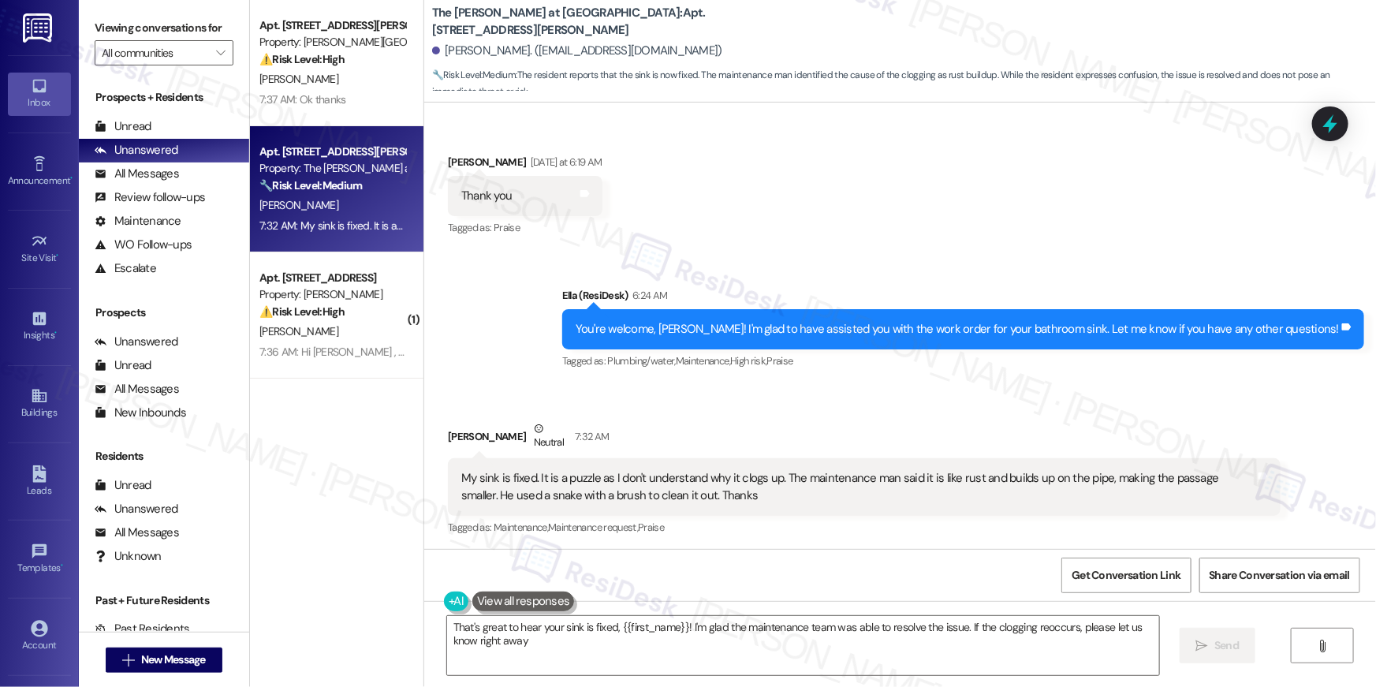
type textarea "That's great to hear your sink is fixed, {{first_name}}! I'm glad the maintenan…"
click at [753, 653] on textarea "That's great to hear your sink is fixed, {{first_name}}! I'm glad the maintenan…" at bounding box center [803, 645] width 712 height 59
click at [986, 649] on textarea "That's great to hear your sink is fixed, {{first_name}}! I'm glad the maintenan…" at bounding box center [803, 645] width 712 height 59
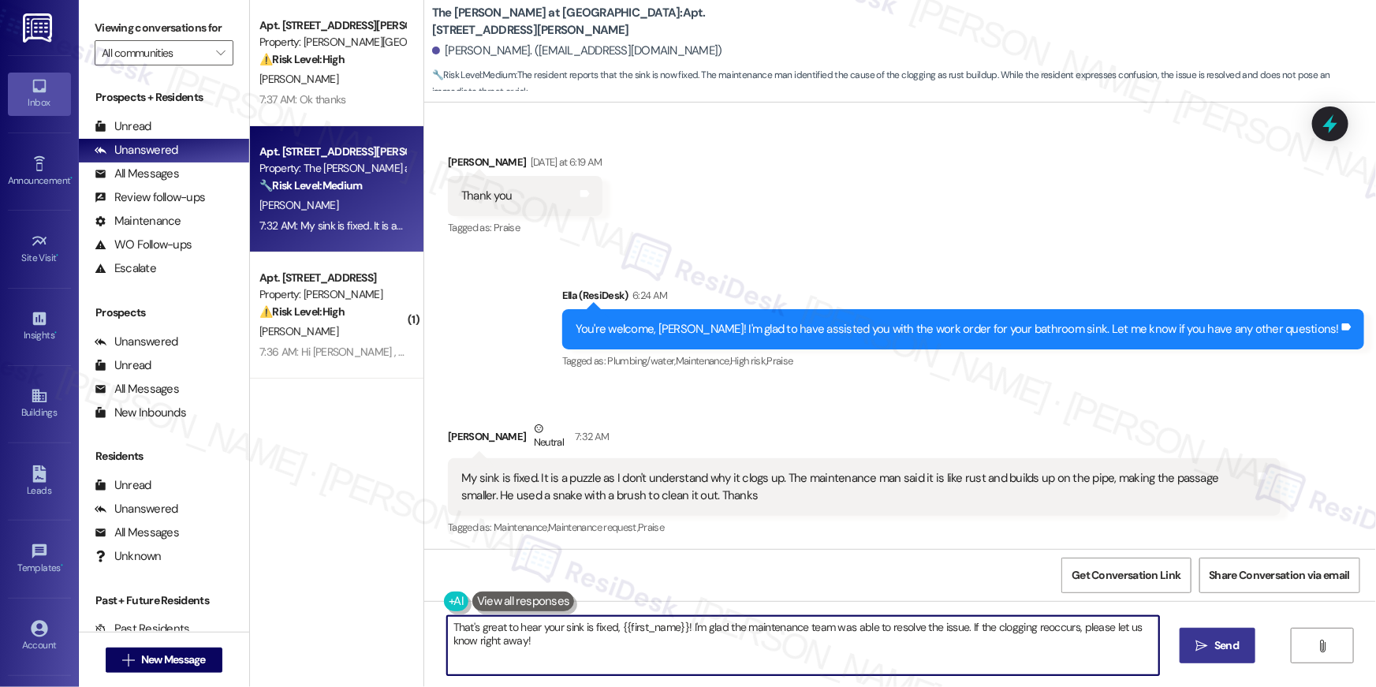
click at [1012, 651] on textarea "That's great to hear your sink is fixed, {{first_name}}! I'm glad the maintenan…" at bounding box center [803, 645] width 712 height 59
click at [1218, 645] on span "Send" at bounding box center [1226, 645] width 24 height 17
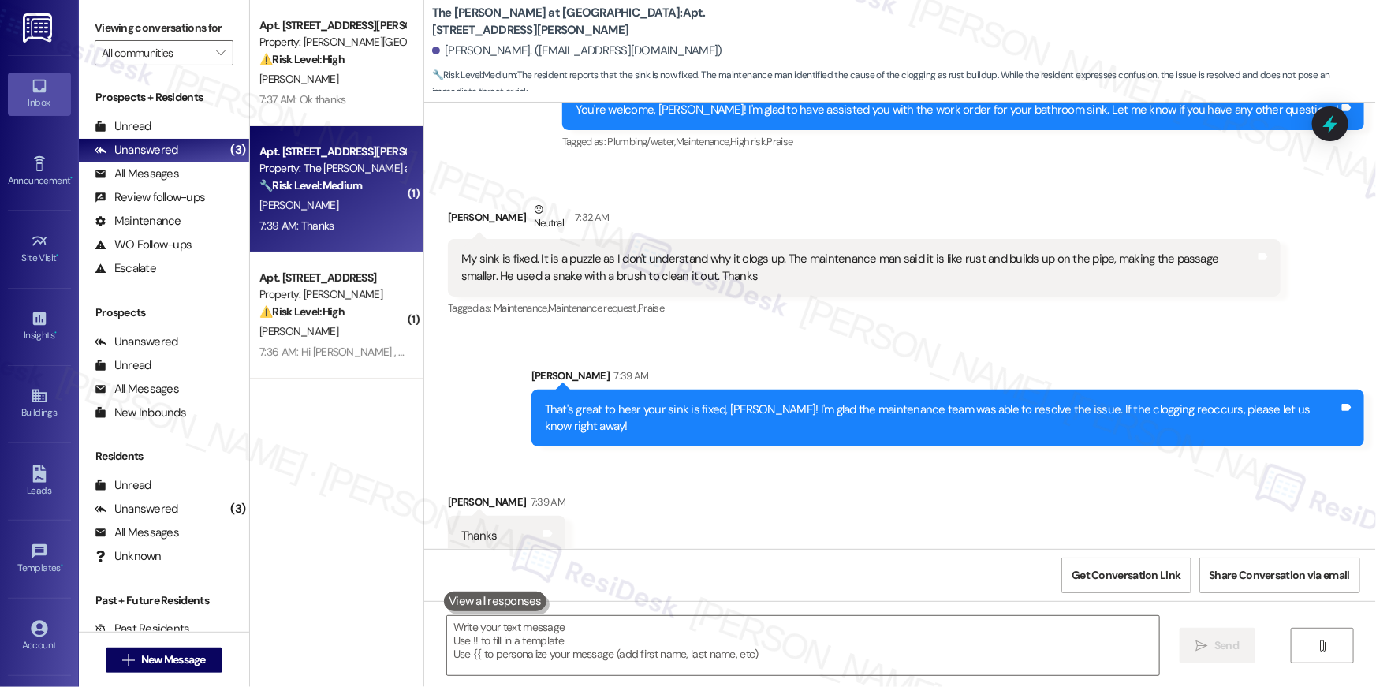
scroll to position [10303, 0]
click at [839, 641] on textarea at bounding box center [803, 645] width 712 height 59
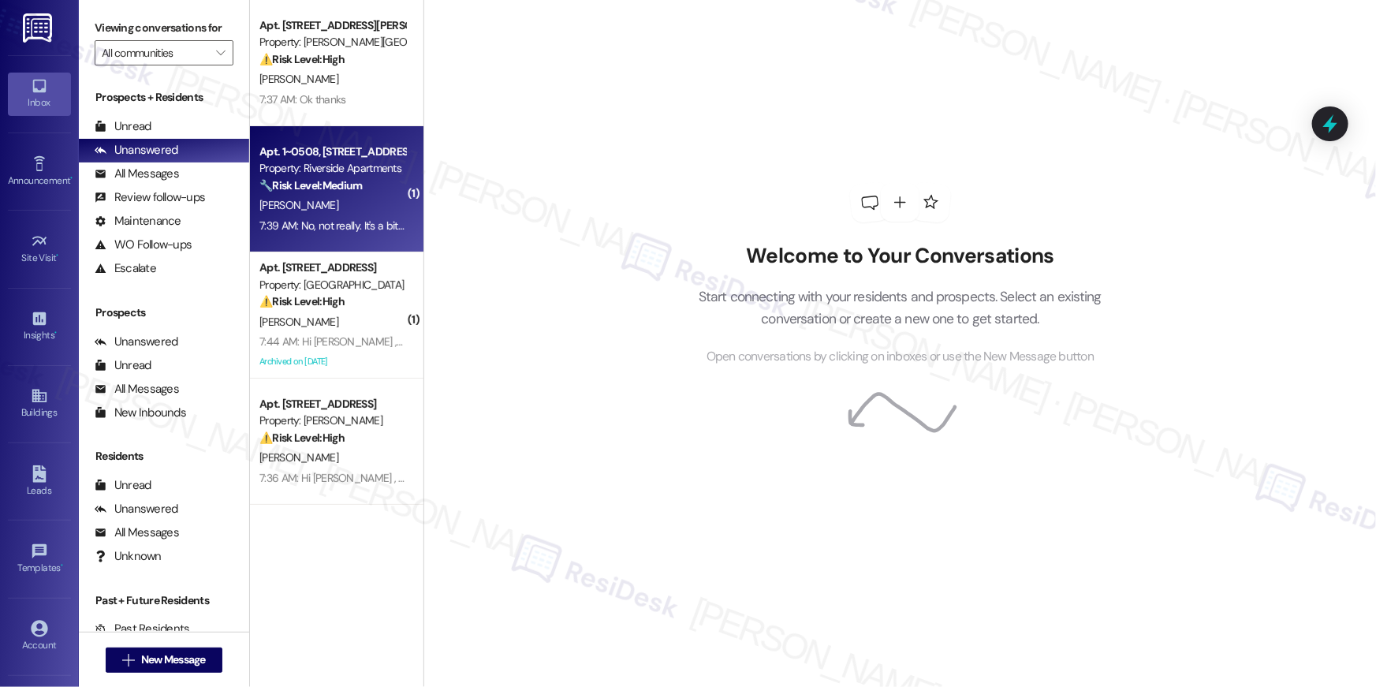
click at [345, 166] on div "Property: Riverside Apartments" at bounding box center [332, 168] width 146 height 17
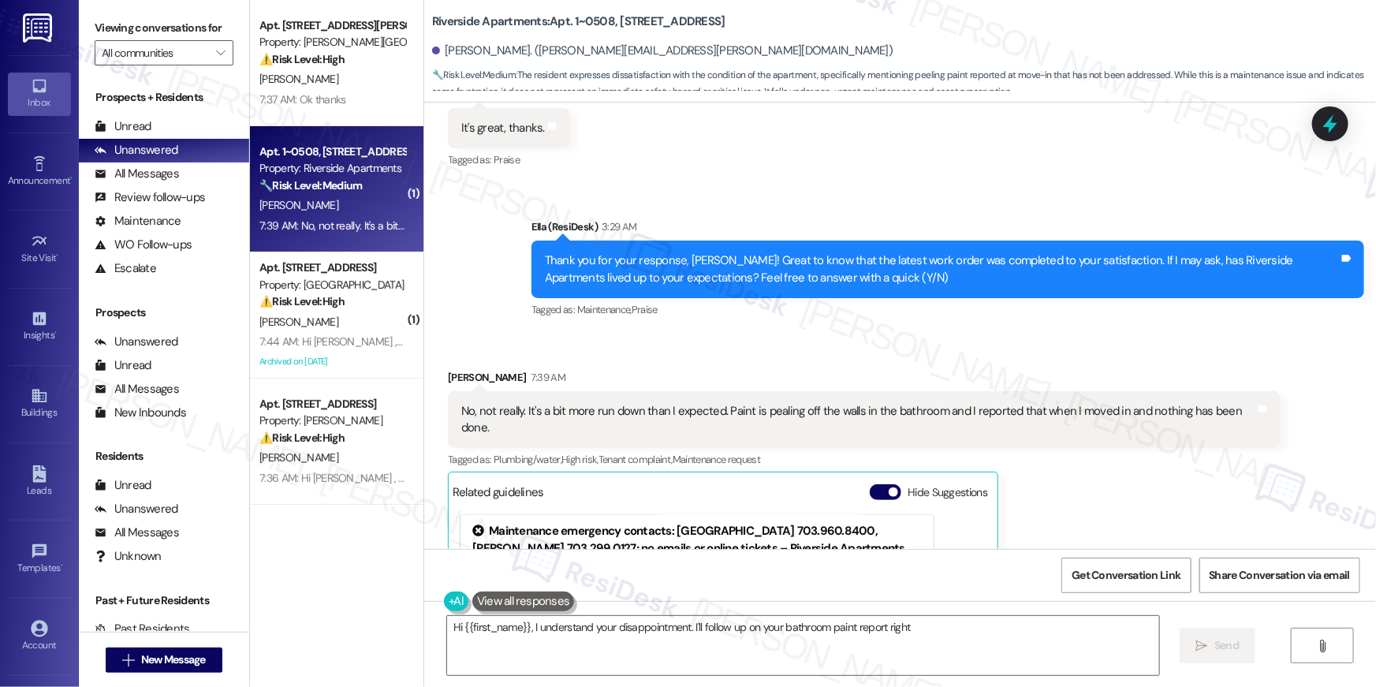
type textarea "Hi {{first_name}}, I understand your disappointment. I'll follow up on your bat…"
click at [371, 316] on div "[PERSON_NAME]" at bounding box center [332, 322] width 149 height 20
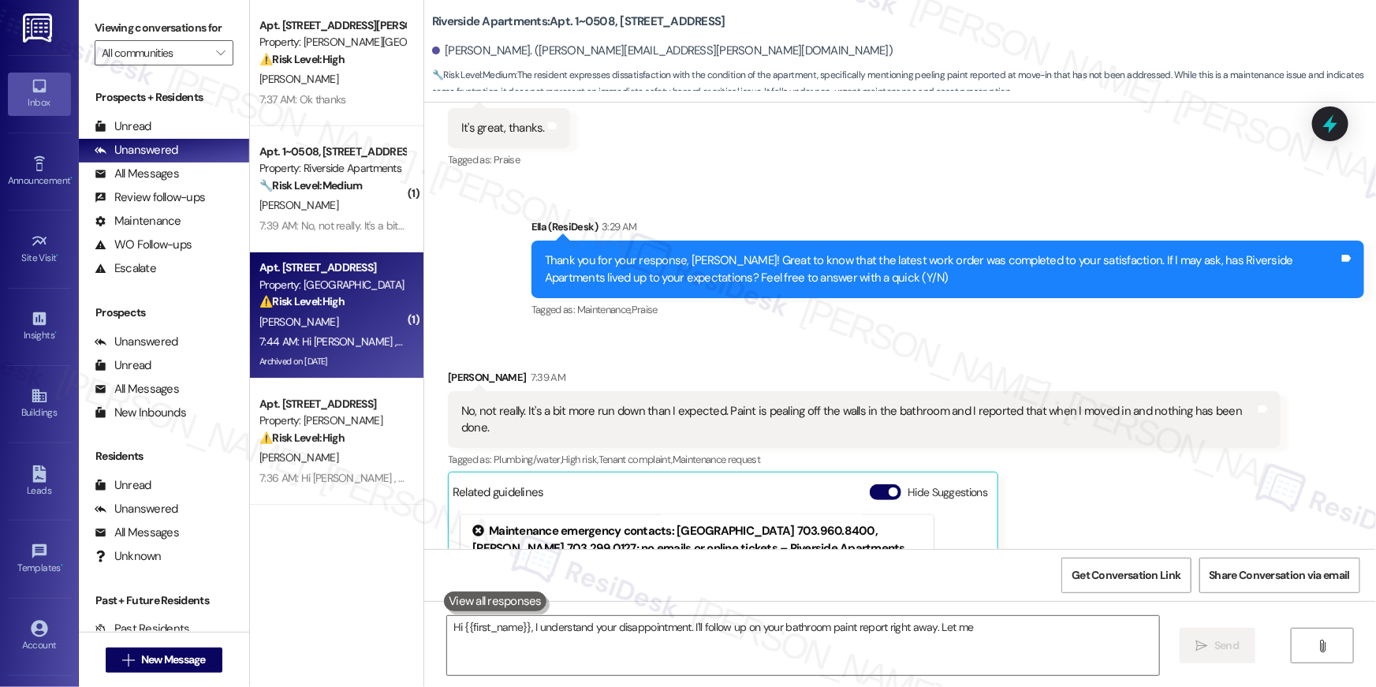
scroll to position [1363, 0]
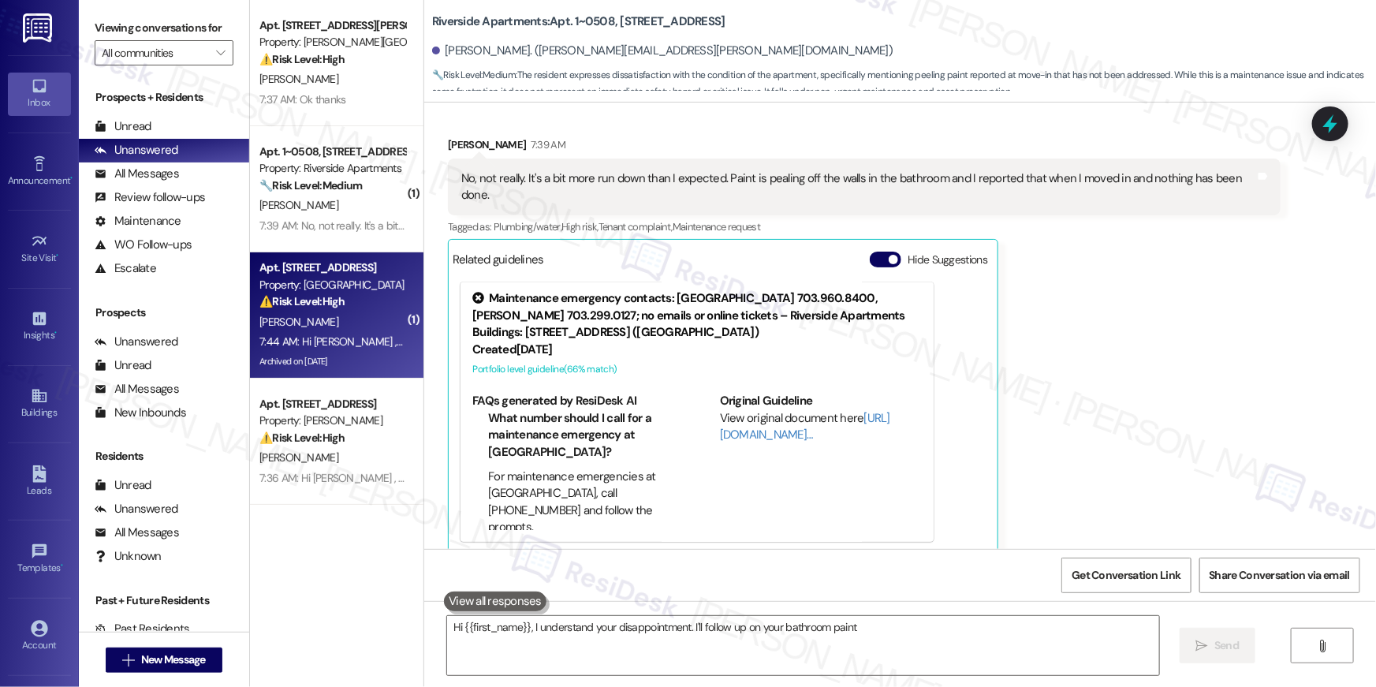
type textarea "Hi {{first_name}}, I understand your disappointment. I'll follow up on your bat…"
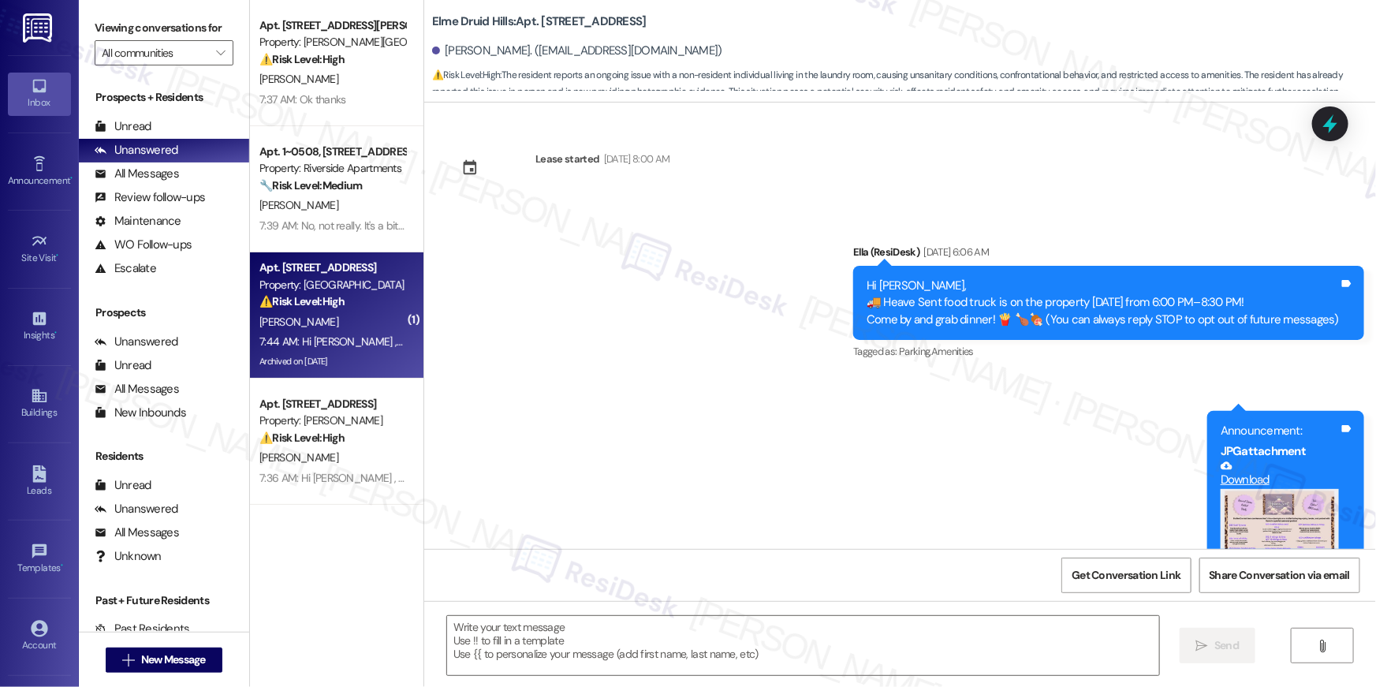
type textarea "Fetching suggested responses. Please feel free to read through the conversation…"
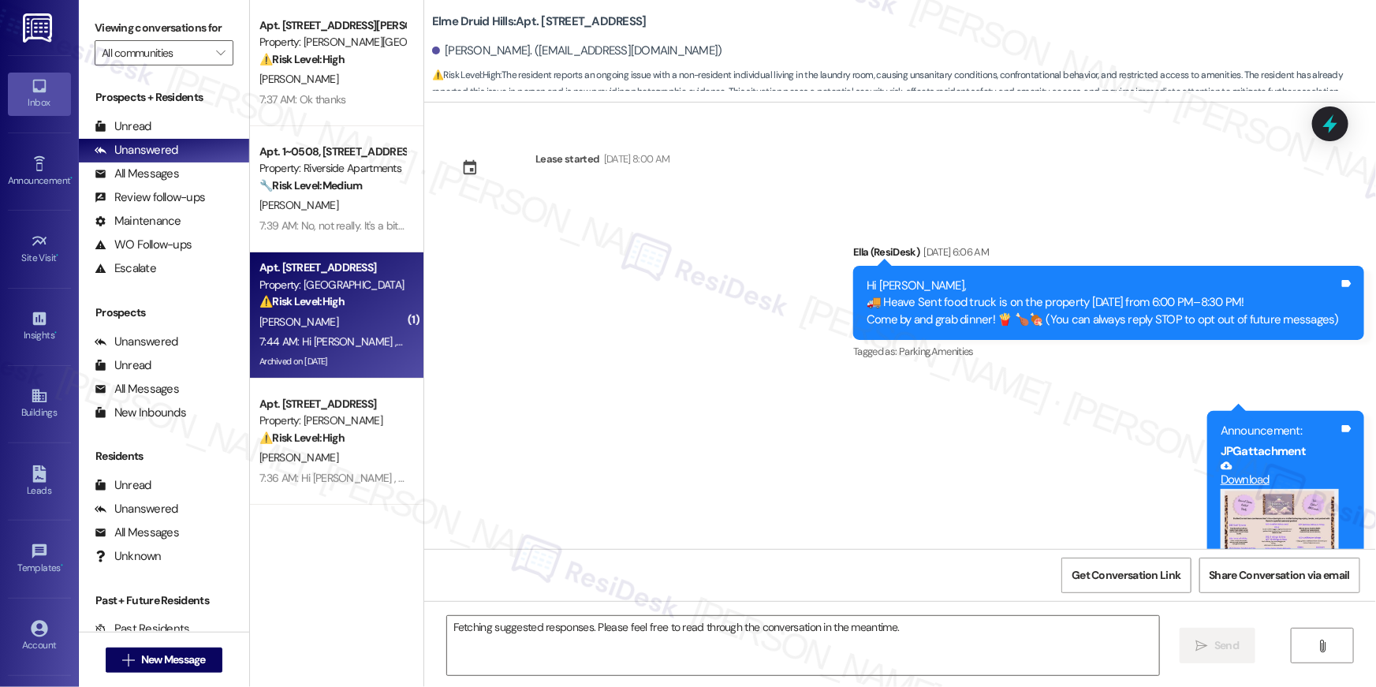
scroll to position [2788, 0]
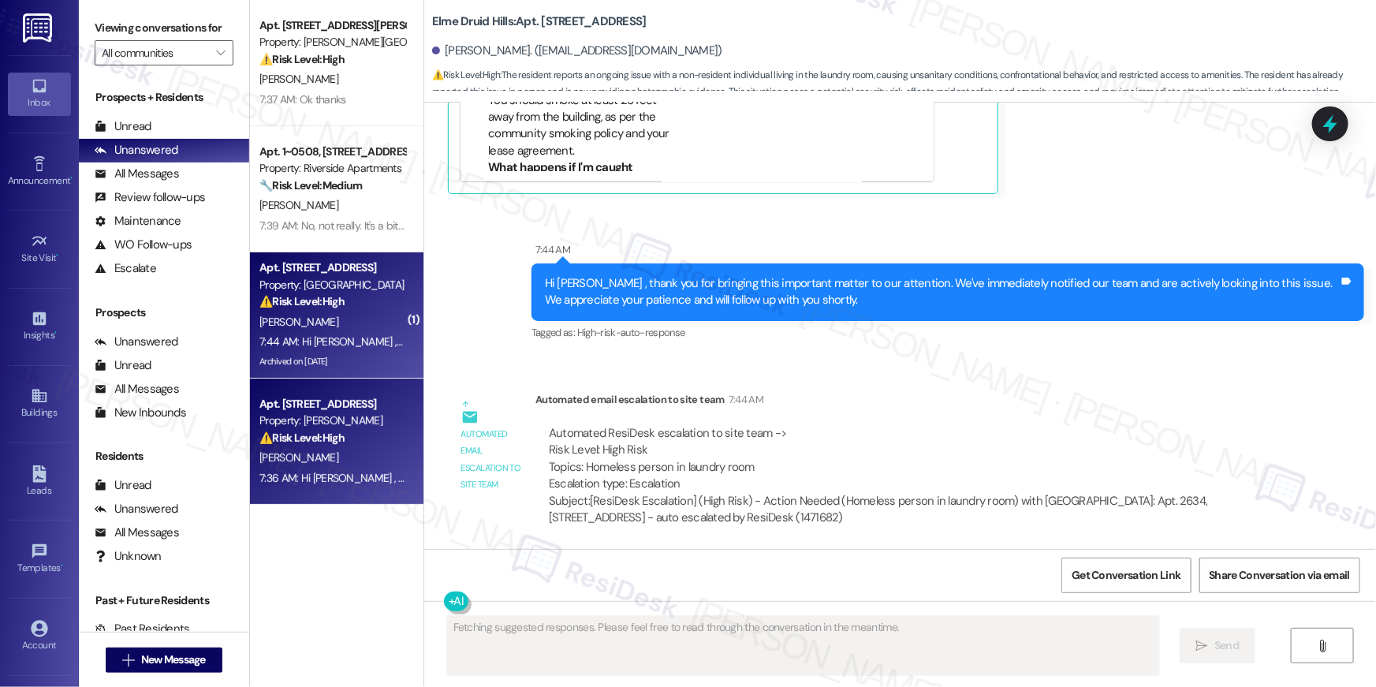
click at [362, 432] on div "⚠️ Risk Level: High The resident indicates rent was paid to the court registry,…" at bounding box center [332, 438] width 146 height 17
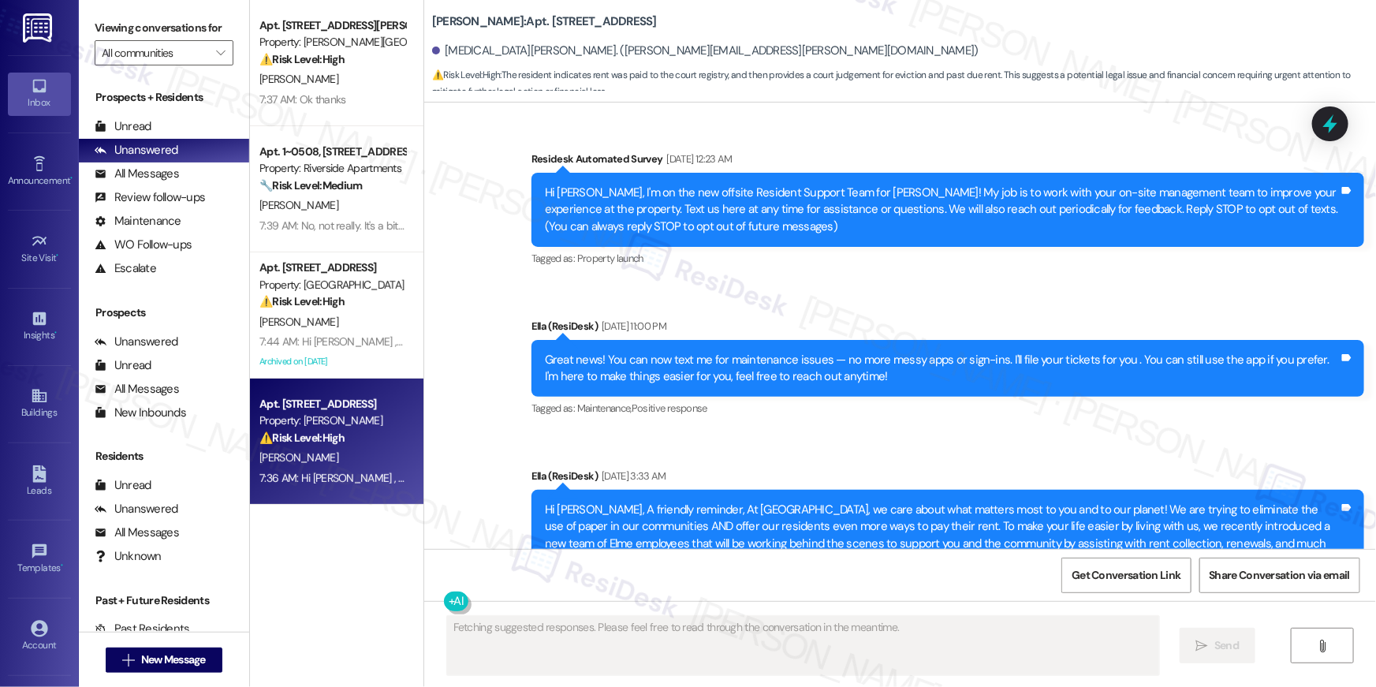
scroll to position [30751, 0]
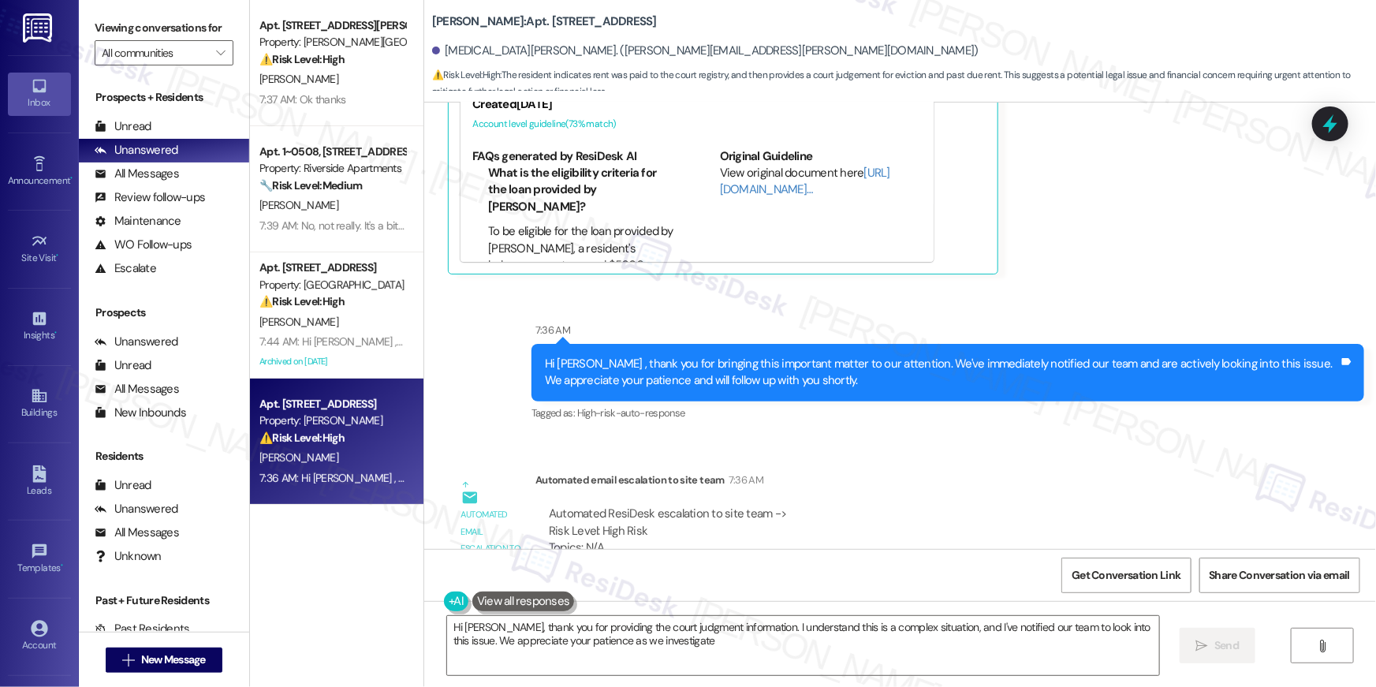
type textarea "Hi [PERSON_NAME], thank you for providing the court judgment information. I und…"
